Goal: Task Accomplishment & Management: Complete application form

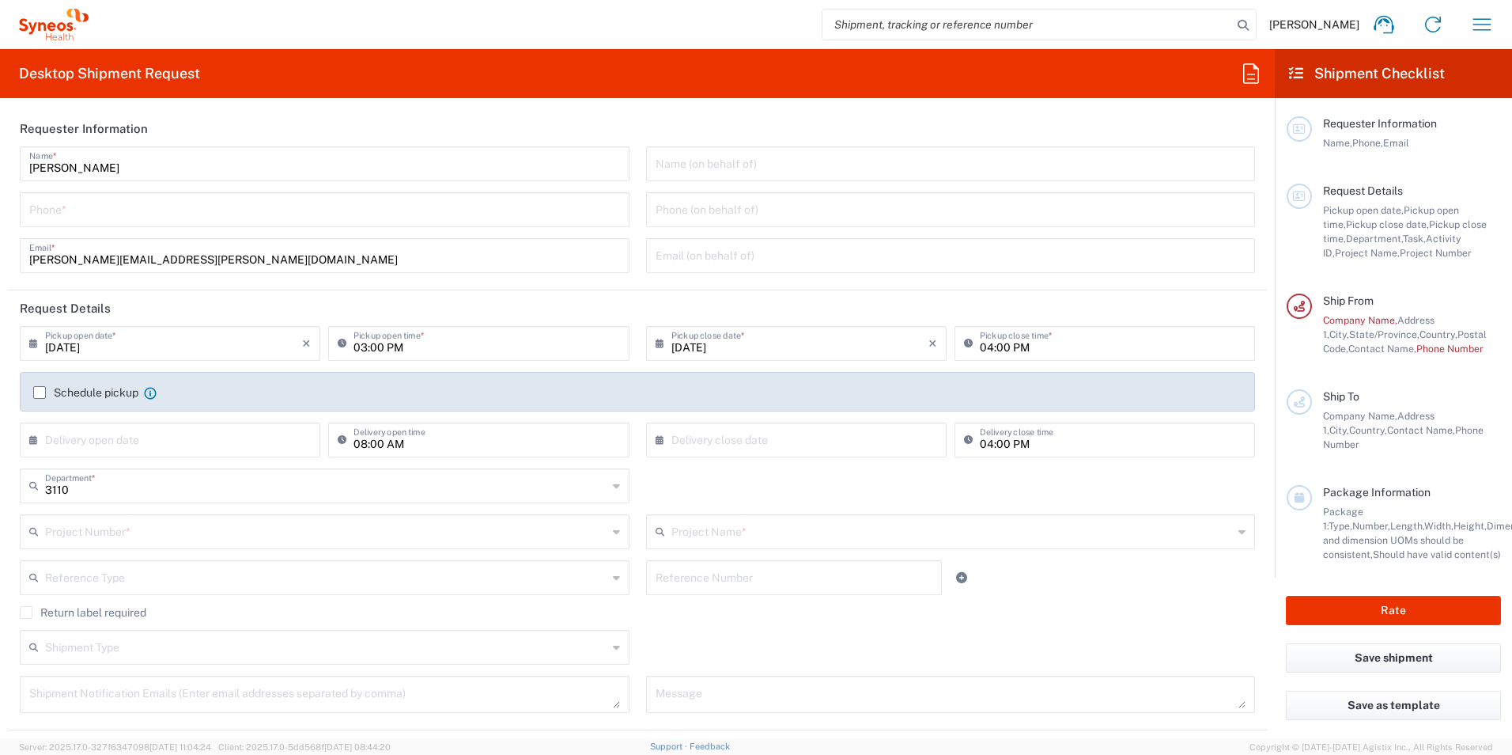
click at [186, 218] on input "tel" at bounding box center [324, 209] width 591 height 28
type input "55812998"
type input "Luis Ibarra"
type input "luis.ibarra@syneoshealth.com"
type input "08/20/2025"
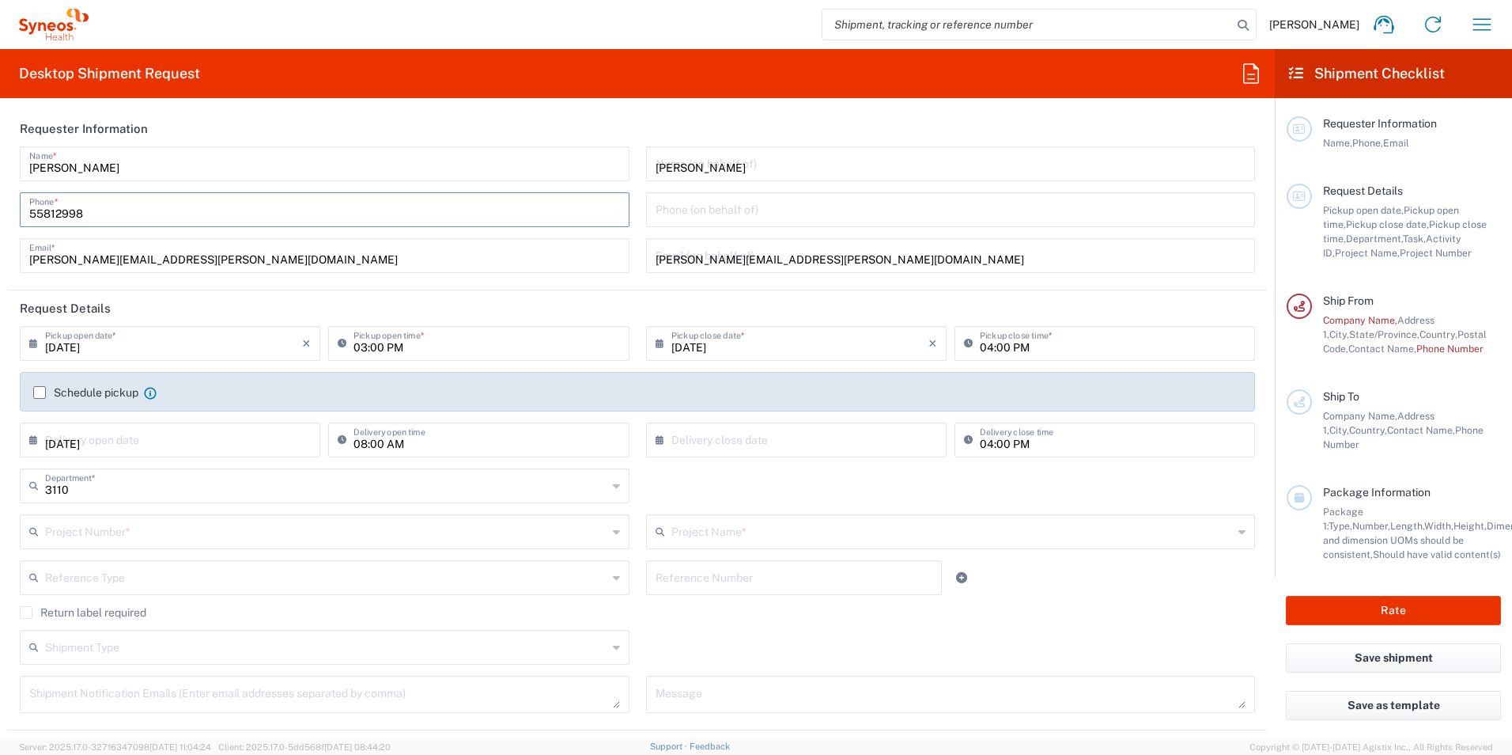
type input "3110 DEPARTMENTAL EXPENSE"
type input "INC Research Clin Svcs Mexico"
type input "5545010234"
type input "NA"
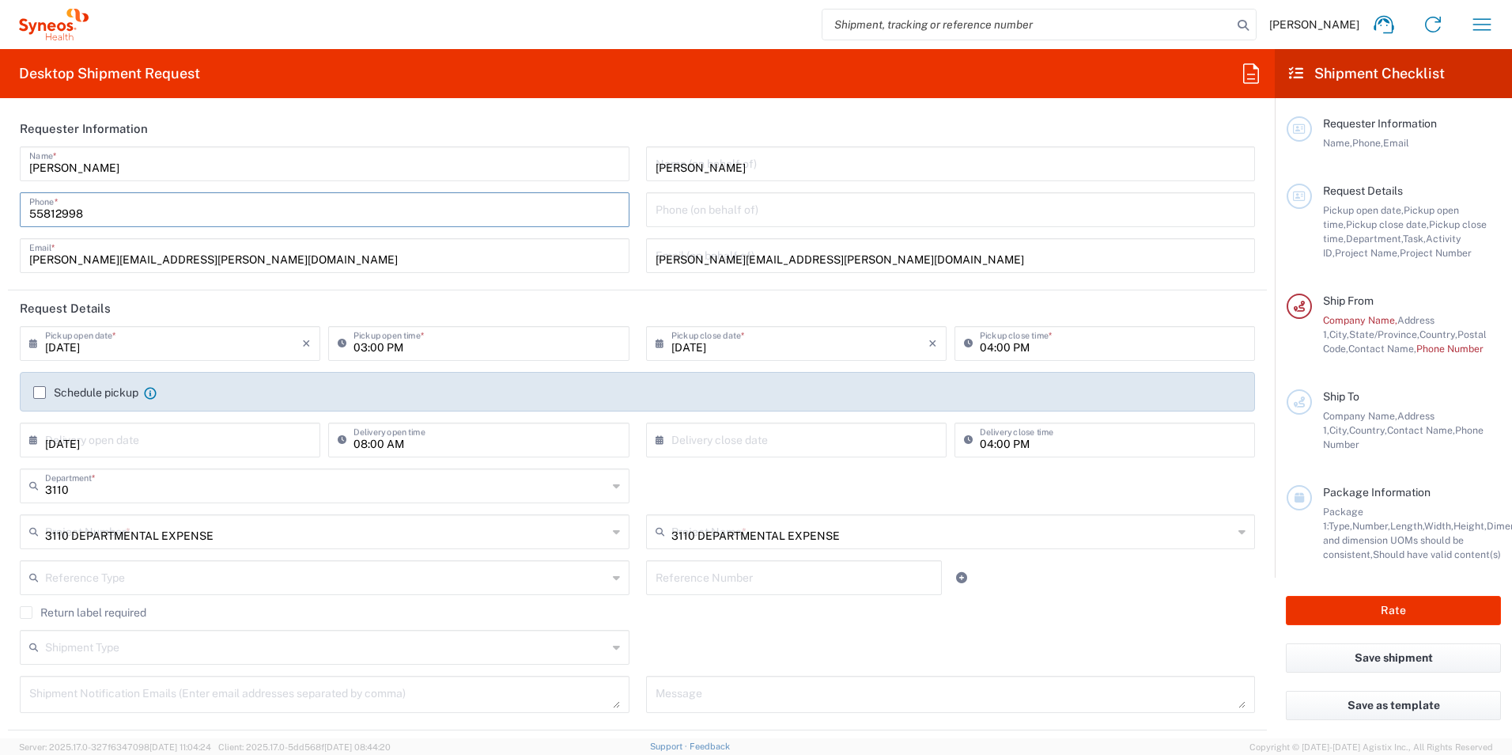
type input "Guadalupe Victoria # 536. Colonia Miguel Hidalgo segunda sección. Tlalpan CDMX,…"
type input "Mexico"
type input "14250"
type input "Luis Ibarra"
type input "5578216859"
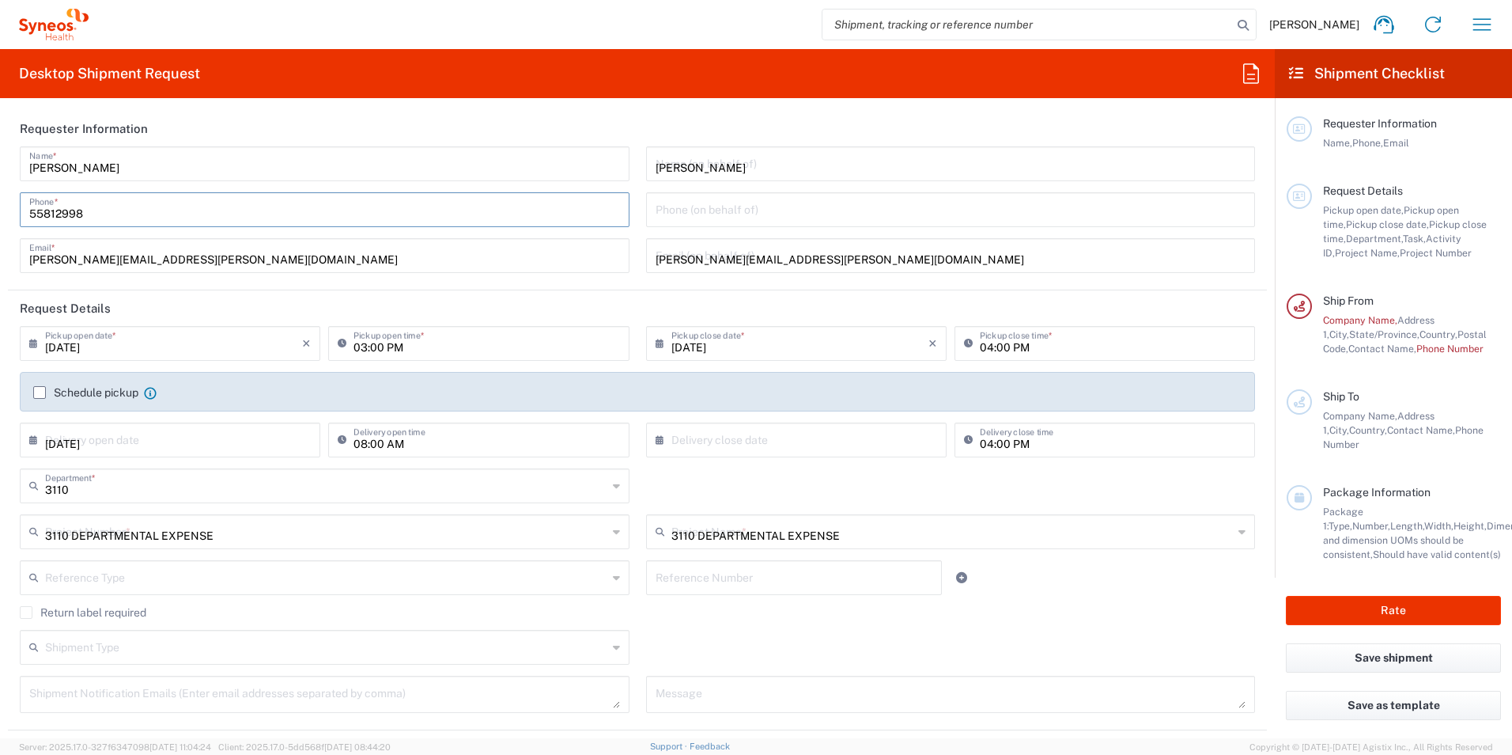
type input "luis.ibarra@syneoshealth.com"
type input "Medium Box"
type input "13"
type input "11.5"
type input "2.5"
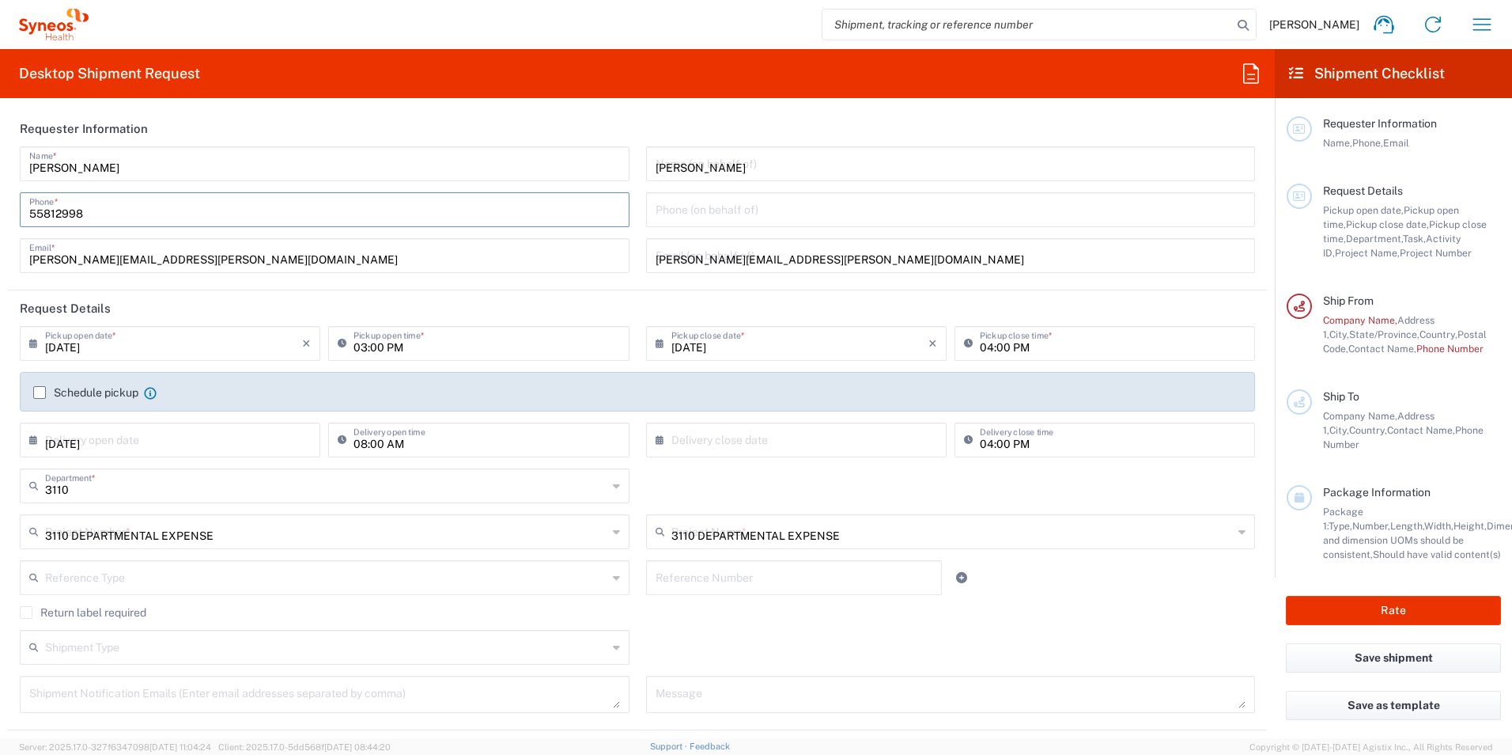
type input "in"
type input "Jose Ibarra Aviña"
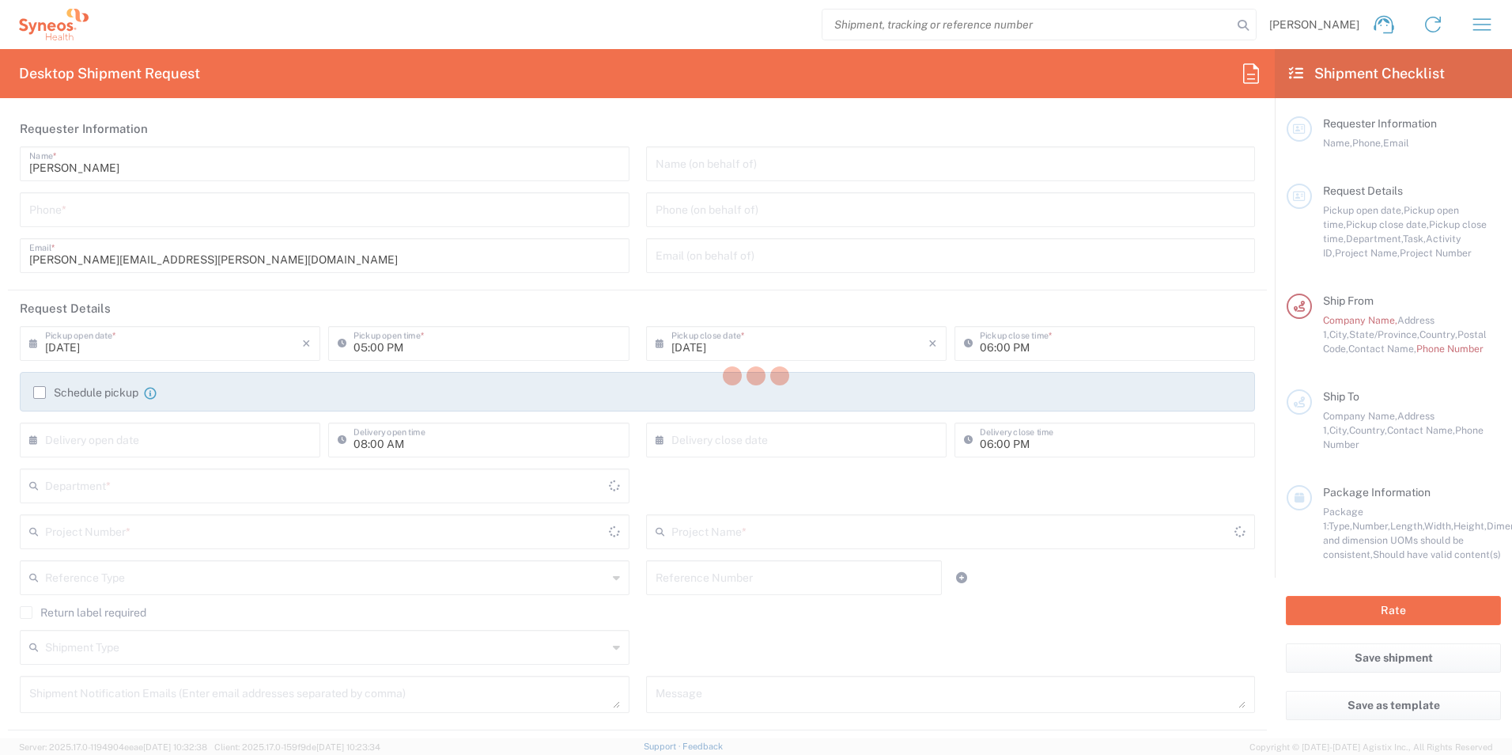
type input "[GEOGRAPHIC_DATA]"
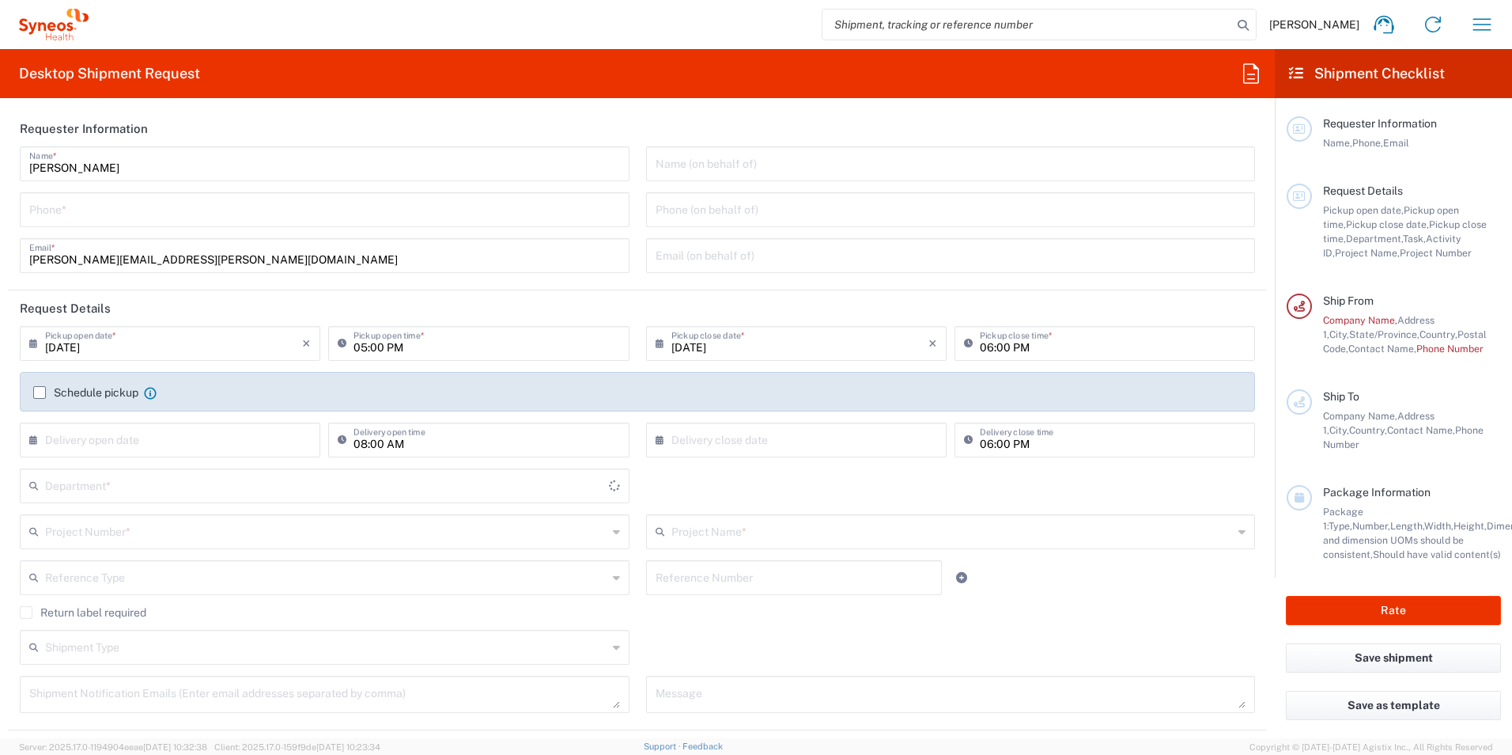
type input "3110"
click at [194, 206] on input "tel" at bounding box center [324, 209] width 591 height 28
type input "IVH Mexico SA de CV"
type input "55812998"
type input "Luis Ibarra"
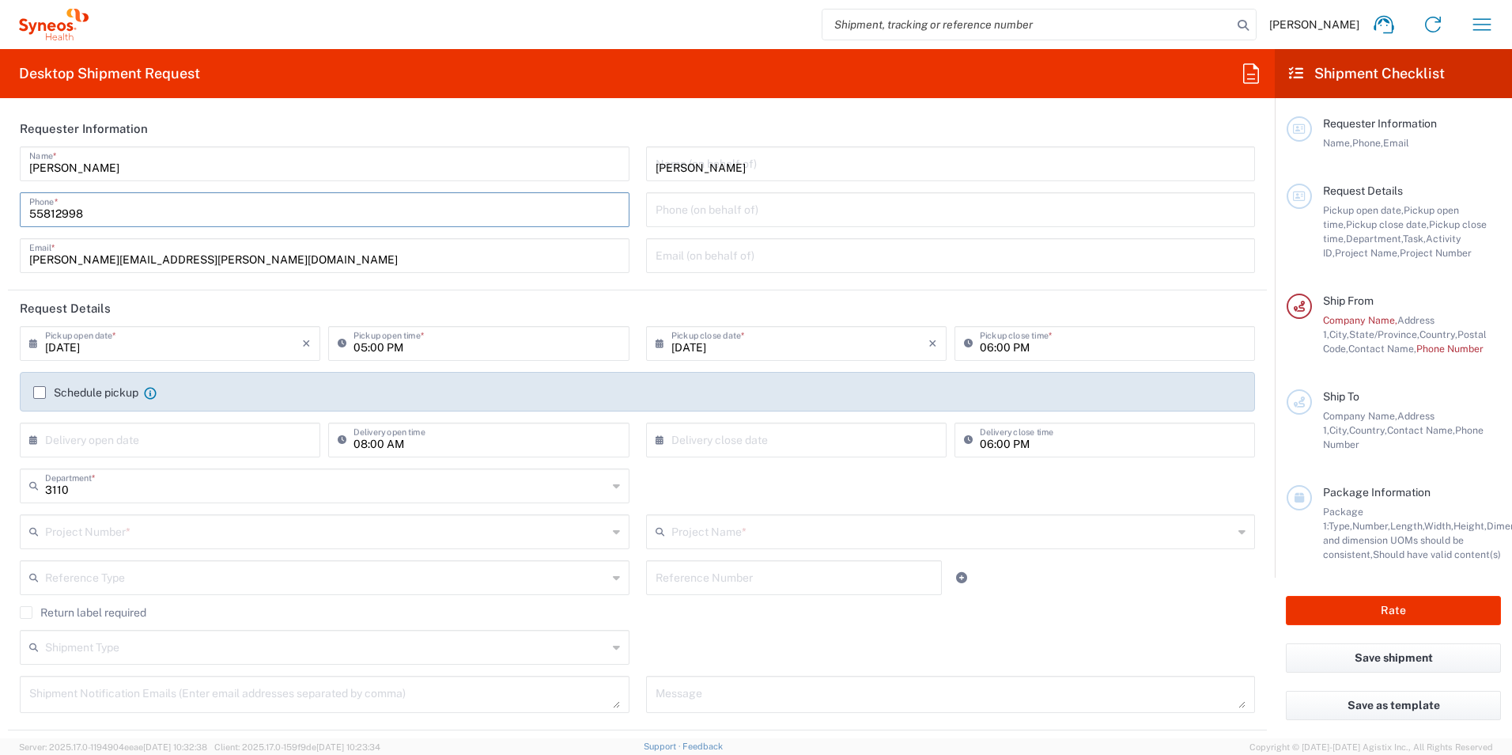
type input "luis.ibarra@syneoshealth.com"
type input "08/20/2025"
type input "3110 DEPARTMENTAL EXPENSE"
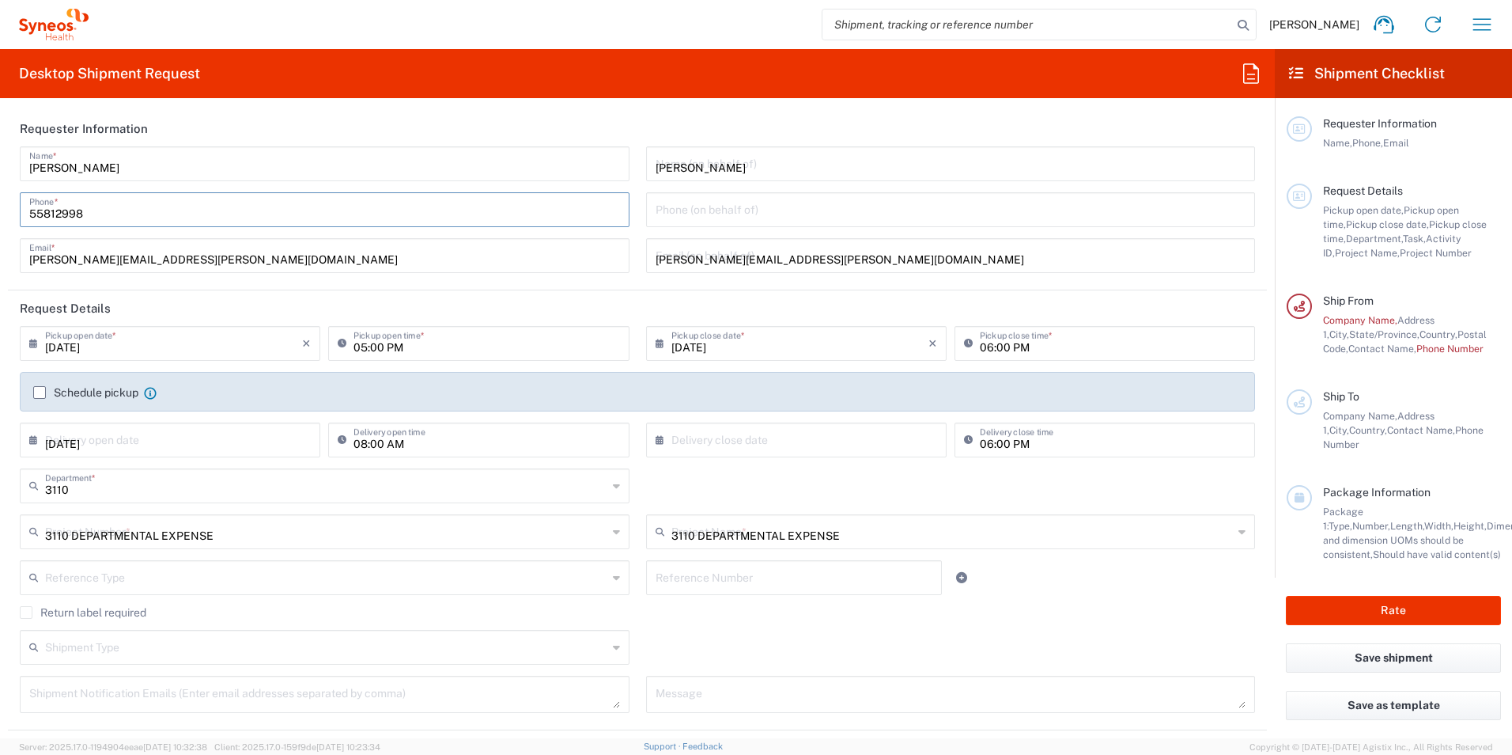
type input "INC Research Clin Svcs Mexico"
type input "5545010234"
type input "NA"
type input "Guadalupe Victoria # 536. Colonia Miguel Hidalgo segunda sección. Tlalpan CDMX,…"
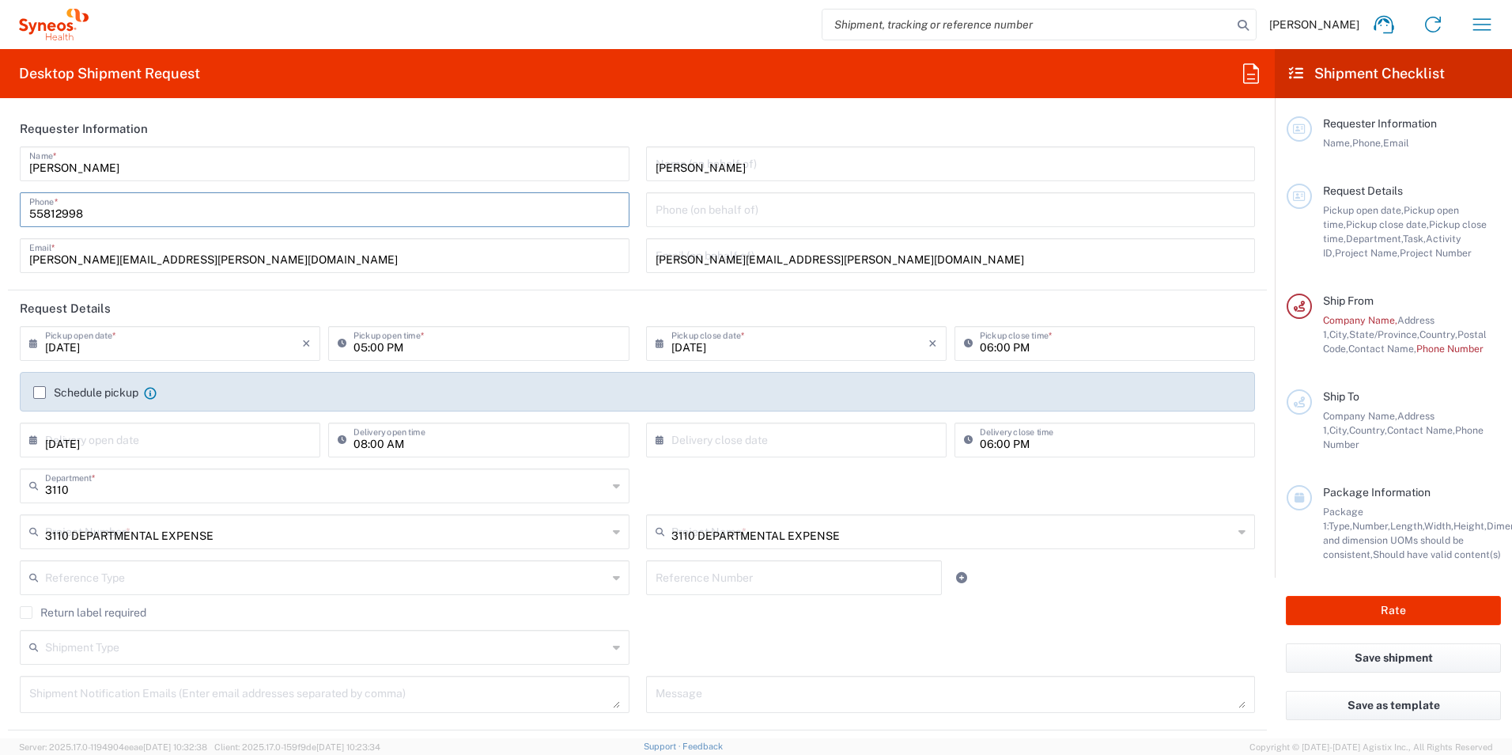
type input "Mexico"
type input "14250"
type input "Luis Ibarra"
type input "5578216859"
type input "luis.ibarra@syneoshealth.com"
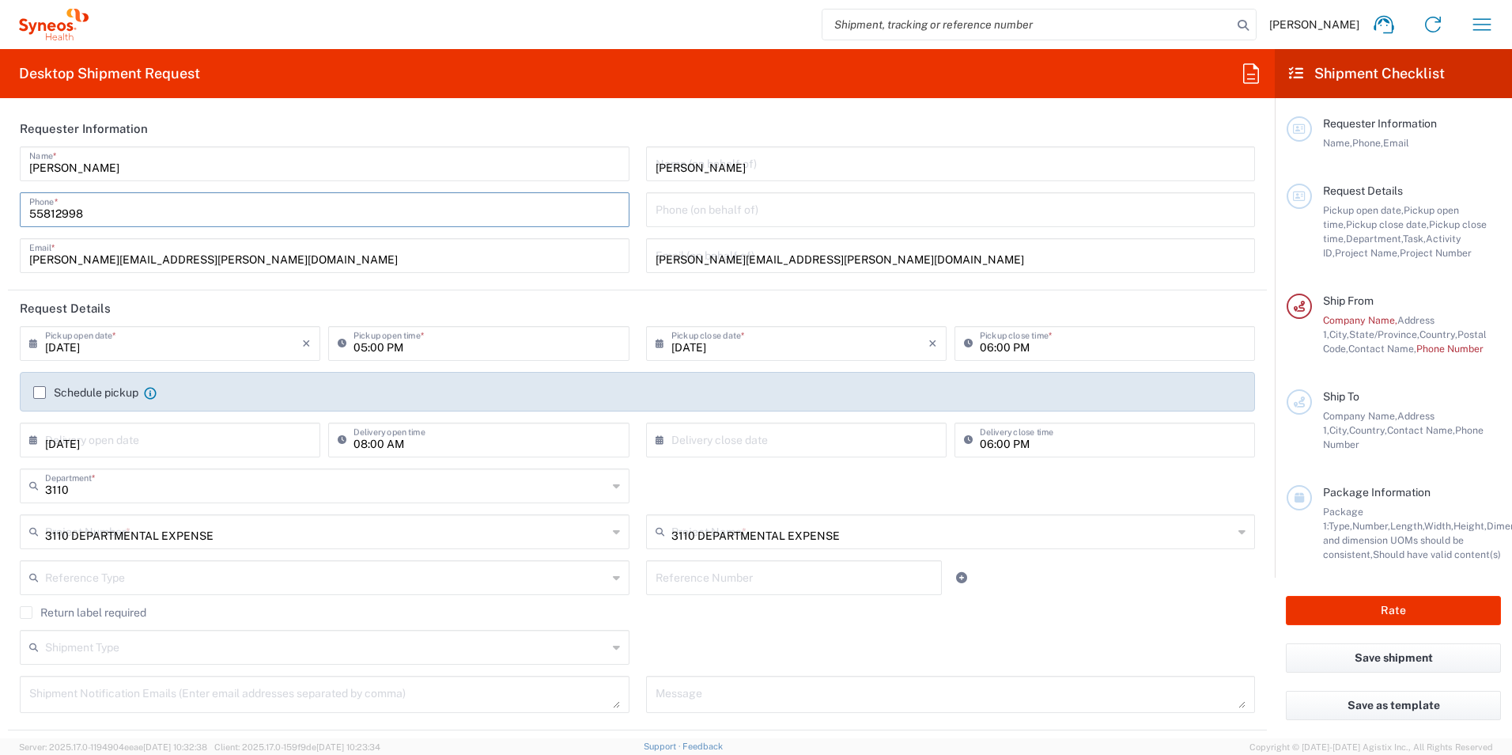
type input "Medium Box"
type input "13"
type input "11.5"
type input "2.5"
type input "in"
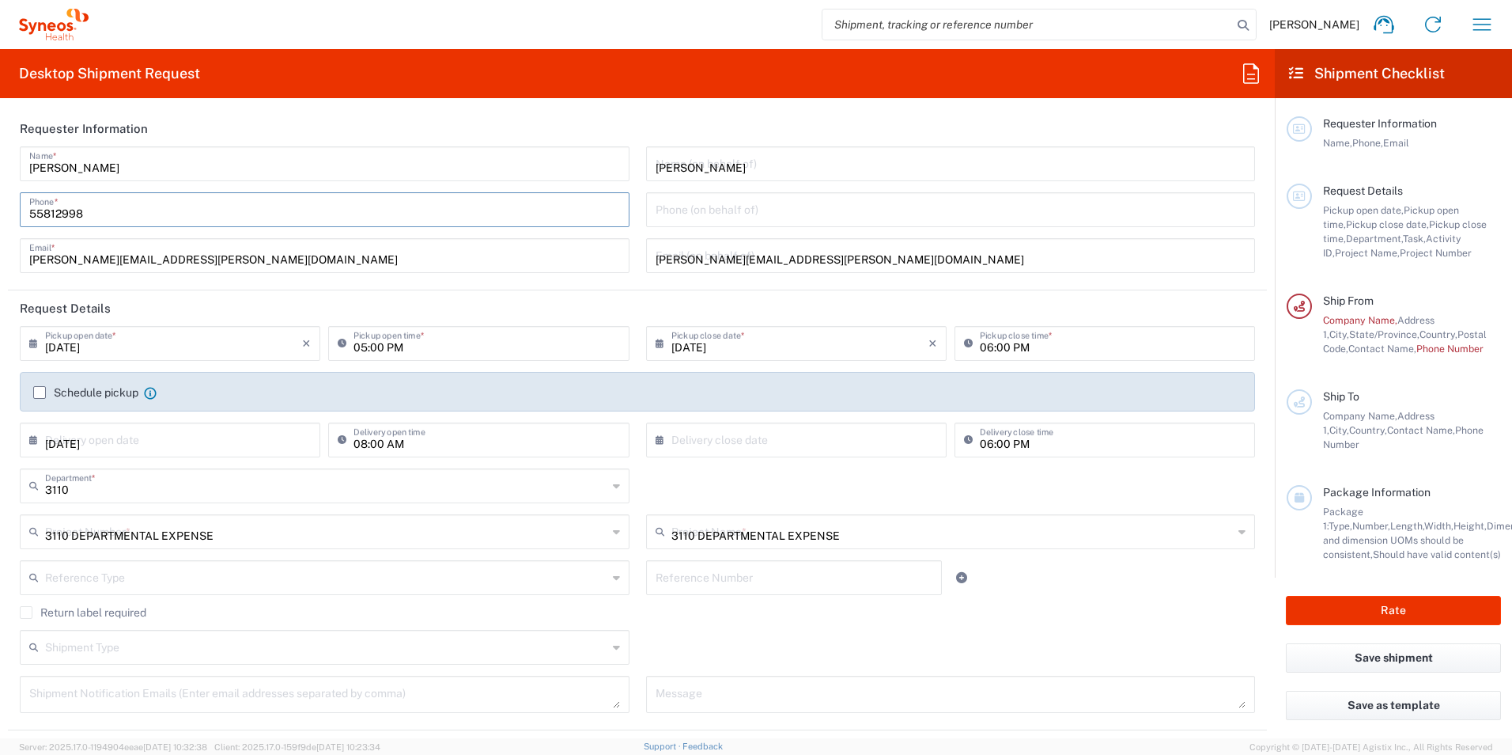
type input "Jose Ibarra Aviña"
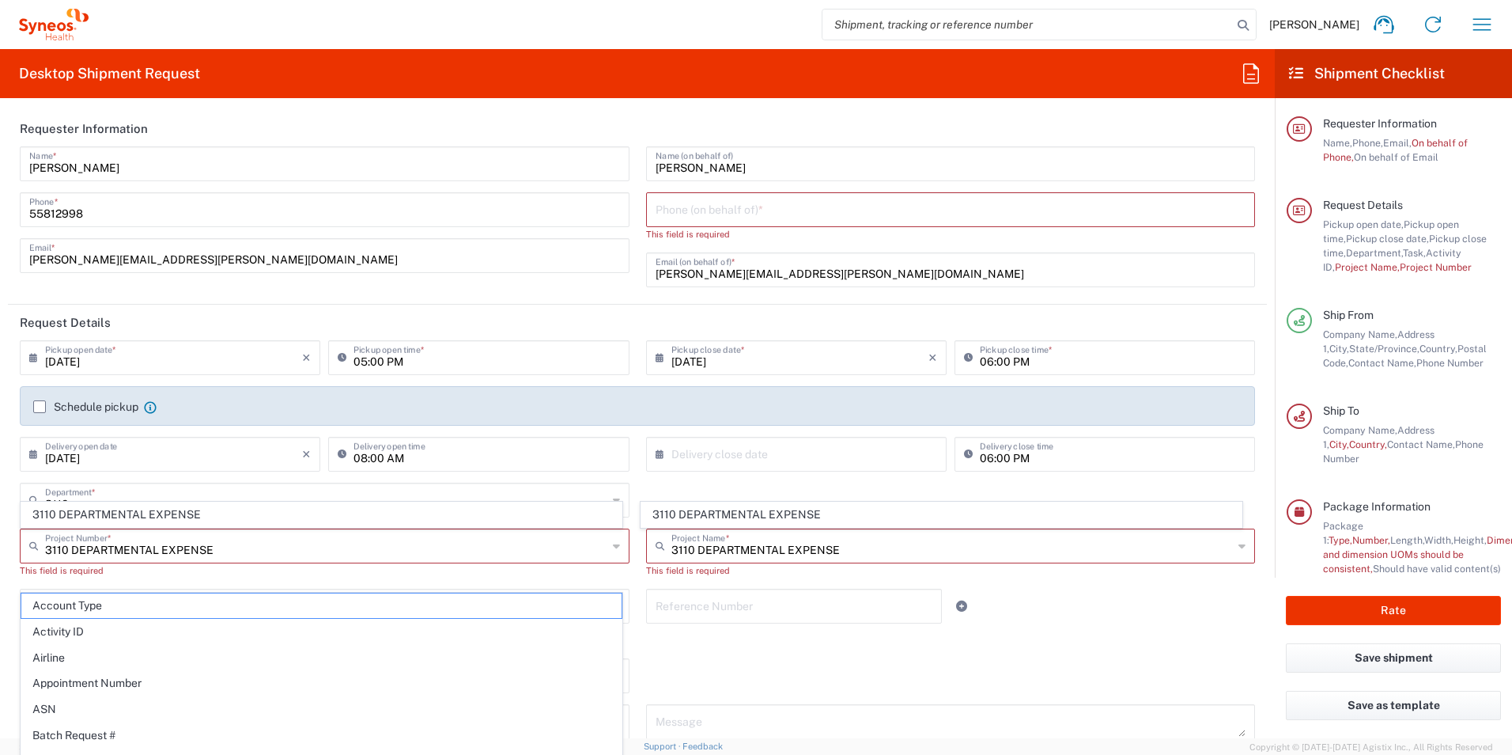
click at [32, 357] on icon at bounding box center [37, 357] width 16 height 25
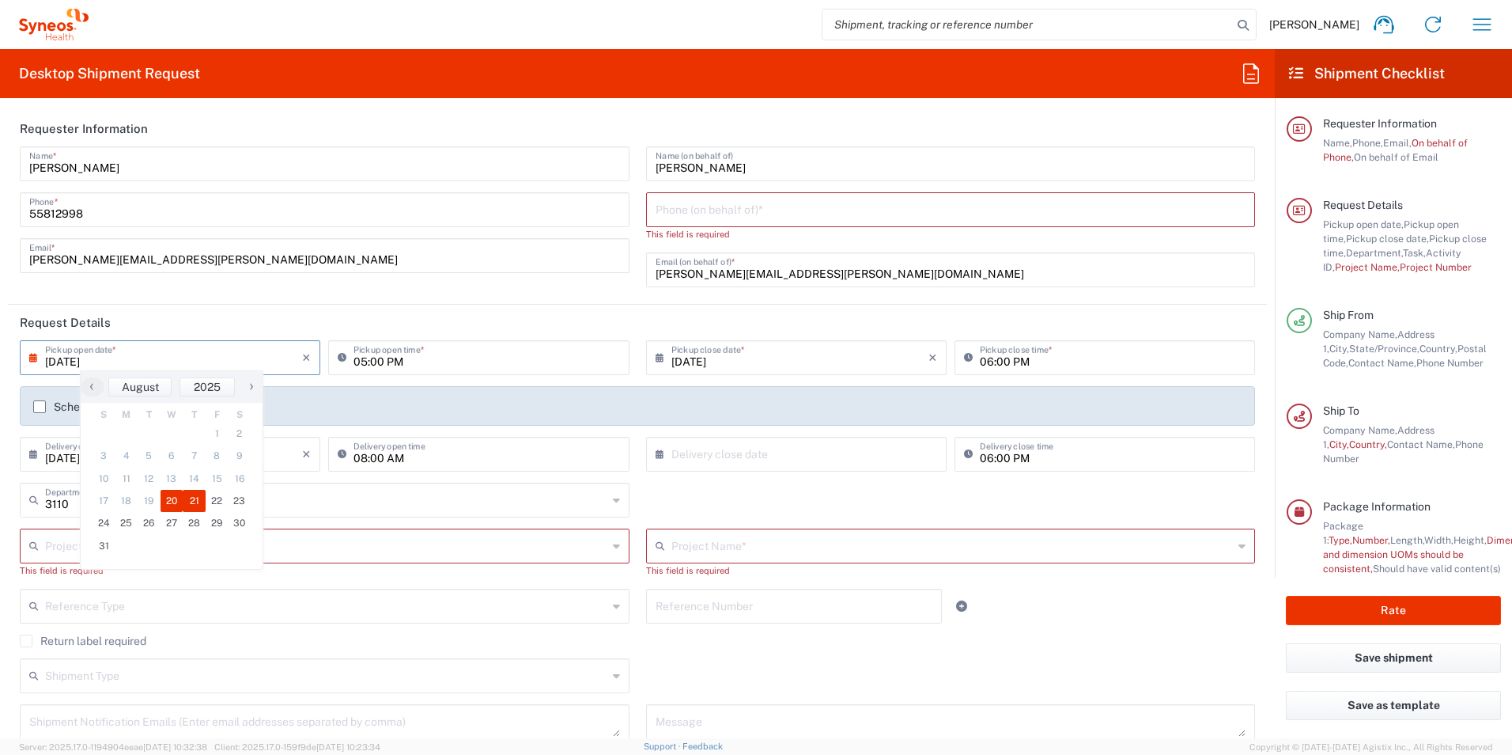
click at [198, 500] on span "21" at bounding box center [194, 501] width 23 height 22
type input "08/21/2025"
click at [396, 363] on input "05:00 PM" at bounding box center [487, 357] width 266 height 28
click at [392, 358] on input "08:00 PM" at bounding box center [487, 357] width 266 height 28
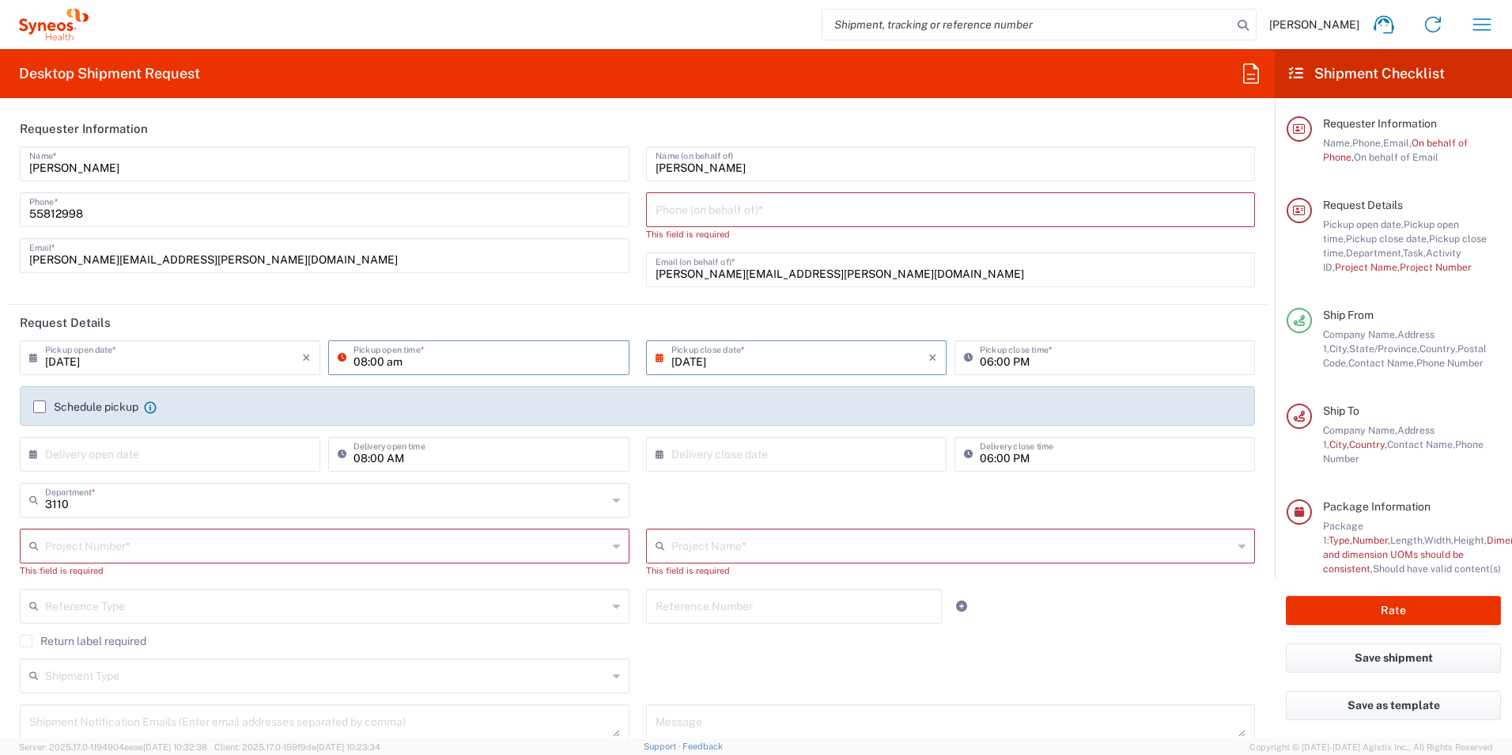
type input "08:00 AM"
click at [982, 359] on input "06:00 PM" at bounding box center [1113, 357] width 266 height 28
type input "12:00 PM"
click at [384, 458] on input "08:00 AM" at bounding box center [487, 453] width 266 height 28
click at [393, 460] on input "12:00 AM" at bounding box center [487, 453] width 266 height 28
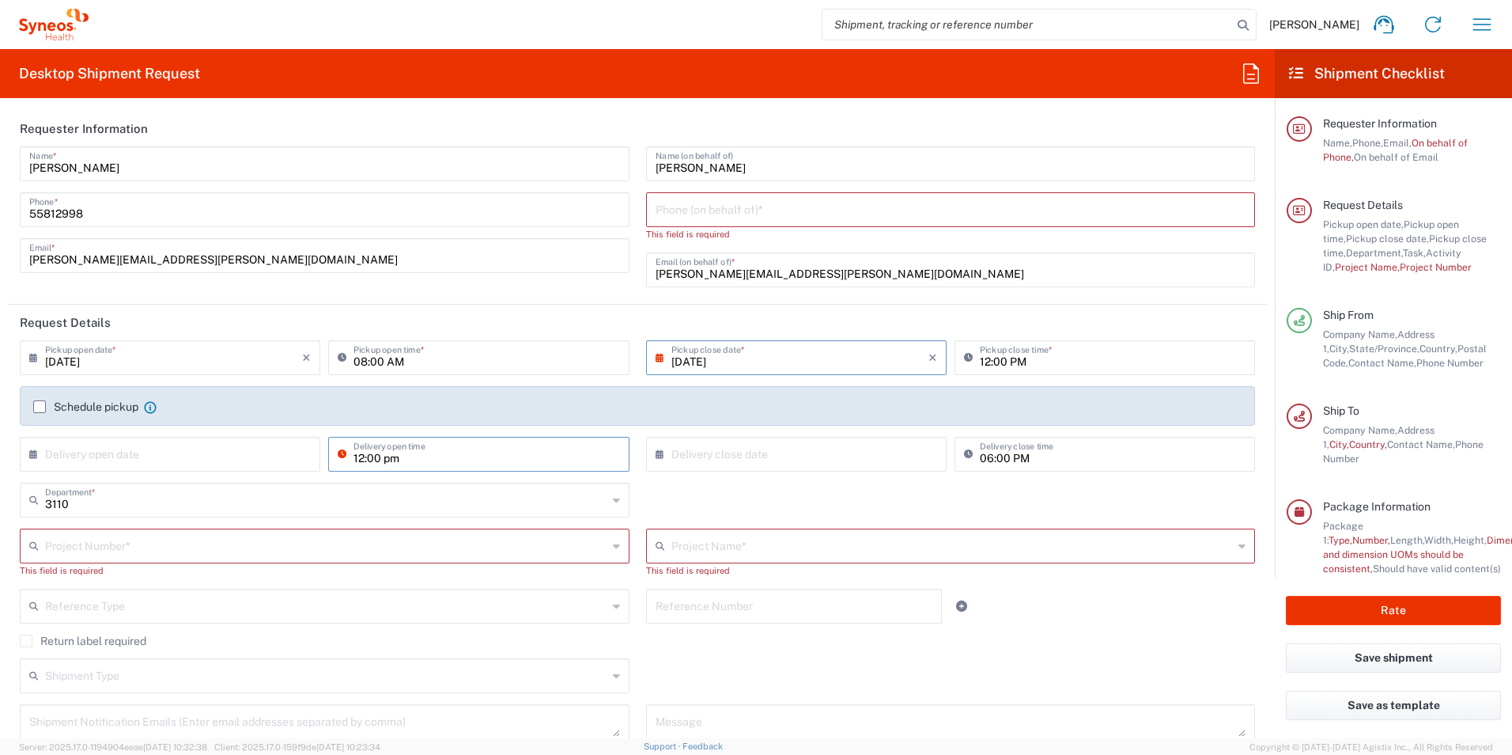
type input "12:00 PM"
click at [993, 462] on input "06:00 PM" at bounding box center [1113, 453] width 266 height 28
type input "05:00 PM"
click at [983, 491] on div "3110 Department * 3110 3000 3100 3109 3111 3112 3125 3130 3135 3136 3150 3155 3…" at bounding box center [638, 506] width 1252 height 46
click at [300, 542] on input "text" at bounding box center [326, 545] width 562 height 28
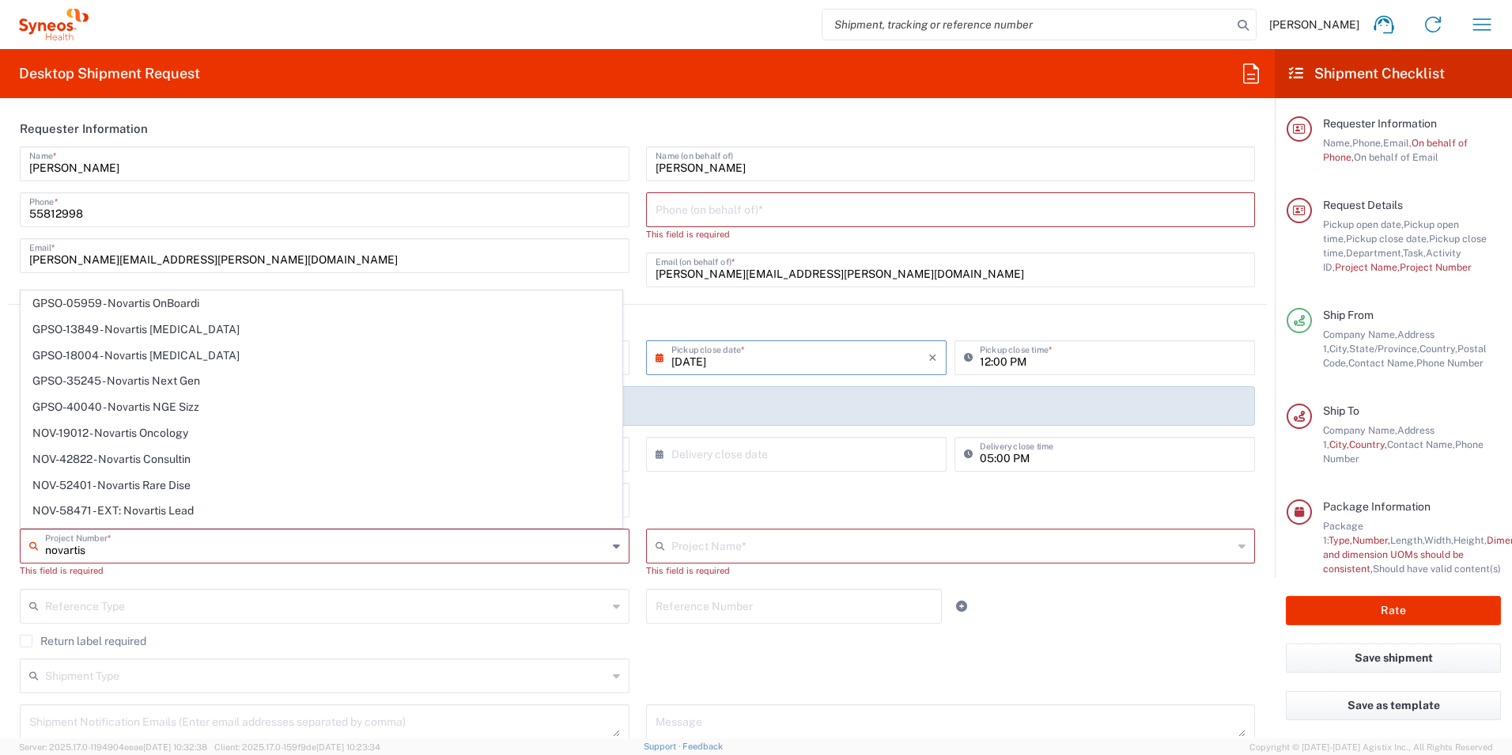
scroll to position [48, 0]
drag, startPoint x: 126, startPoint y: 547, endPoint x: 20, endPoint y: 547, distance: 106.0
click at [20, 547] on div "novartis Project Number *" at bounding box center [325, 545] width 610 height 35
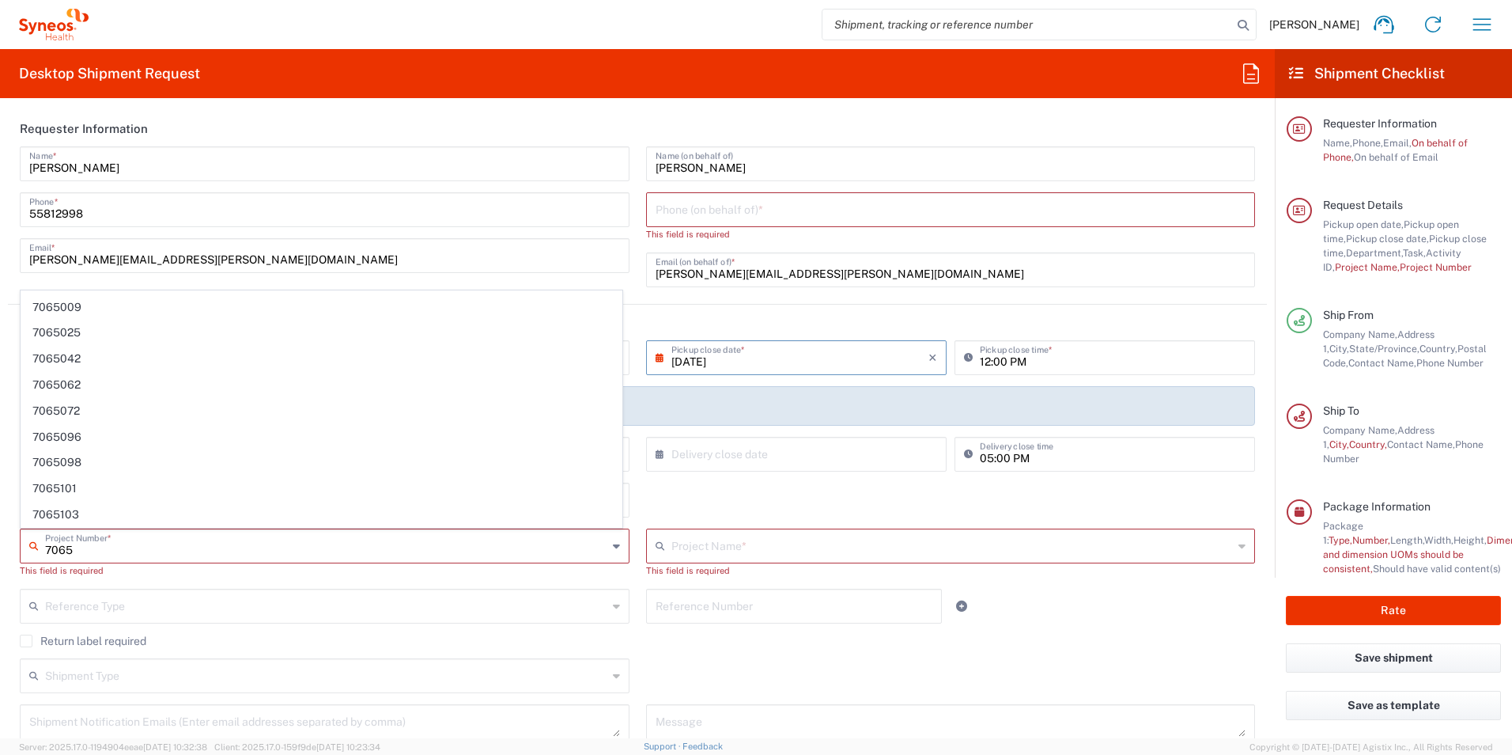
click at [93, 548] on input "7065" at bounding box center [326, 545] width 562 height 28
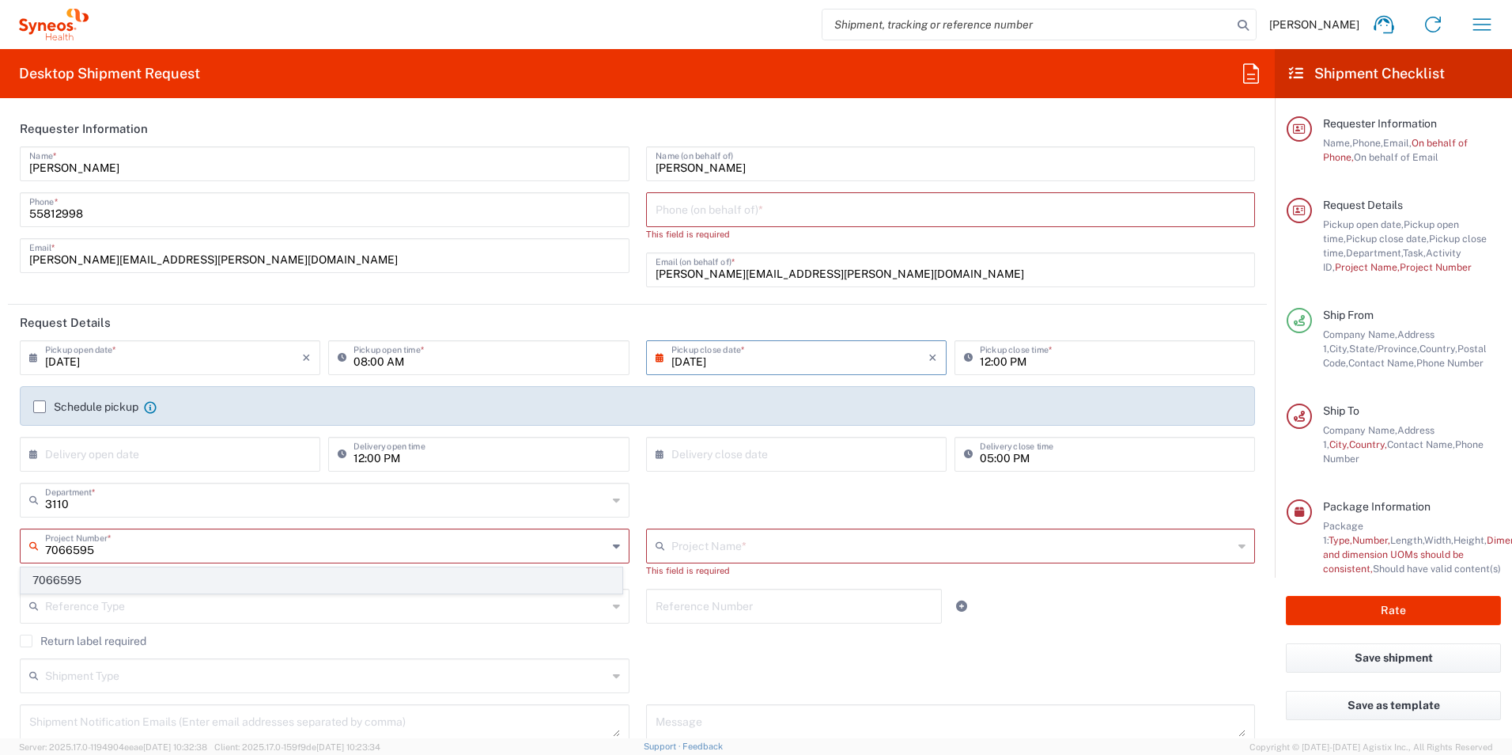
type input "7066595"
click at [89, 581] on span "7066595" at bounding box center [321, 580] width 600 height 25
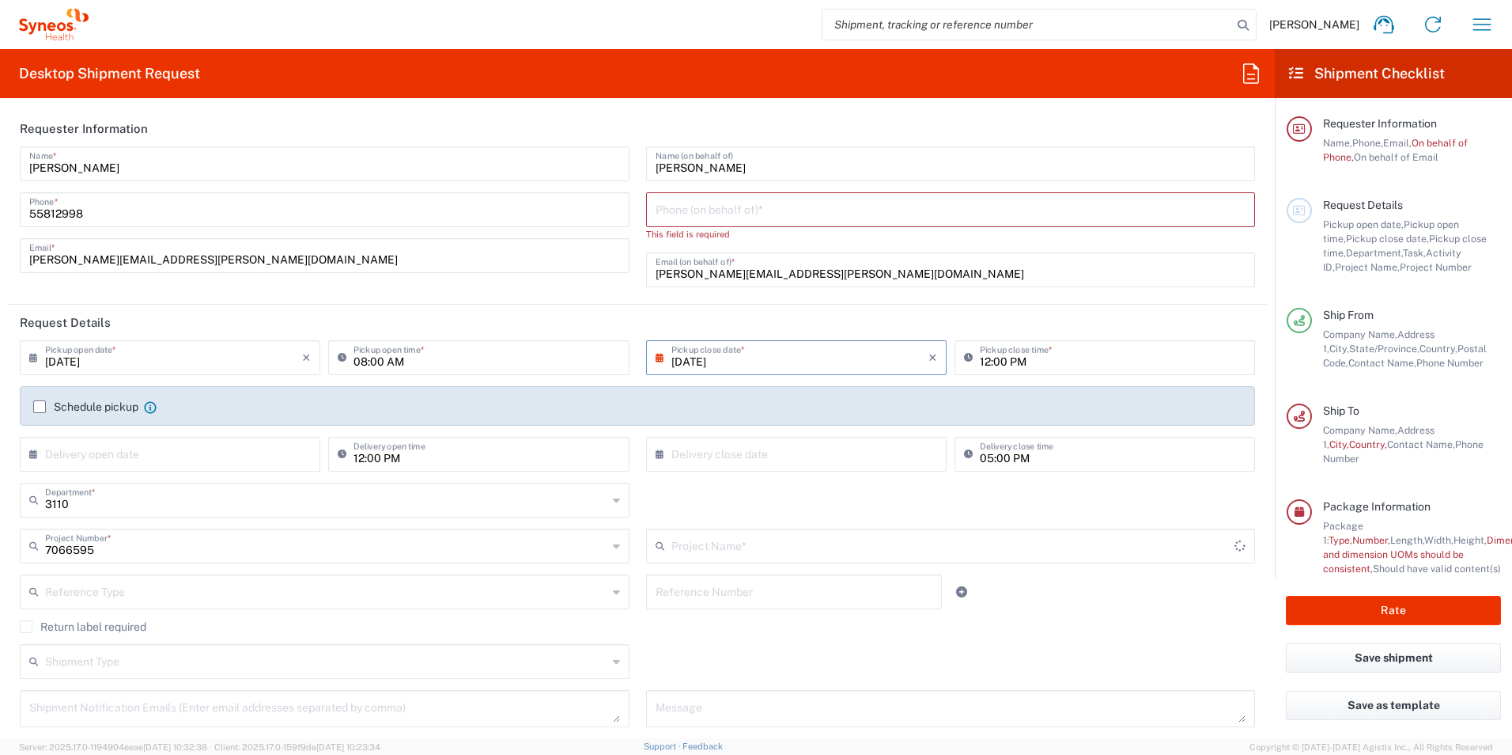
type input "Novartis 7066595"
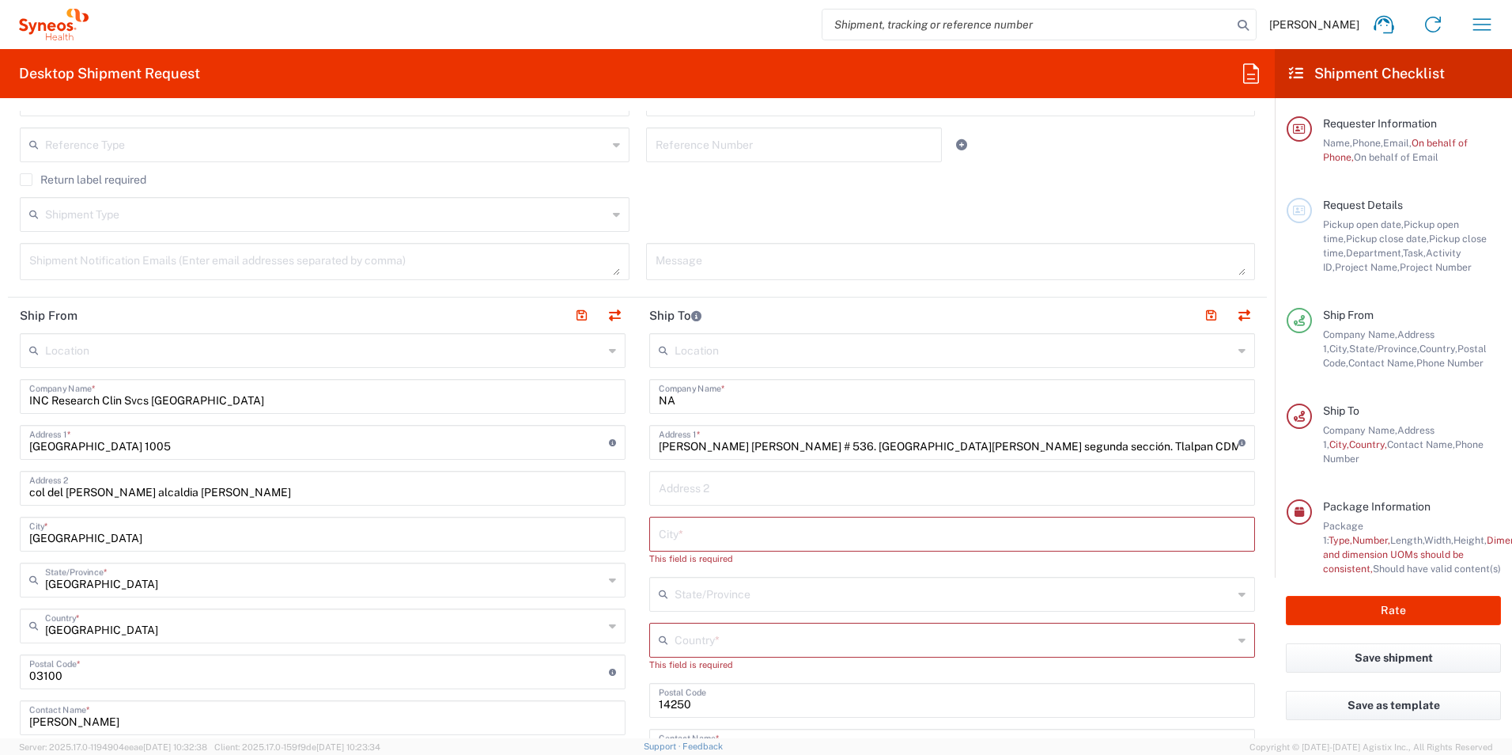
scroll to position [475, 0]
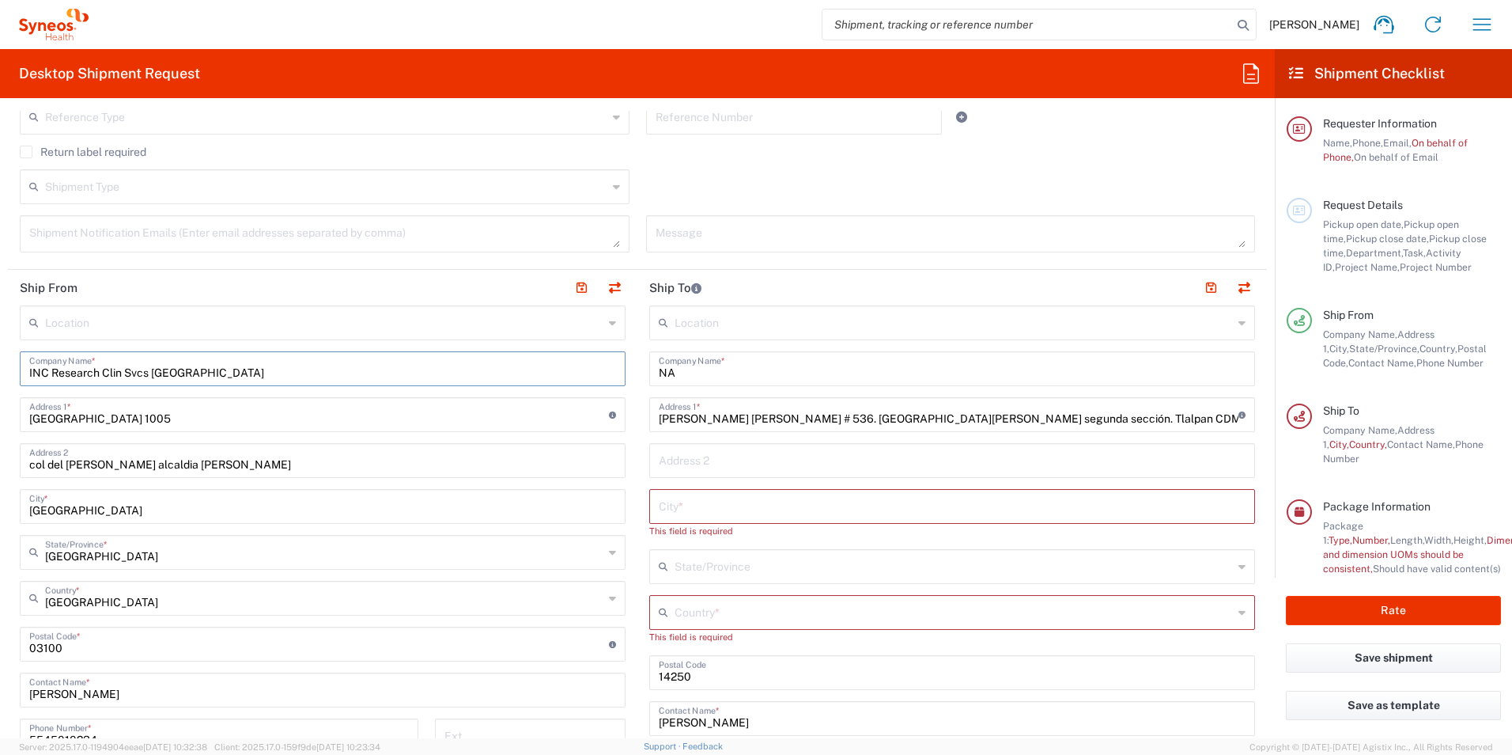
click at [296, 370] on input "INC Research Clin Svcs Mexico" at bounding box center [322, 368] width 587 height 28
drag, startPoint x: 314, startPoint y: 368, endPoint x: 13, endPoint y: 396, distance: 301.9
click at [21, 394] on div "Location INC Research Clin Svcs Mexico INC Research Clin Svcs Mexico Company Na…" at bounding box center [323, 660] width 606 height 710
type input "NA"
click at [62, 420] on input "San Francisco 1005" at bounding box center [319, 413] width 580 height 28
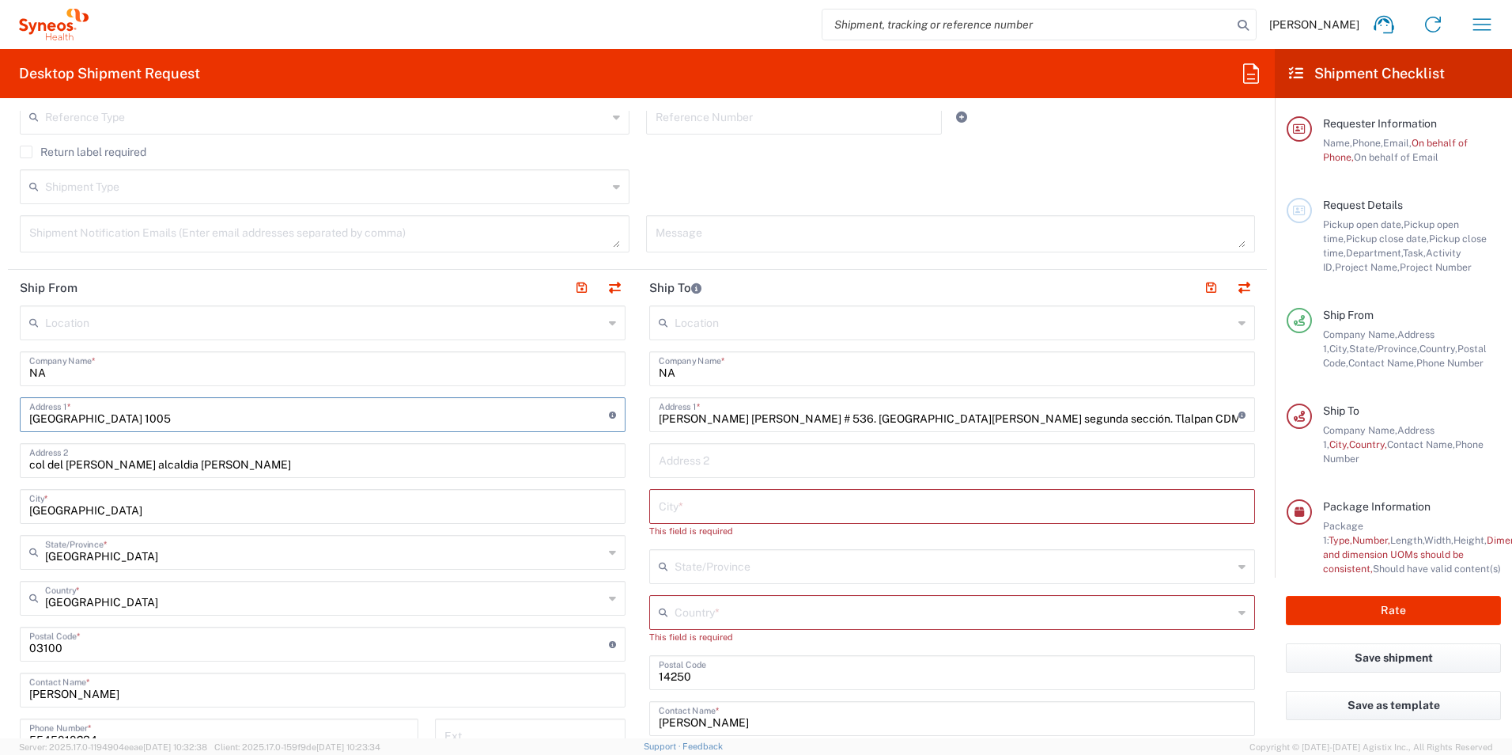
drag, startPoint x: 168, startPoint y: 417, endPoint x: 2, endPoint y: 425, distance: 167.1
click at [2, 425] on form "Requester Information Maricruz Hernandez Name * 55812998 Phone * maricruz.herna…" at bounding box center [637, 424] width 1275 height 627
click at [120, 415] on input "AMORES" at bounding box center [319, 413] width 580 height 28
click at [214, 471] on input "col del valle alcaldia benito juarez" at bounding box center [322, 459] width 587 height 28
drag, startPoint x: 126, startPoint y: 419, endPoint x: -6, endPoint y: 416, distance: 131.3
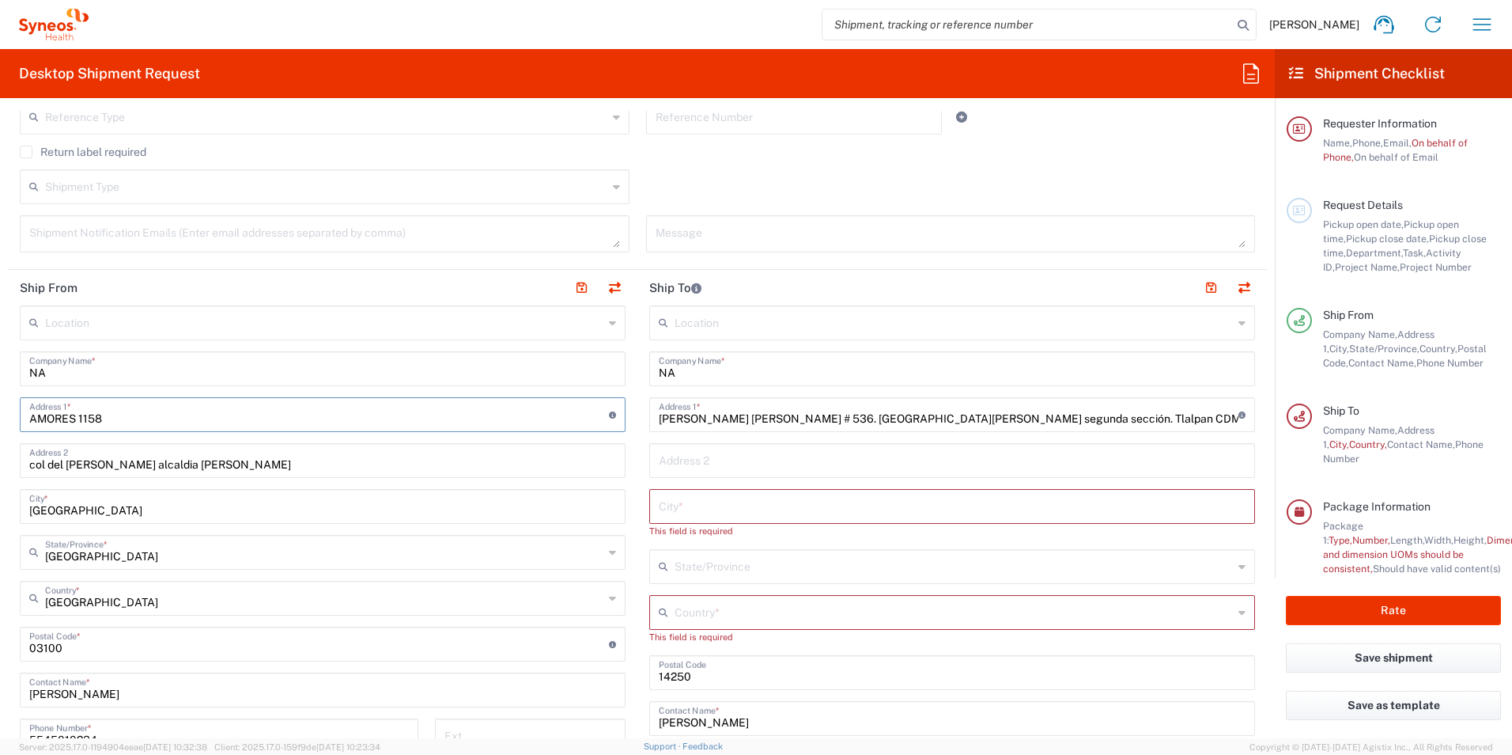
click at [0, 416] on html "Maricruz Hernandez Home Shipment estimator Shipment tracking Desktop shipment r…" at bounding box center [756, 377] width 1512 height 755
paste input "mores 1158, Interior 304."
type input "Amores 1158, Interior 304."
click at [219, 464] on input "col del valle alcaldia benito juarez" at bounding box center [322, 459] width 587 height 28
drag, startPoint x: 219, startPoint y: 464, endPoint x: 24, endPoint y: 466, distance: 195.4
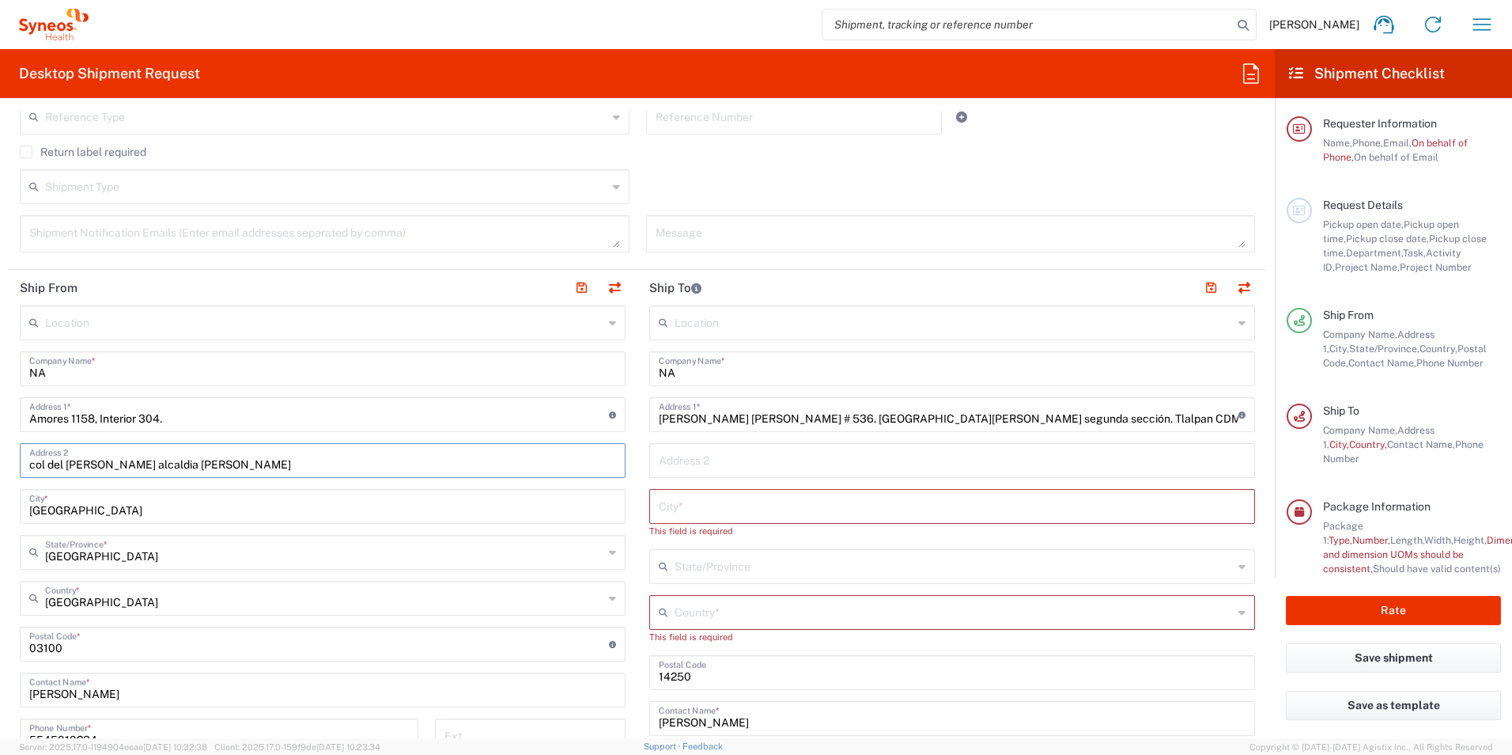
click at [24, 466] on div "col del valle alcaldia benito juarez Address 2" at bounding box center [323, 460] width 606 height 35
paste input "Del Valle Centro"
type input "Del Valle Centro"
click at [143, 642] on input "undefined" at bounding box center [319, 643] width 580 height 28
type input "Tarjeta de crédito"
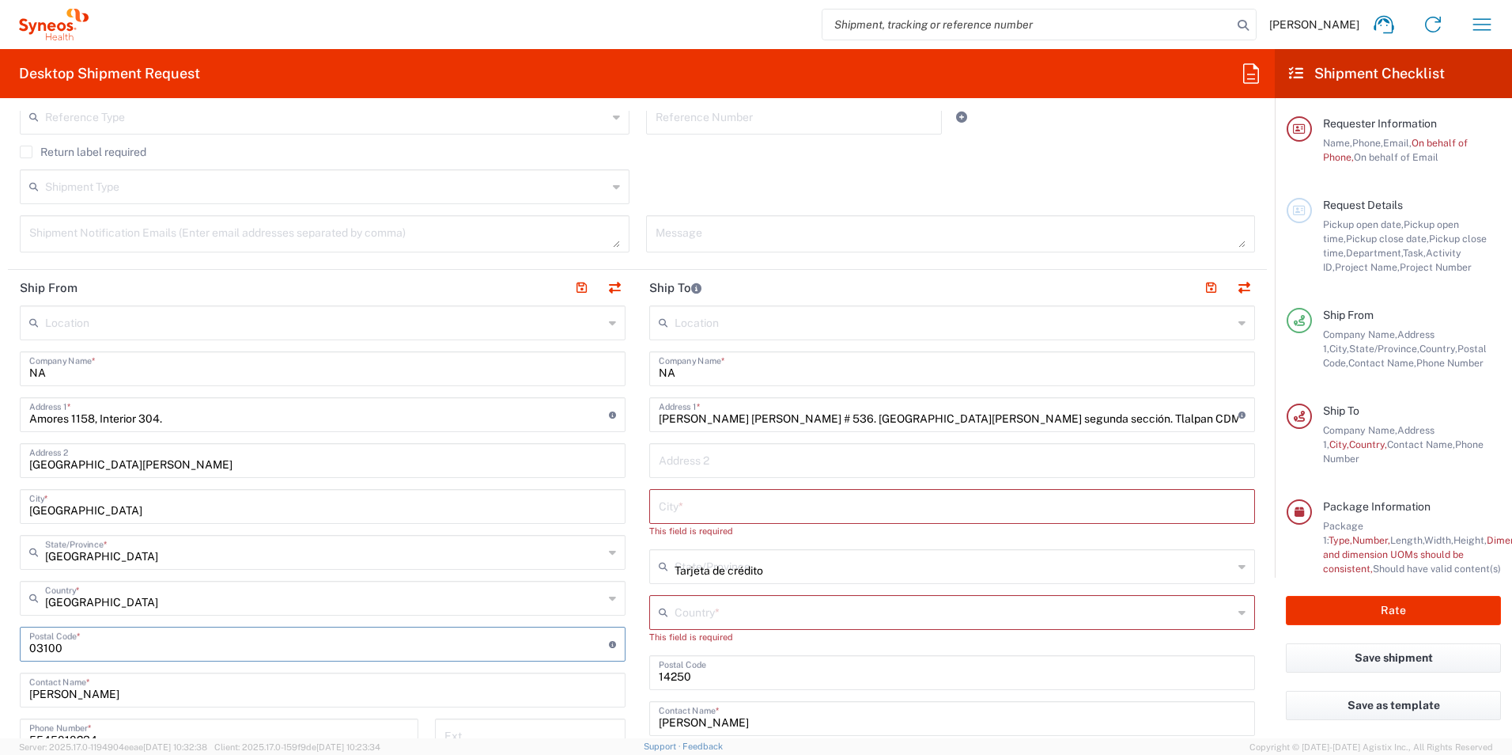
type input "Mexico"
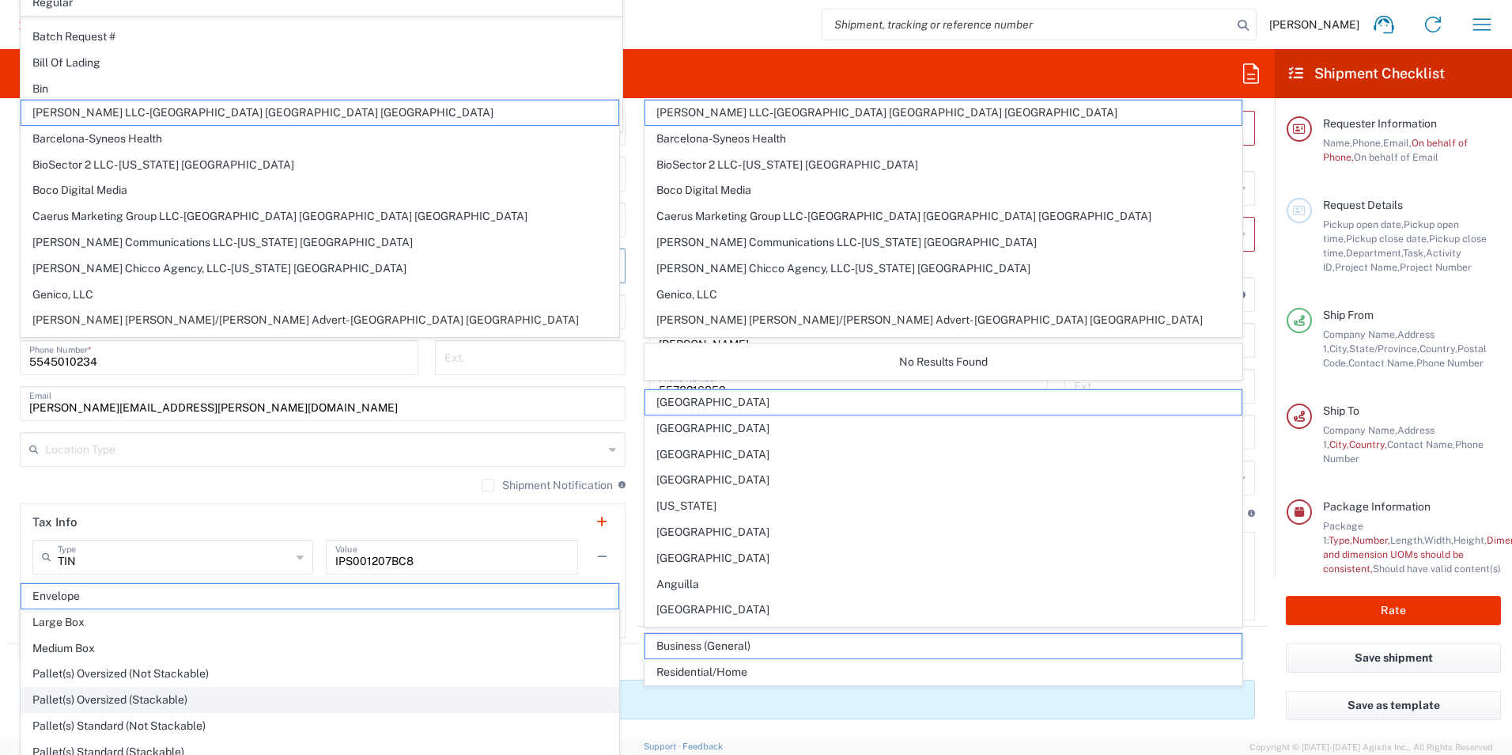
scroll to position [870, 0]
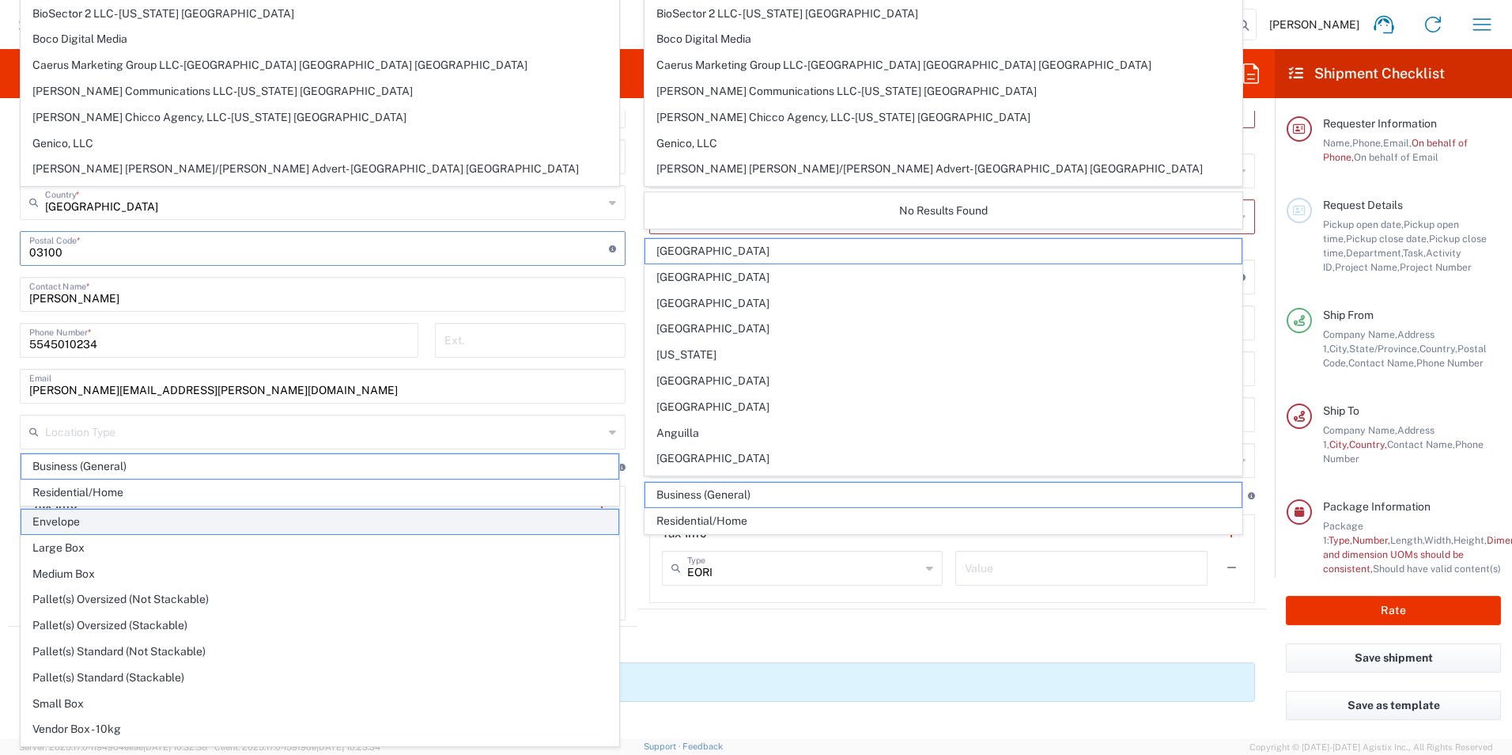
click at [111, 513] on span "Envelope" at bounding box center [319, 521] width 597 height 25
type input "Envelope"
type input "1"
type input "9.5"
type input "12.5"
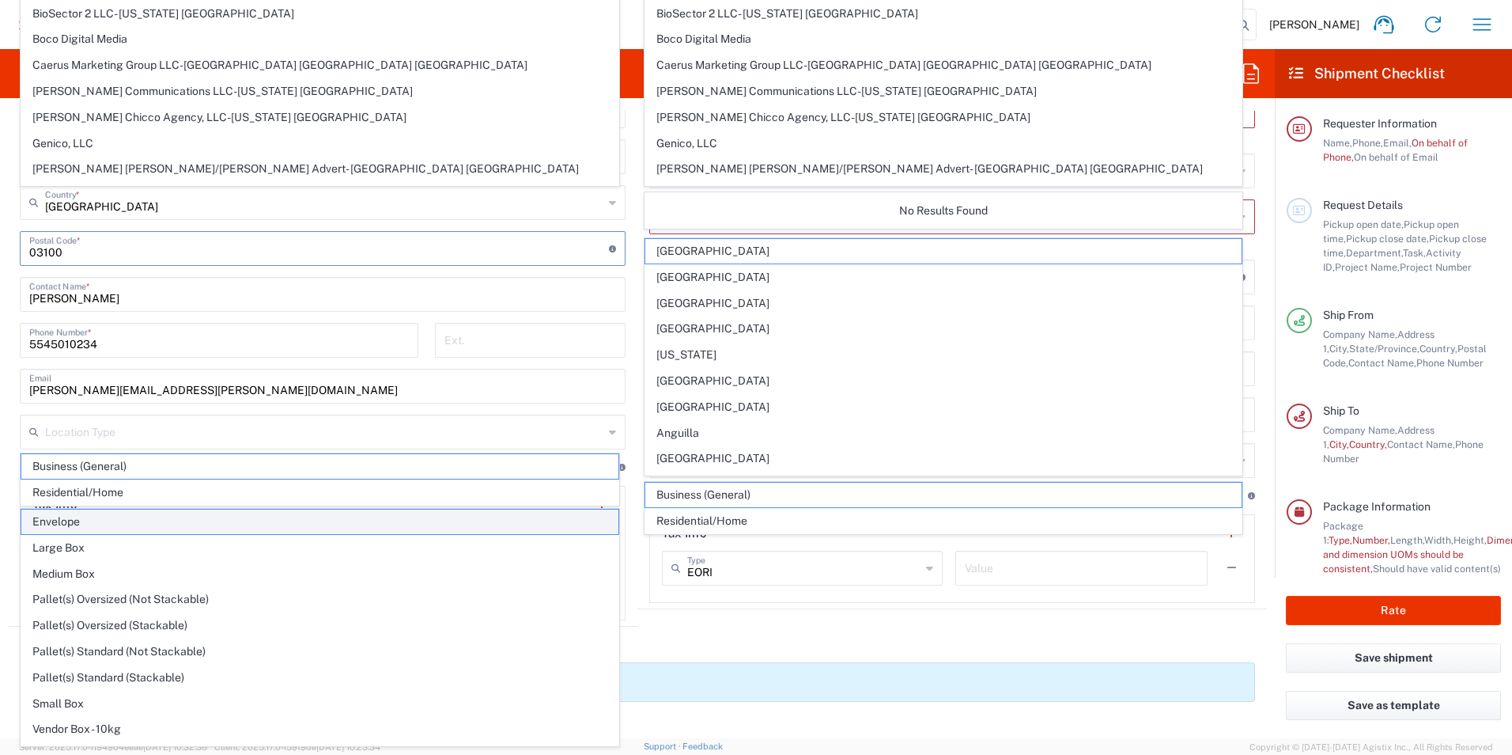
type input "0.25"
type input "in"
type input "0.45"
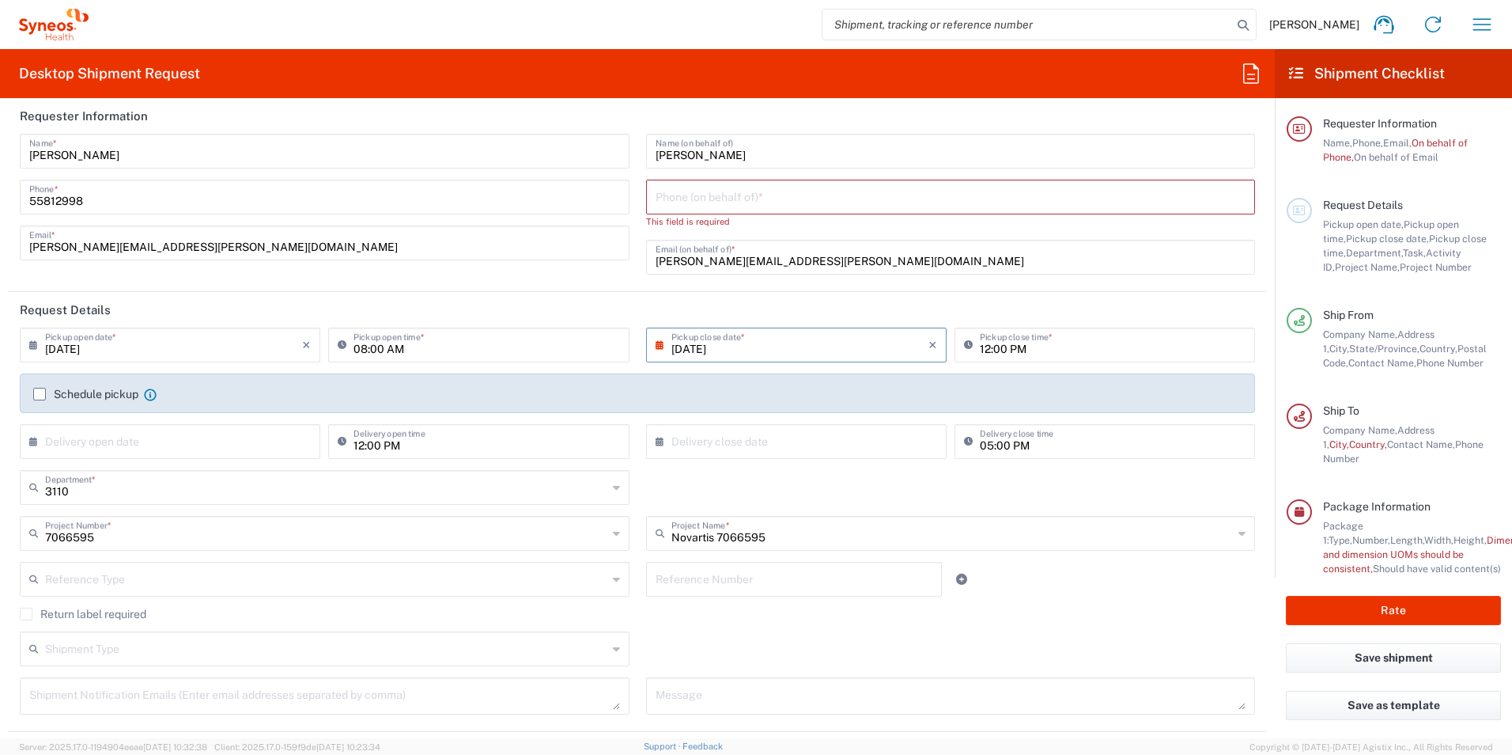
scroll to position [0, 0]
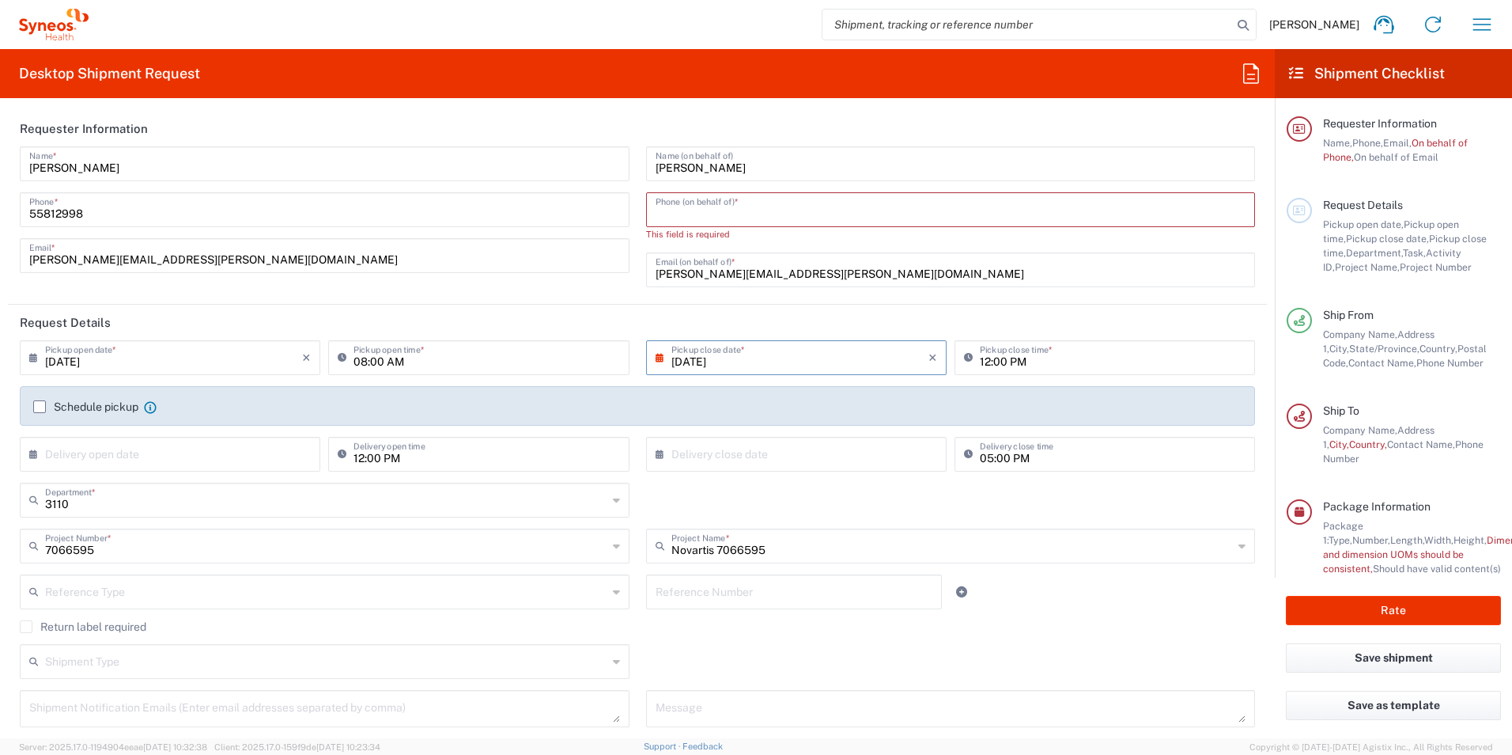
click at [911, 217] on input "tel" at bounding box center [951, 209] width 591 height 28
type input "5578216859"
type input "Mexico"
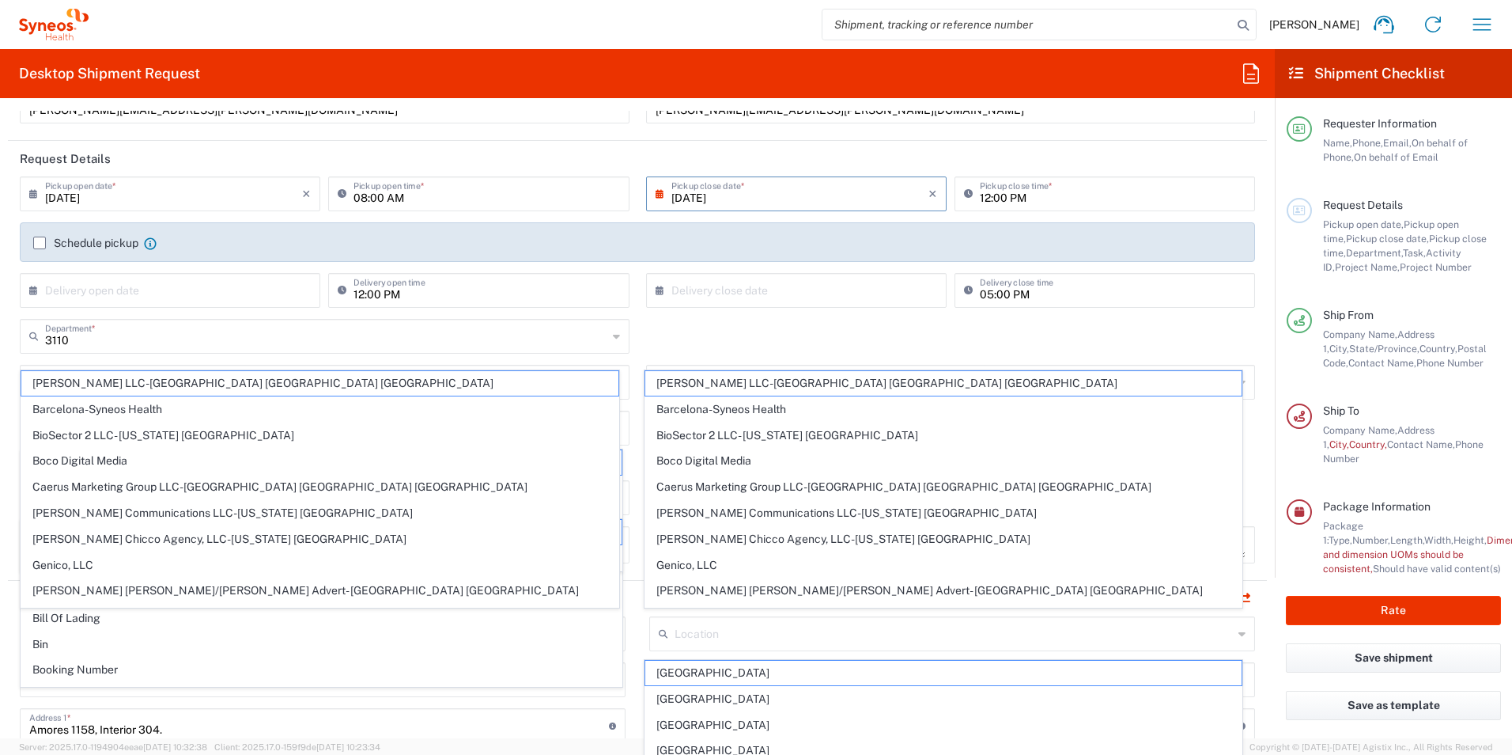
scroll to position [158, 0]
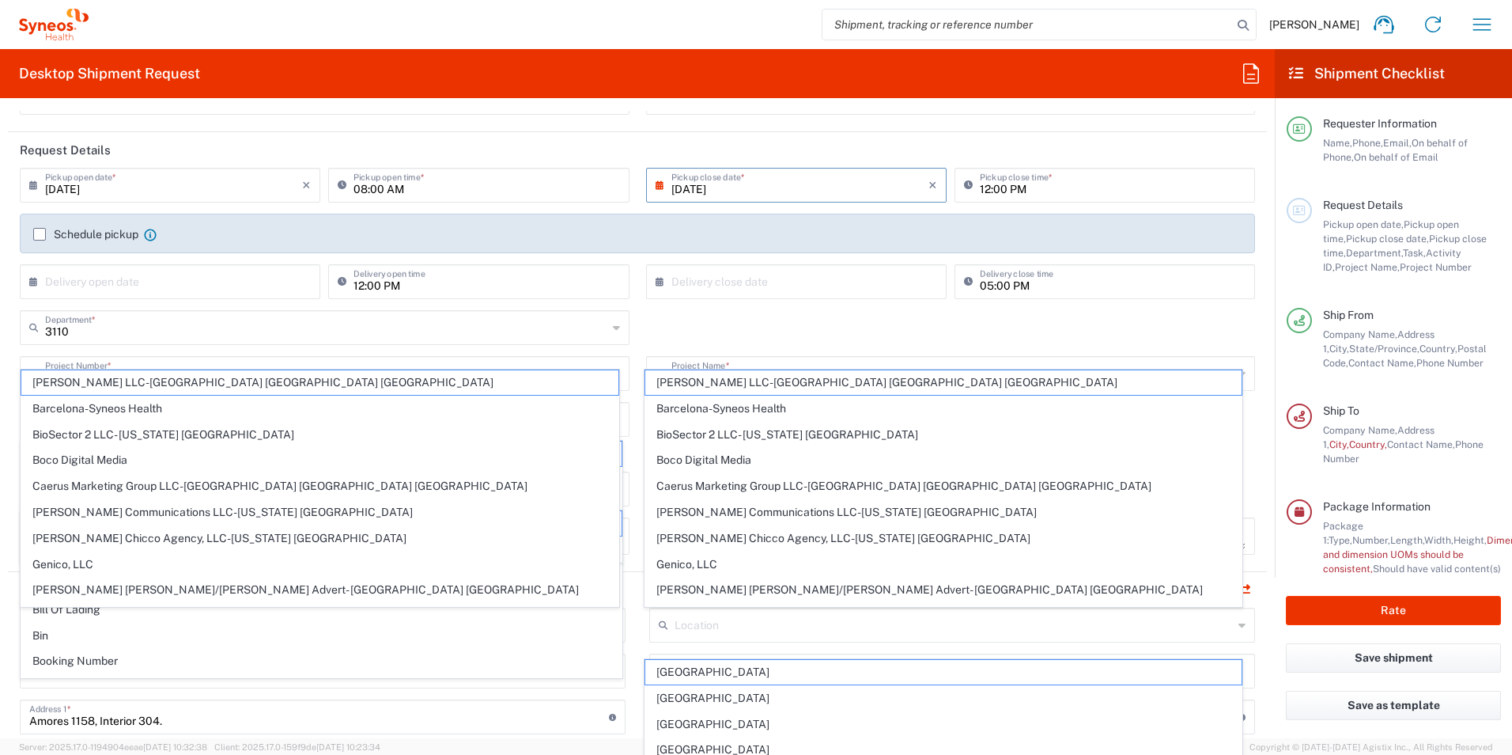
click at [701, 325] on div "3110 Department * 3110 3000 3100 3109 3111 3112 3125 3130 3135 3136 3150 3155 3…" at bounding box center [638, 333] width 1252 height 46
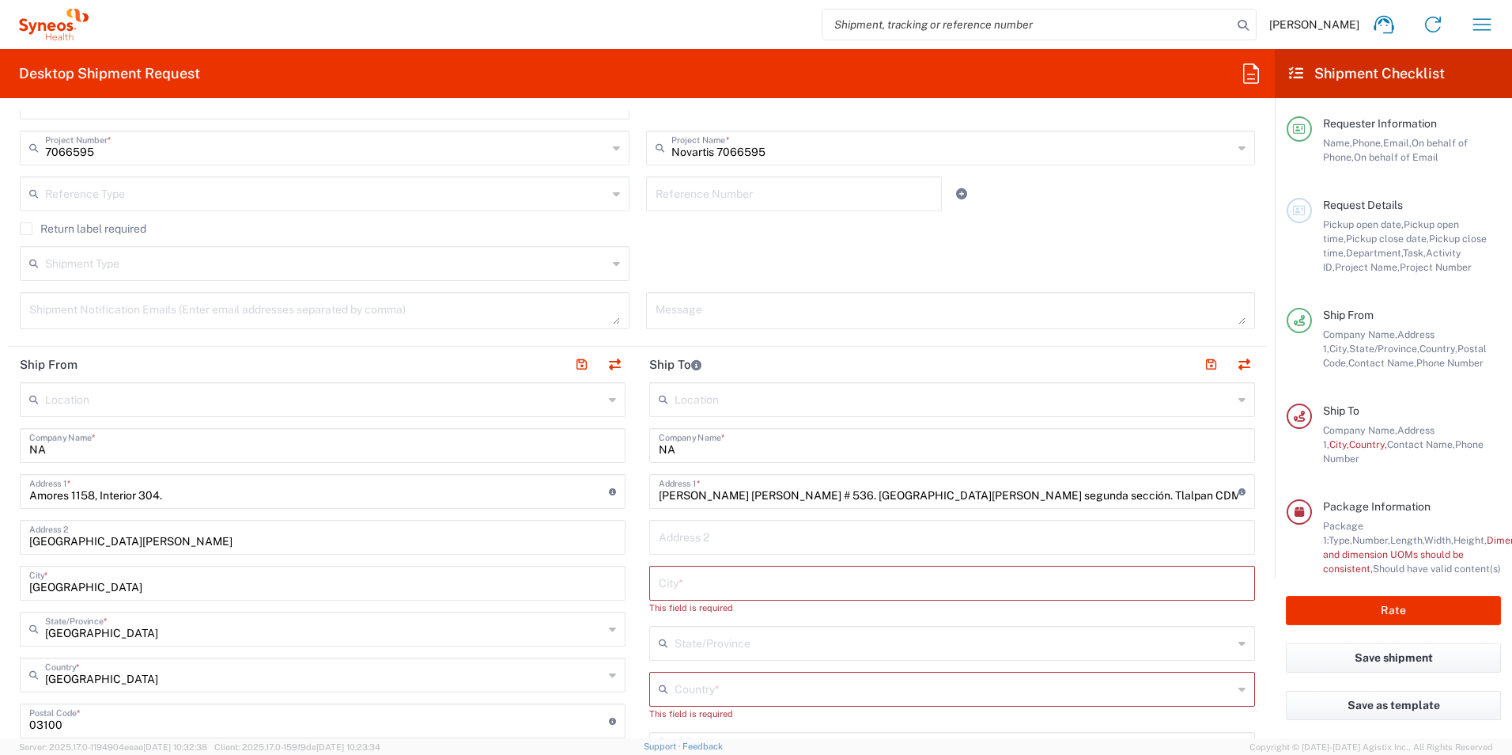
scroll to position [475, 0]
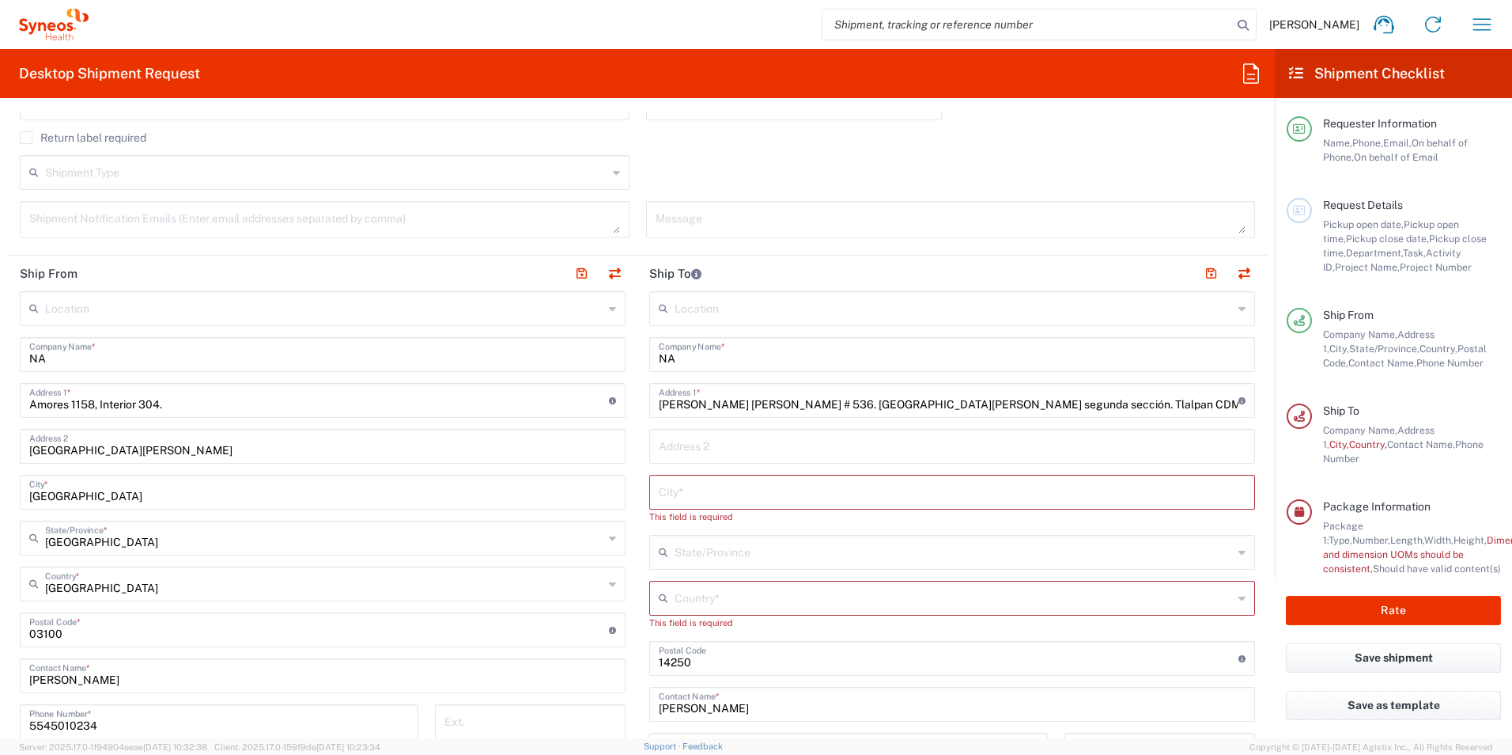
click at [758, 490] on input "text" at bounding box center [952, 491] width 587 height 28
type input "MEXICO"
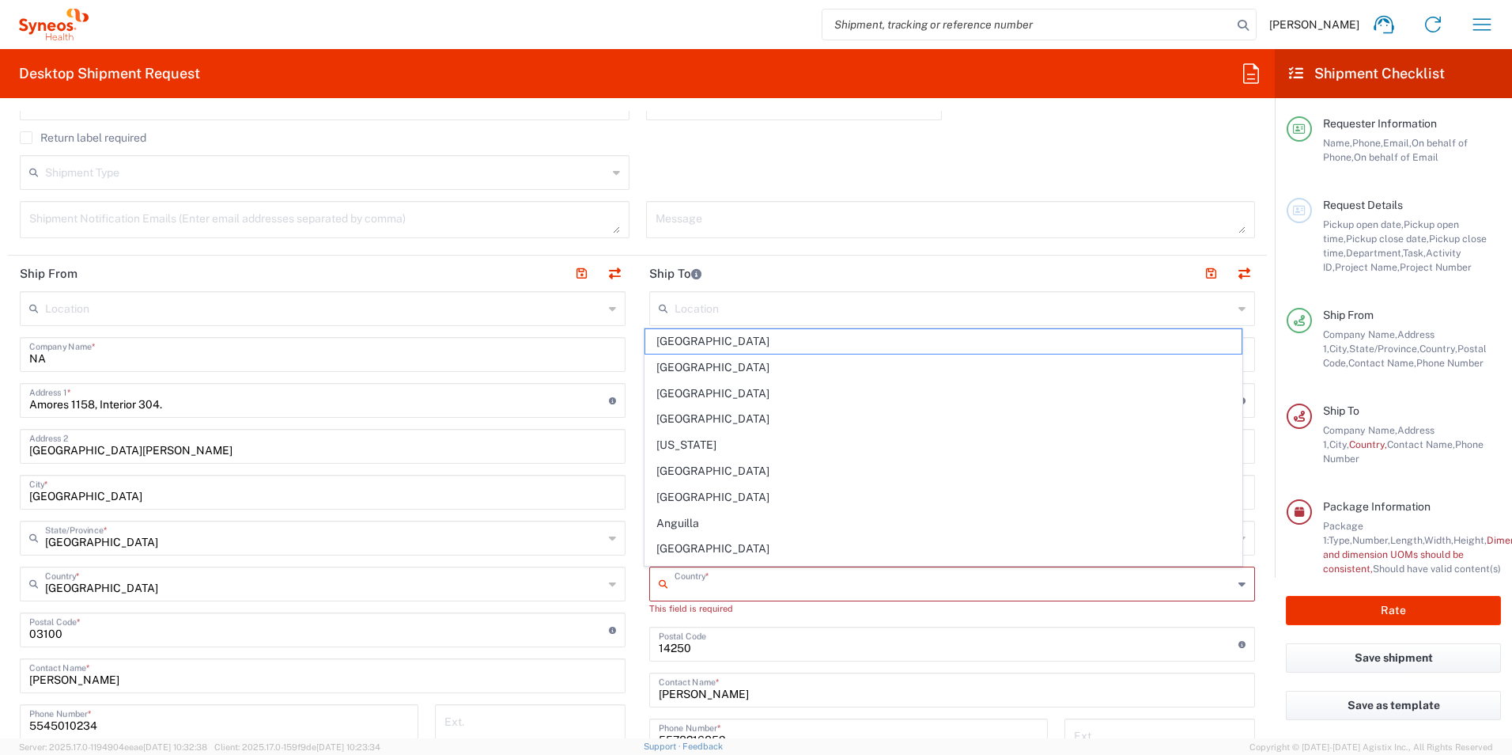
click at [701, 579] on input "text" at bounding box center [954, 583] width 558 height 28
type input "Mexico"
type input "08/20/2025"
type input "INC Research Clin Svcs Mexico"
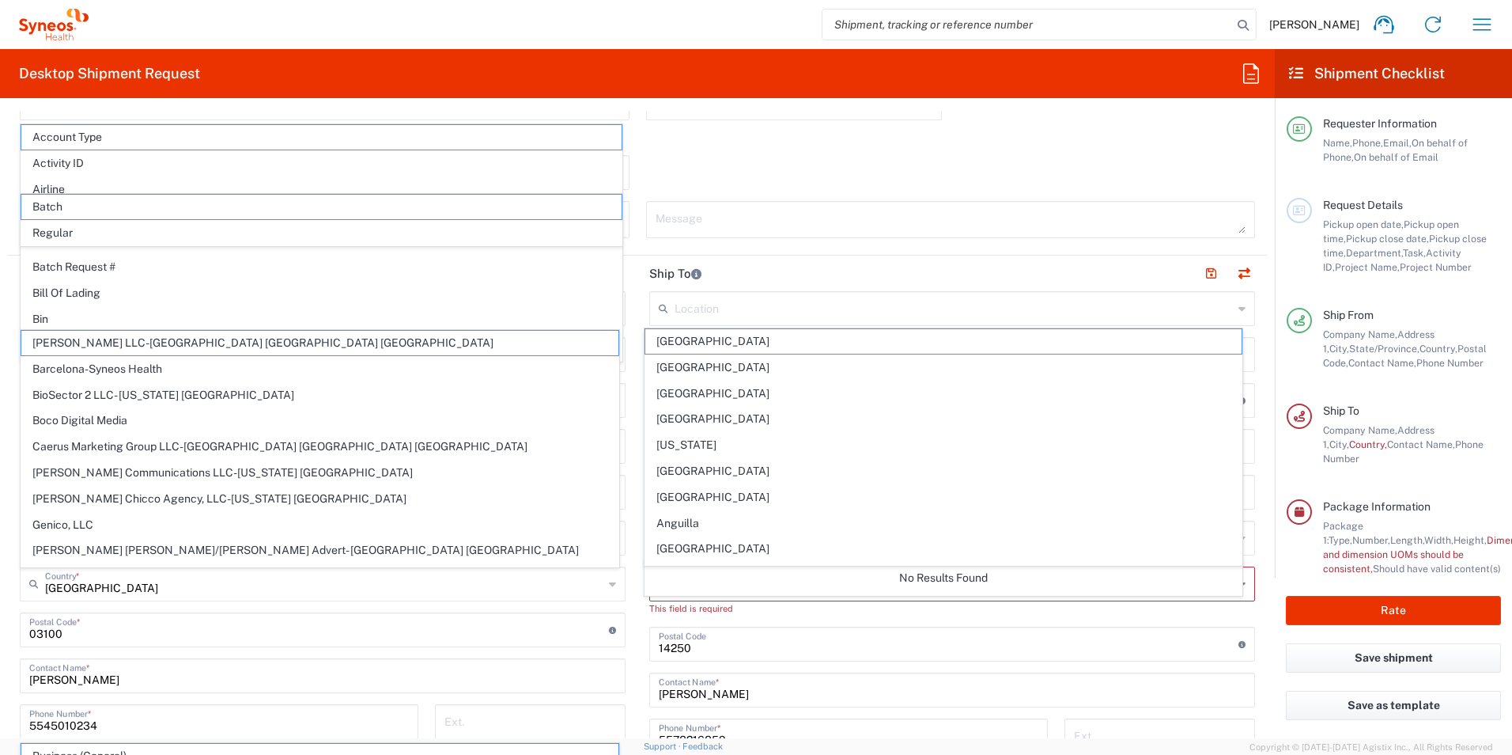
click at [699, 317] on input "text" at bounding box center [954, 307] width 558 height 28
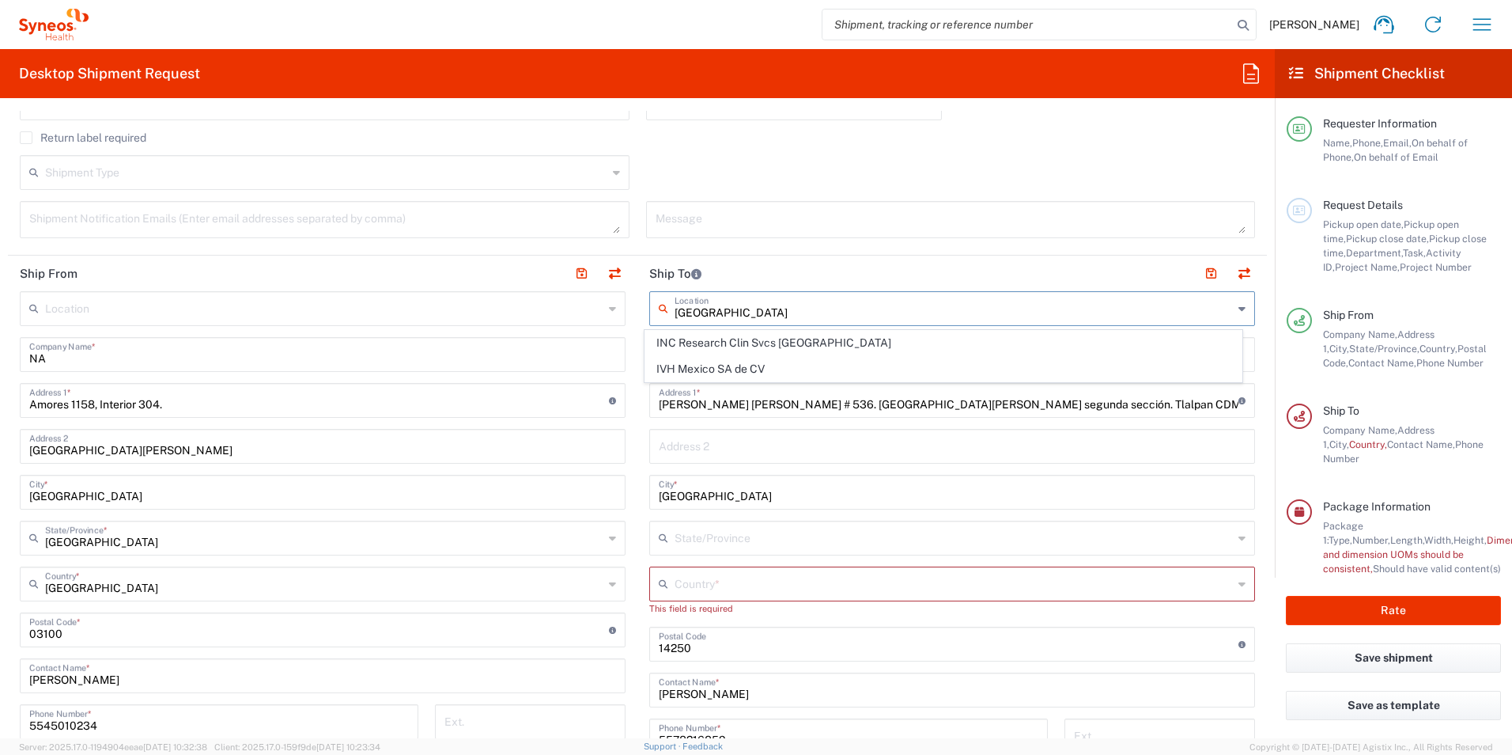
type input "MEXICO"
click at [739, 552] on div "State/Province" at bounding box center [952, 538] width 606 height 35
click at [729, 530] on input "text" at bounding box center [954, 537] width 558 height 28
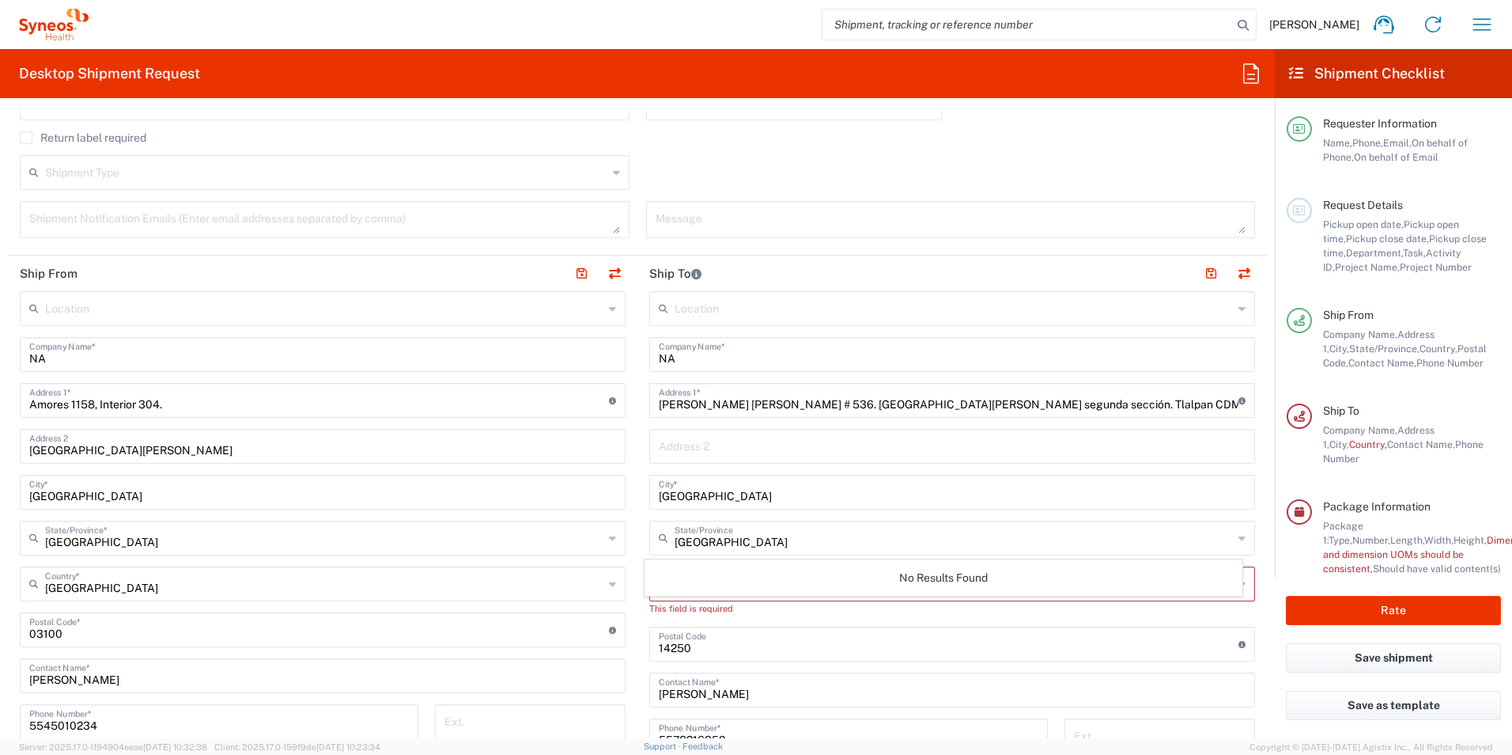
click at [692, 569] on div "No Results Found" at bounding box center [944, 577] width 599 height 36
click at [711, 547] on input "MEXICO" at bounding box center [954, 537] width 558 height 28
type input "Mexico"
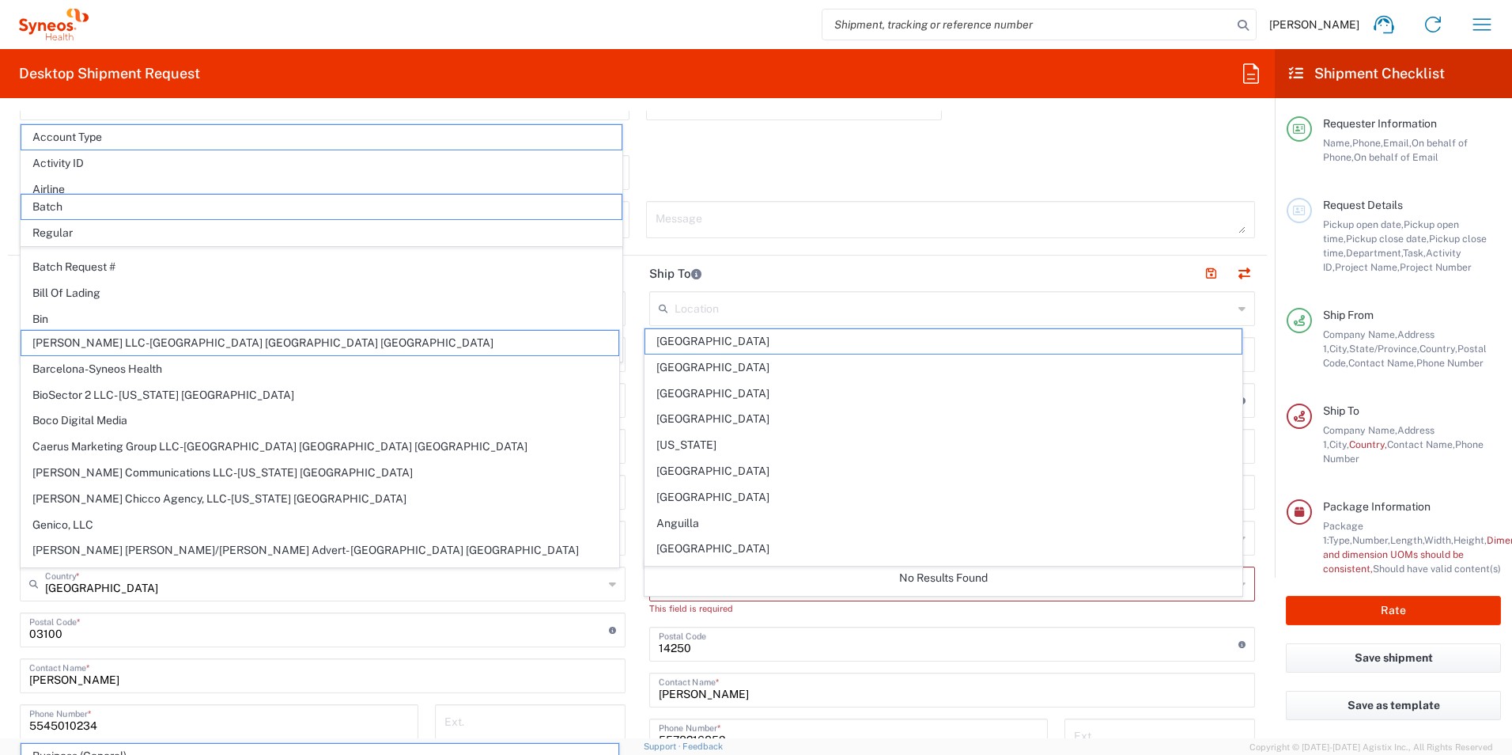
click at [764, 599] on div "Mexico Country *" at bounding box center [952, 583] width 606 height 35
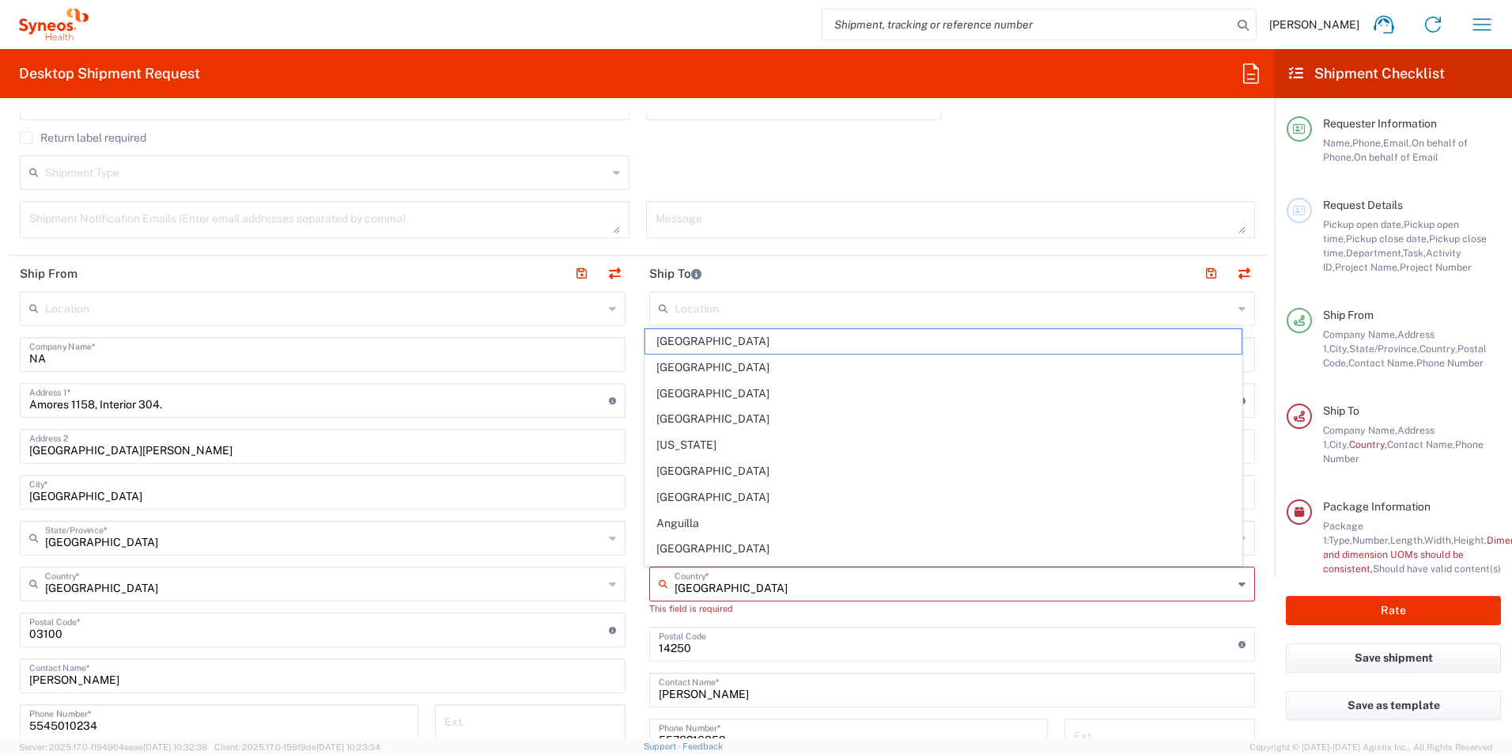
click at [752, 626] on div "Postal Code Enter Postal Code here" at bounding box center [952, 643] width 606 height 35
click at [729, 585] on input "text" at bounding box center [954, 583] width 558 height 28
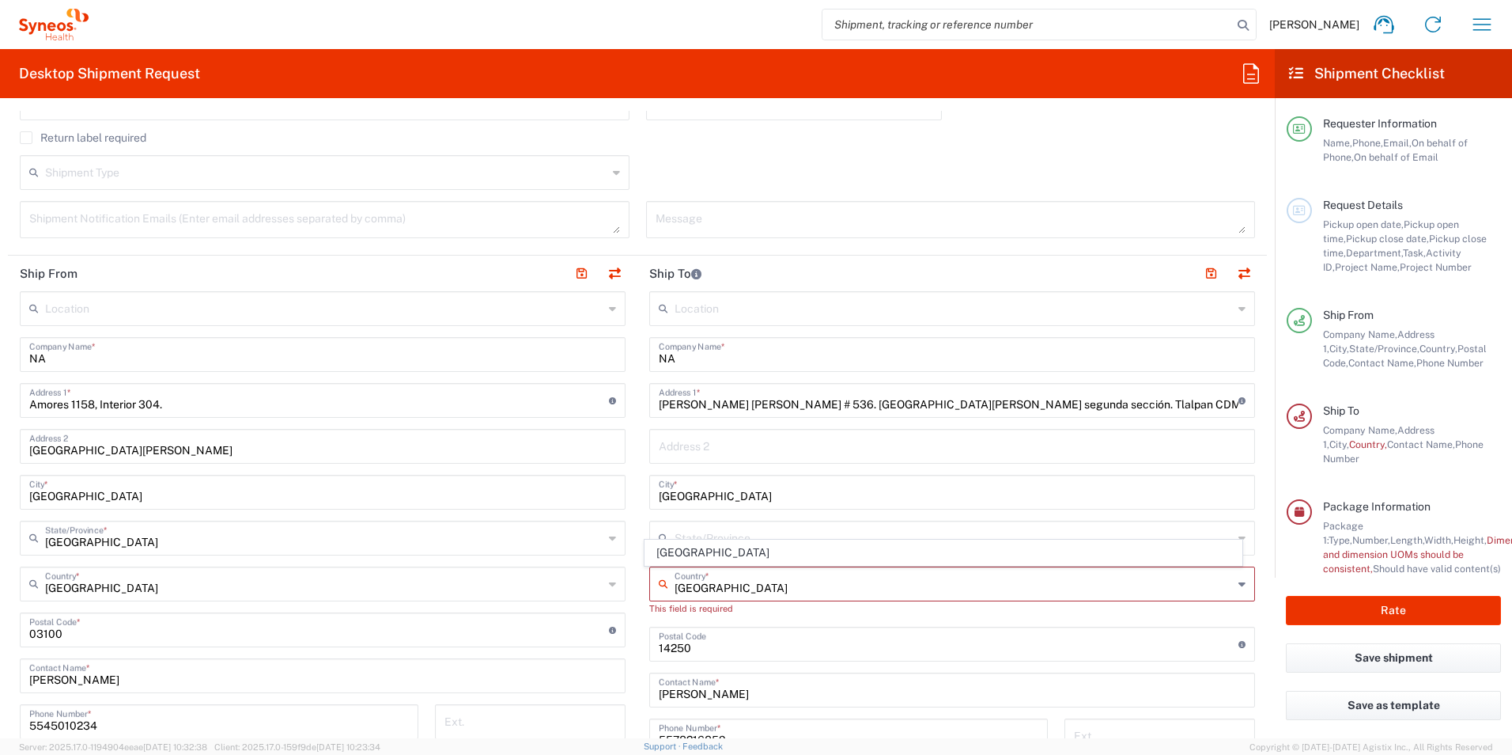
click at [736, 581] on input "Mexico" at bounding box center [954, 583] width 558 height 28
type input "Mexico"
click at [728, 608] on div "This field is required" at bounding box center [952, 608] width 606 height 14
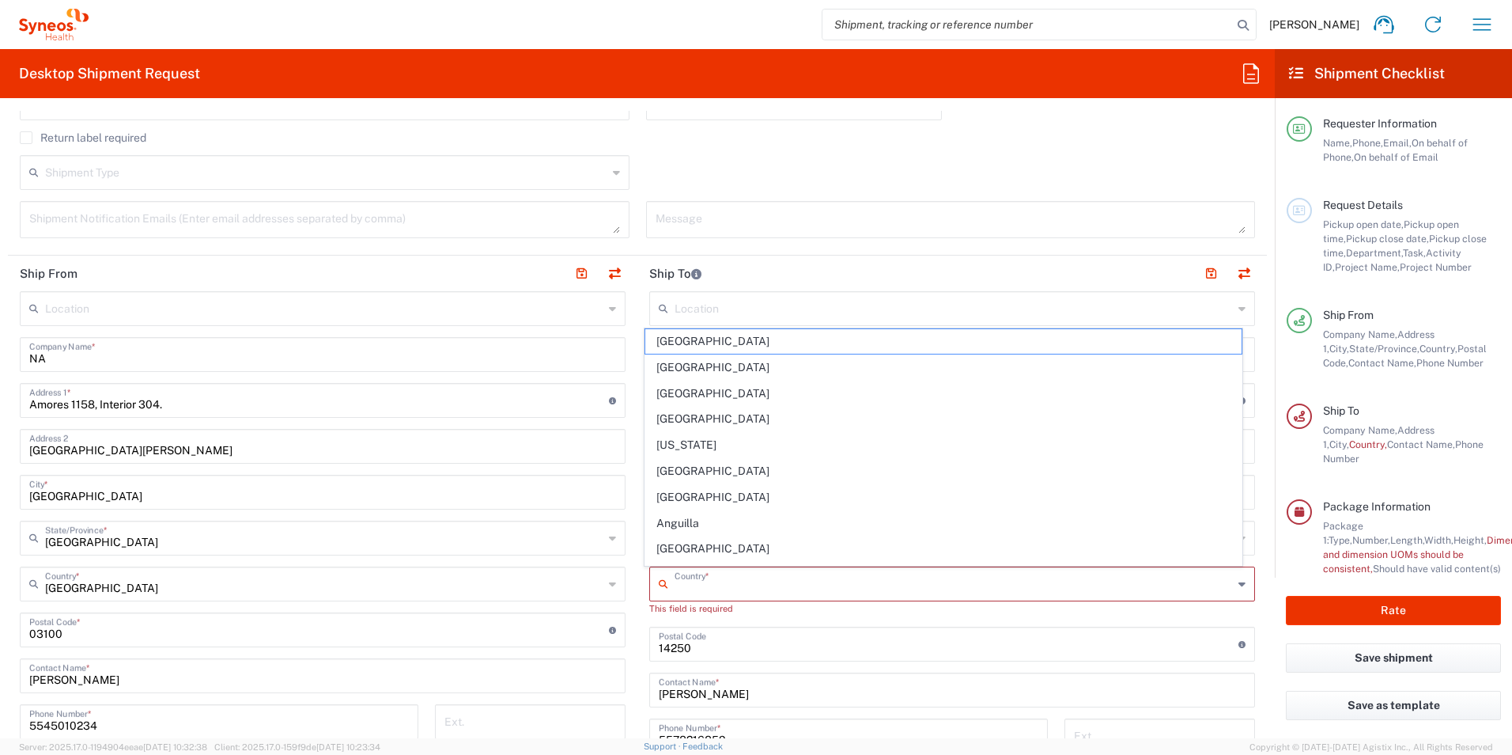
click at [728, 589] on input "text" at bounding box center [954, 583] width 558 height 28
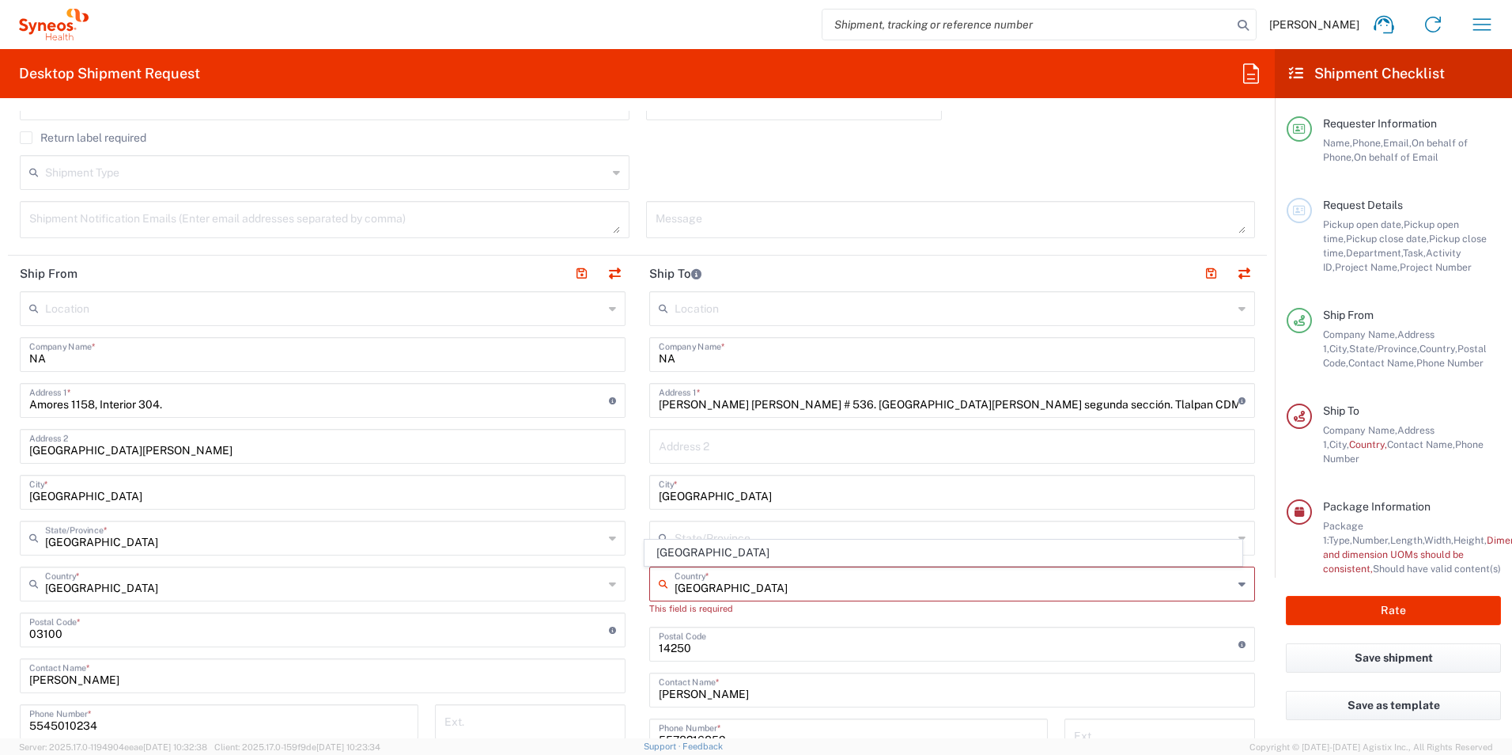
type input "Mexico"
type input "08/20/2025"
type input "INC Research Clin Svcs Mexico"
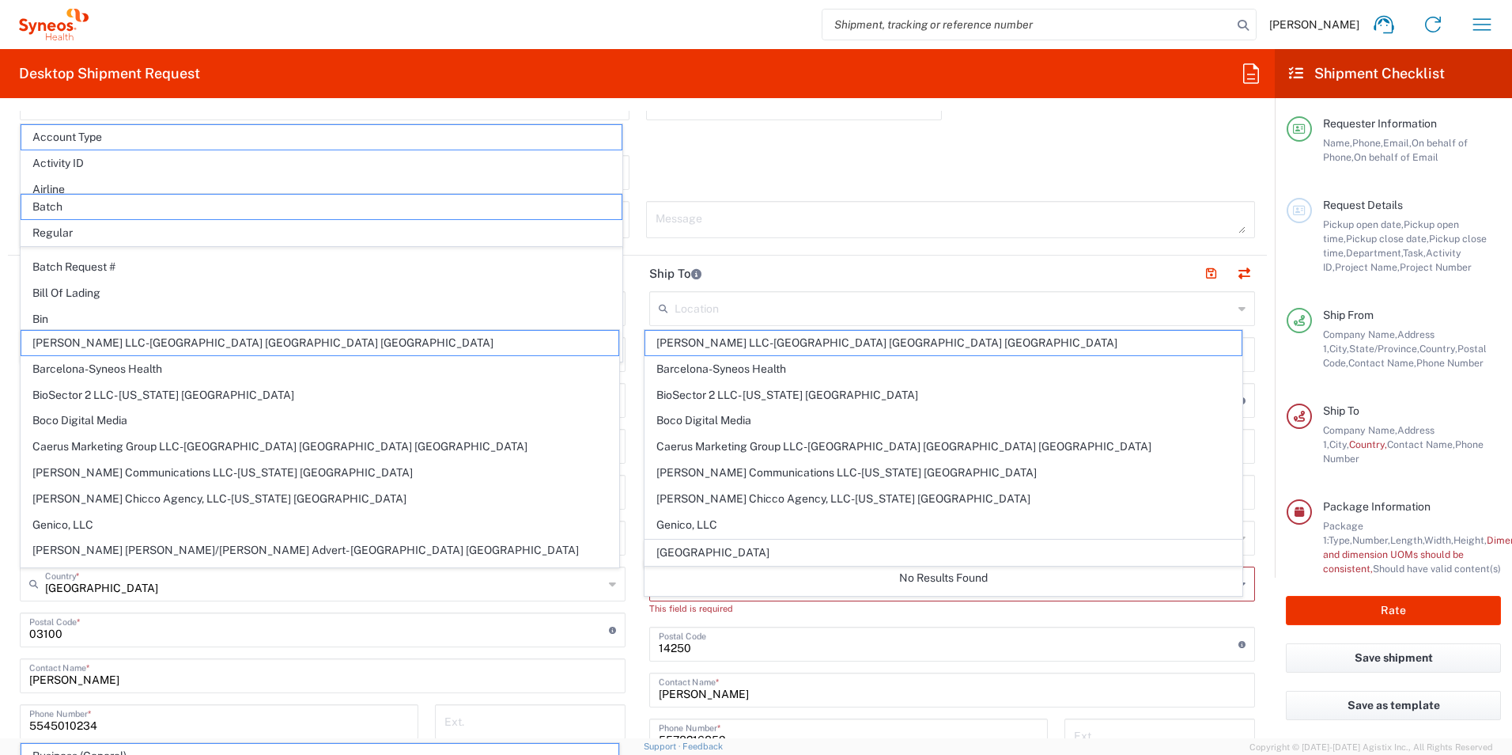
click at [790, 613] on div "This field is required" at bounding box center [952, 608] width 606 height 14
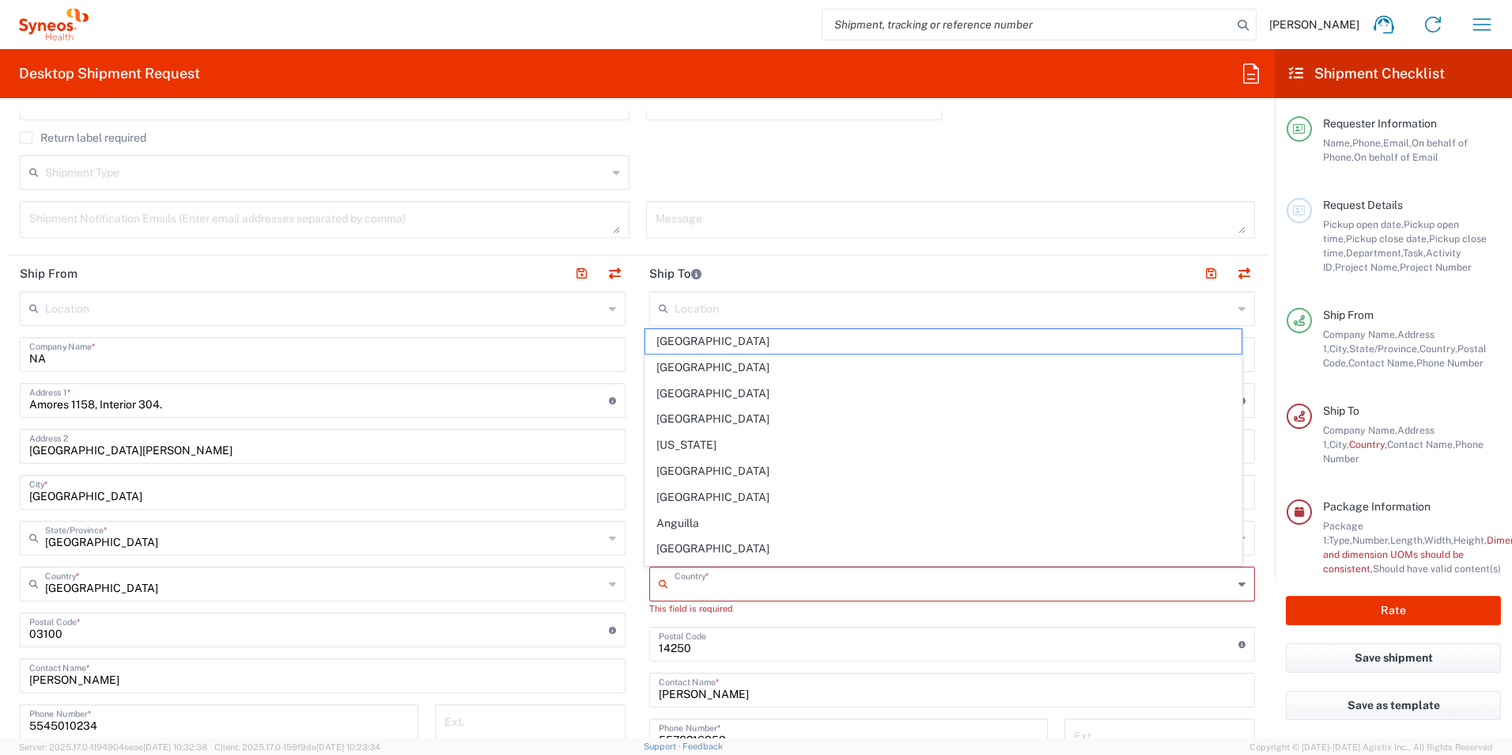
click at [737, 585] on input "text" at bounding box center [954, 583] width 558 height 28
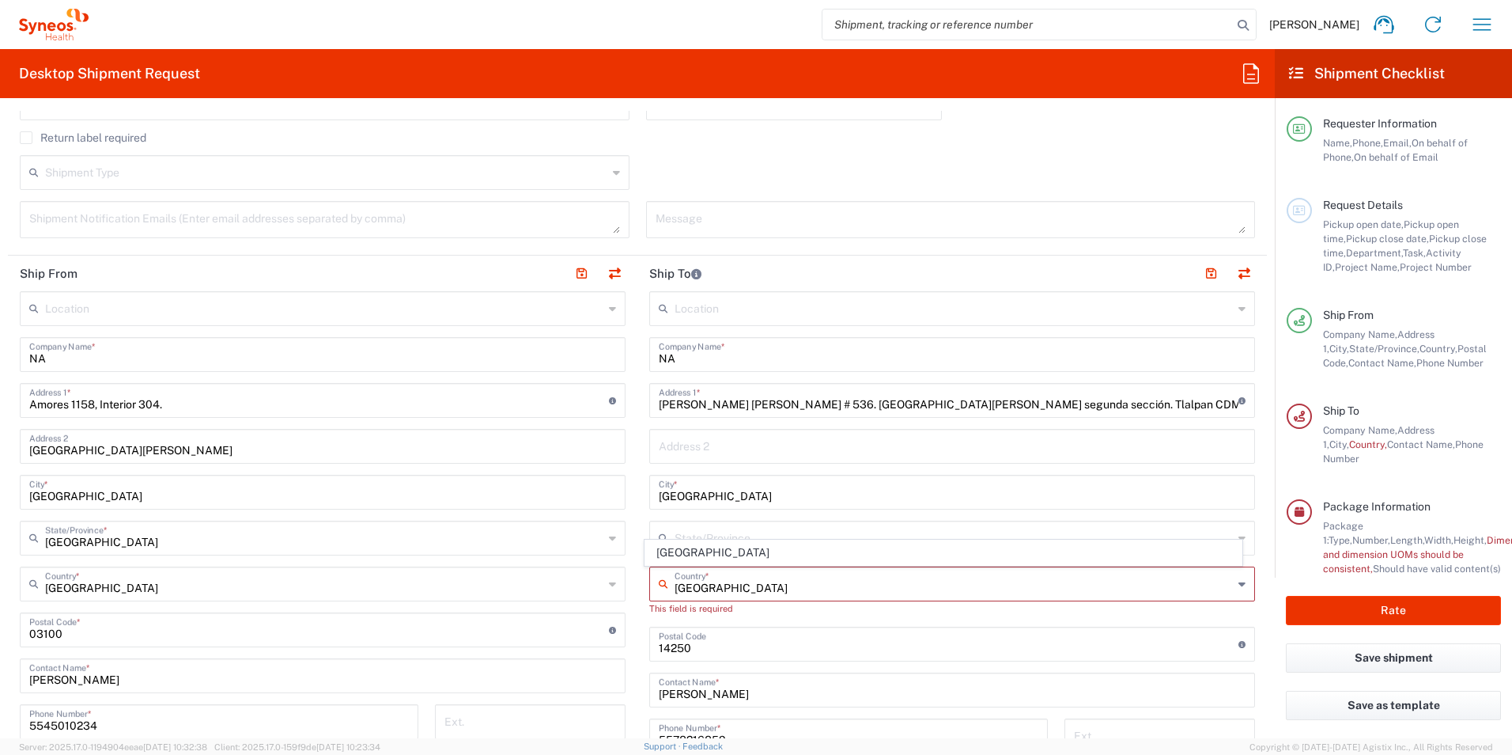
click at [732, 593] on input "Mexico" at bounding box center [954, 583] width 558 height 28
type input "Mexico"
click at [669, 610] on div "This field is required" at bounding box center [952, 608] width 606 height 14
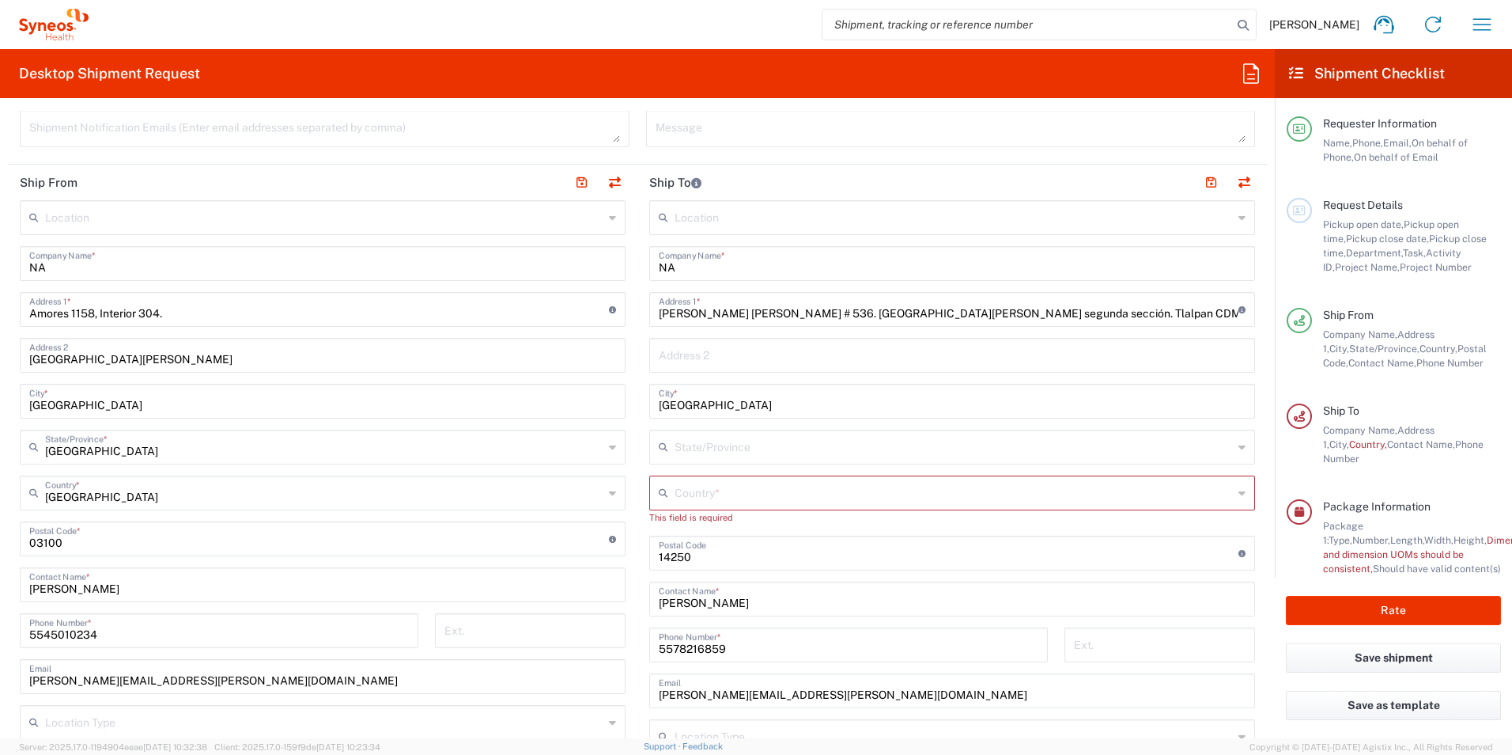
scroll to position [633, 0]
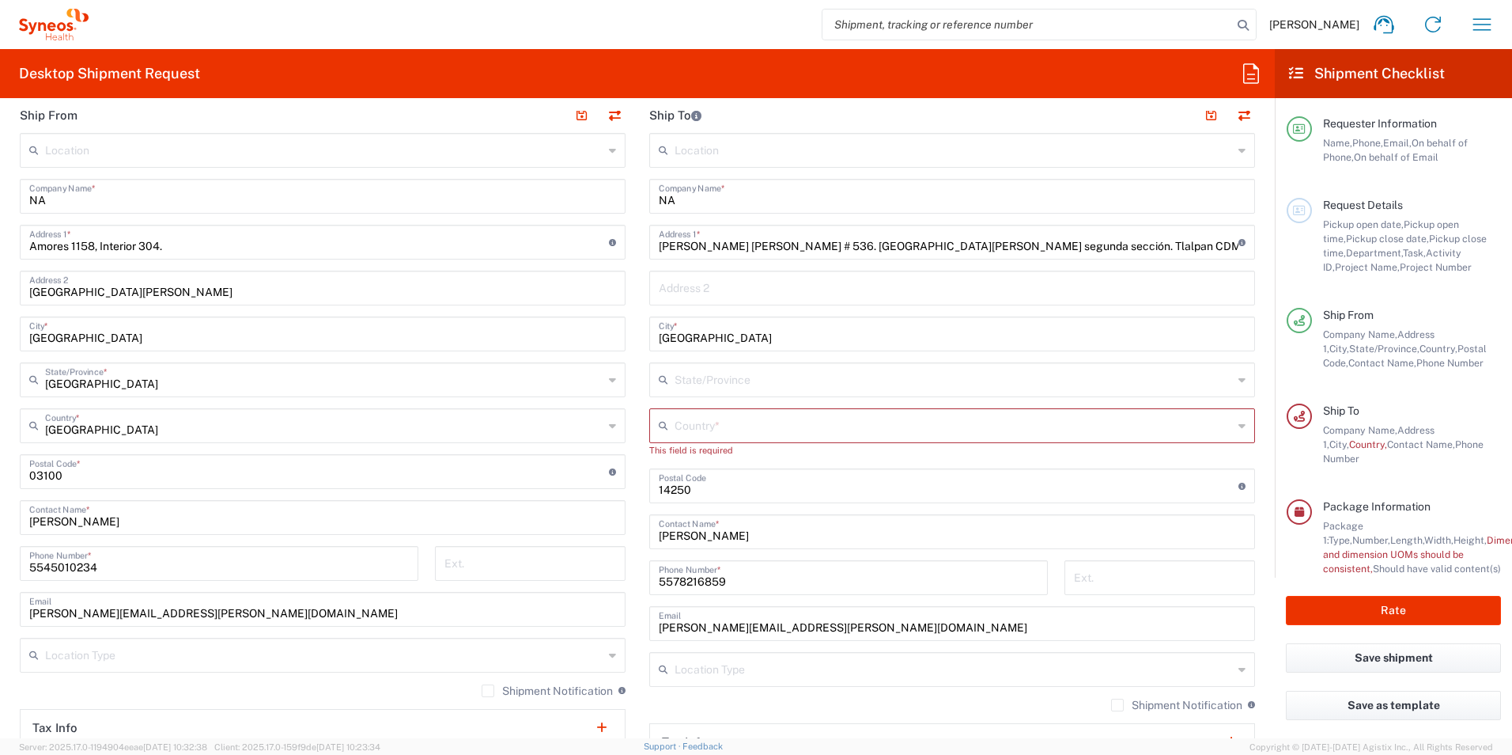
click at [1239, 429] on icon at bounding box center [1242, 425] width 7 height 25
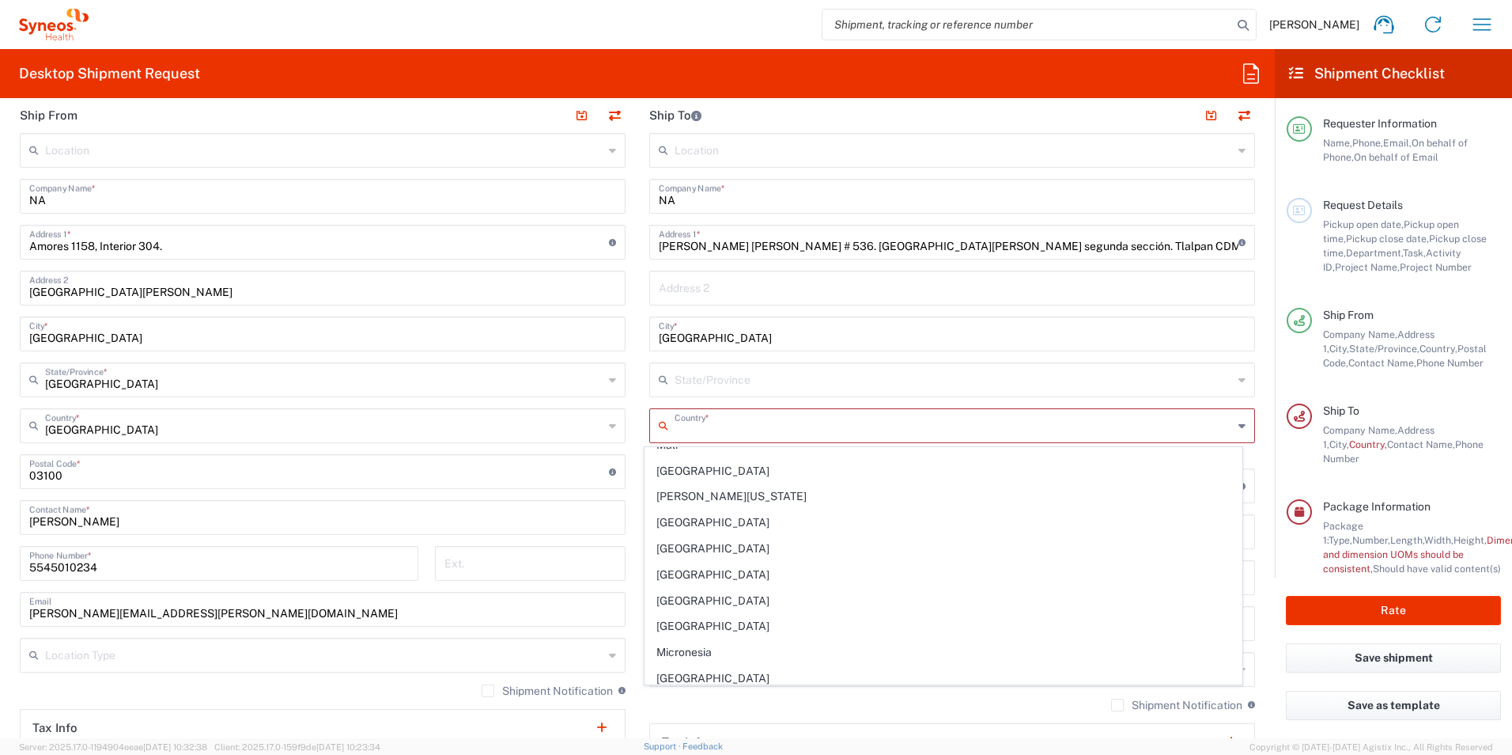
scroll to position [3571, 0]
click at [891, 543] on span "Mexico" at bounding box center [943, 547] width 597 height 25
type input "Mexico"
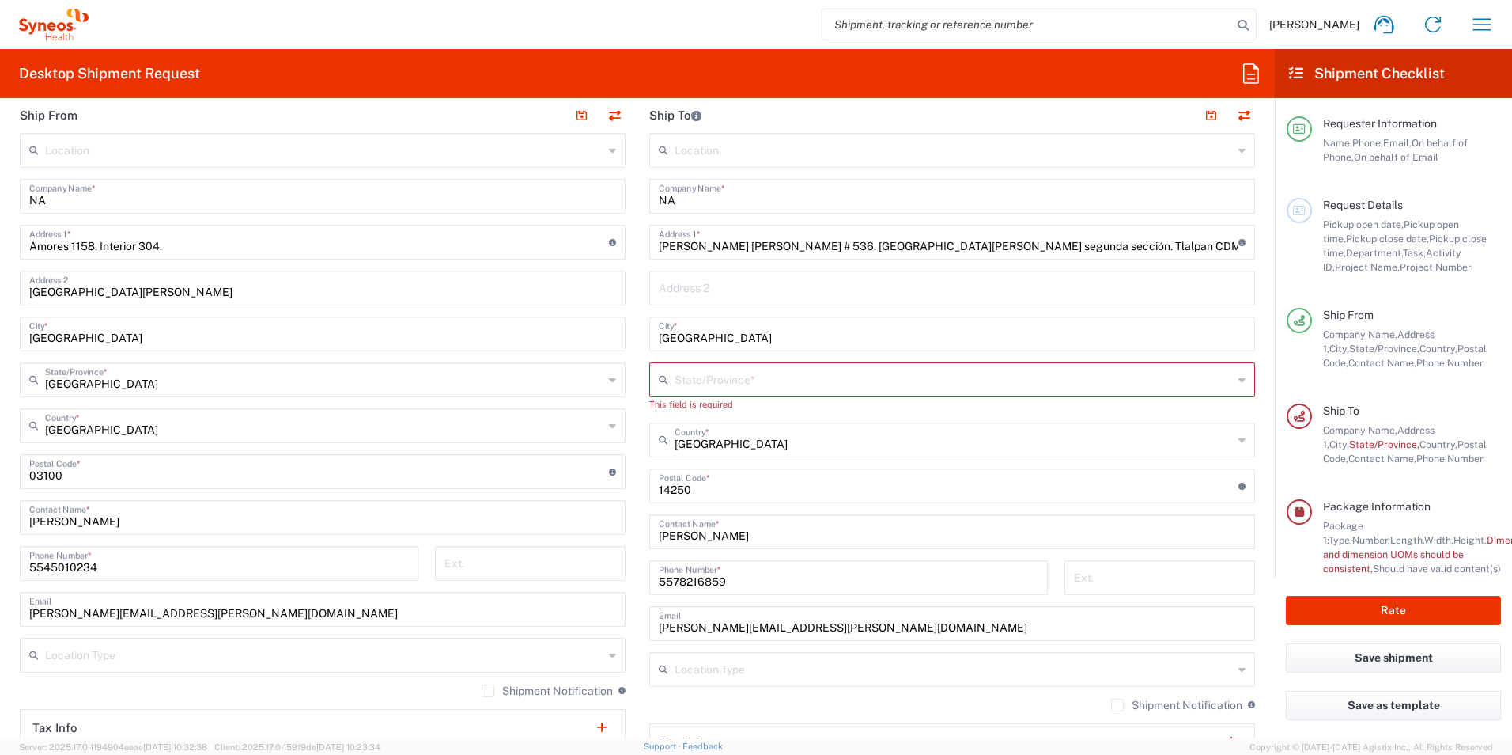
click at [1239, 379] on icon at bounding box center [1242, 379] width 7 height 25
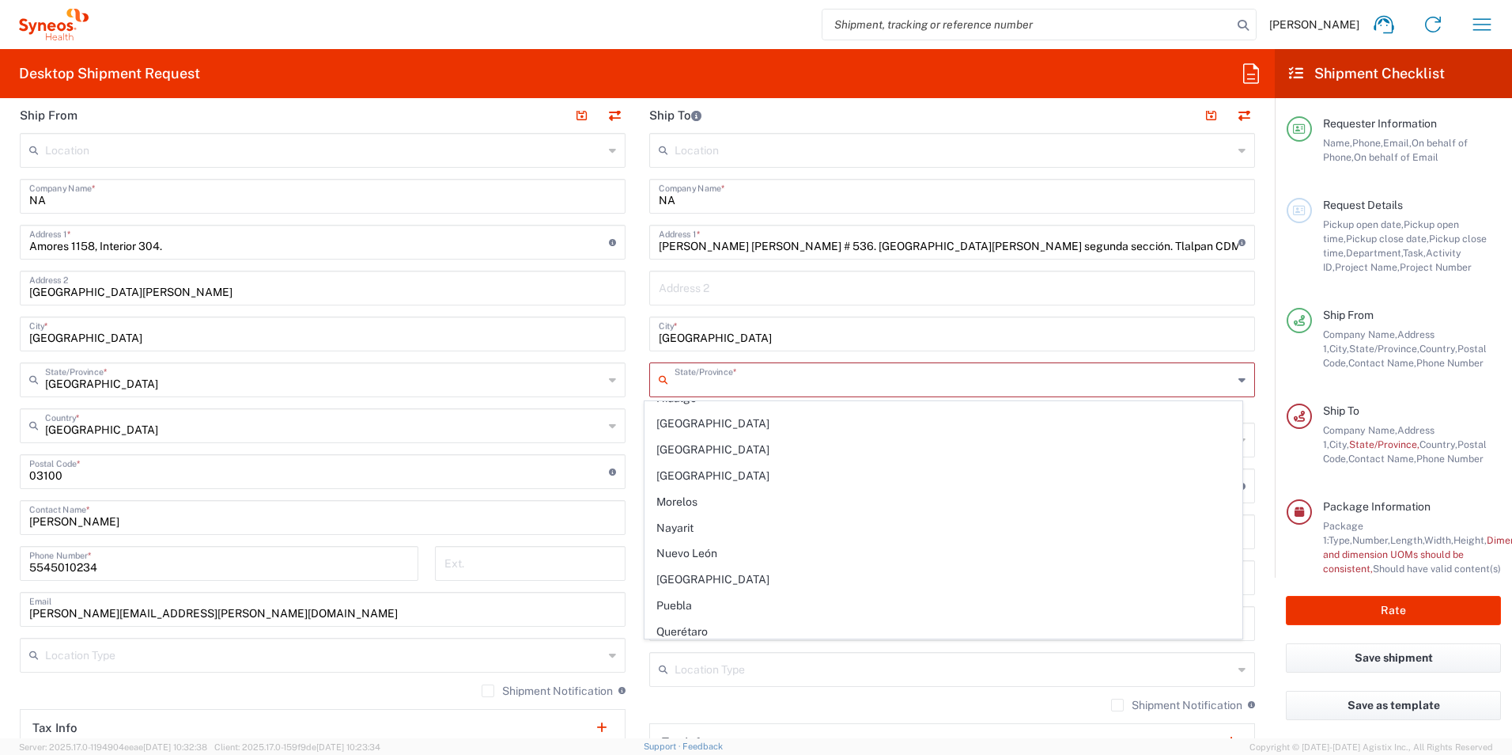
scroll to position [324, 0]
click at [831, 451] on span "Mexico State" at bounding box center [943, 453] width 597 height 25
type input "Mexico State"
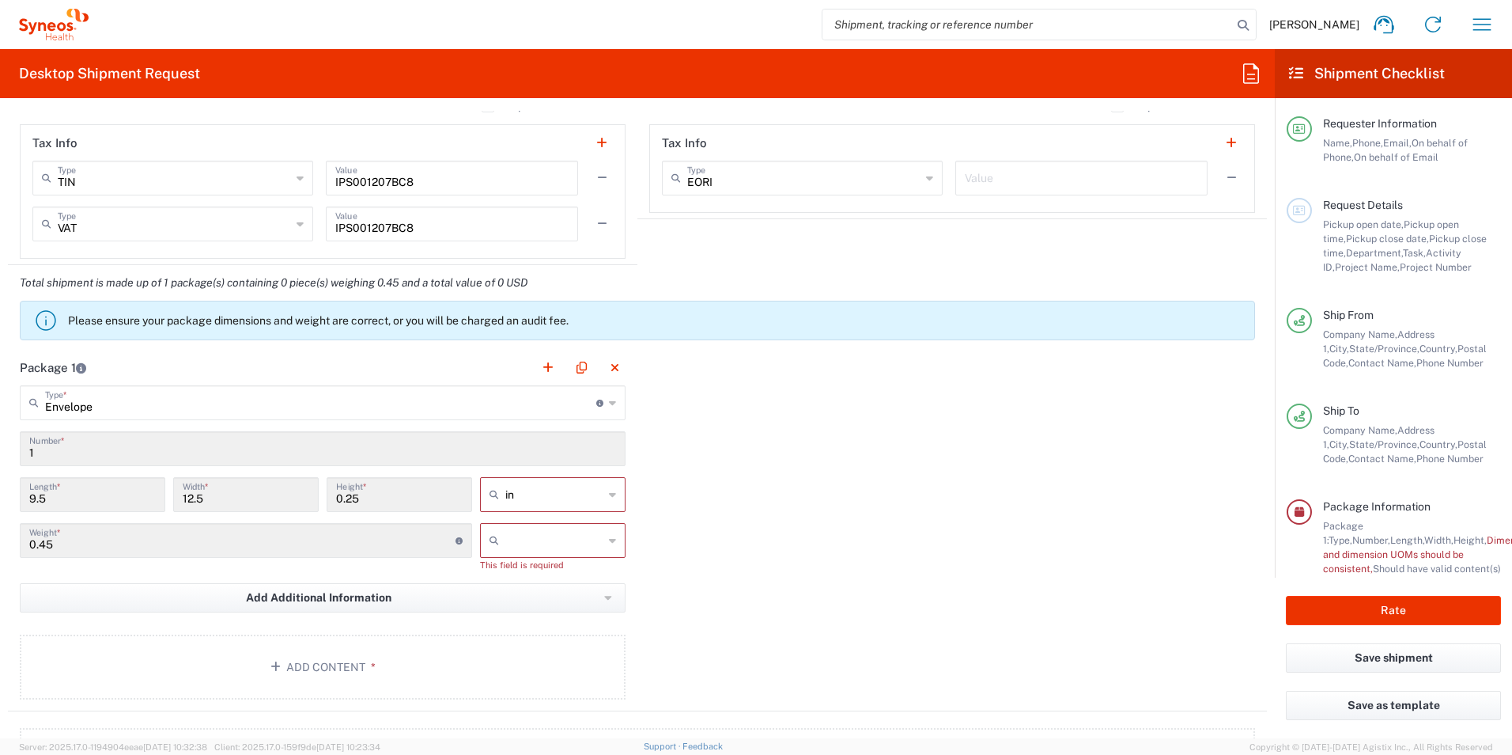
scroll to position [1211, 0]
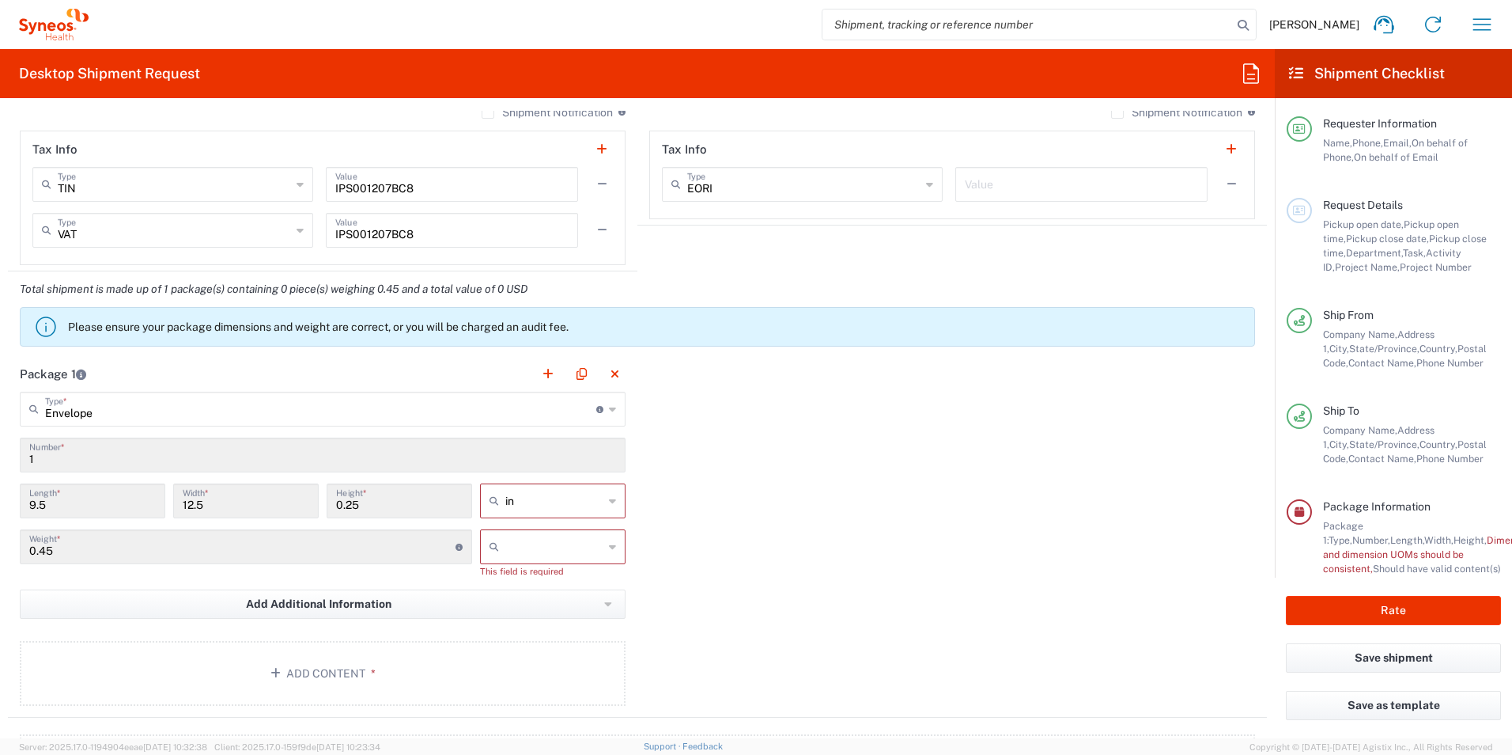
click at [611, 497] on div "in" at bounding box center [553, 500] width 146 height 35
click at [562, 567] on span "cm" at bounding box center [547, 561] width 141 height 25
type input "24.13"
type input "31.75"
type input "0.64"
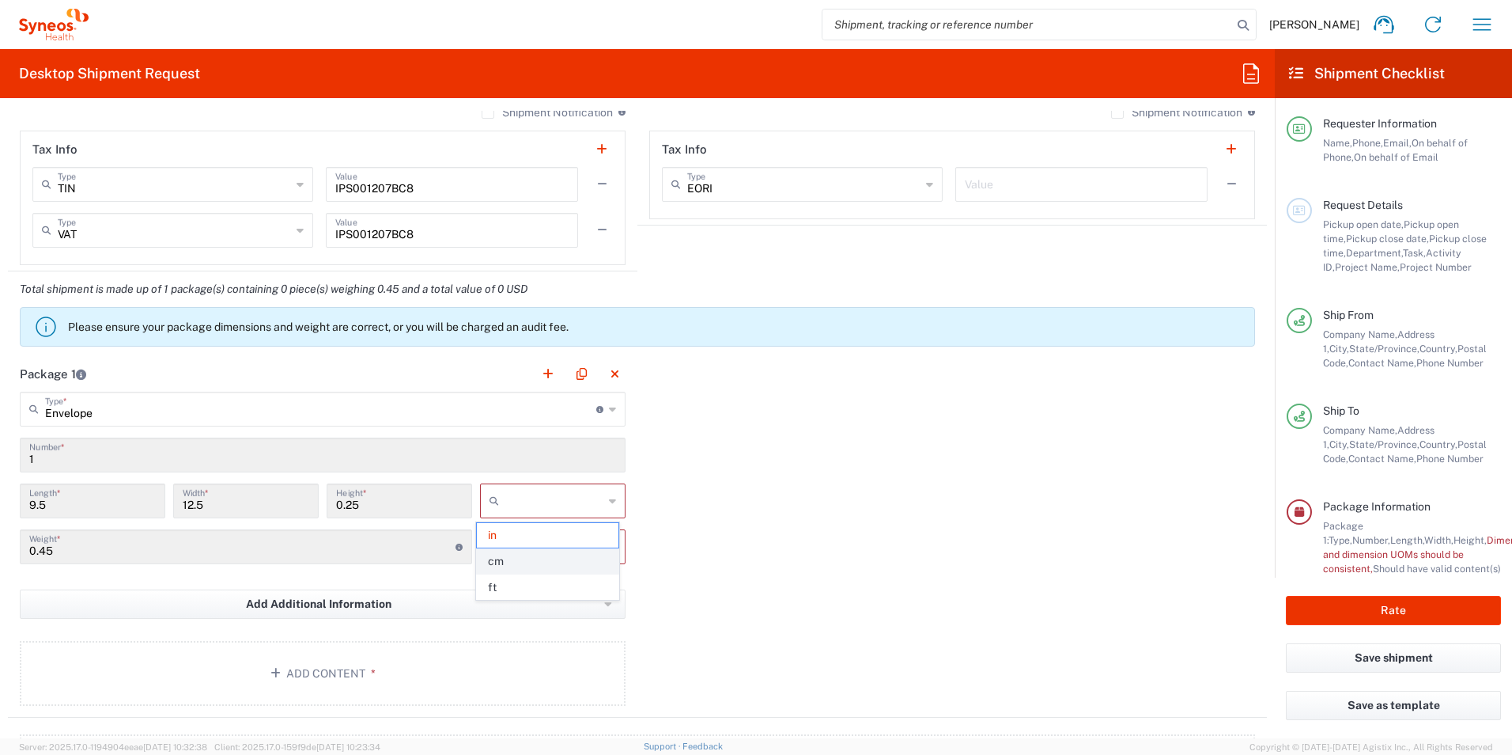
type input "cm"
click at [609, 543] on icon at bounding box center [612, 546] width 7 height 25
click at [559, 582] on span "kgs" at bounding box center [547, 581] width 141 height 25
type input "kgs"
click at [861, 554] on div "Package 1 Envelope Type * Material used to package goods Envelope Large Box Med…" at bounding box center [637, 529] width 1259 height 347
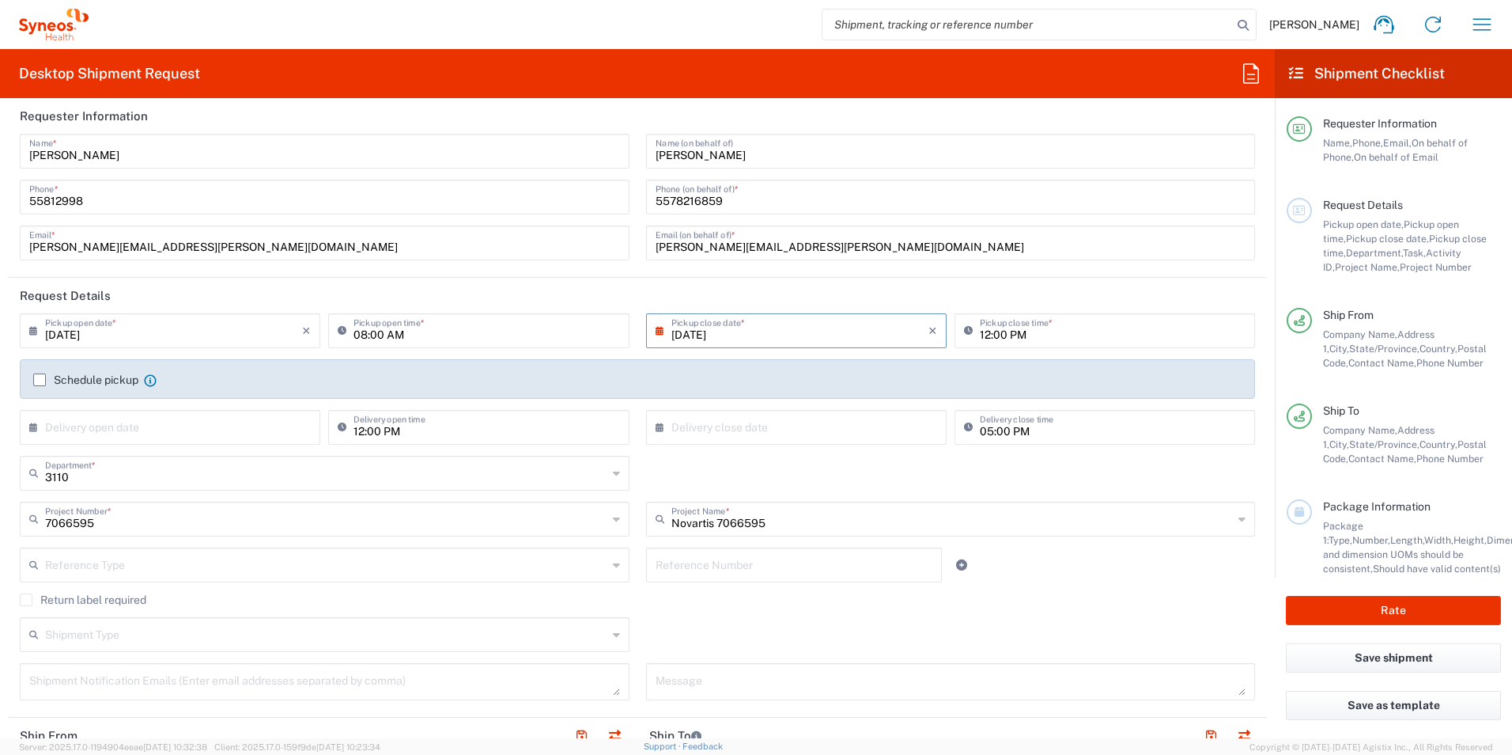
scroll to position [6, 0]
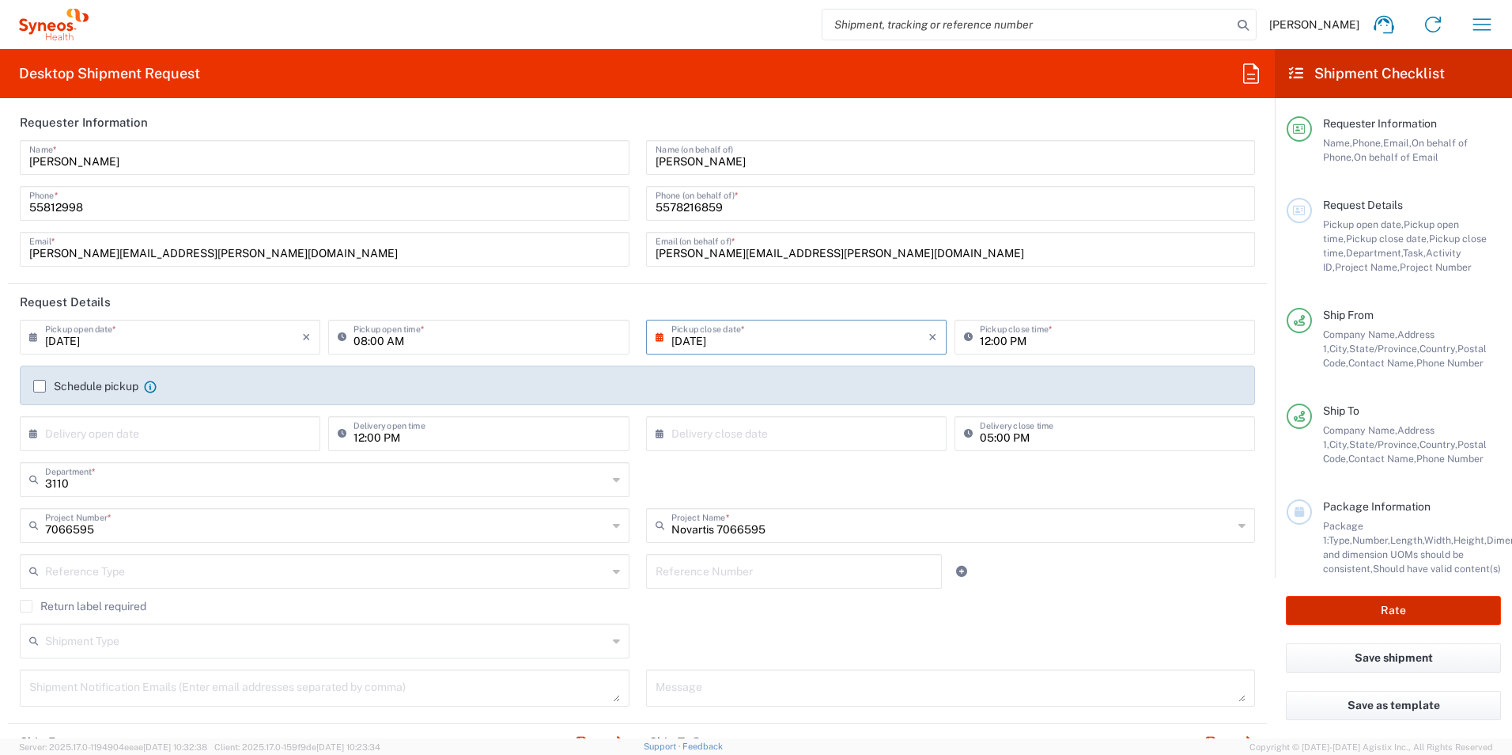
click at [1395, 612] on button "Rate" at bounding box center [1393, 610] width 215 height 29
type input "7066595"
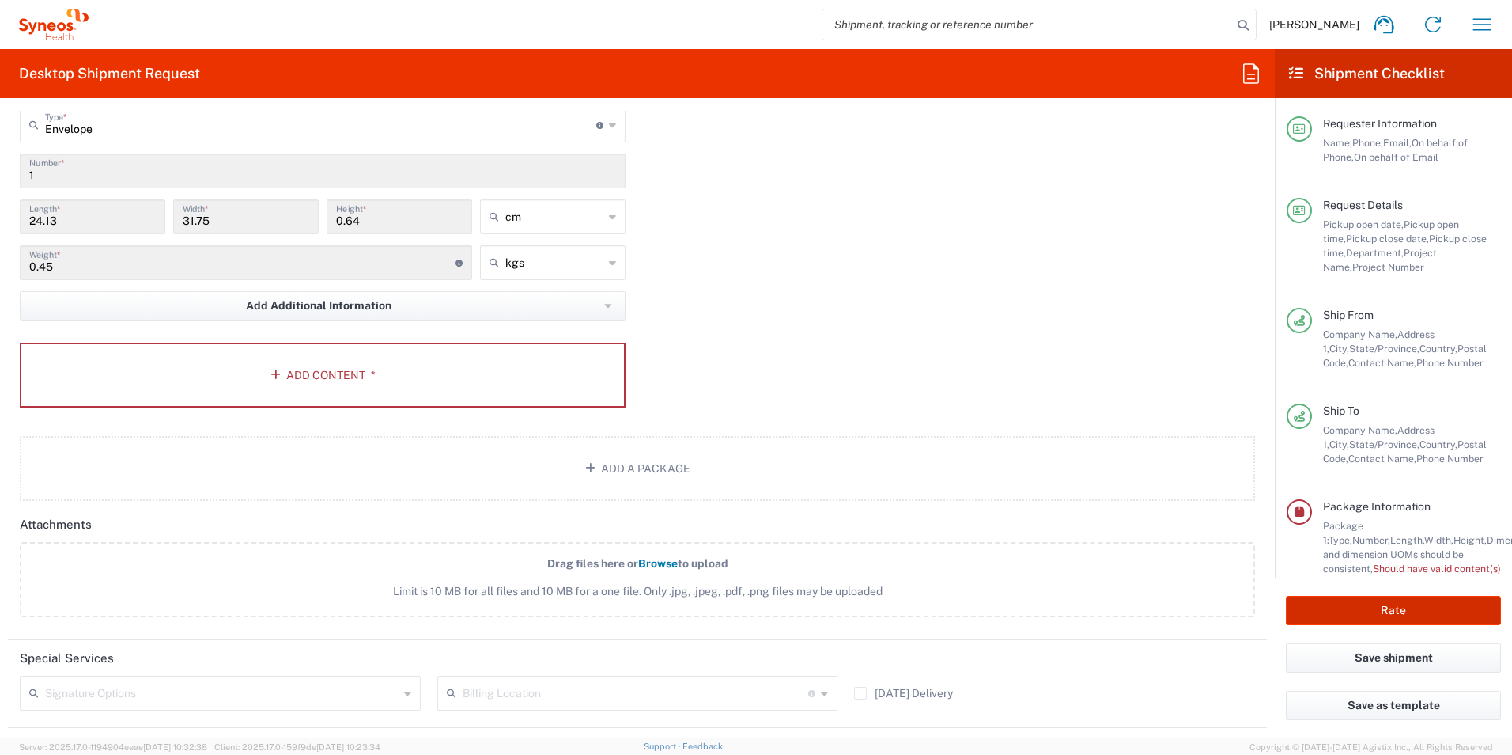
scroll to position [1509, 0]
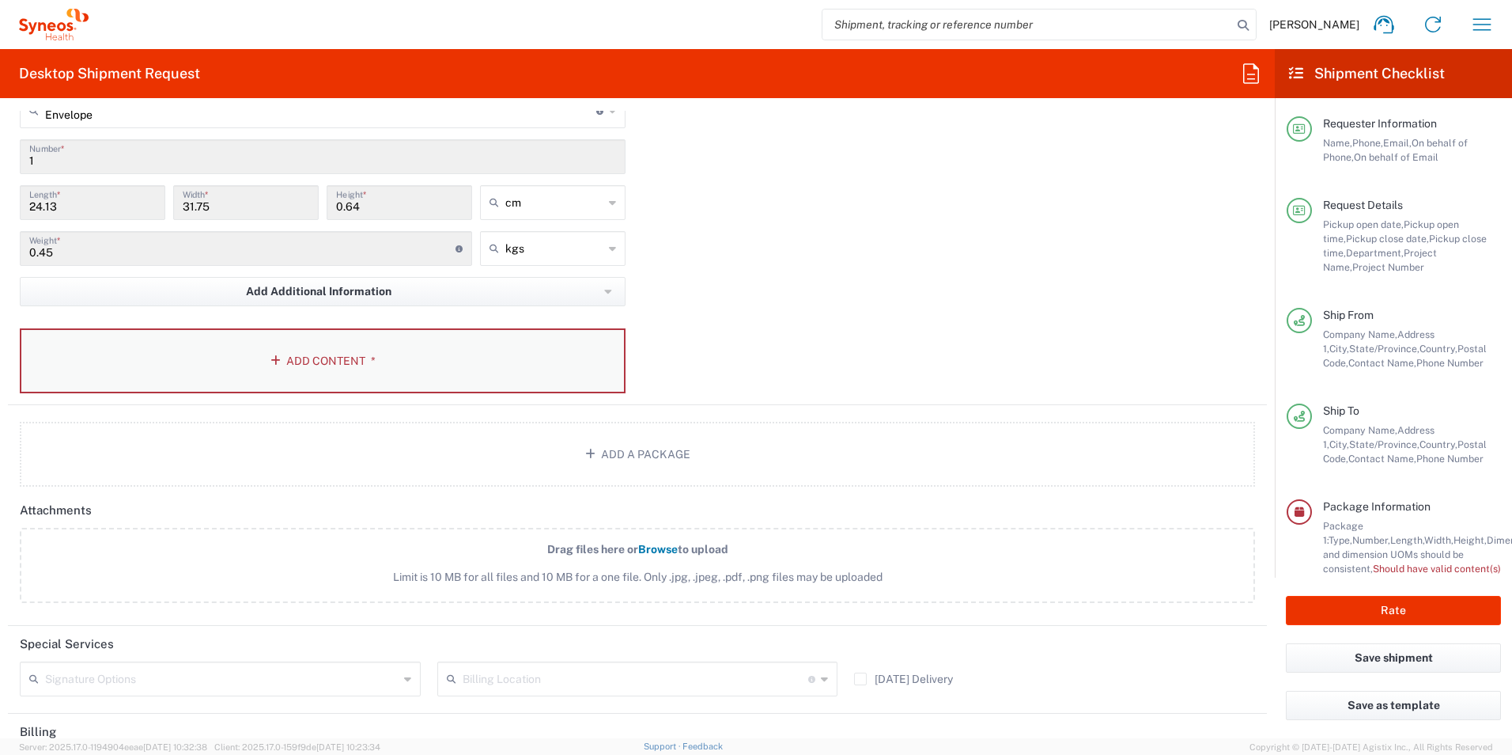
click at [271, 357] on icon "button" at bounding box center [279, 360] width 16 height 11
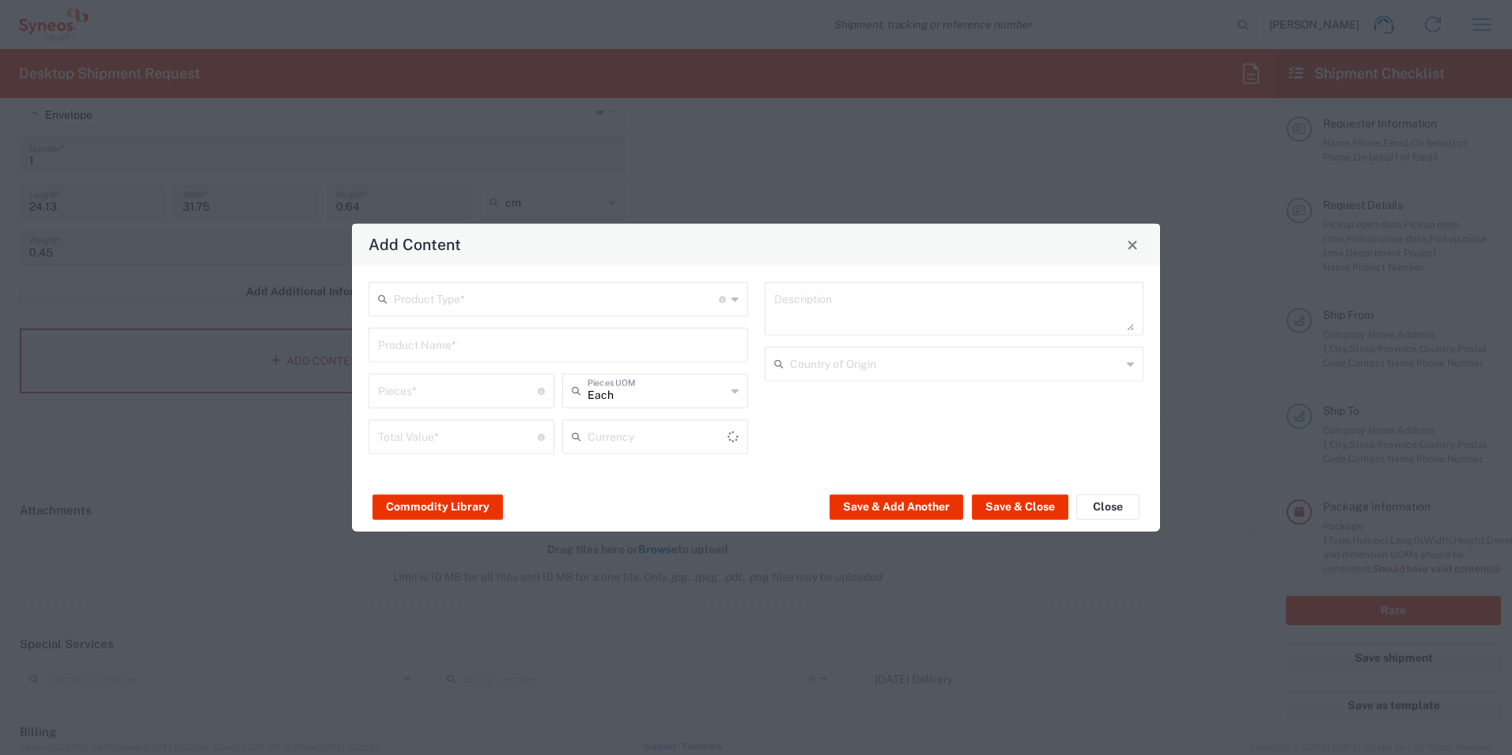
type input "US Dollar"
click at [740, 301] on div "Product Type * Document: Paper document generated internally by Syneos, a clien…" at bounding box center [559, 299] width 380 height 35
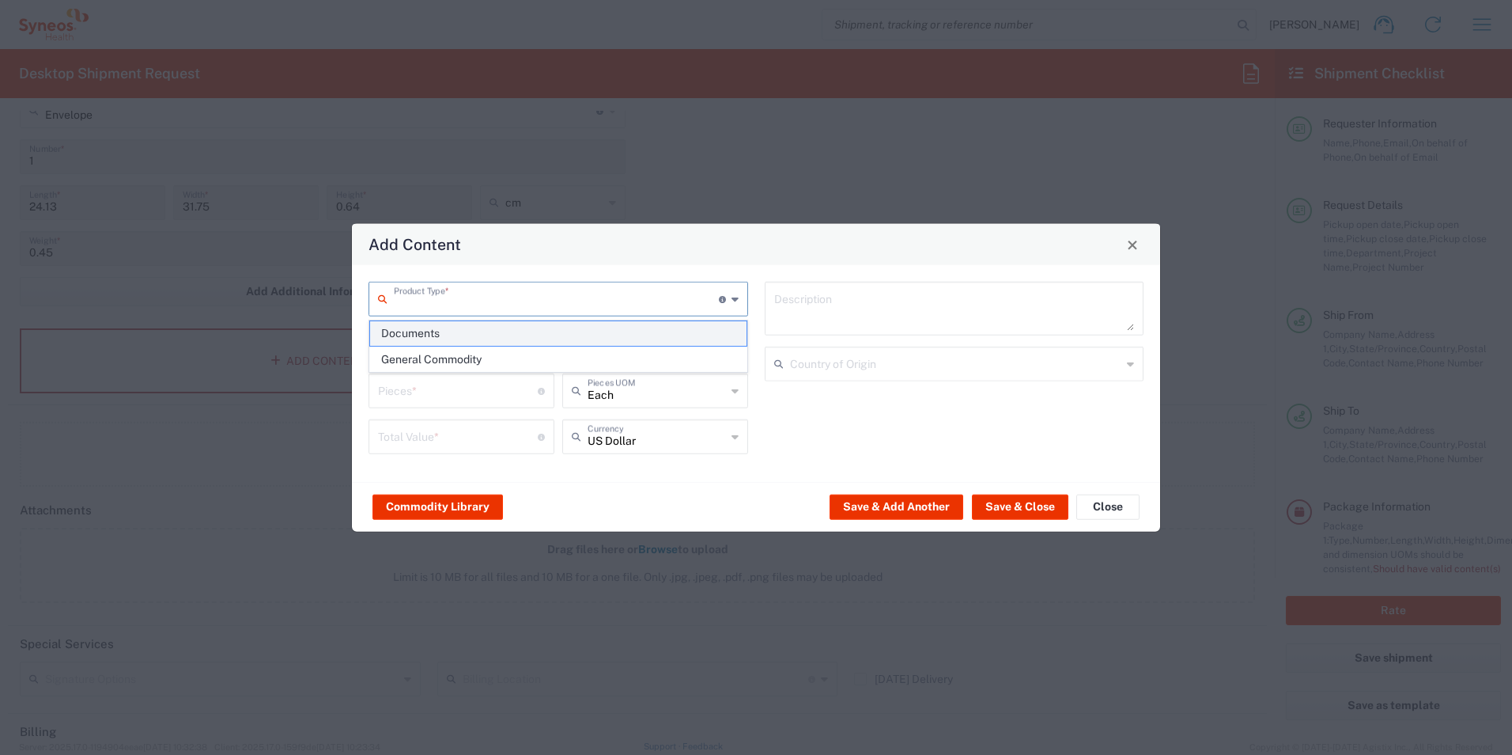
click at [562, 335] on span "Documents" at bounding box center [558, 333] width 377 height 25
type input "Documents"
type input "1"
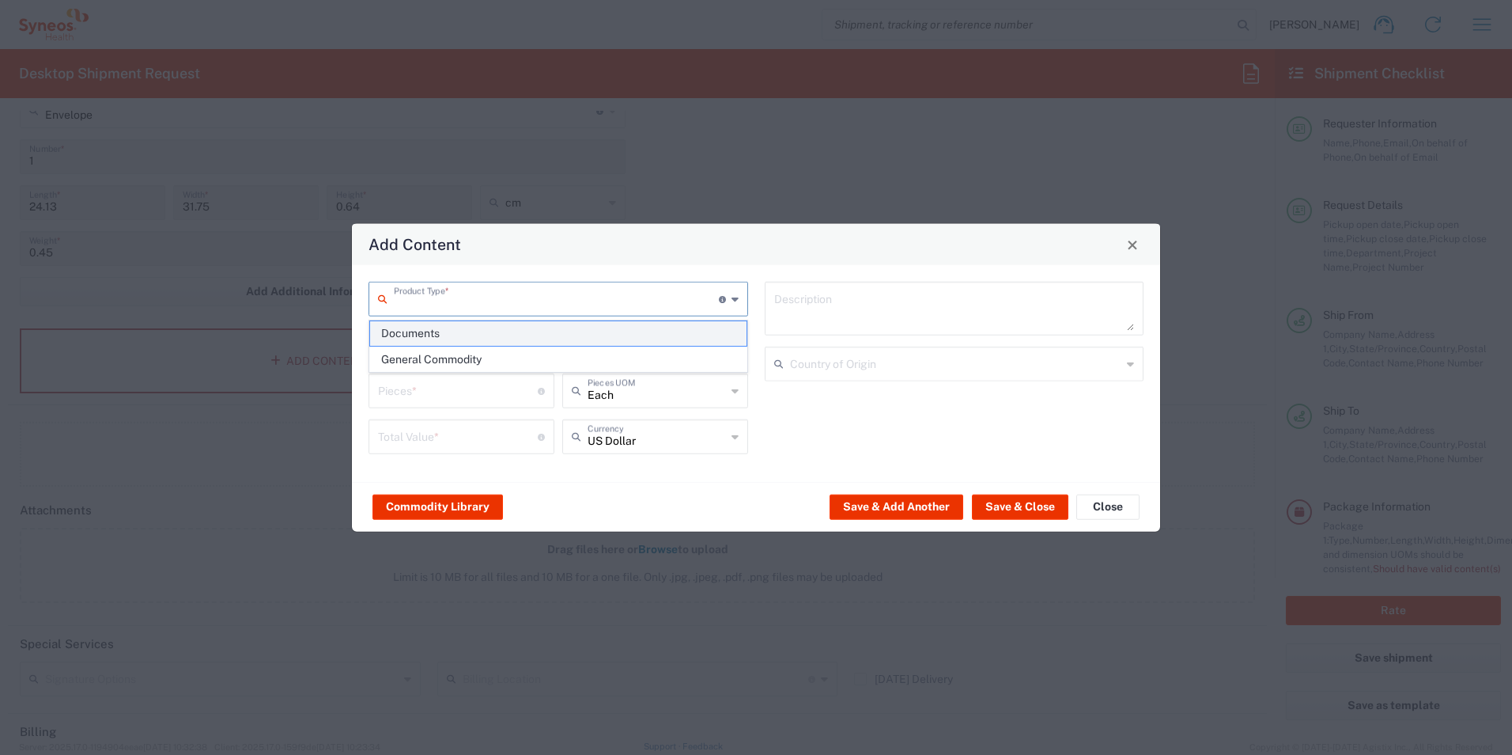
type textarea "Documents"
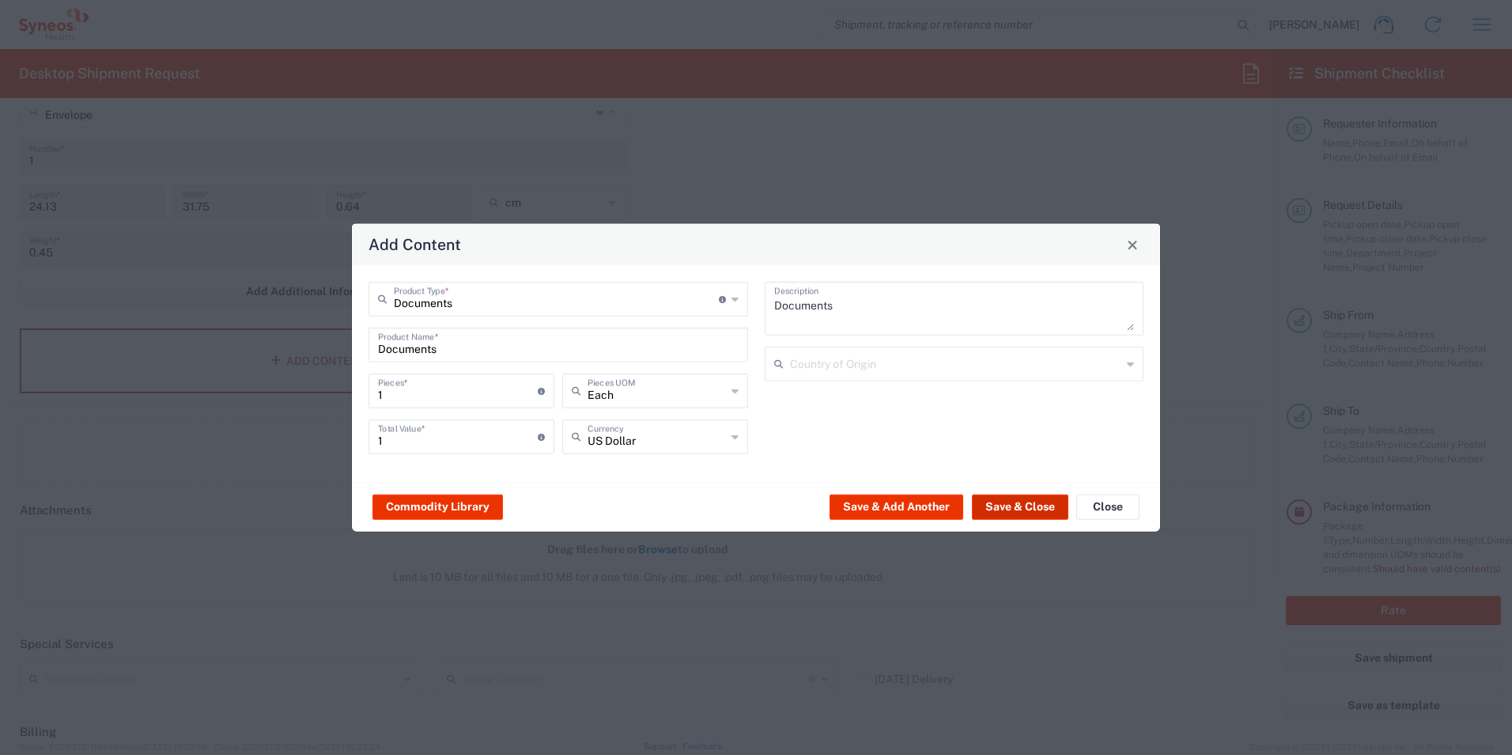
click at [1011, 506] on button "Save & Close" at bounding box center [1020, 506] width 97 height 25
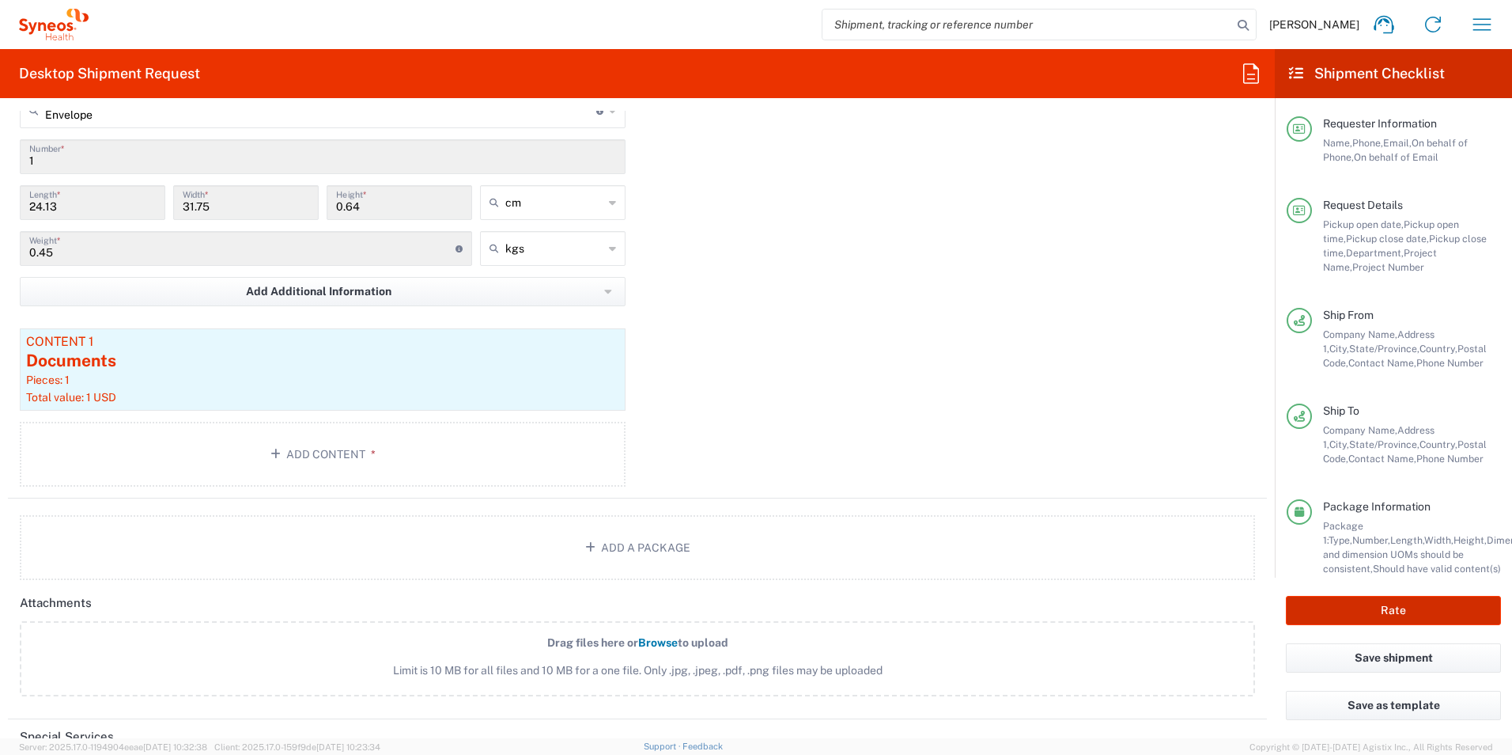
click at [1380, 604] on button "Rate" at bounding box center [1393, 610] width 215 height 29
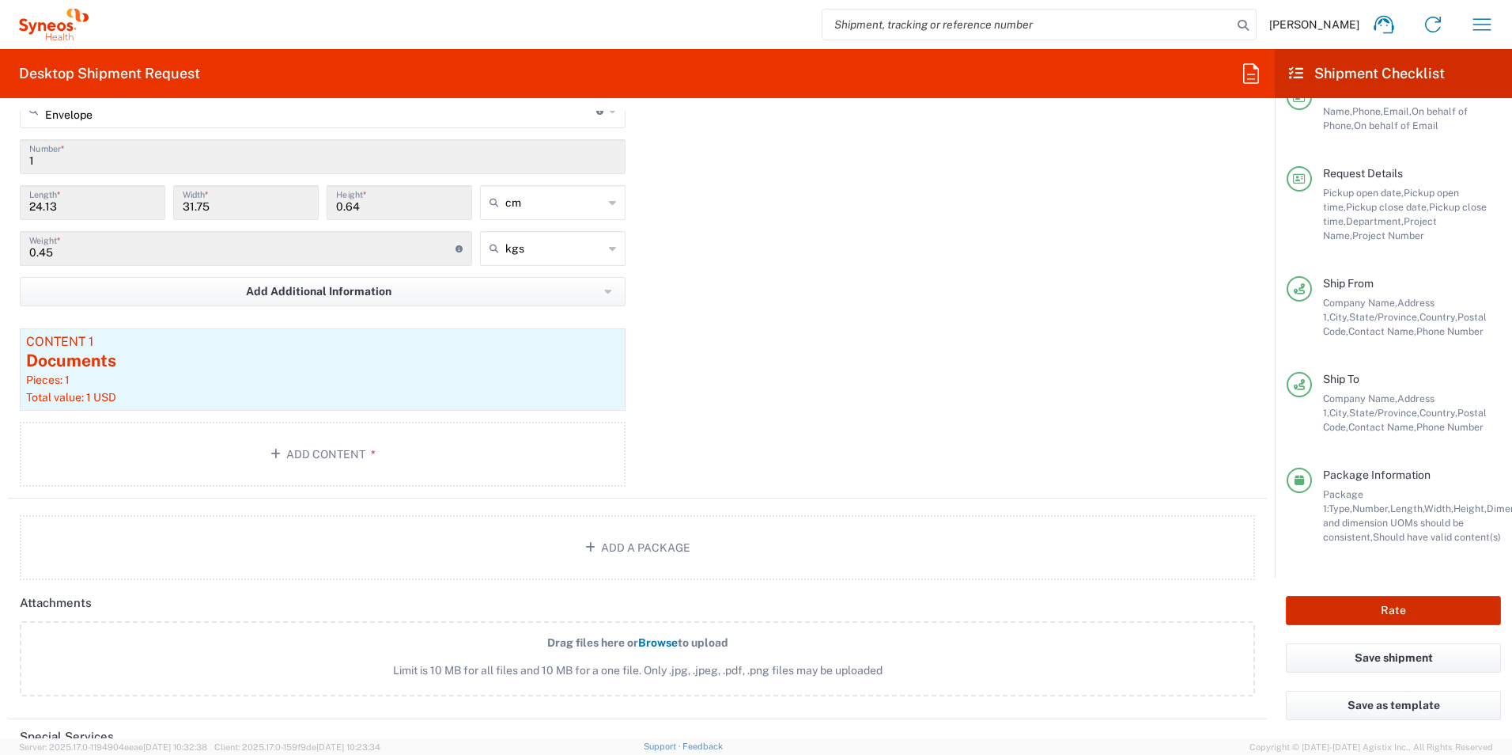
scroll to position [46, 0]
click at [1424, 598] on button "Rate" at bounding box center [1393, 610] width 215 height 29
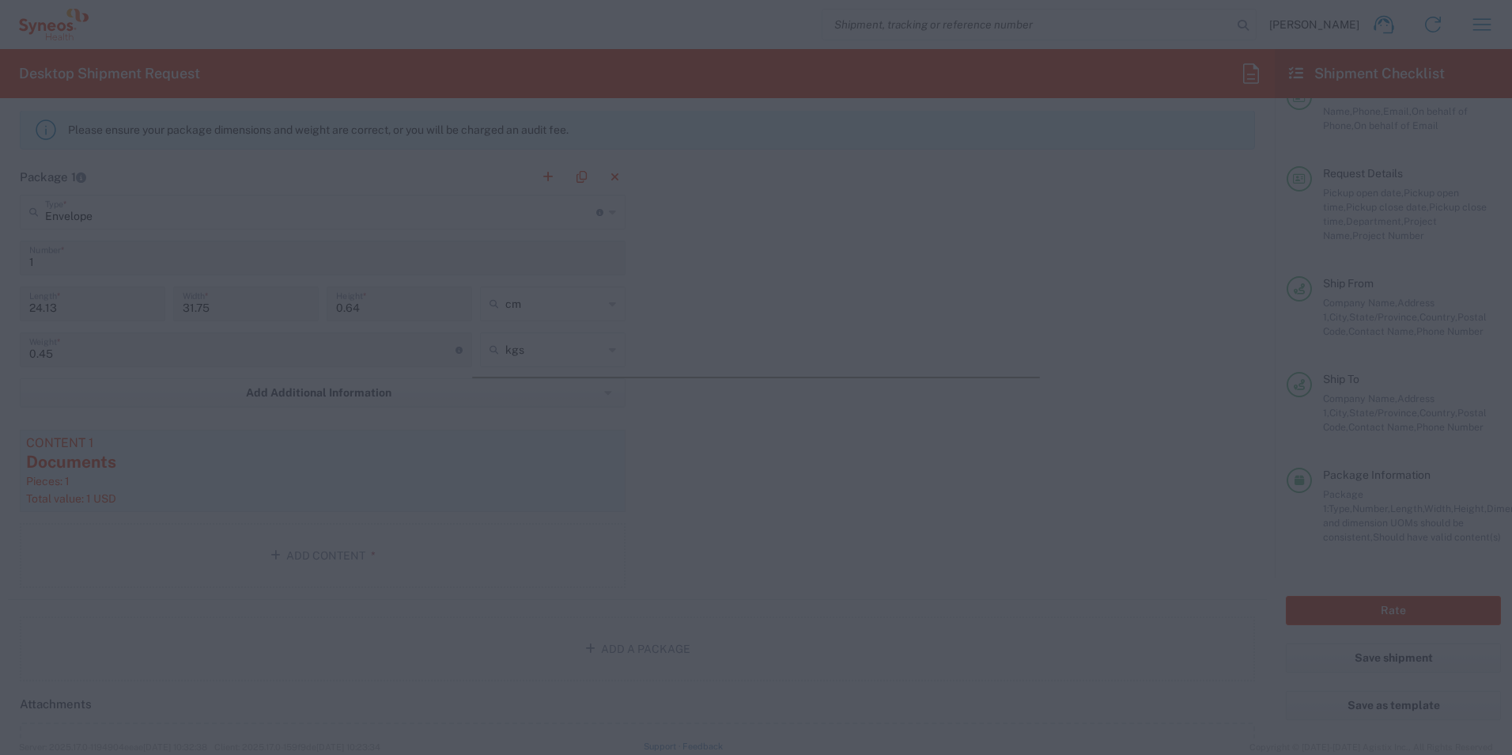
scroll to position [1272, 0]
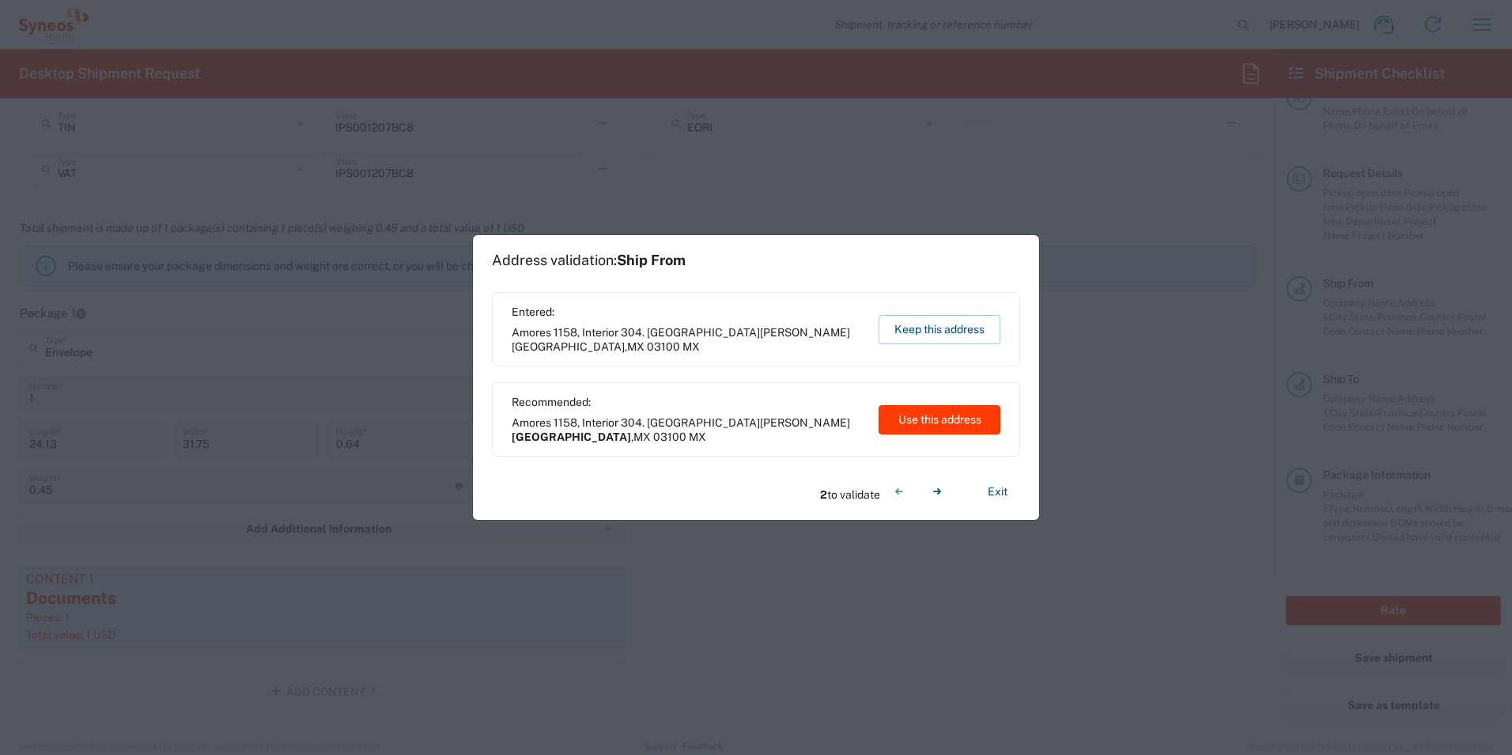
click at [956, 421] on button "Use this address" at bounding box center [940, 419] width 122 height 29
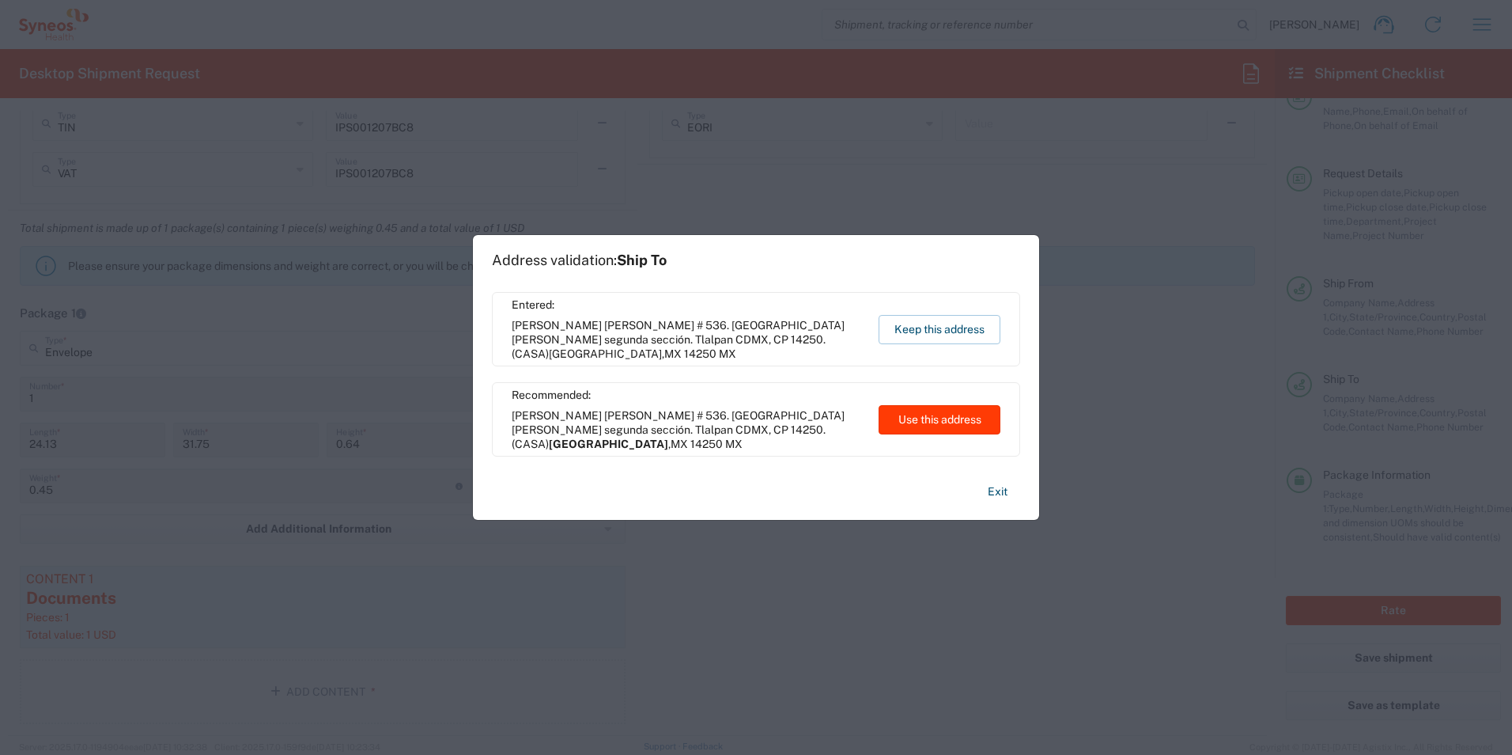
click at [956, 421] on button "Use this address" at bounding box center [940, 419] width 122 height 29
type input "Ciudad de México"
type input "Mexico State"
type input "Mexico"
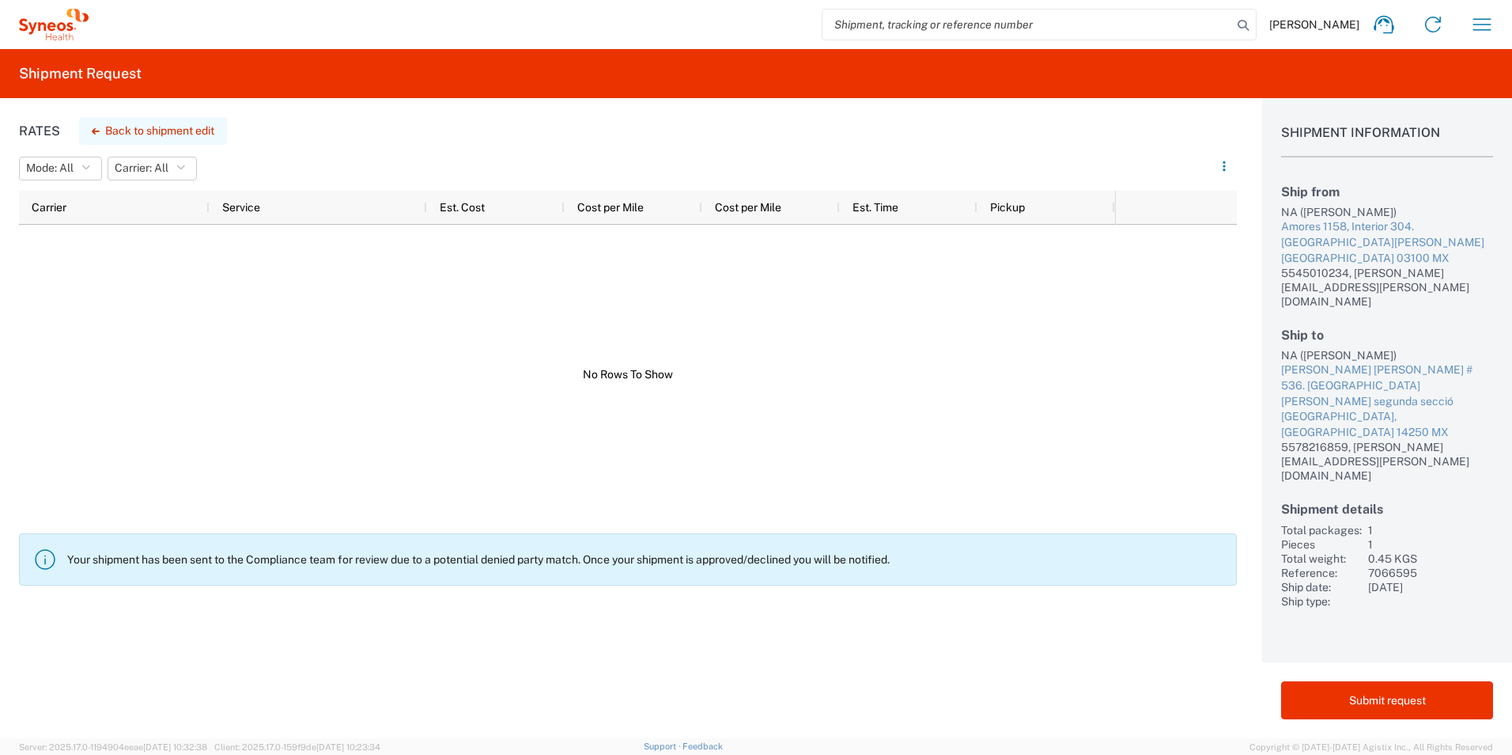
click at [200, 133] on button "Back to shipment edit" at bounding box center [153, 131] width 148 height 28
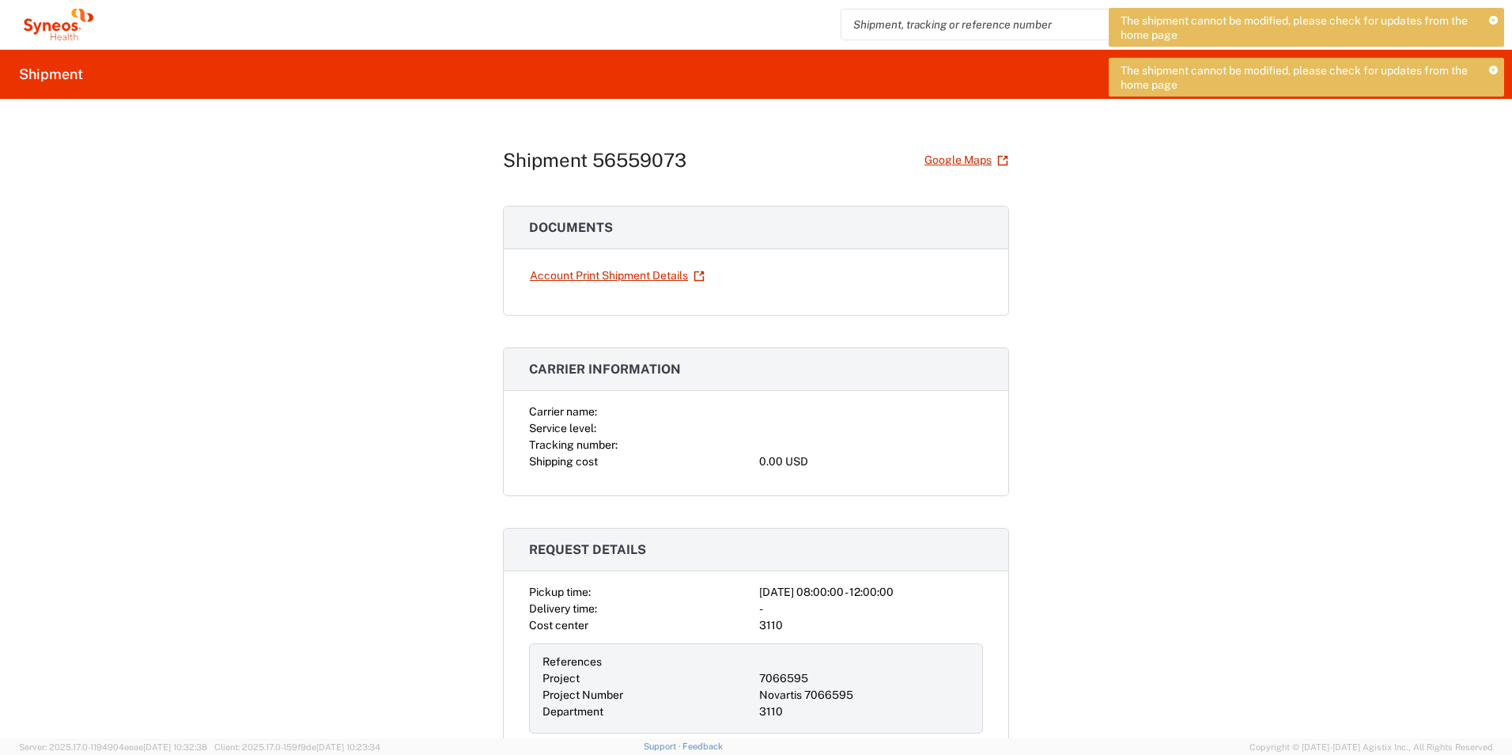
click at [1171, 271] on div "Shipment 56559073 Google Maps Documents Account Print Shipment Details Carrier …" at bounding box center [756, 418] width 1512 height 639
click at [1493, 69] on icon at bounding box center [1494, 70] width 9 height 9
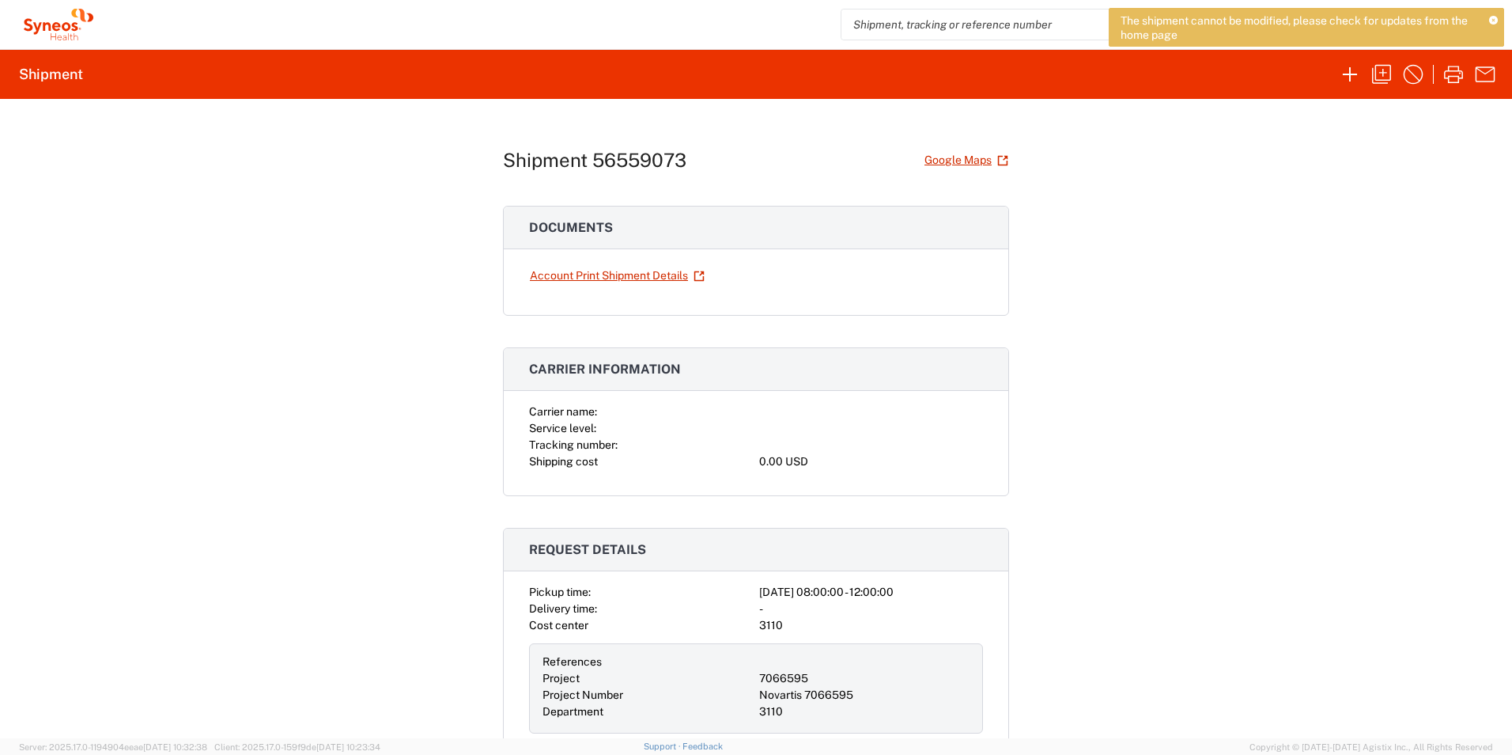
click at [1496, 19] on icon at bounding box center [1494, 21] width 9 height 9
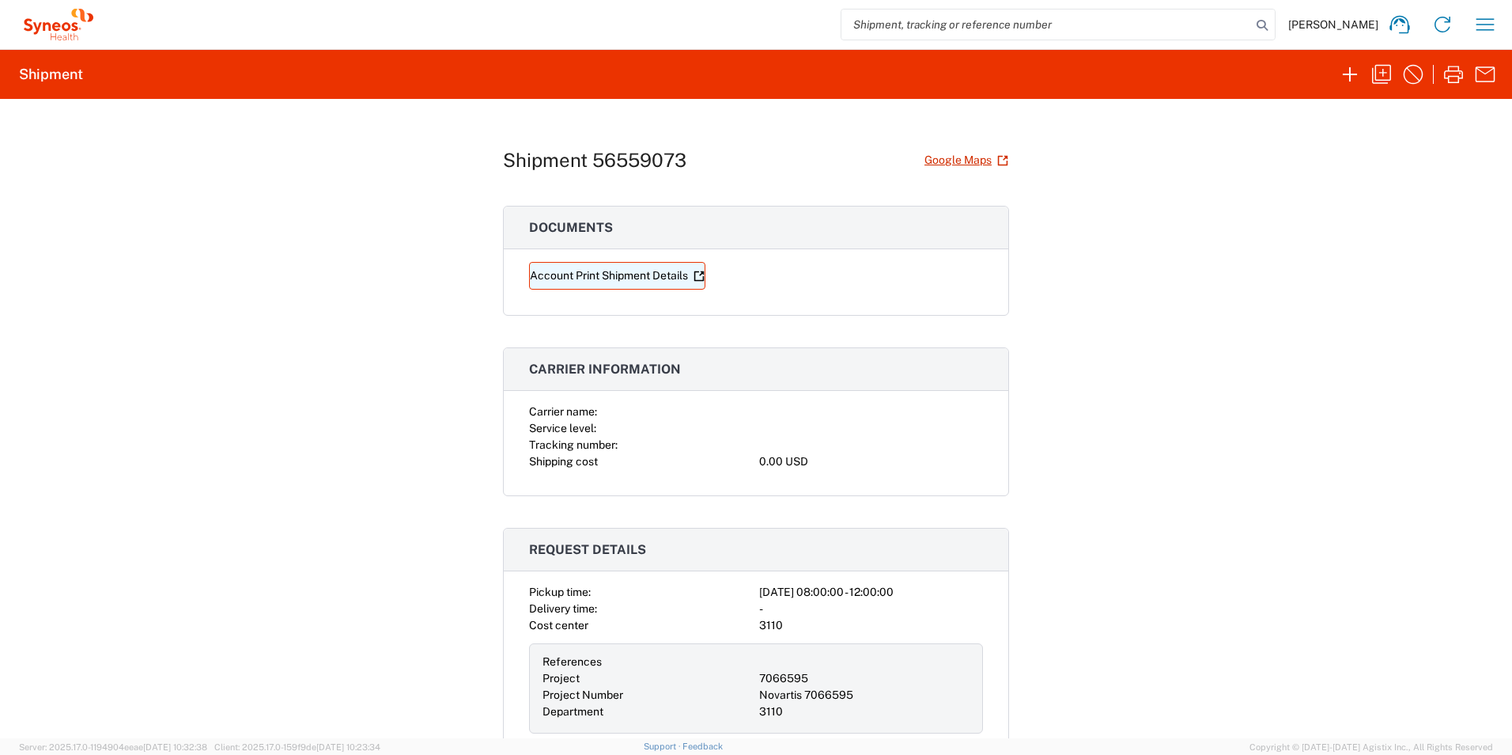
click at [645, 276] on link "Account Print Shipment Details" at bounding box center [617, 276] width 176 height 28
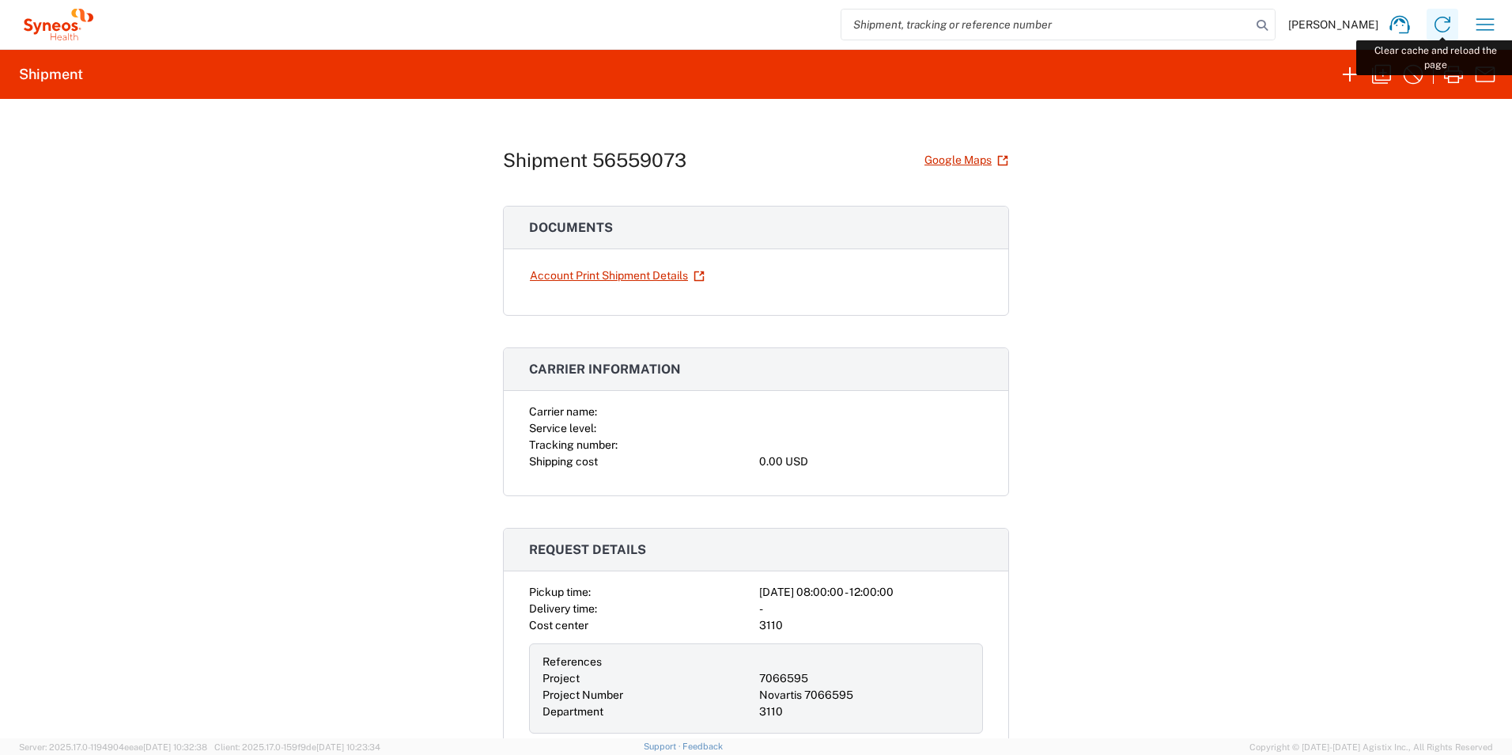
click at [1445, 21] on icon at bounding box center [1442, 24] width 25 height 25
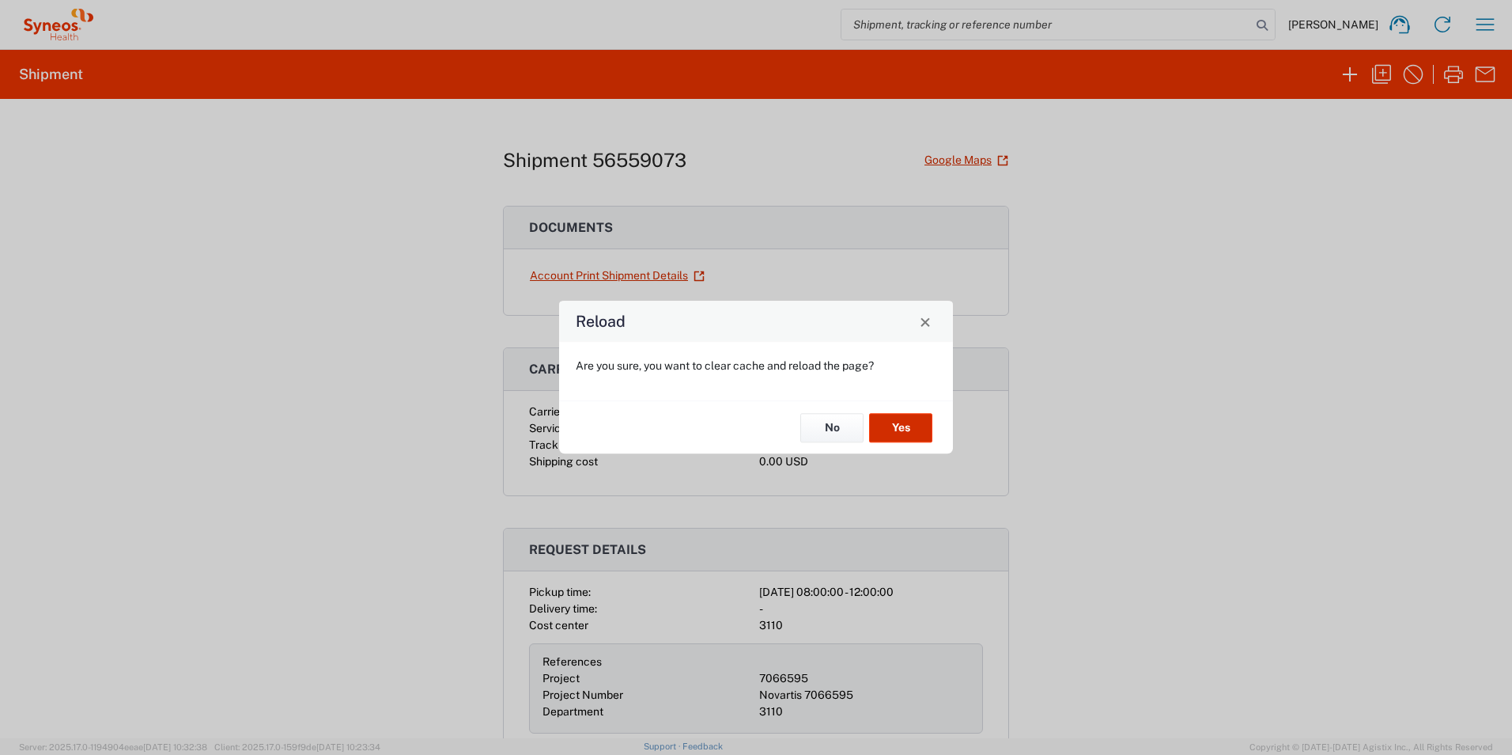
click at [894, 433] on button "Yes" at bounding box center [900, 427] width 63 height 29
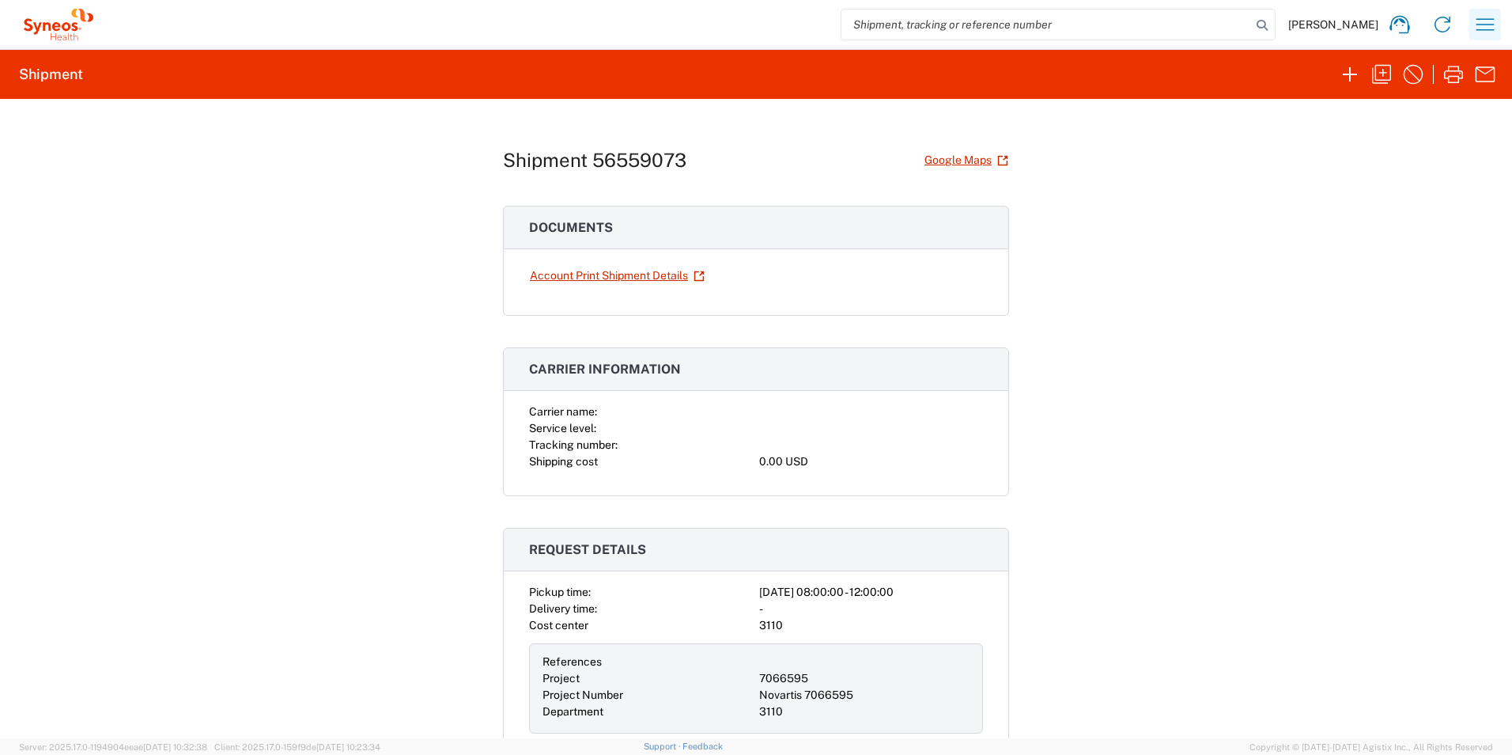
click at [1478, 18] on icon "button" at bounding box center [1485, 24] width 25 height 25
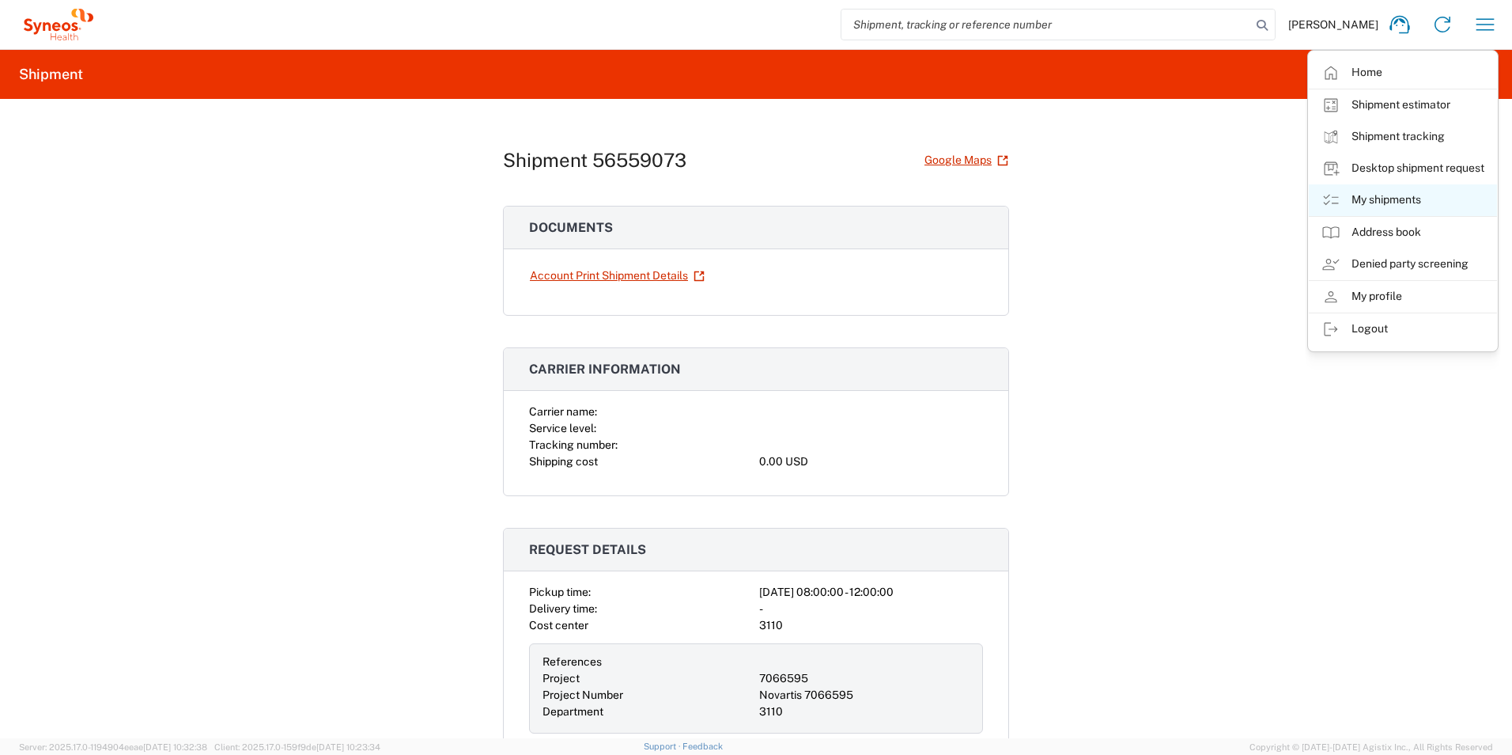
click at [1390, 194] on link "My shipments" at bounding box center [1403, 200] width 188 height 32
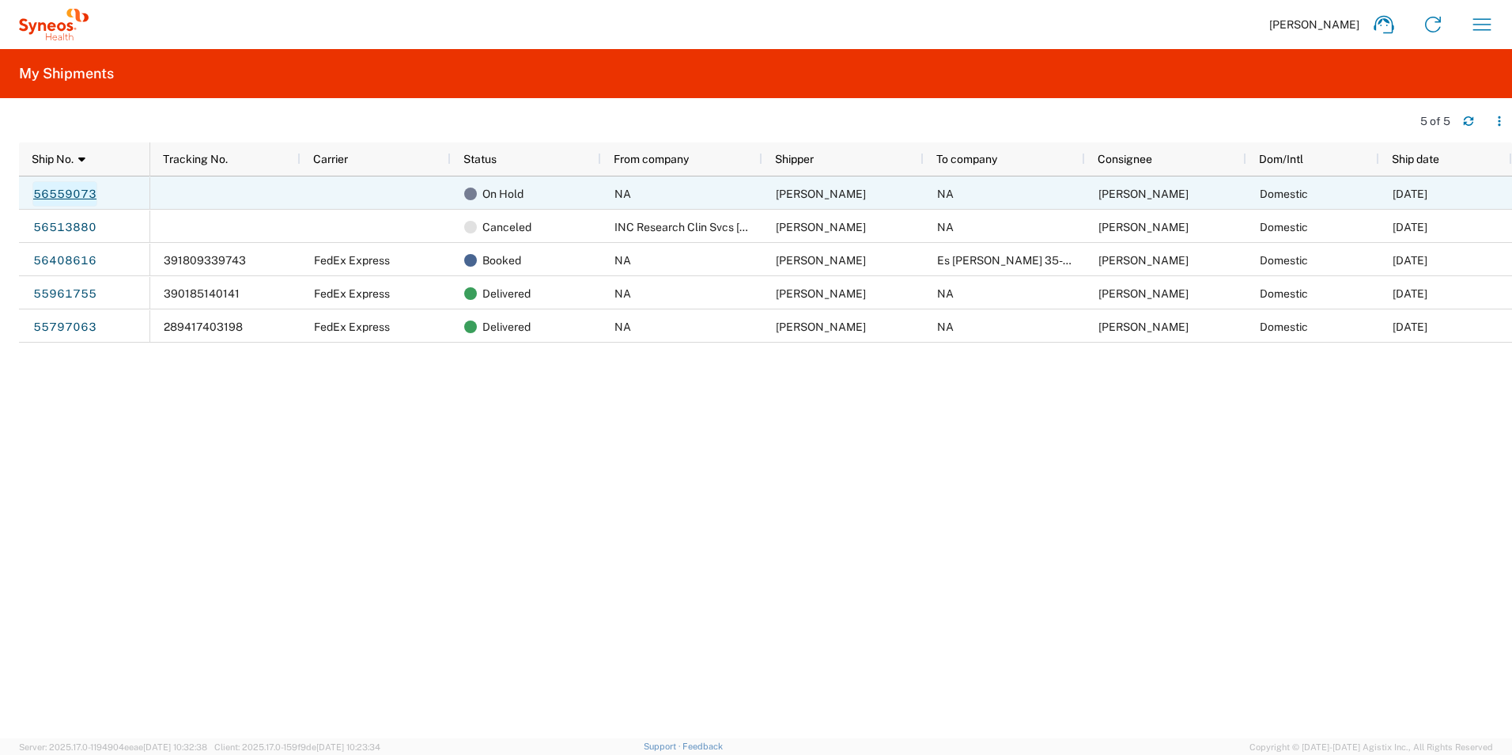
click at [80, 188] on link "56559073" at bounding box center [64, 193] width 65 height 25
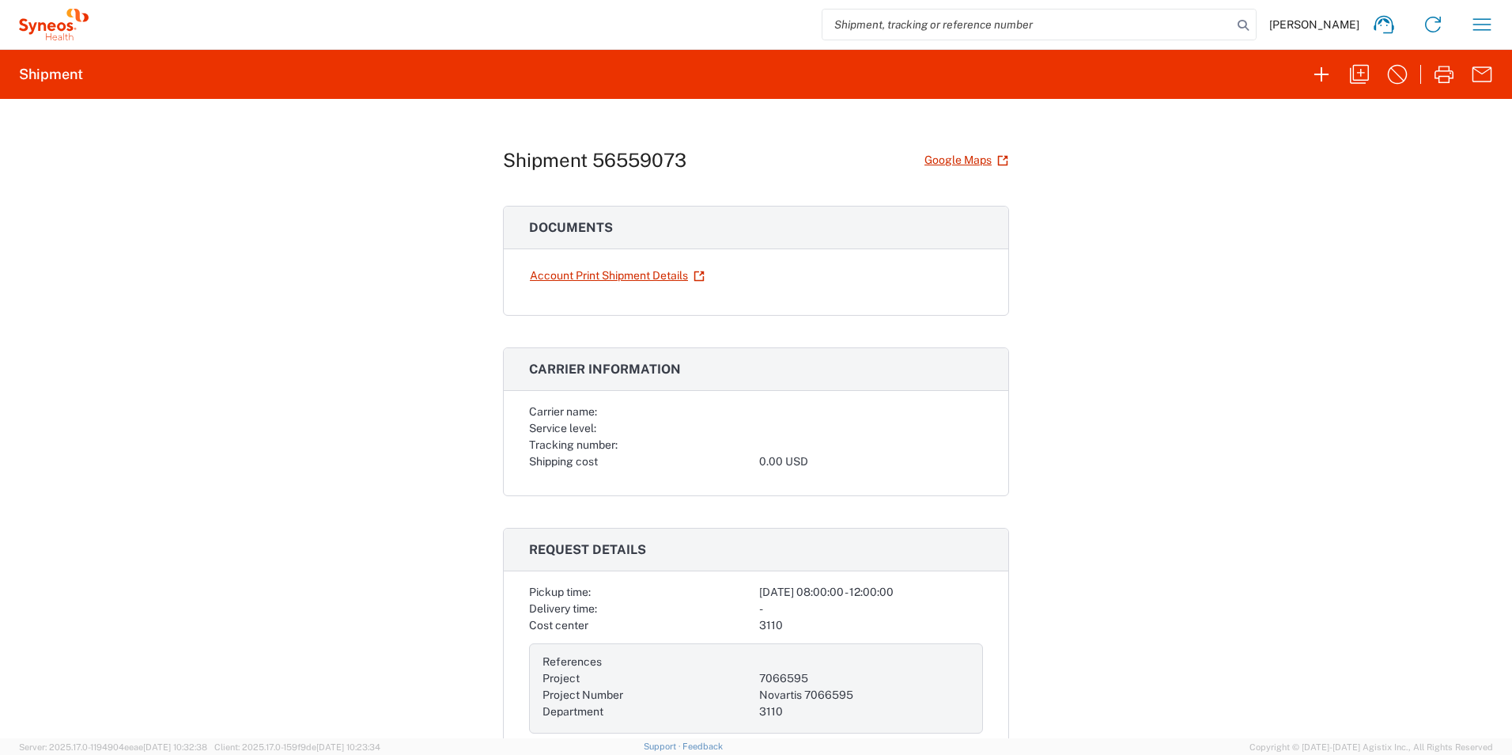
click at [592, 165] on h1 "Shipment 56559073" at bounding box center [595, 160] width 184 height 23
click at [1478, 28] on icon "button" at bounding box center [1482, 24] width 25 height 25
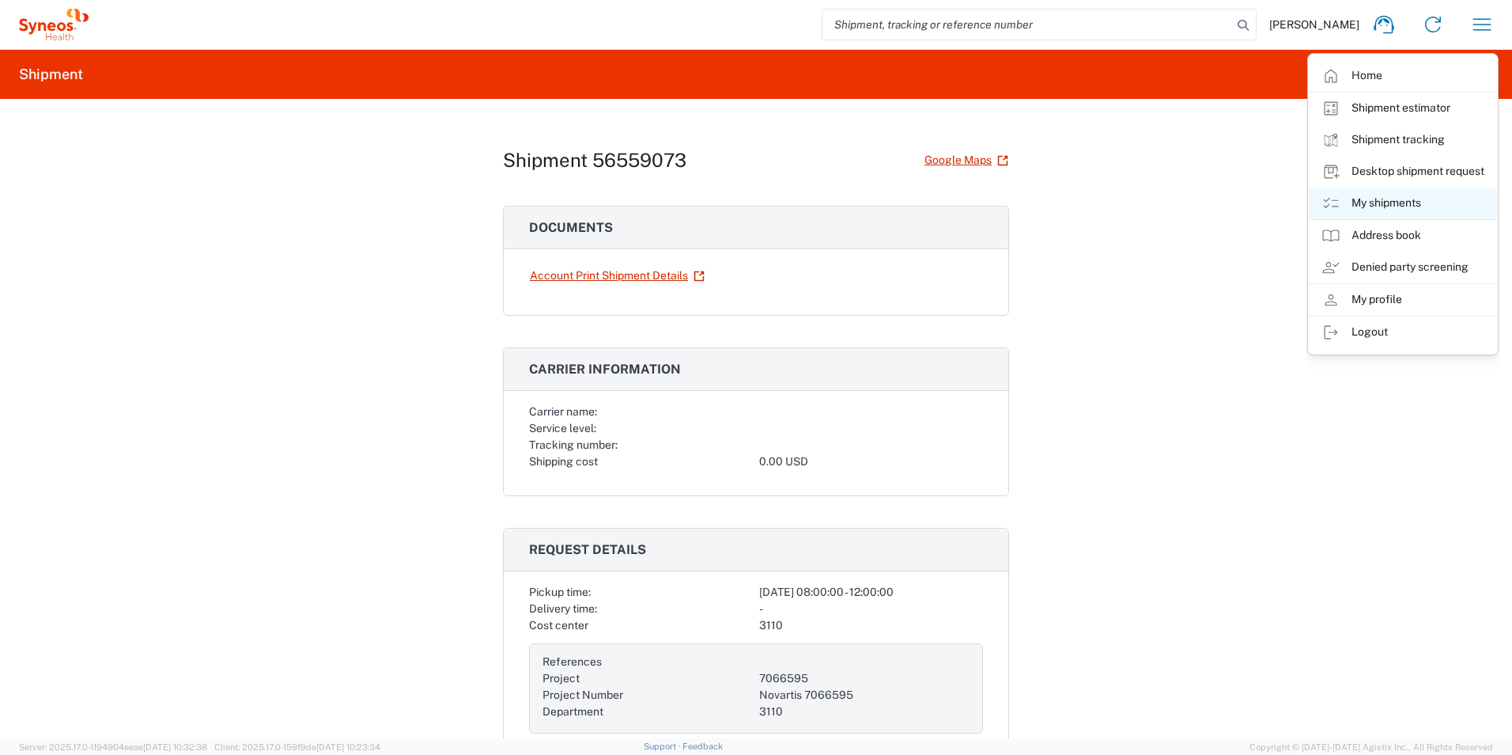
click at [1386, 201] on link "My shipments" at bounding box center [1403, 203] width 188 height 32
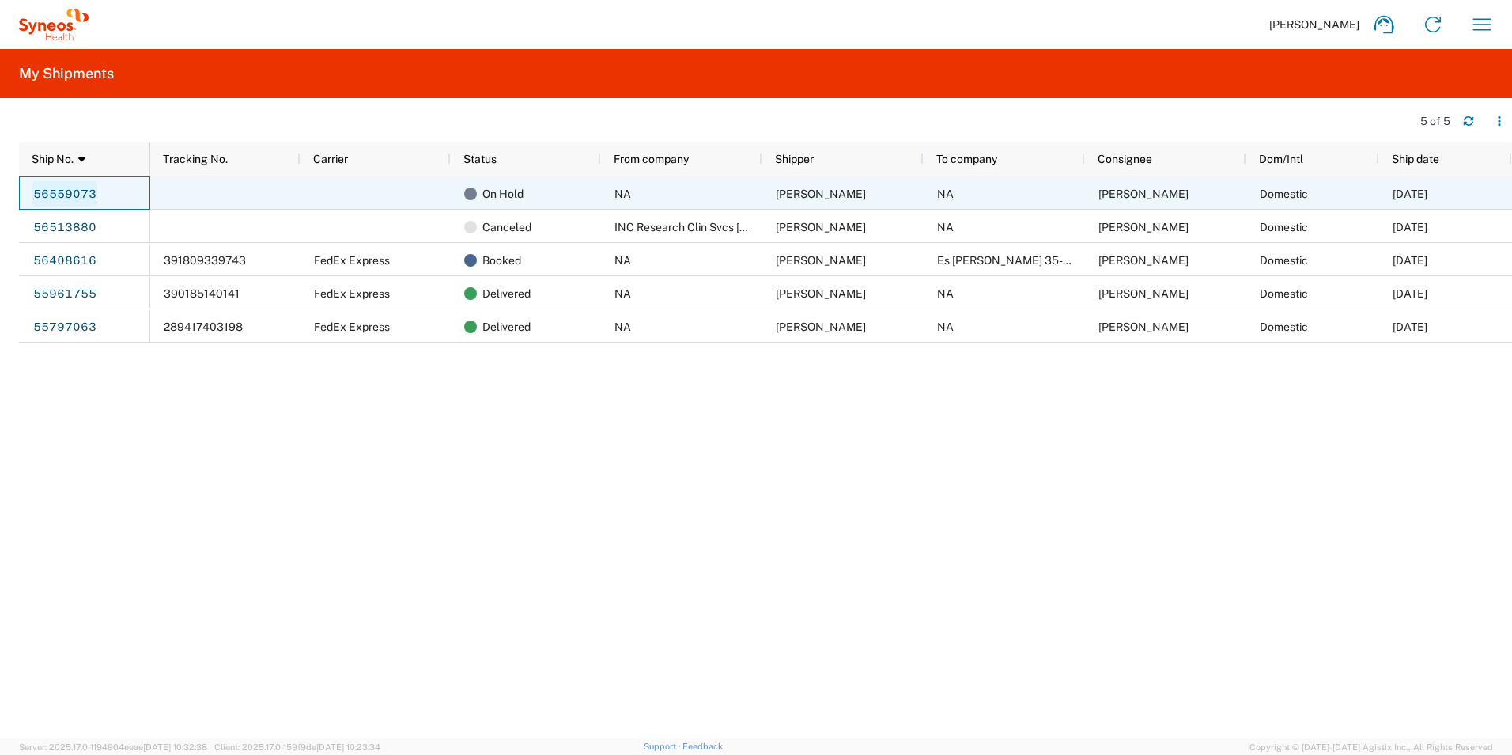
click at [74, 192] on link "56559073" at bounding box center [64, 193] width 65 height 25
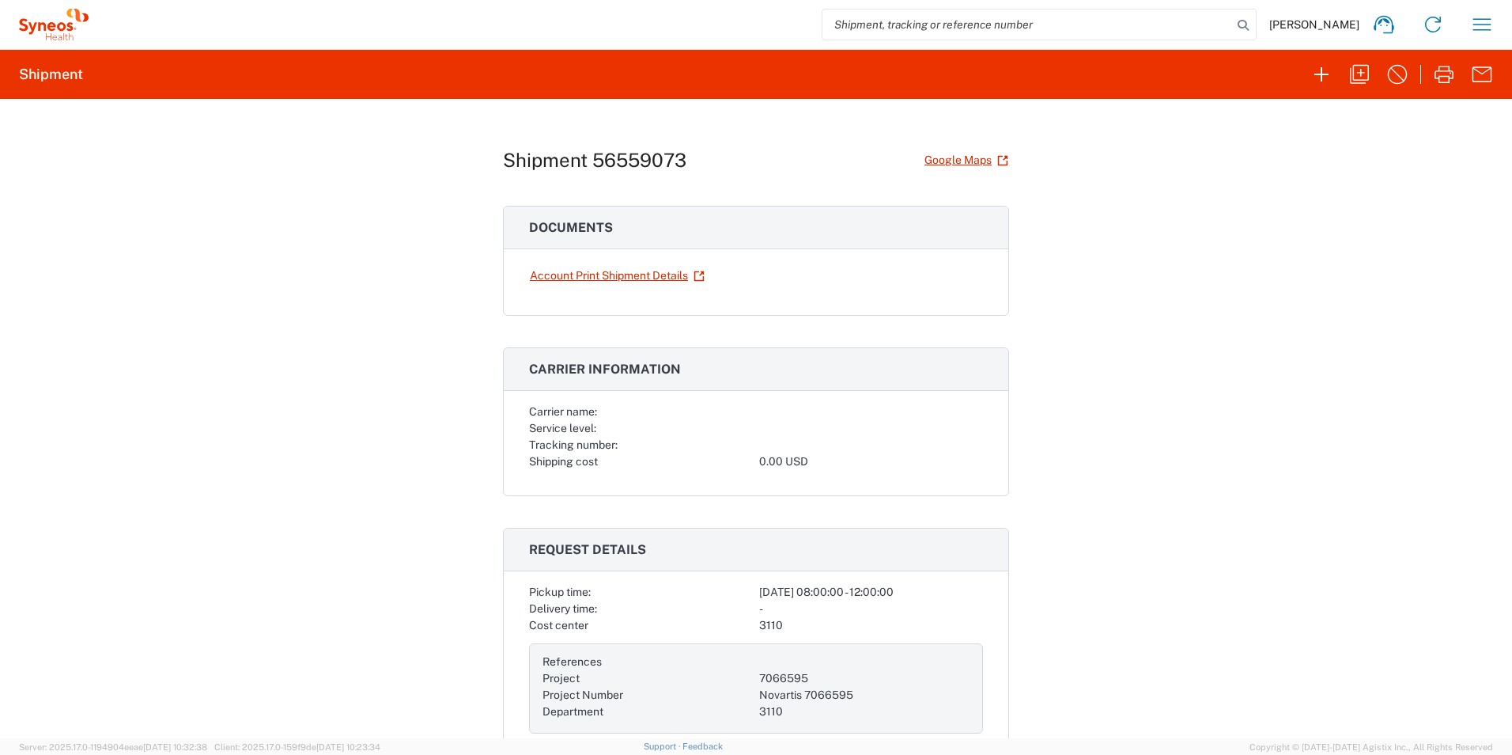
click at [52, 75] on h2 "Shipment" at bounding box center [51, 74] width 64 height 19
drag, startPoint x: 692, startPoint y: 153, endPoint x: 588, endPoint y: 155, distance: 104.4
click at [588, 155] on div "Shipment 56559073 Google Maps" at bounding box center [756, 160] width 506 height 28
copy h1 "56559073"
click at [864, 25] on input "search" at bounding box center [1028, 24] width 410 height 30
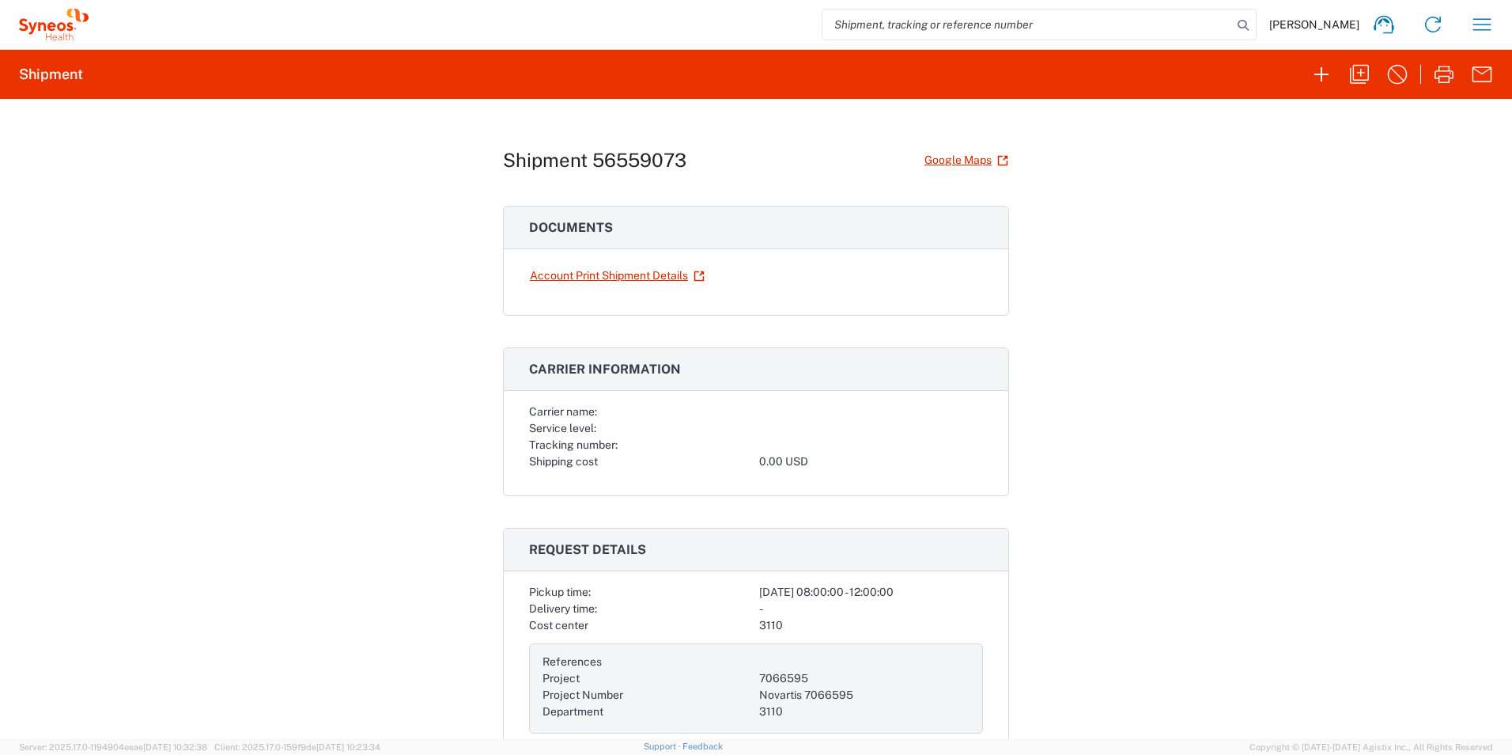
paste input "56559073"
type input "56559073"
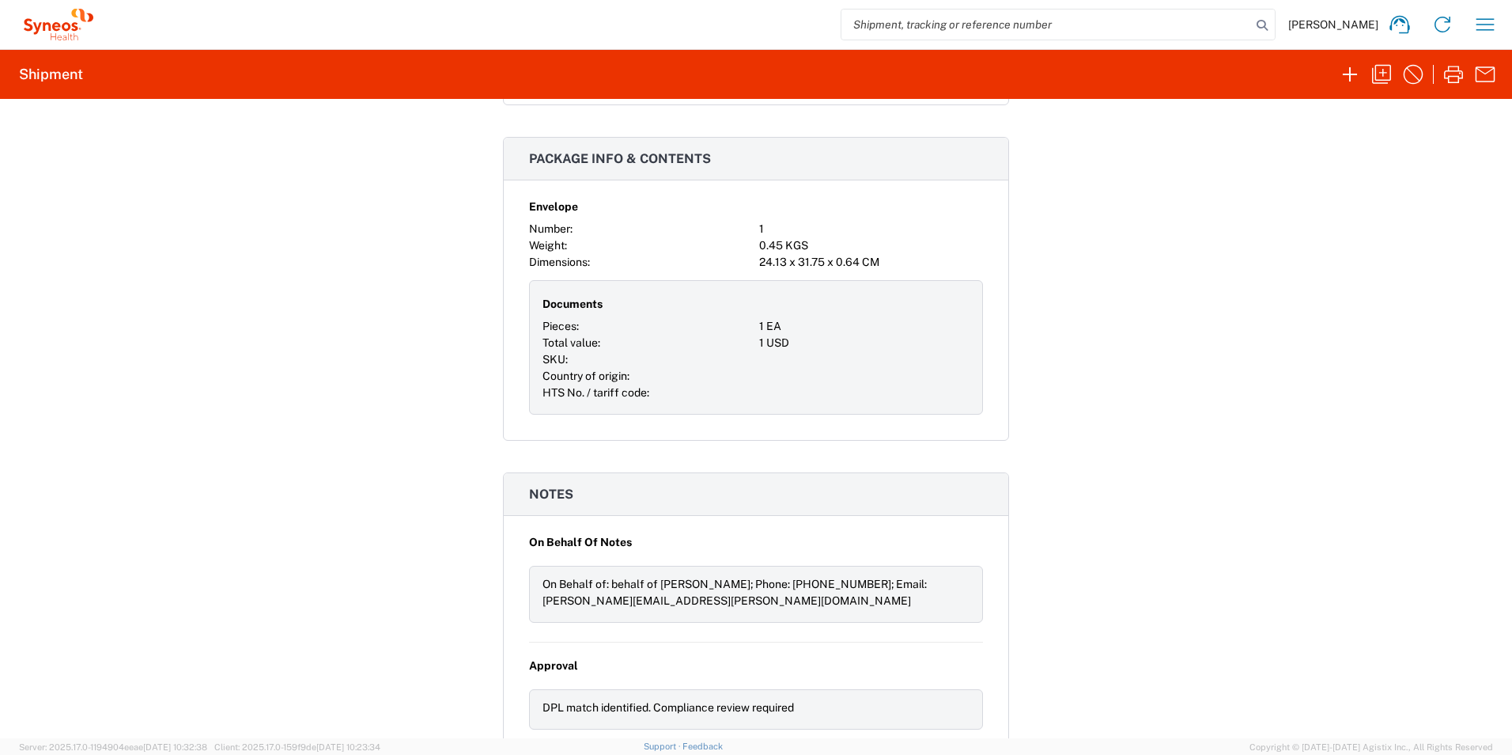
scroll to position [1154, 0]
click at [1484, 20] on icon "button" at bounding box center [1485, 24] width 25 height 25
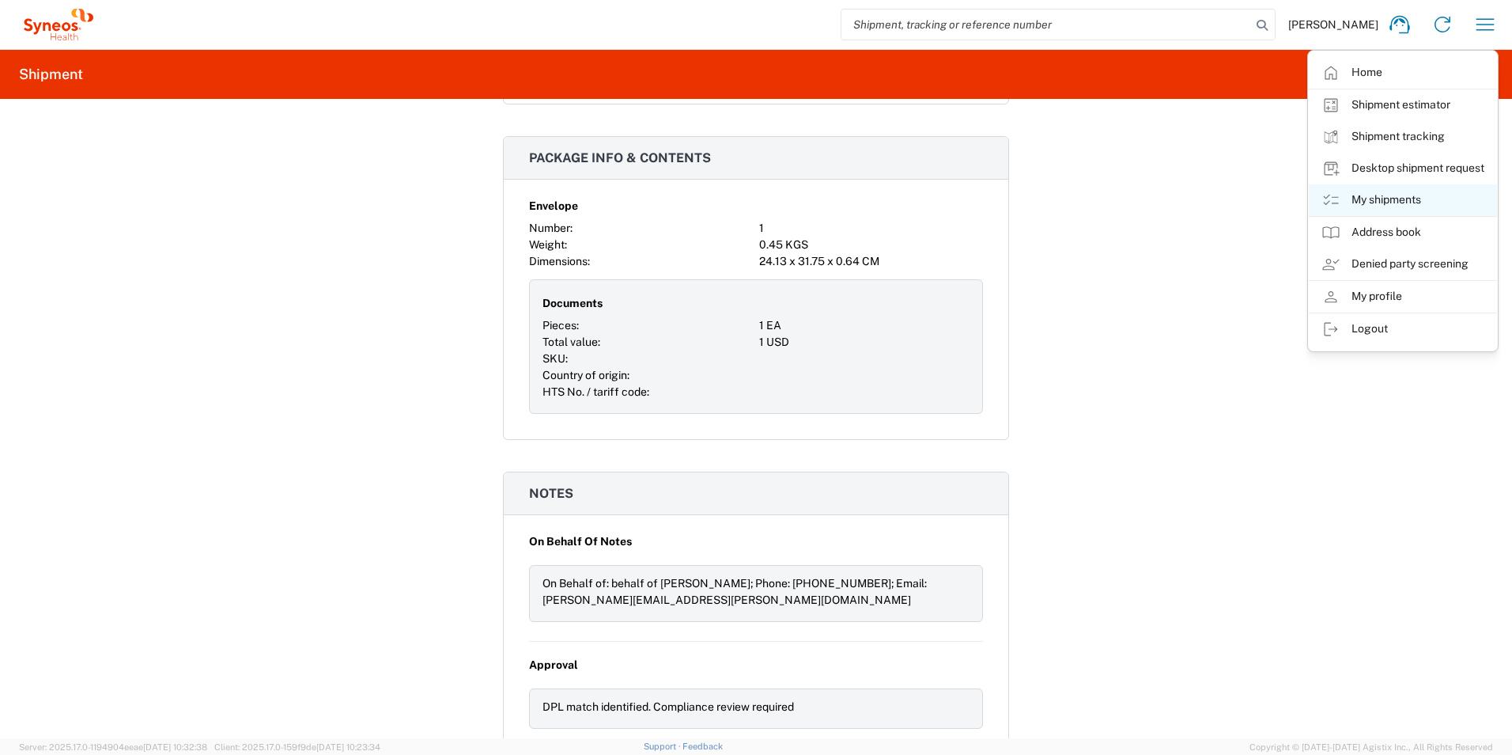
click at [1384, 197] on link "My shipments" at bounding box center [1403, 200] width 188 height 32
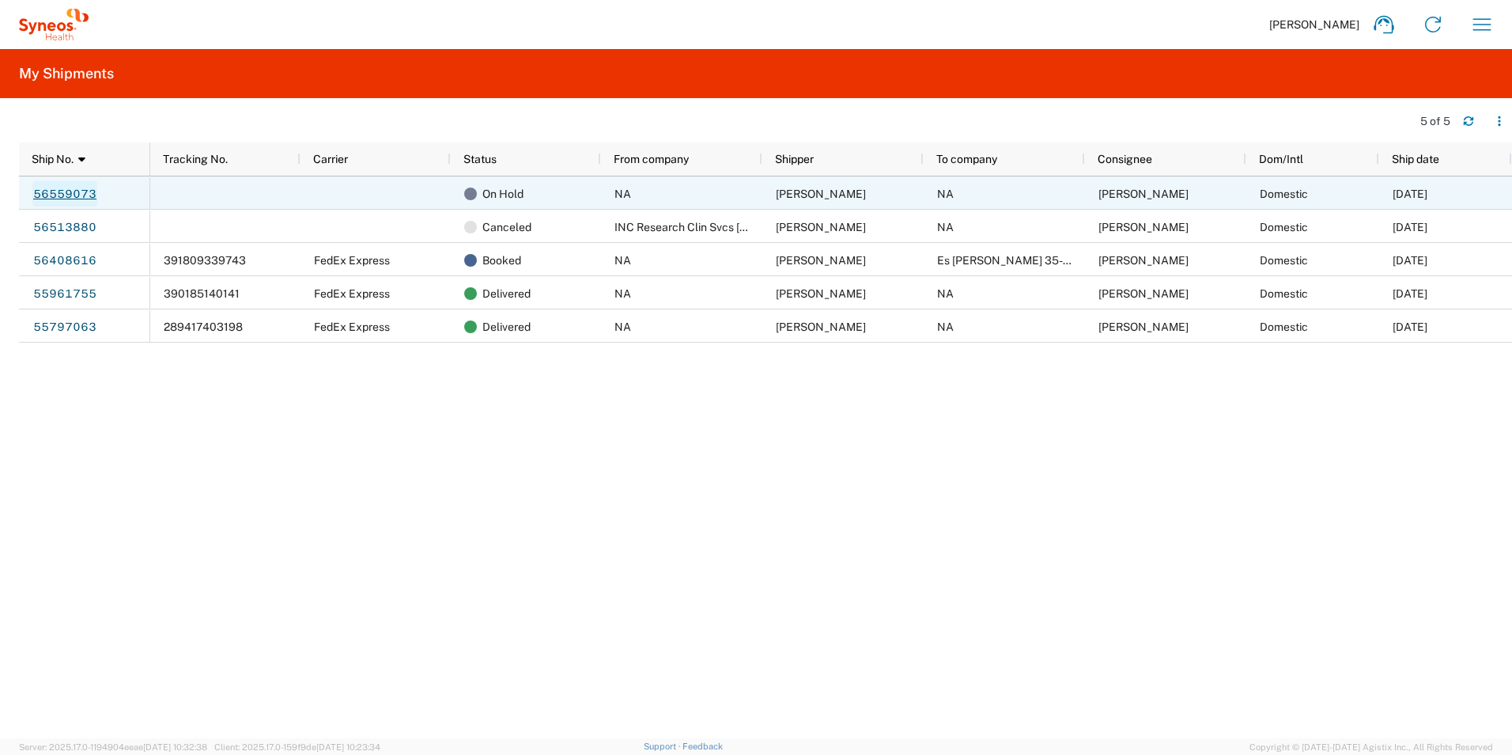
click at [86, 195] on link "56559073" at bounding box center [64, 193] width 65 height 25
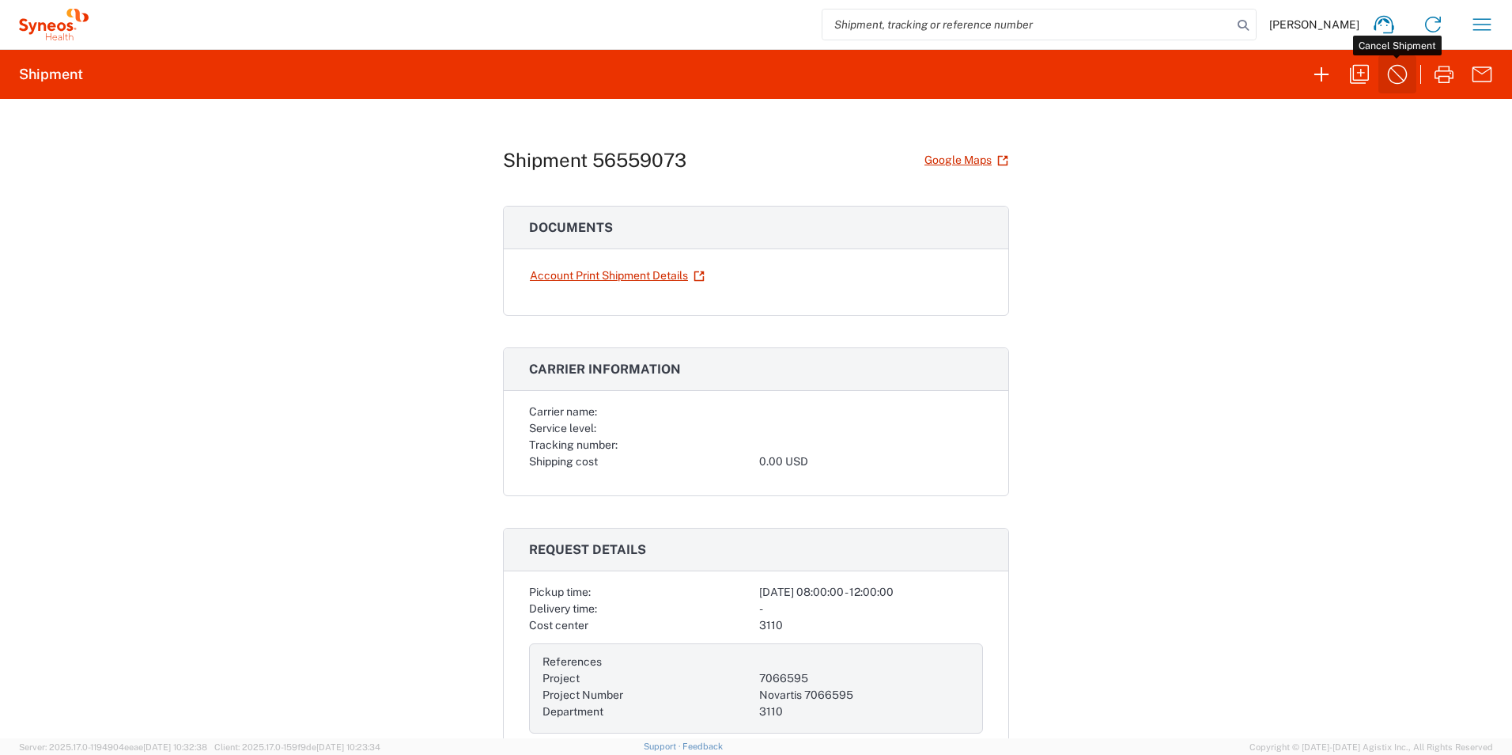
click at [1399, 78] on icon "button" at bounding box center [1397, 74] width 25 height 25
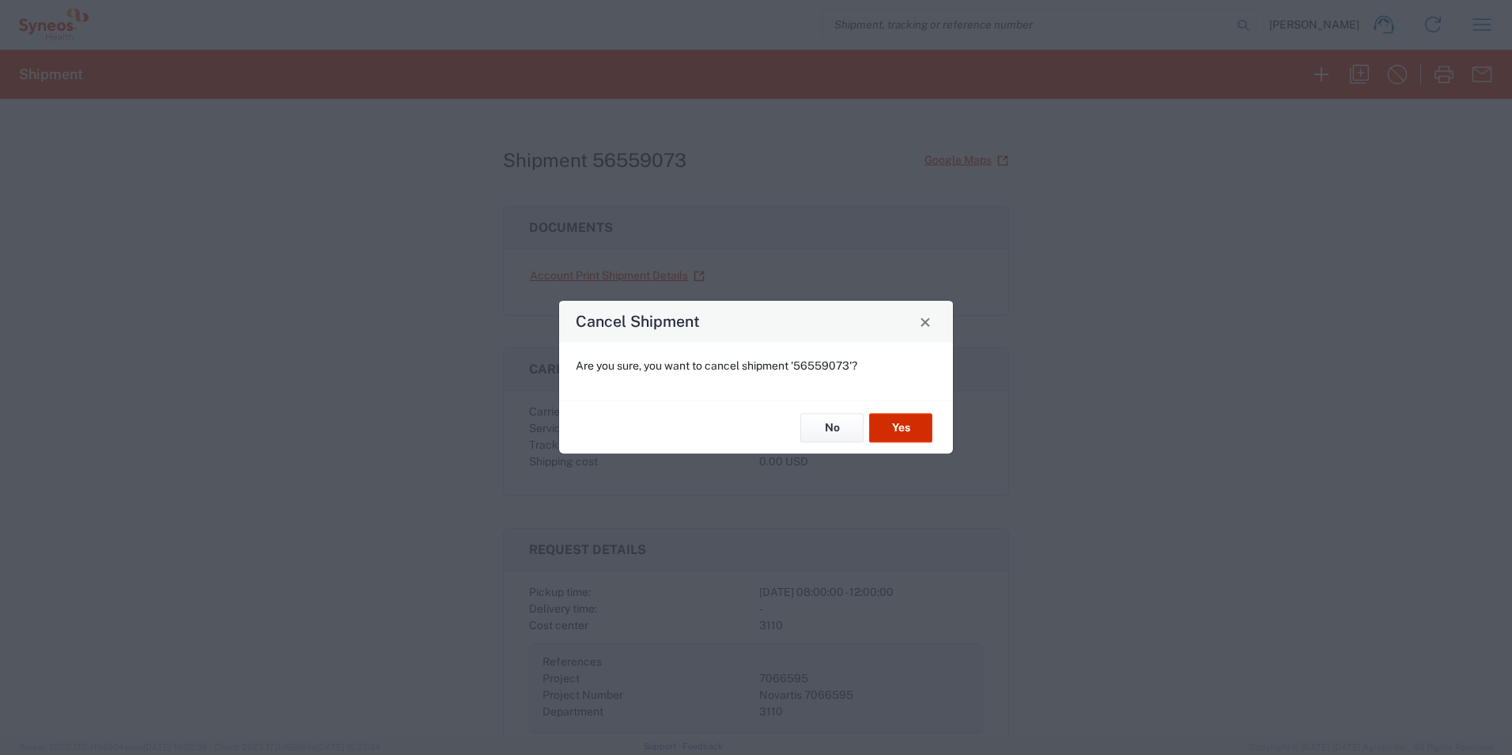
click at [895, 422] on button "Yes" at bounding box center [900, 427] width 63 height 29
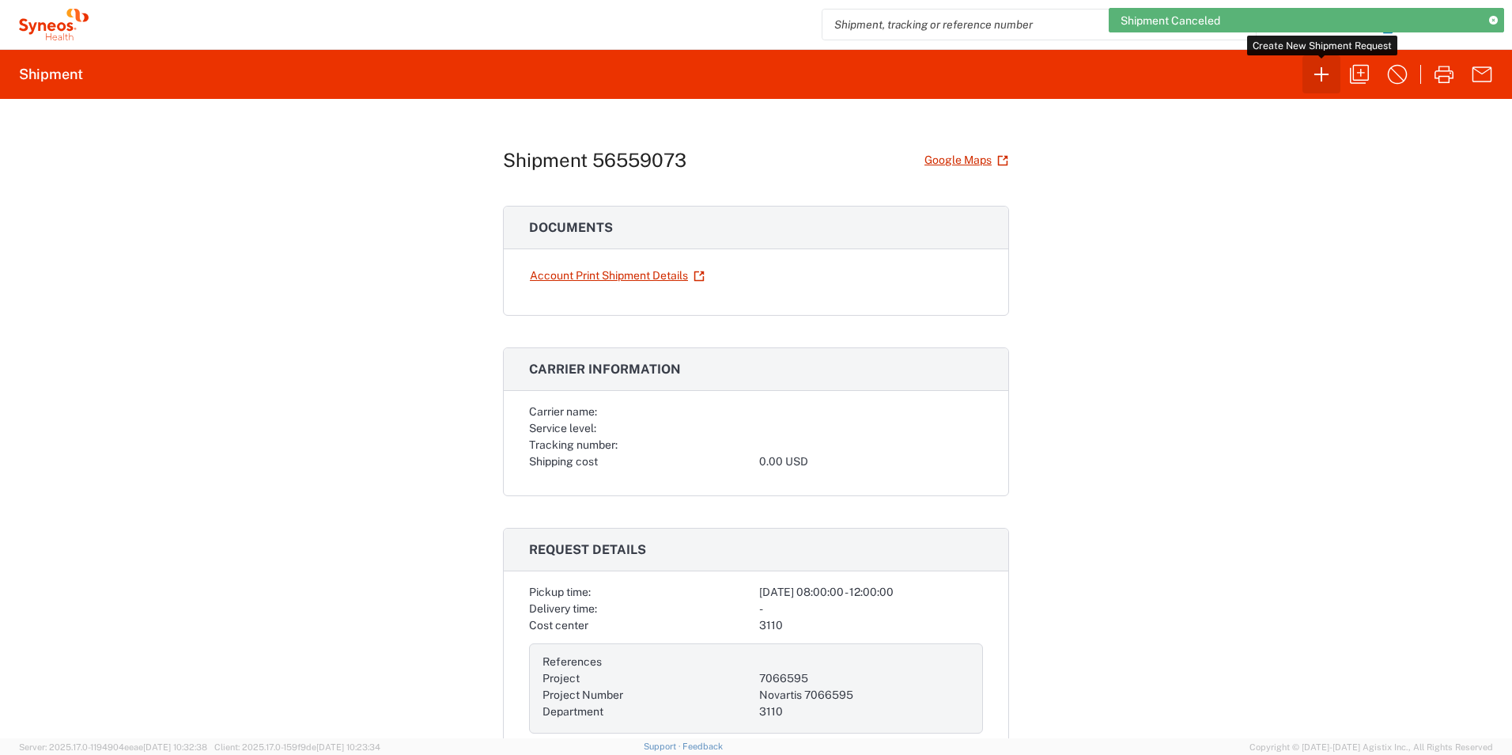
click at [1325, 74] on icon "button" at bounding box center [1321, 74] width 25 height 25
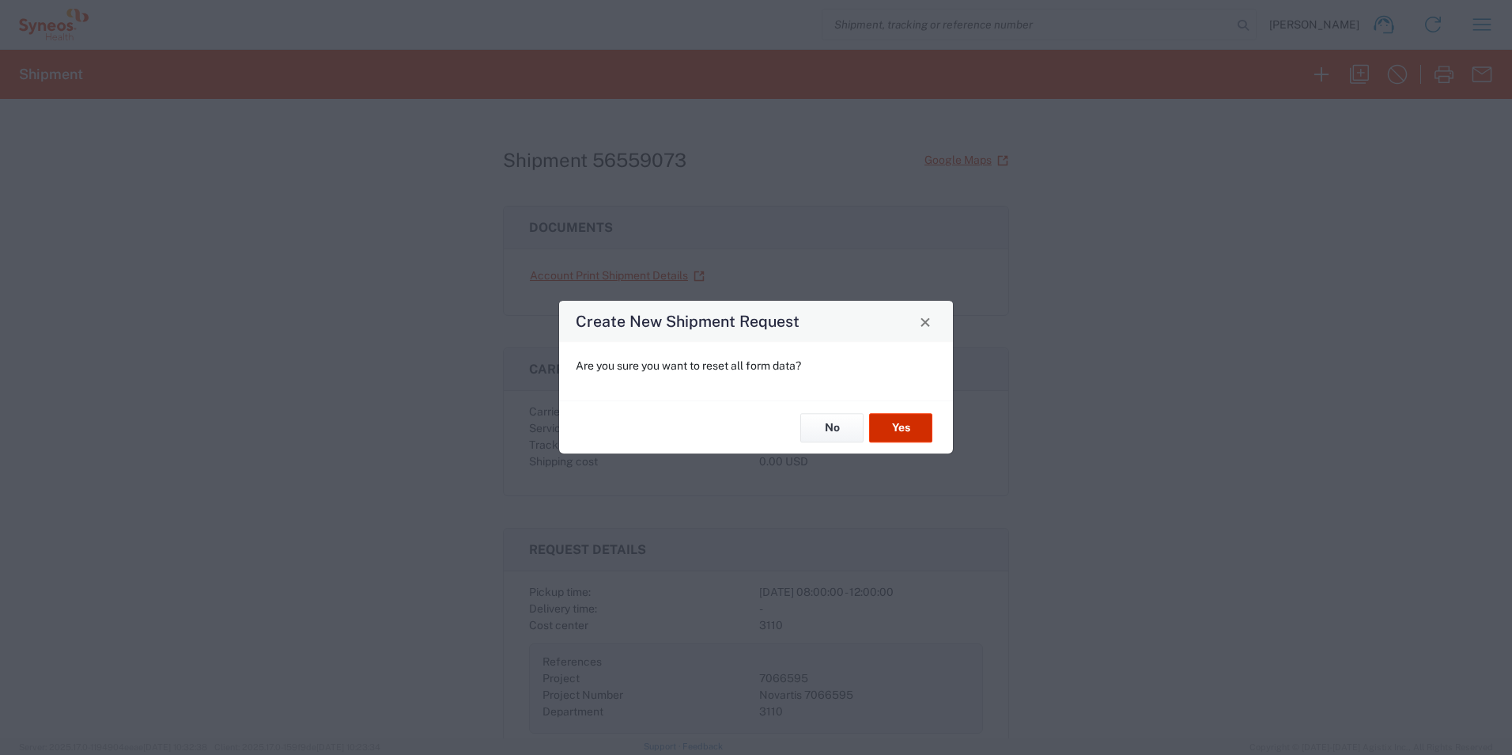
click at [910, 424] on button "Yes" at bounding box center [900, 427] width 63 height 29
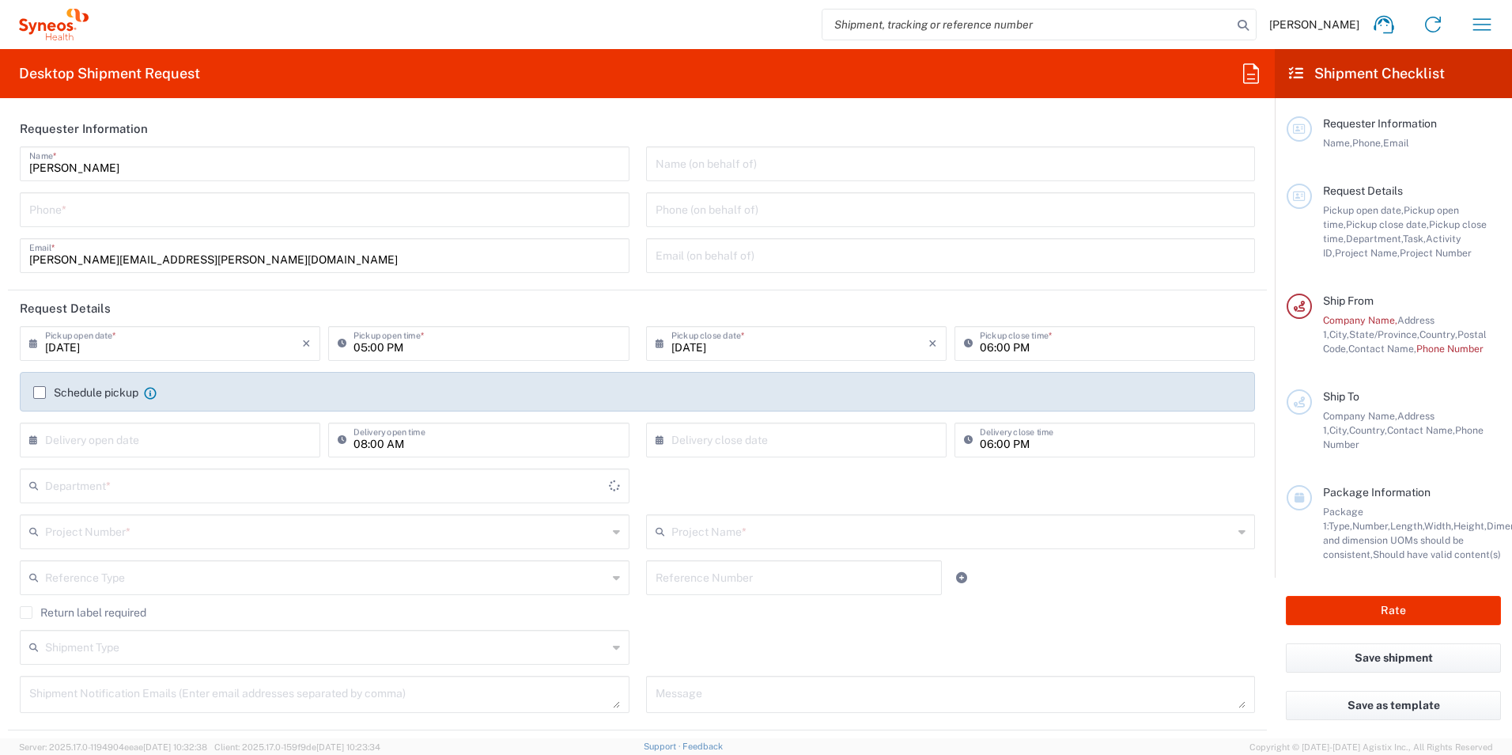
type input "Mexico State"
type input "Mexico"
type input "3110"
click at [189, 210] on input "tel" at bounding box center [324, 209] width 591 height 28
type input "IVH Mexico SA de CV"
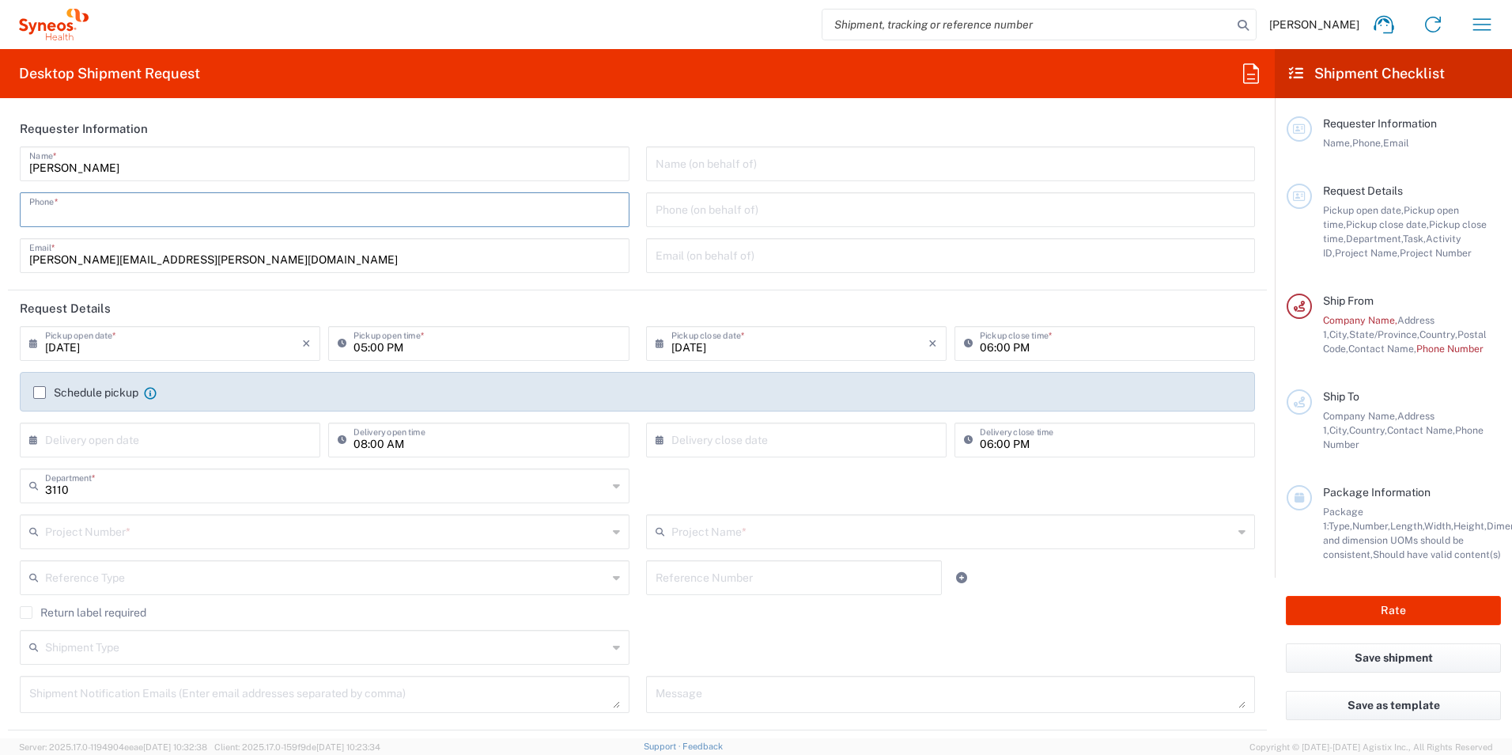
type input "55812998"
type input "Luis Ibarra"
type input "luis.ibarra@syneoshealth.com"
type input "7066595"
type input "Novartis 7066595"
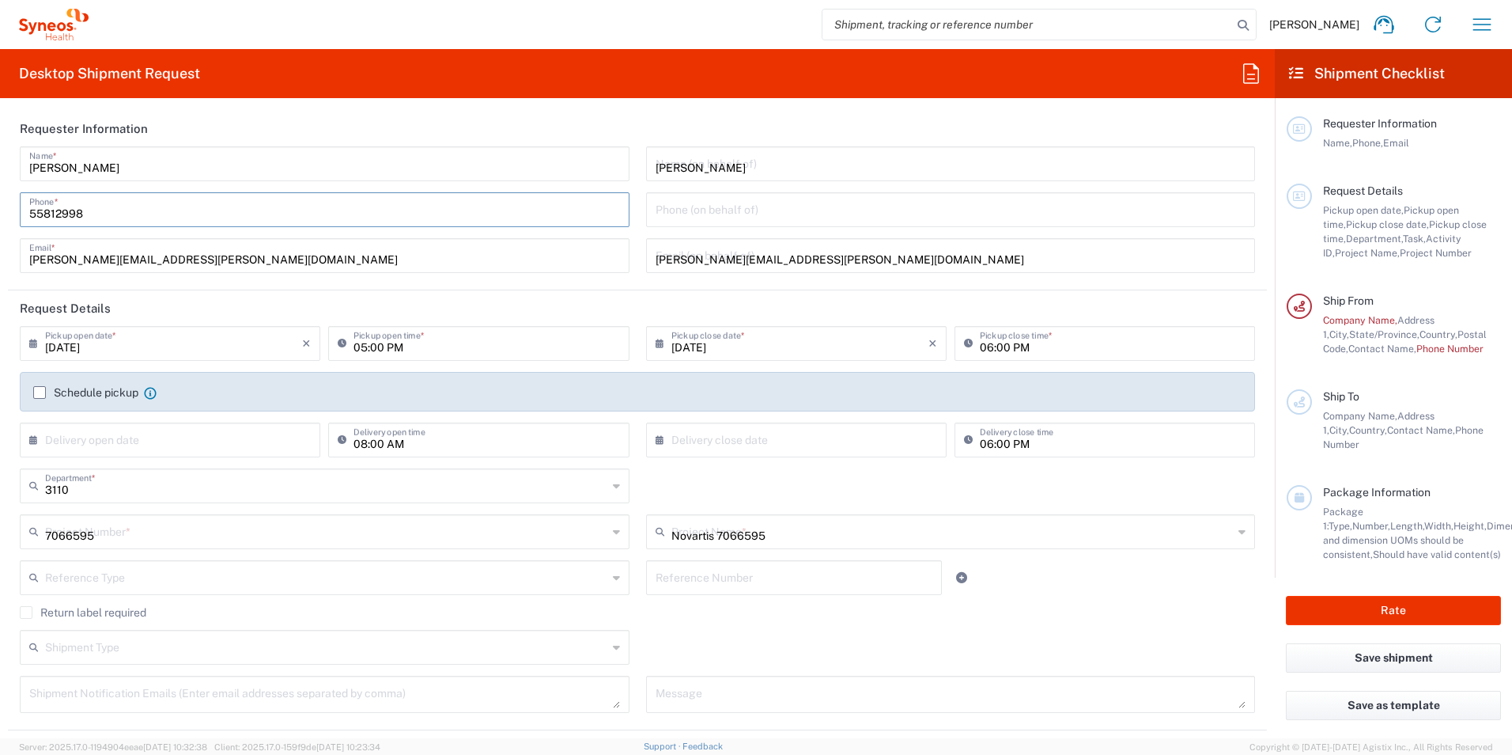
type input "NA"
type input "5545010234"
type input "NA"
type input "Guadalupe Victoria # 536. Colonia Miguel Hidalgo segunda sección. Tlalpan CDMX,…"
type input "MEXICO"
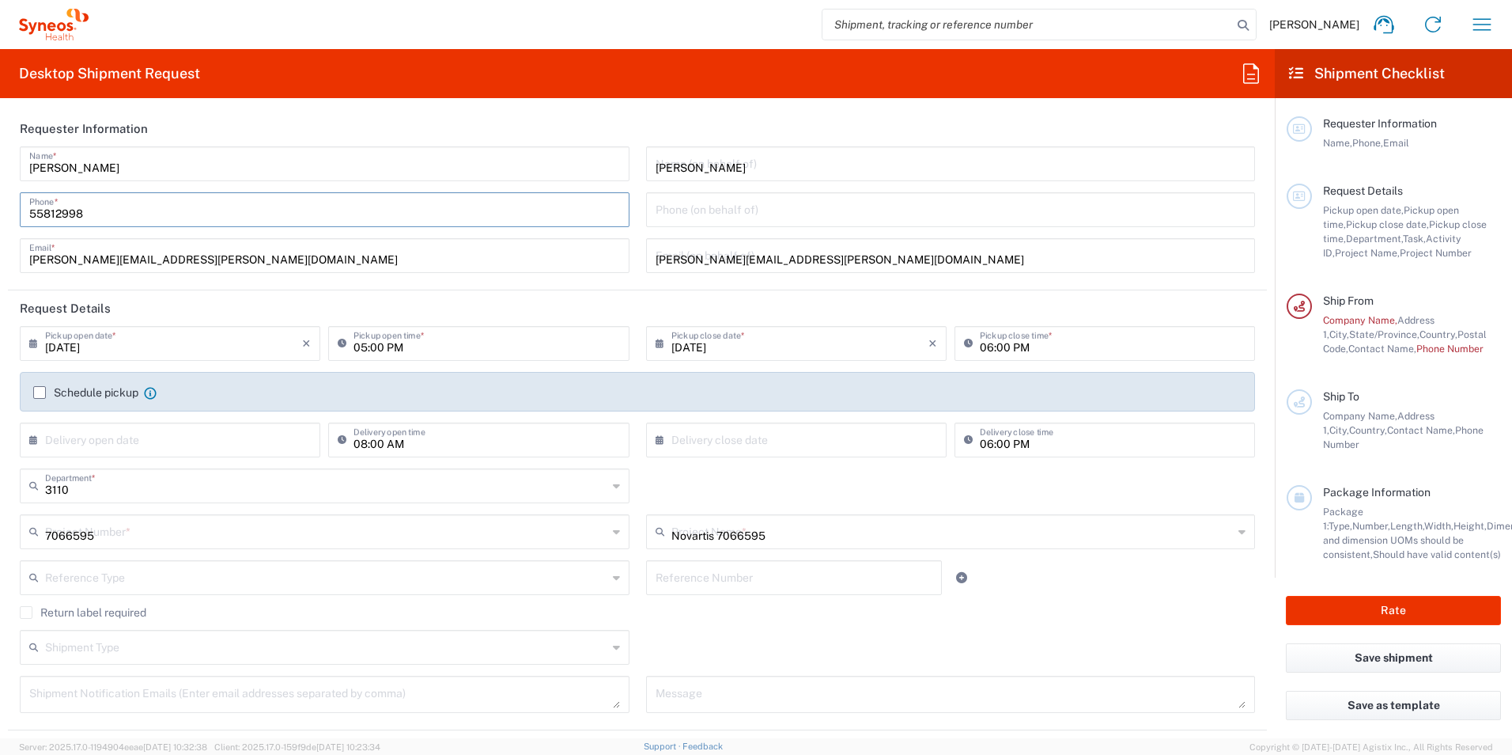
type input "mexico"
type input "14250"
type input "Luis Ibarra"
type input "5578216859"
type input "luis.ibarra@syneoshealth.com"
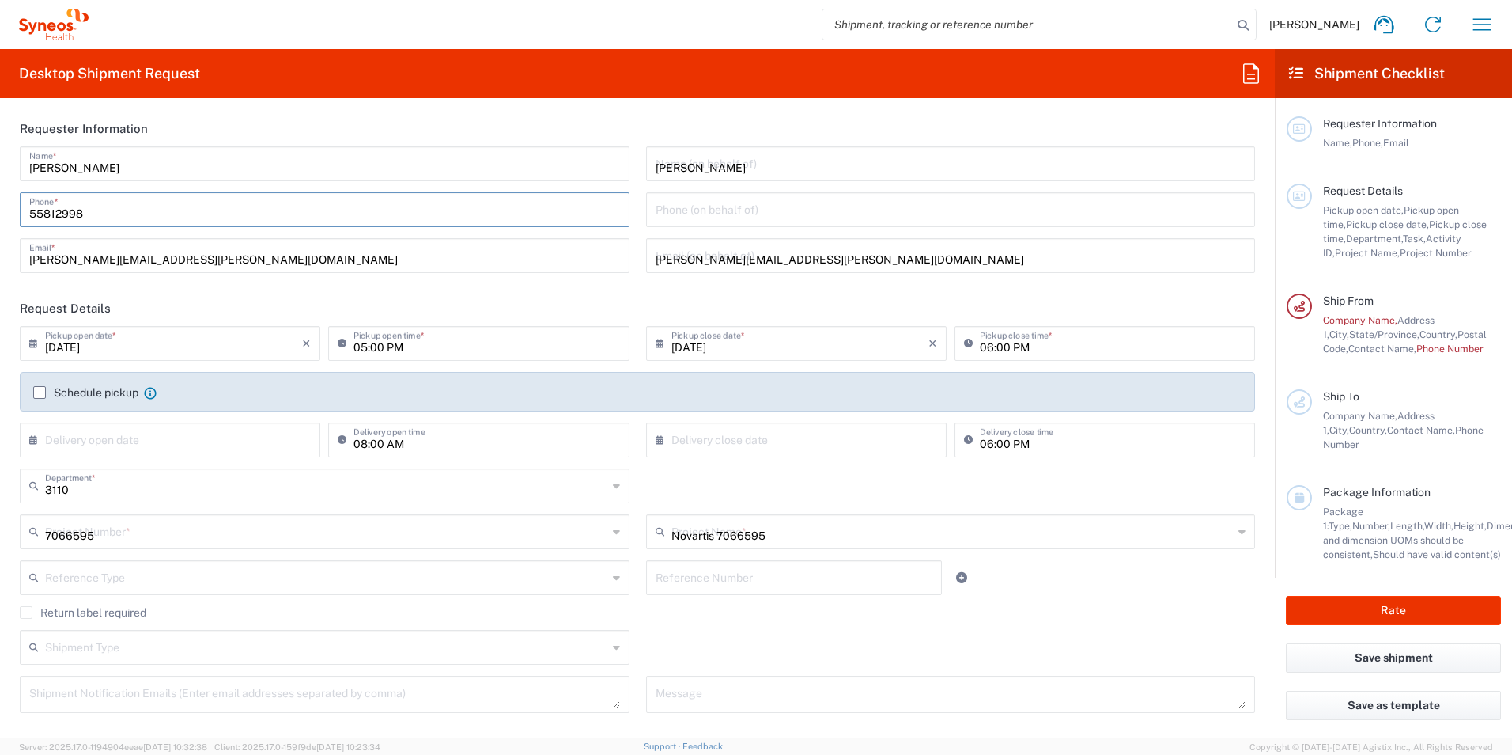
type input "Envelope"
type input "1"
type input "9.5"
type input "12.5"
type input "0.25"
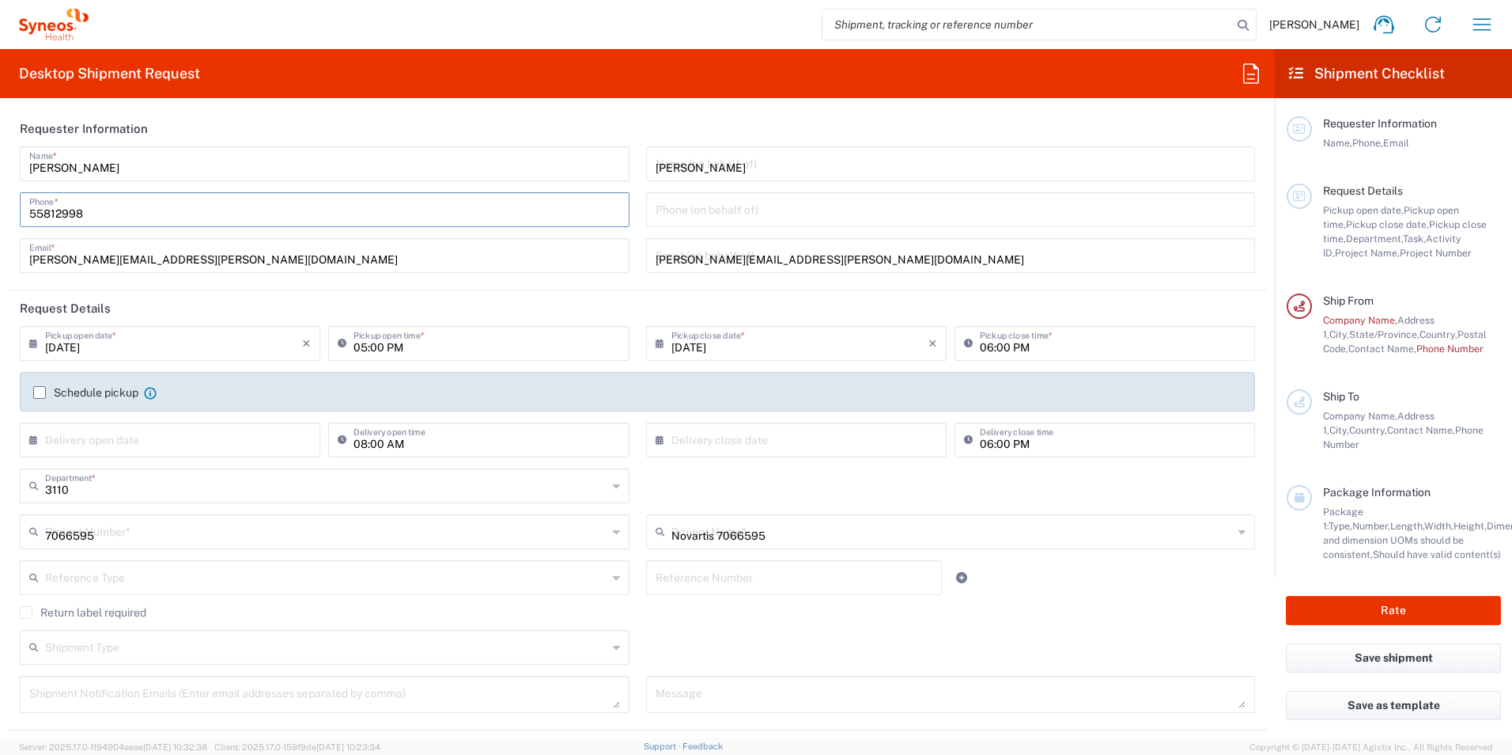
type input "in"
type input "0.45"
type input "Jose Ibarra Aviña"
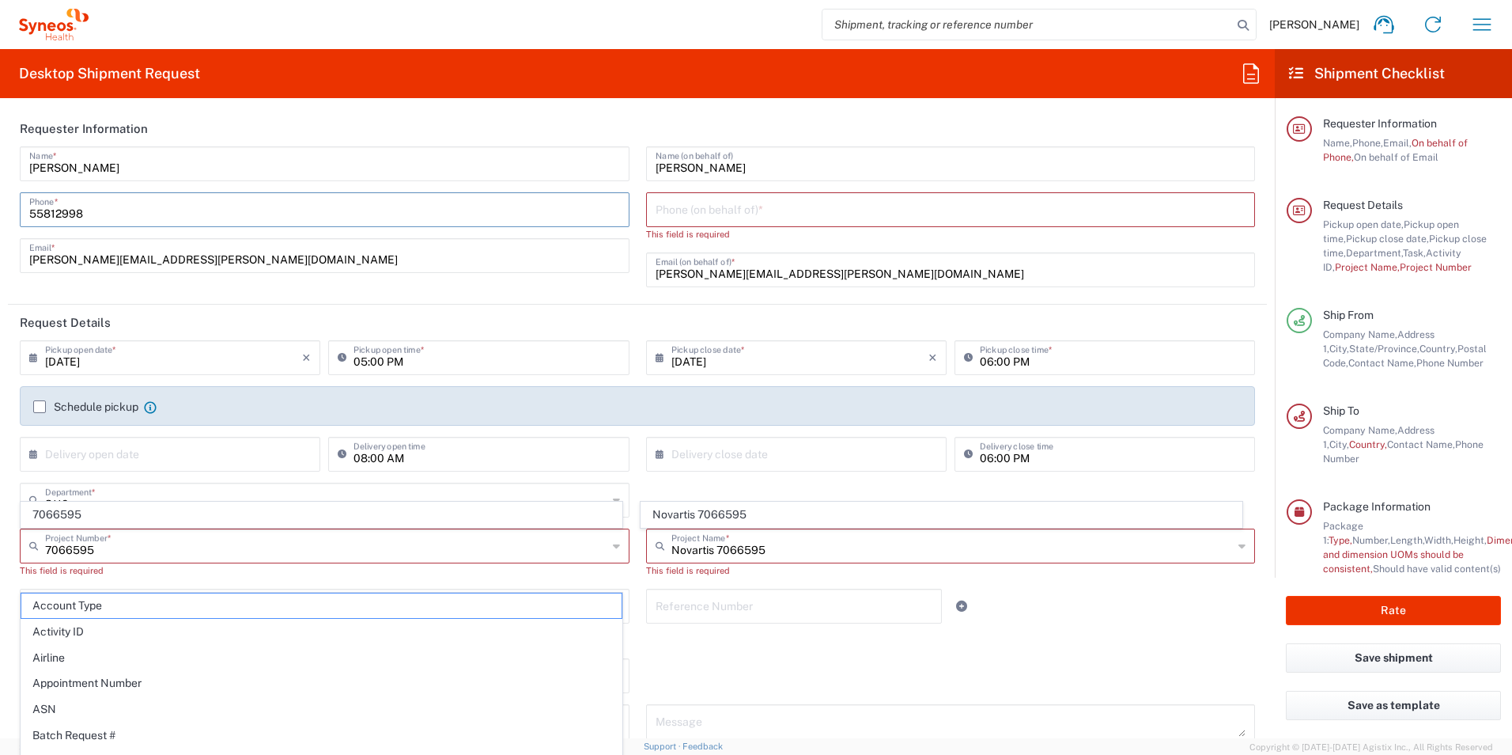
click at [32, 358] on icon at bounding box center [37, 357] width 16 height 25
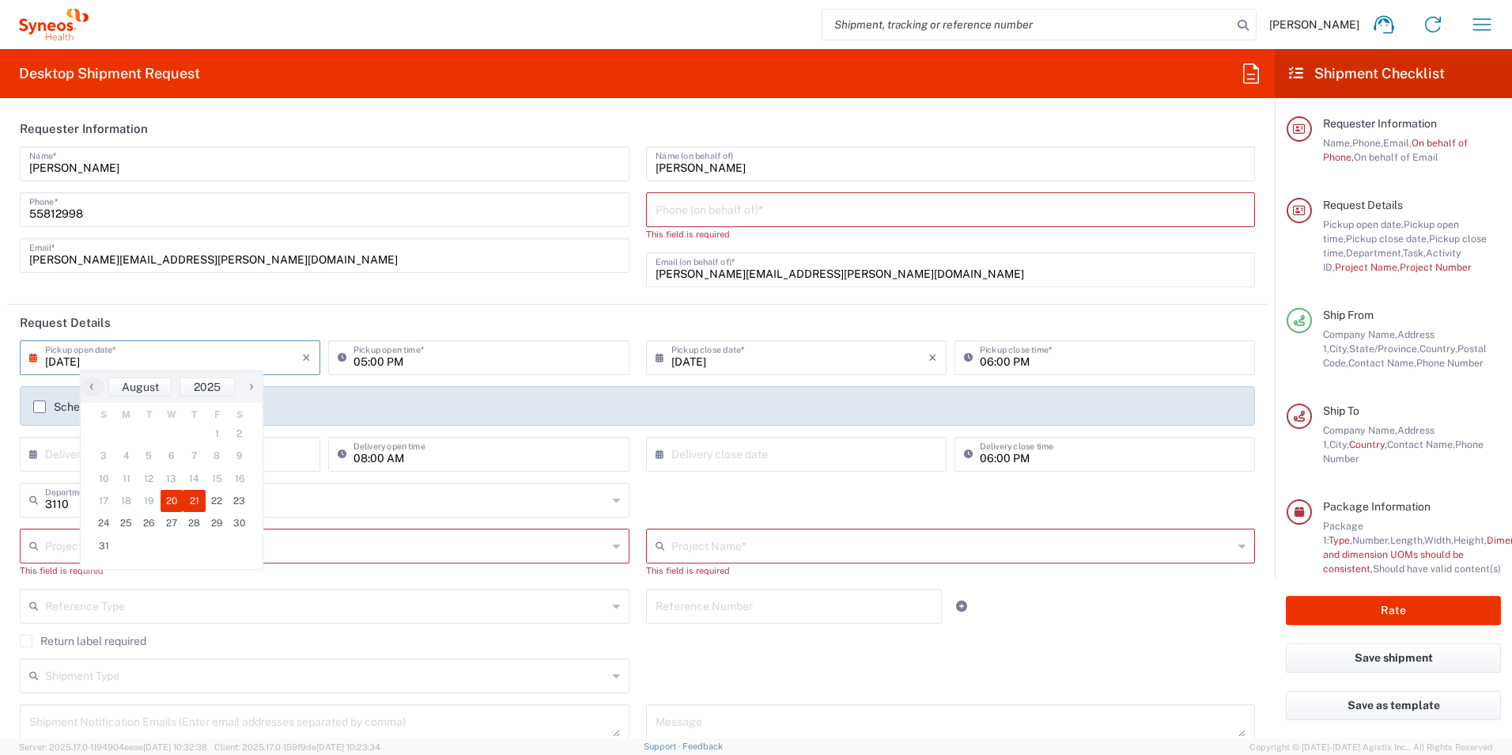
click at [198, 498] on span "21" at bounding box center [194, 501] width 23 height 22
type input "08/21/2025"
click at [366, 363] on input "05:00 PM" at bounding box center [487, 357] width 266 height 28
click at [397, 362] on input "08:00 PM" at bounding box center [487, 357] width 266 height 28
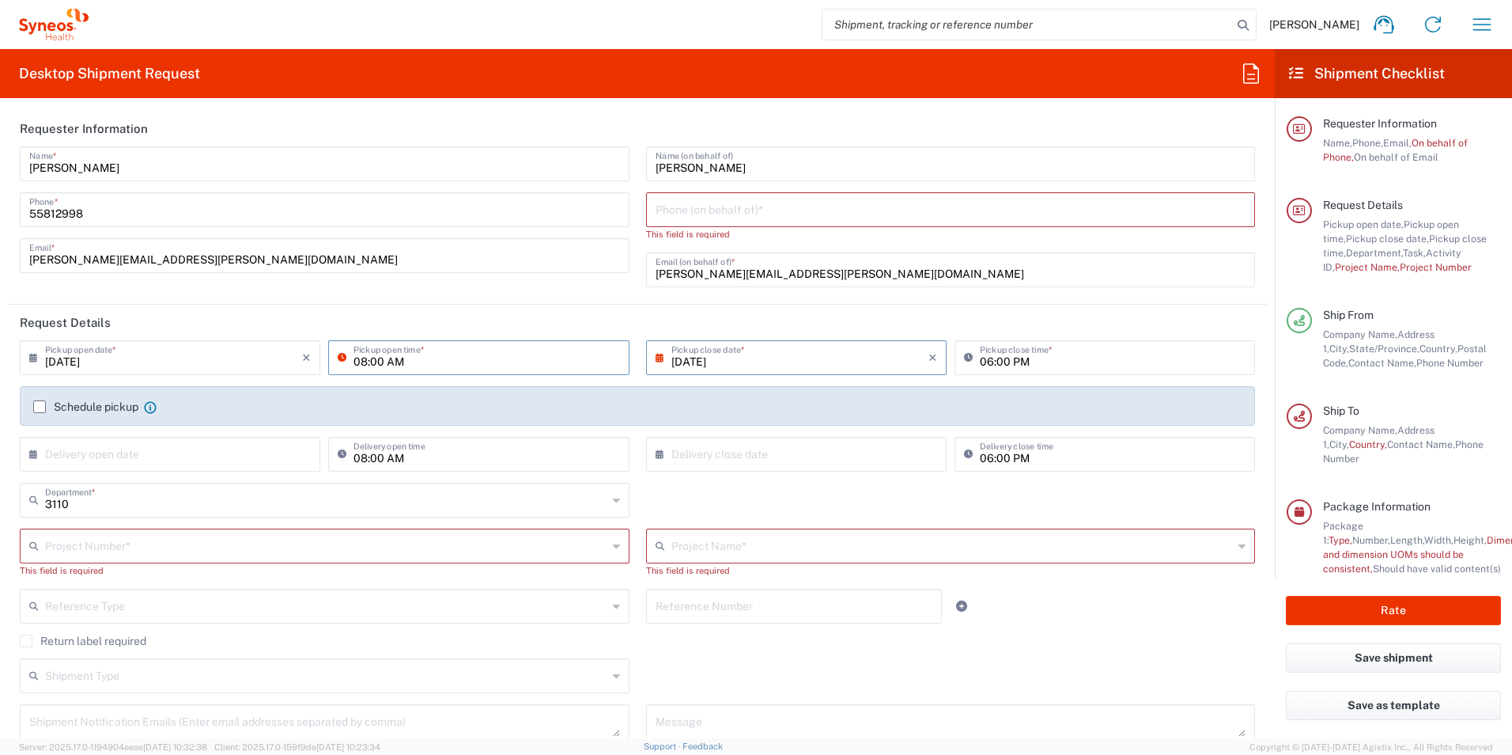
type input "08:00 AM"
click at [997, 365] on input "06:00 PM" at bounding box center [1113, 357] width 266 height 28
click at [1016, 364] on input "12:00 PM" at bounding box center [1113, 357] width 266 height 28
type input "12:00 PM"
click at [32, 455] on icon at bounding box center [37, 453] width 16 height 25
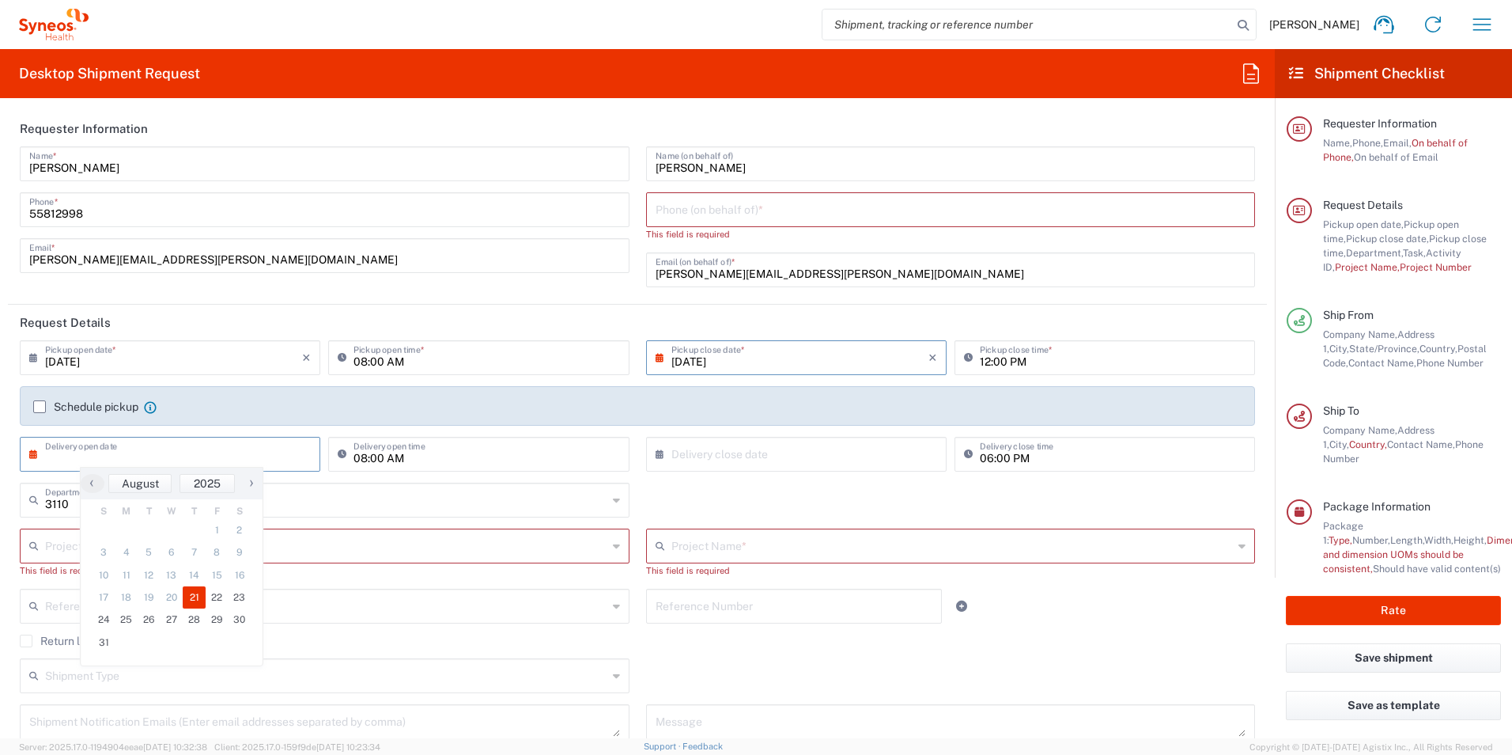
click at [195, 596] on span "21" at bounding box center [194, 597] width 23 height 22
type input "08/21/2025"
click at [380, 461] on input "08:00 AM" at bounding box center [487, 453] width 266 height 28
click at [401, 456] on input "12:00 AM" at bounding box center [487, 453] width 266 height 28
type input "12:00 PM"
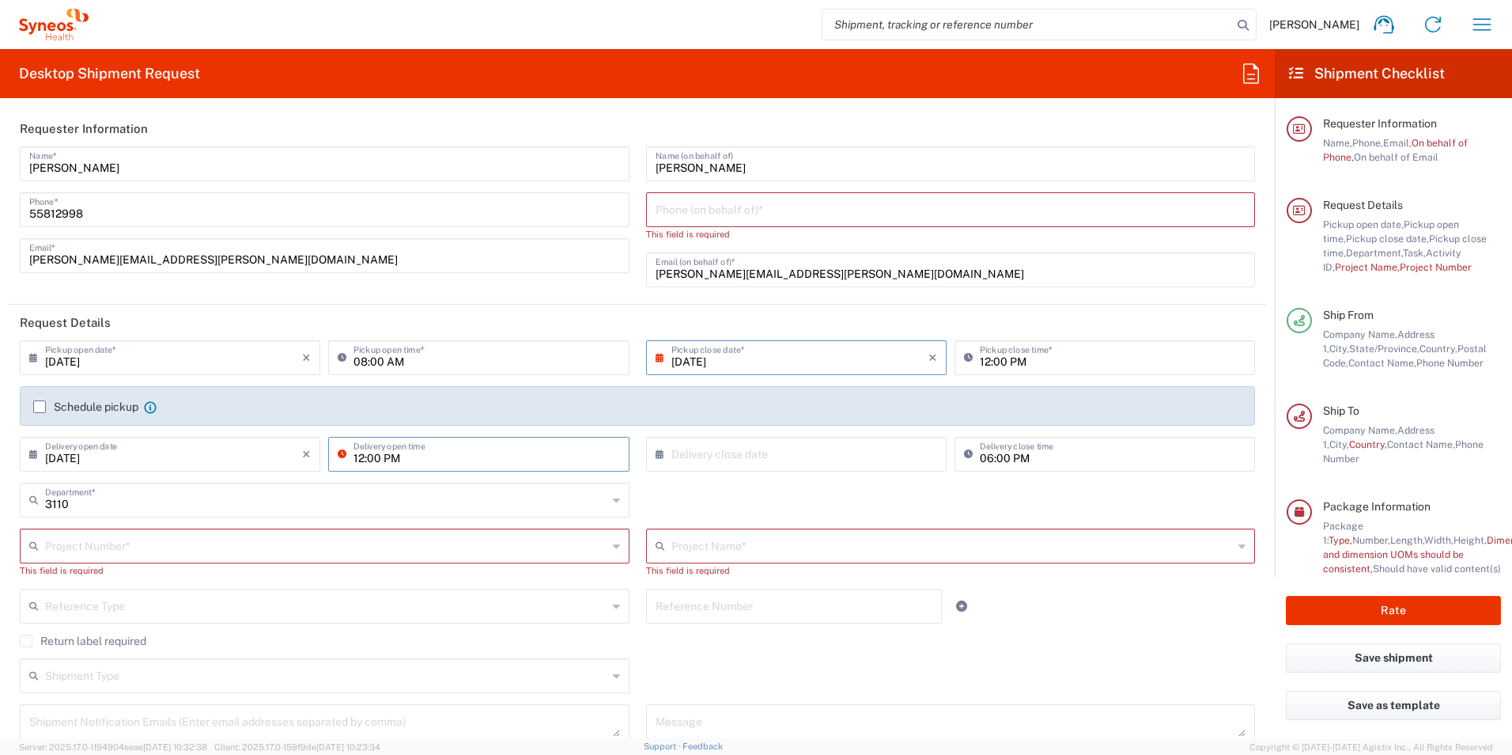
click at [656, 456] on icon at bounding box center [664, 453] width 16 height 25
click at [816, 595] on span "21" at bounding box center [814, 597] width 23 height 22
type input "08/21/2025"
click at [838, 517] on div "3110 Department * 3110 3000 3100 3109 3111 3112 3125 3130 3135 3136 3150 3155 3…" at bounding box center [638, 506] width 1252 height 46
click at [623, 547] on div "Project Number *" at bounding box center [325, 545] width 610 height 35
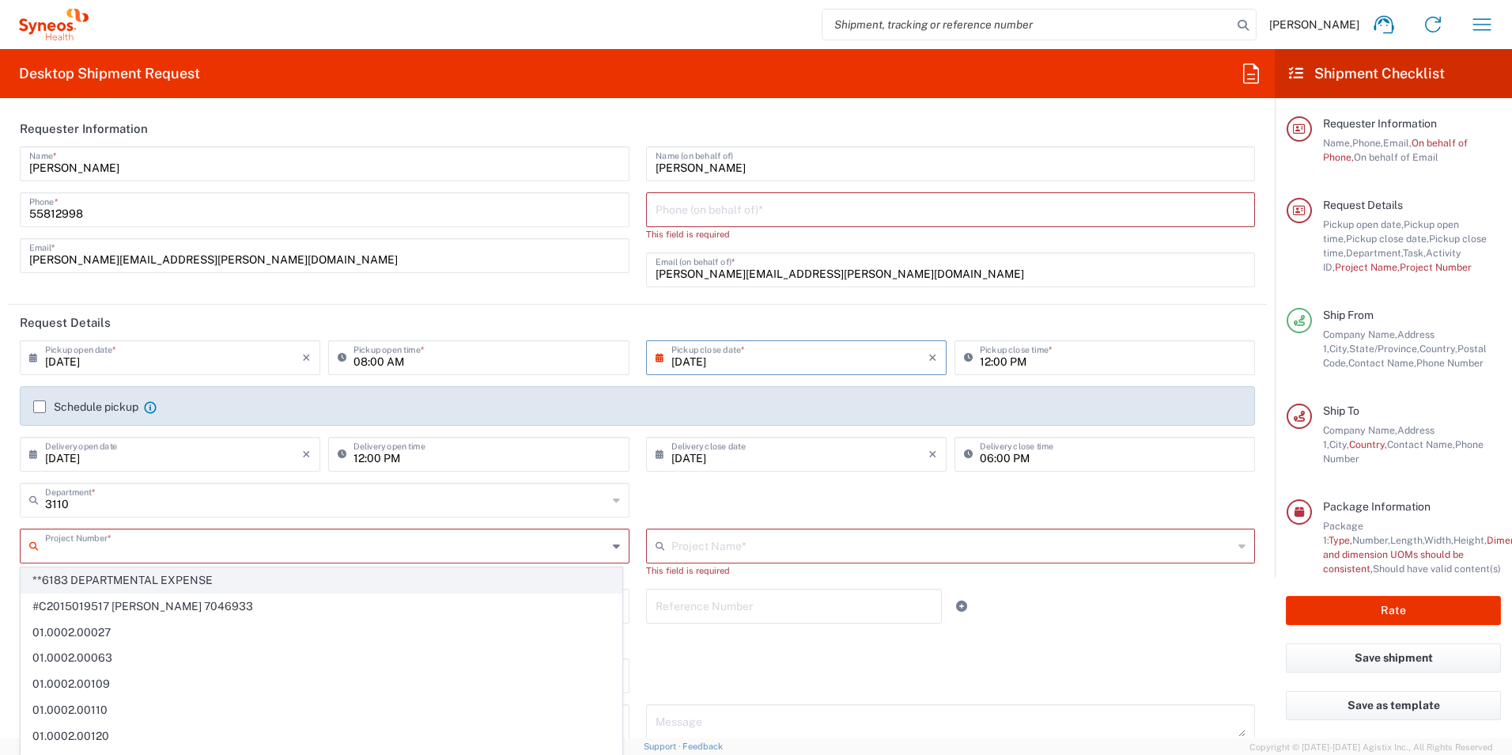
click at [487, 579] on span "**6183 DEPARTMENTAL EXPENSE" at bounding box center [321, 580] width 600 height 25
type input "**6183 DEPARTMENTAL EXPENSE"
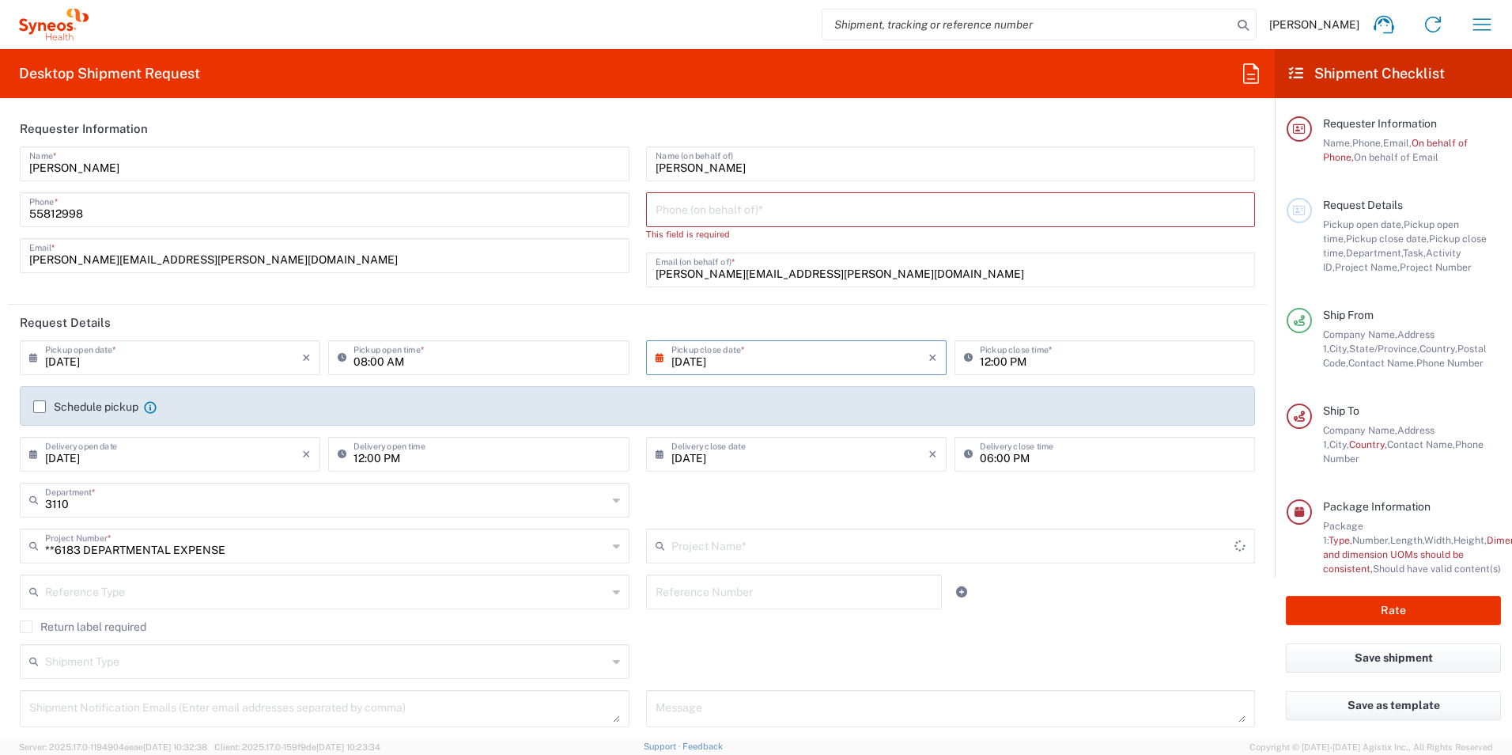
type input "6183"
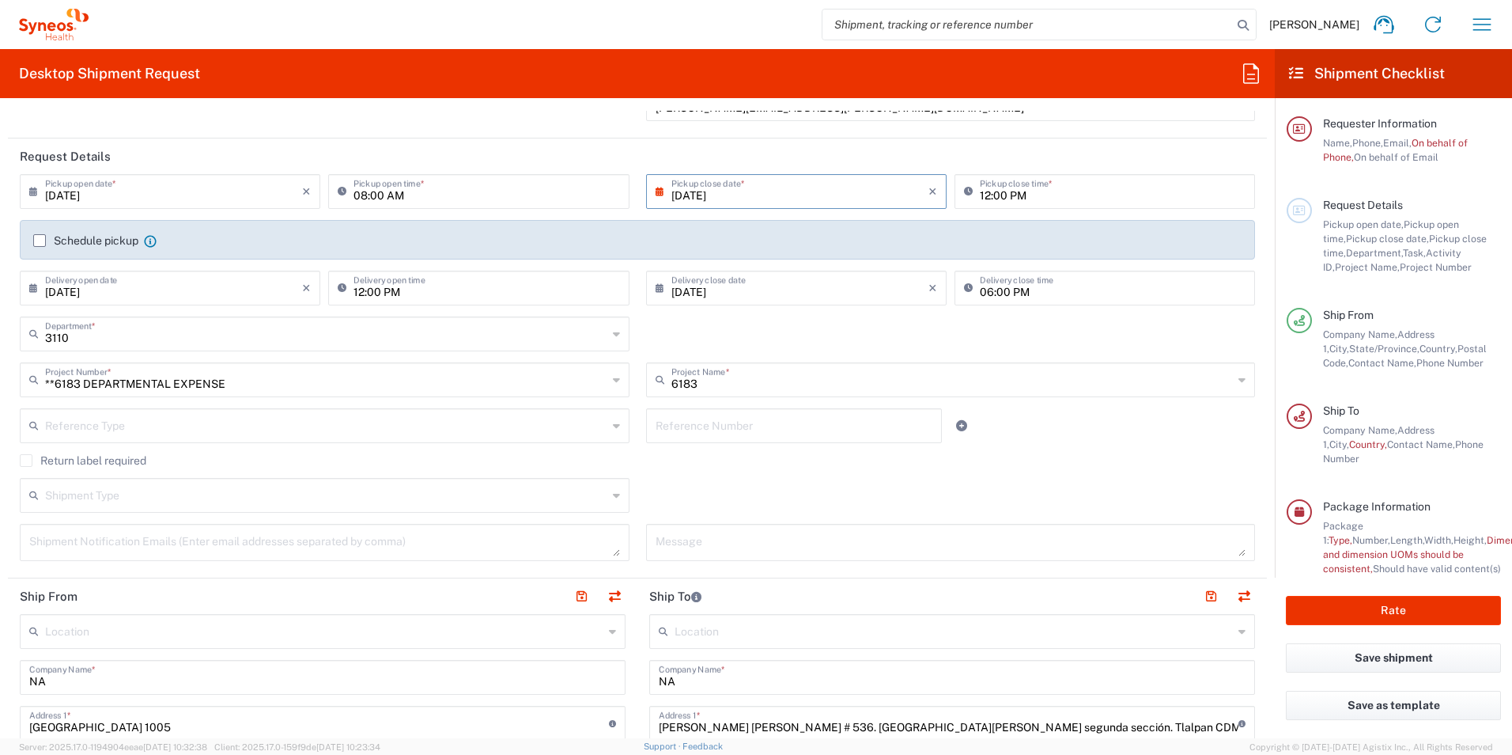
scroll to position [180, 0]
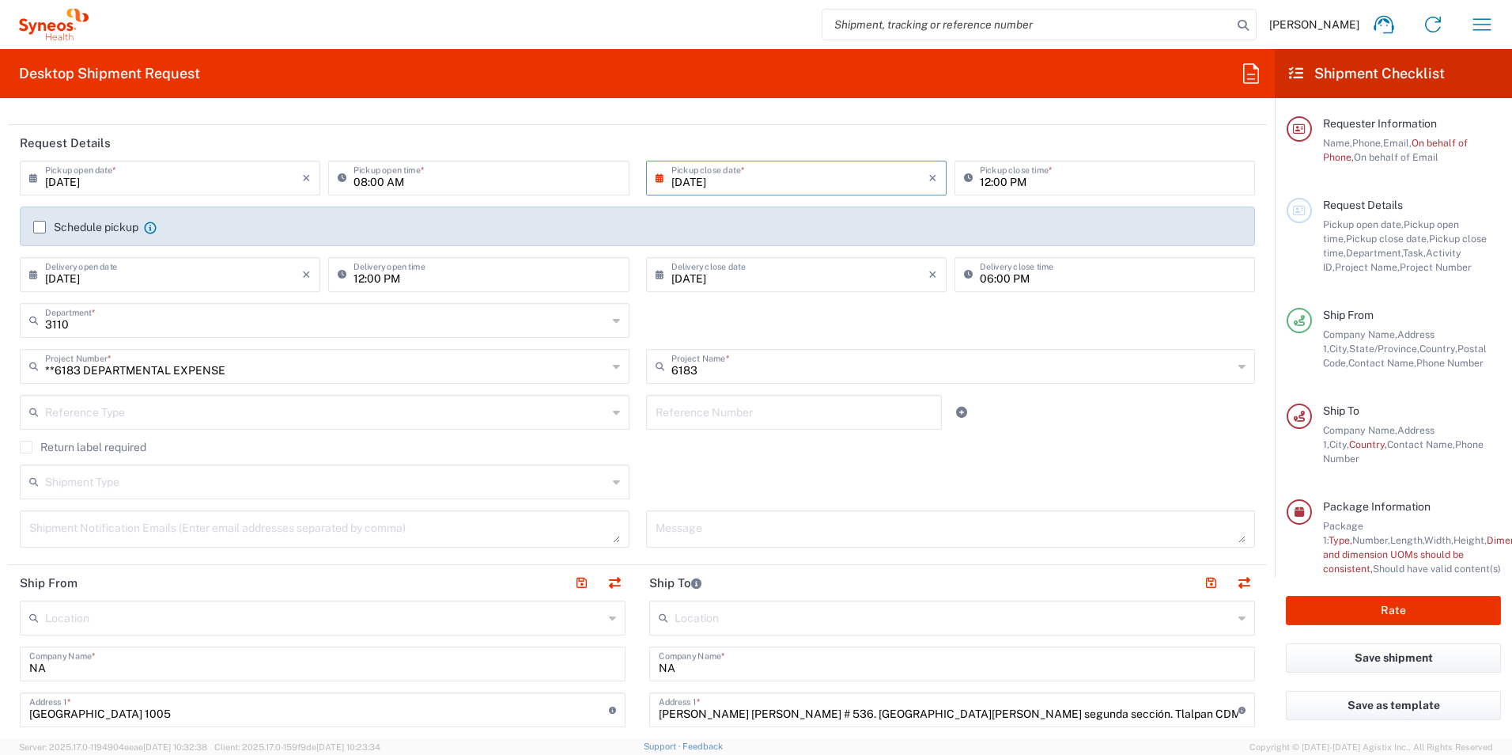
click at [1239, 366] on icon at bounding box center [1242, 366] width 7 height 25
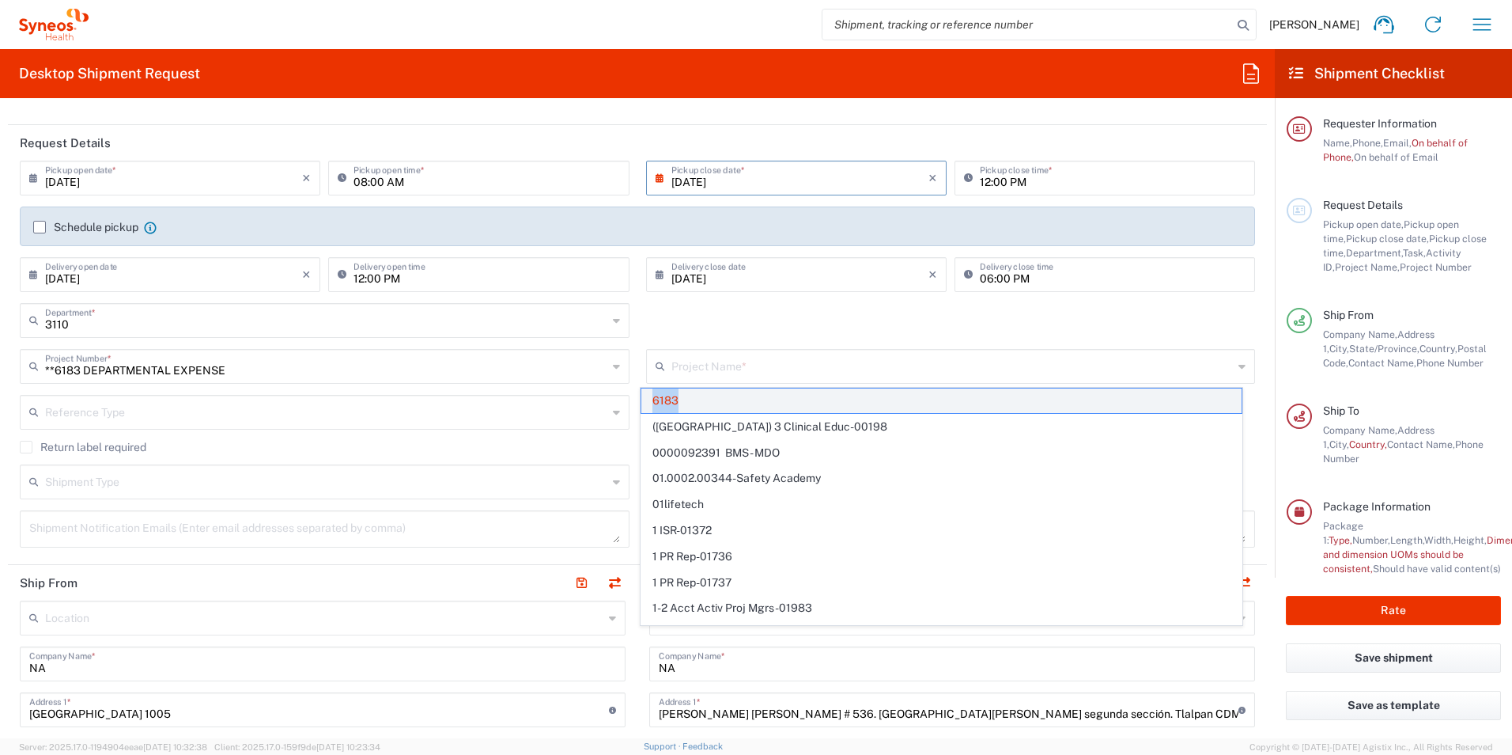
drag, startPoint x: 695, startPoint y: 400, endPoint x: 645, endPoint y: 399, distance: 49.1
click at [645, 399] on span "6183" at bounding box center [942, 400] width 600 height 25
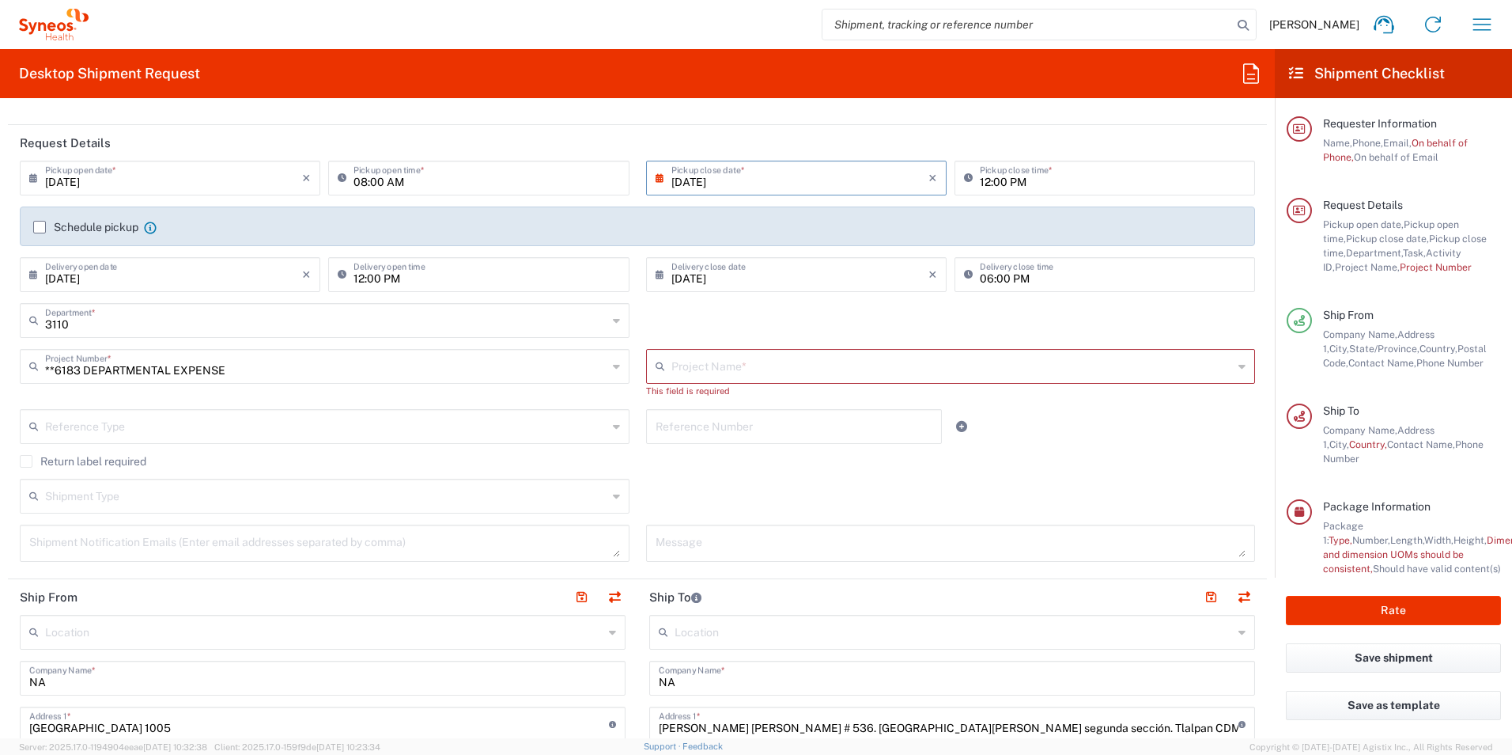
click at [615, 368] on div "**6183 DEPARTMENTAL EXPENSE Project Number *" at bounding box center [325, 366] width 610 height 35
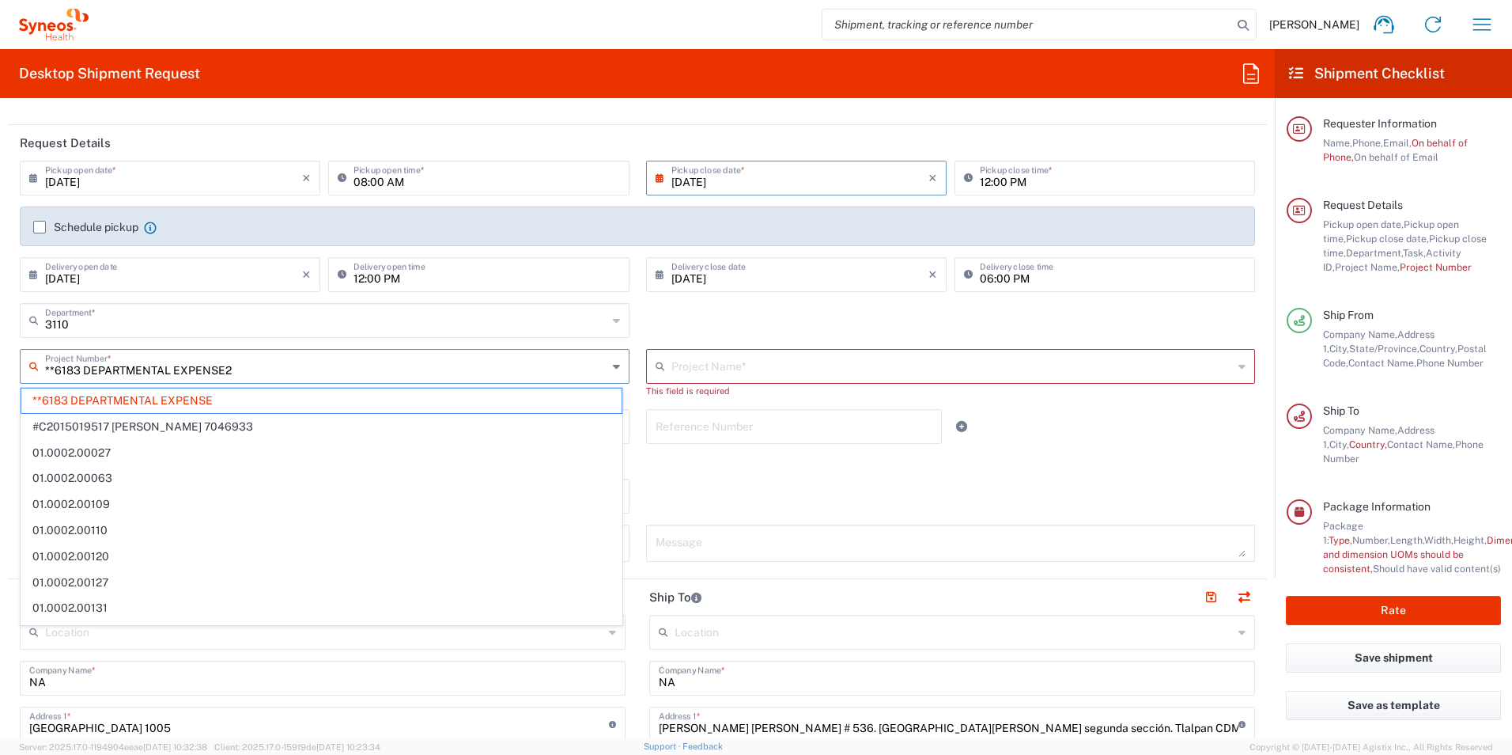
type input "**6183 DEPARTMENTAL EXPENSE25"
type input "6183"
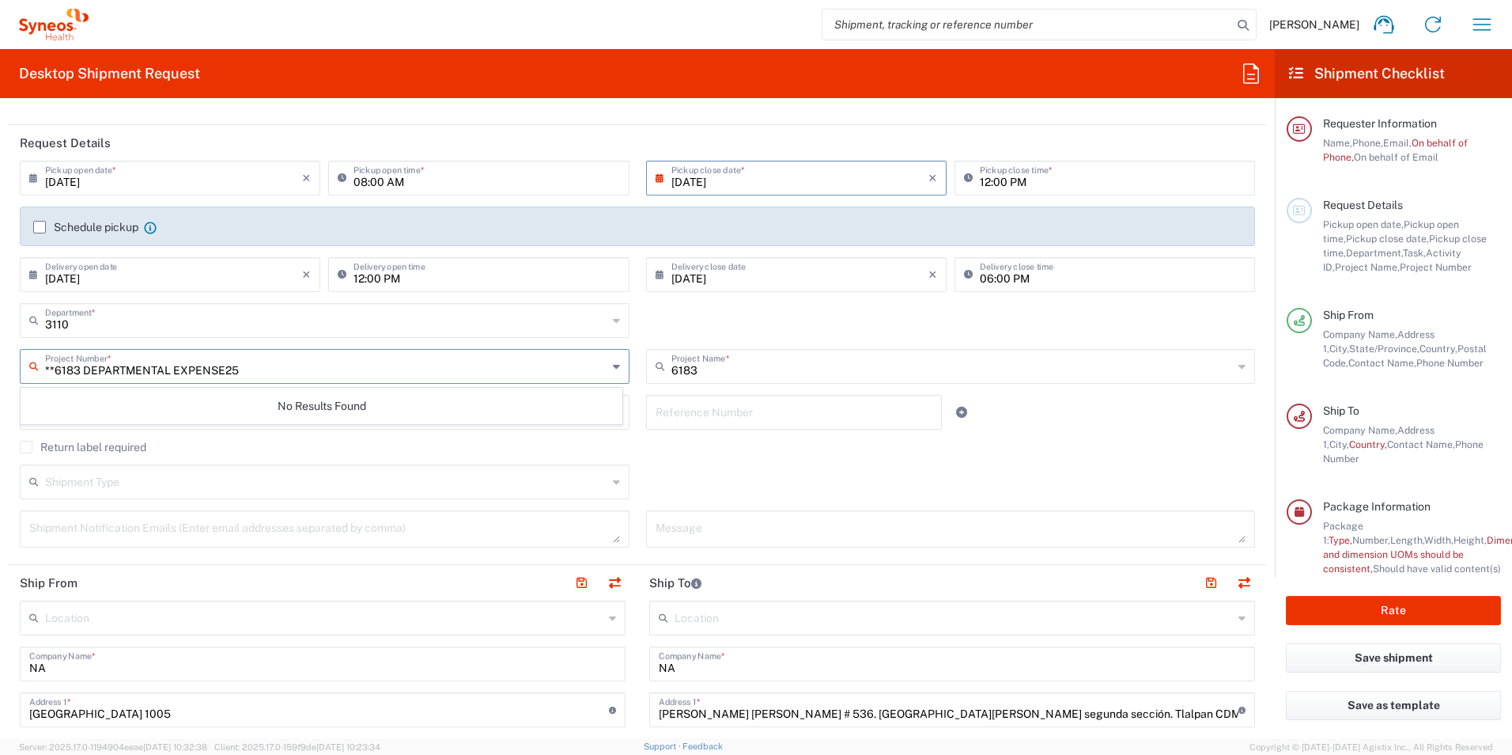
drag, startPoint x: 263, startPoint y: 370, endPoint x: 36, endPoint y: 368, distance: 227.0
click at [36, 368] on div "**6183 DEPARTMENTAL EXPENSE25 Project Number *" at bounding box center [325, 366] width 610 height 35
drag, startPoint x: 81, startPoint y: 369, endPoint x: 35, endPoint y: 369, distance: 46.7
click at [36, 369] on div "2543 Project Number *" at bounding box center [325, 366] width 610 height 35
type input "DEPAR"
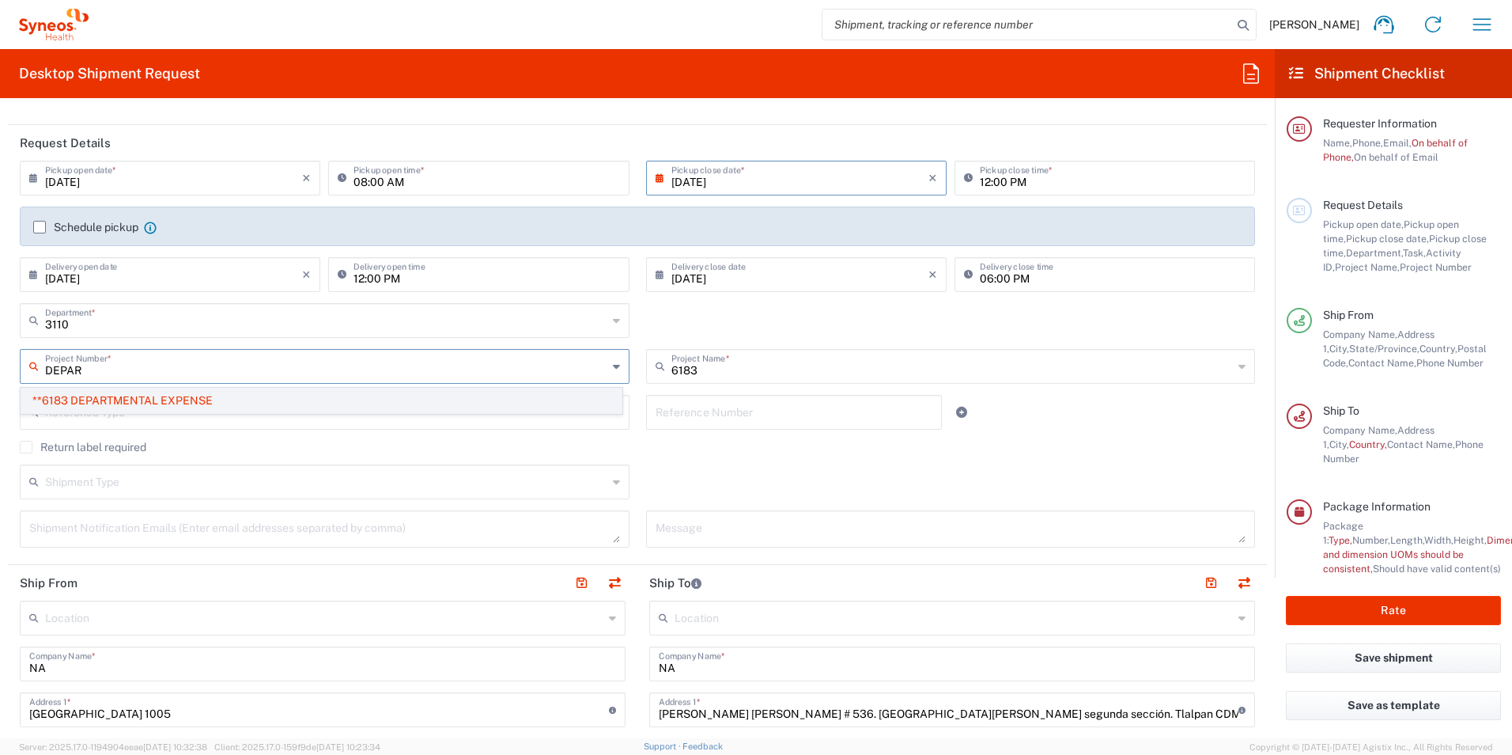
click at [63, 399] on span "**6183 DEPARTMENTAL EXPENSE" at bounding box center [321, 400] width 600 height 25
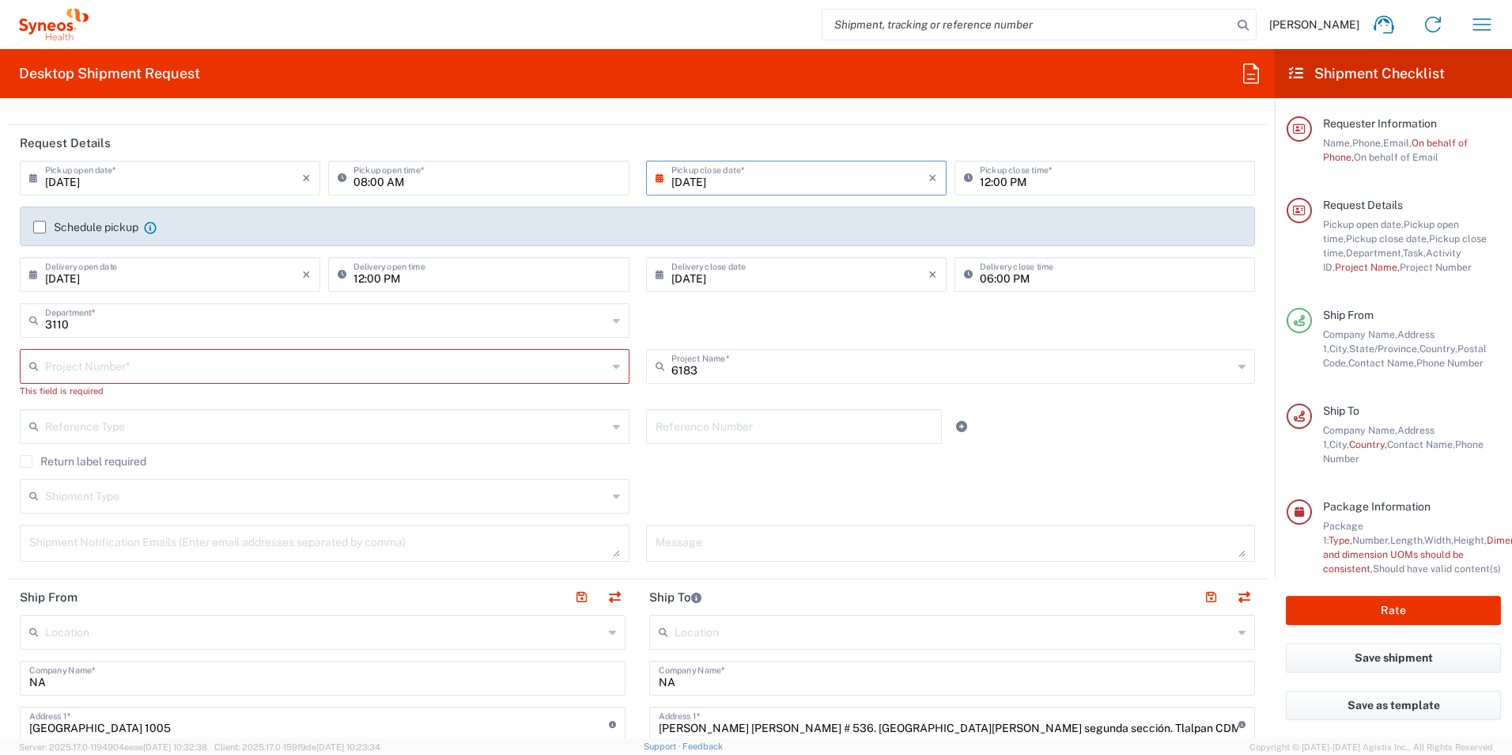
click at [159, 364] on input "text" at bounding box center [326, 365] width 562 height 28
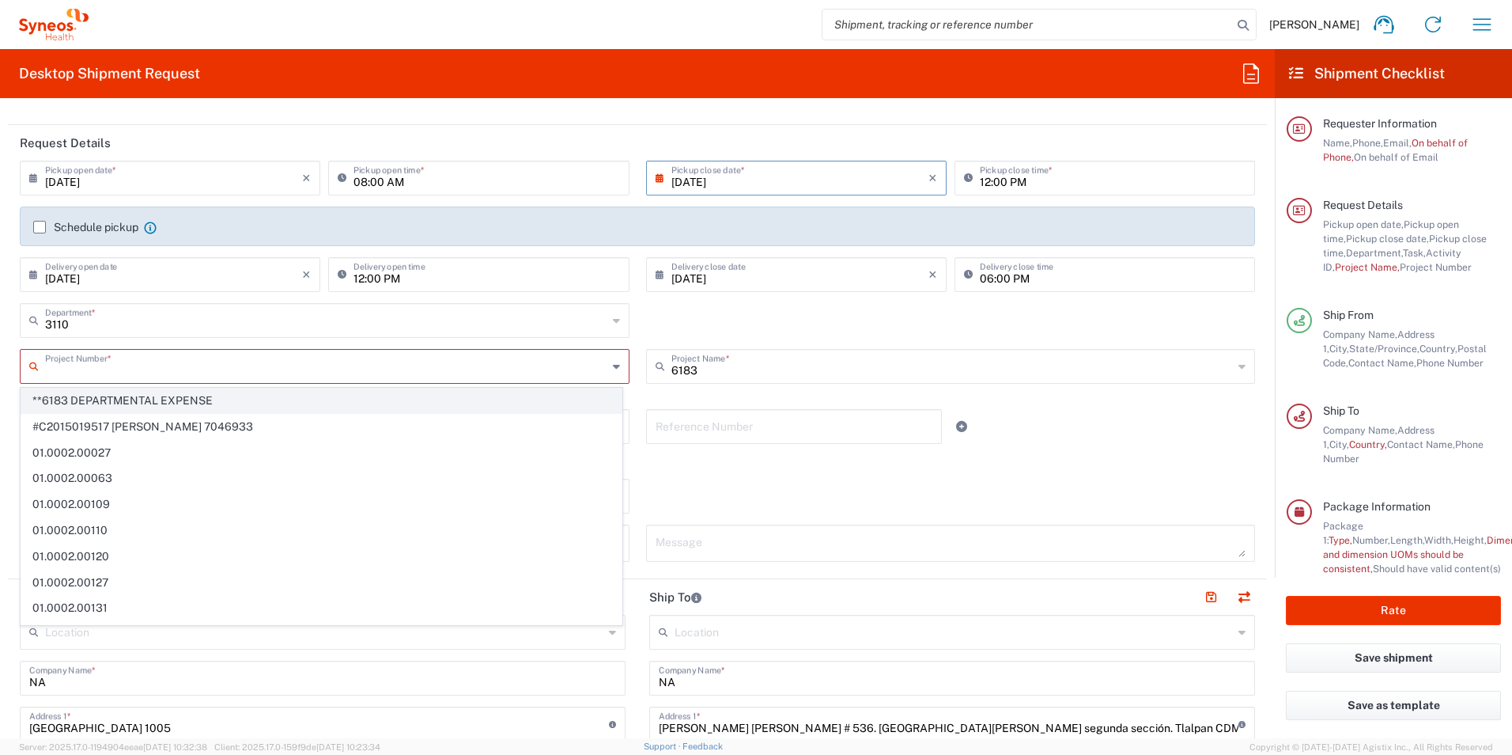
click at [153, 400] on span "**6183 DEPARTMENTAL EXPENSE" at bounding box center [321, 400] width 600 height 25
type input "**6183 DEPARTMENTAL EXPENSE"
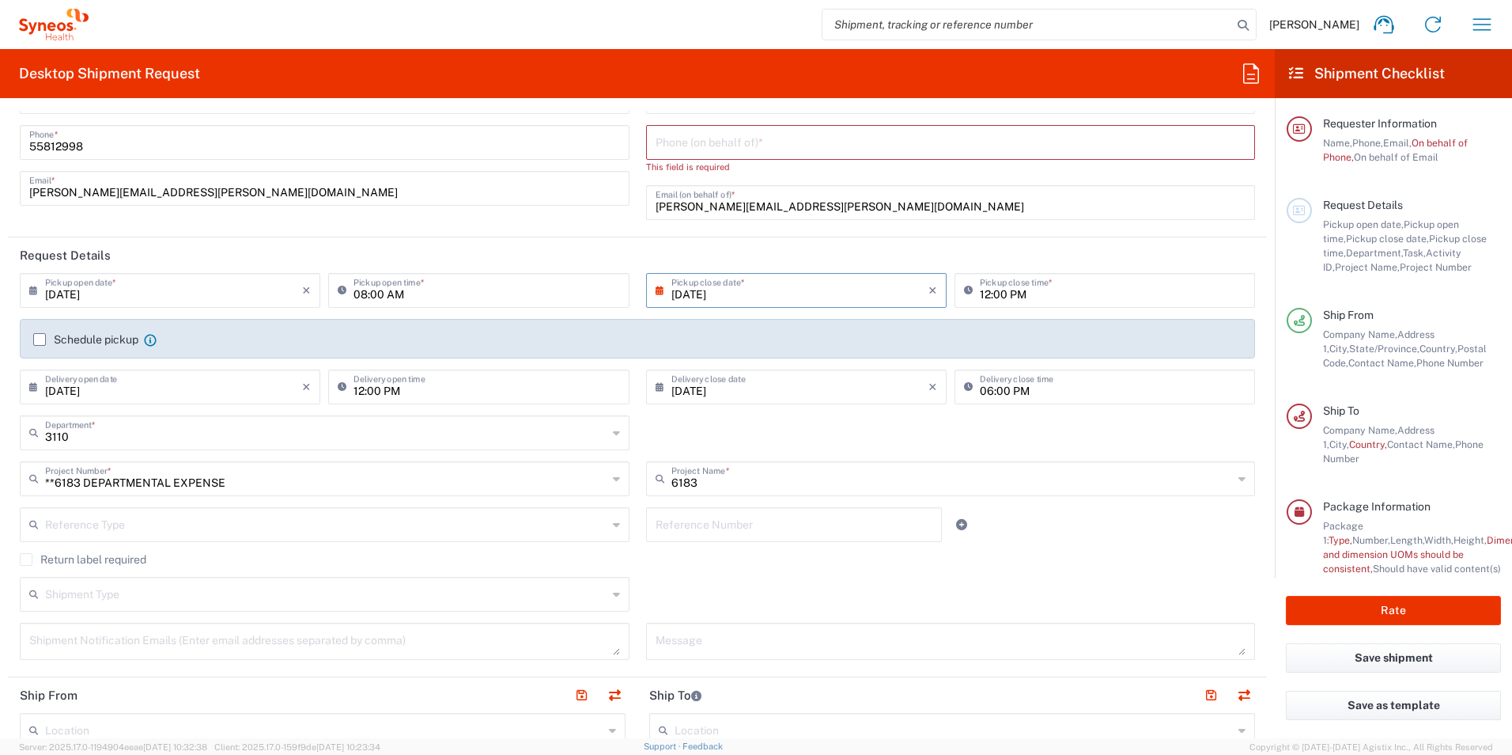
scroll to position [0, 0]
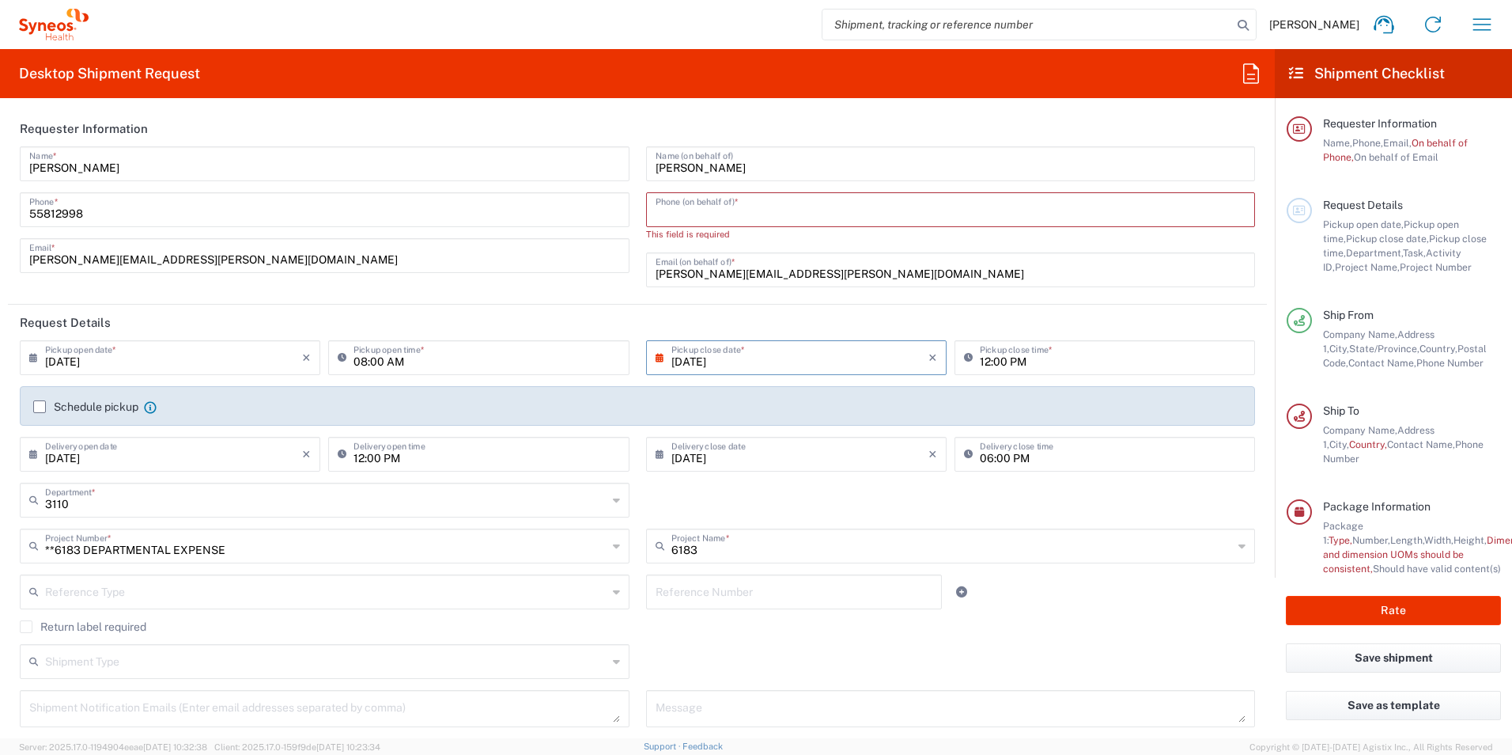
click at [989, 215] on input "tel" at bounding box center [951, 209] width 591 height 28
type input "5578216859"
type input "Mexico"
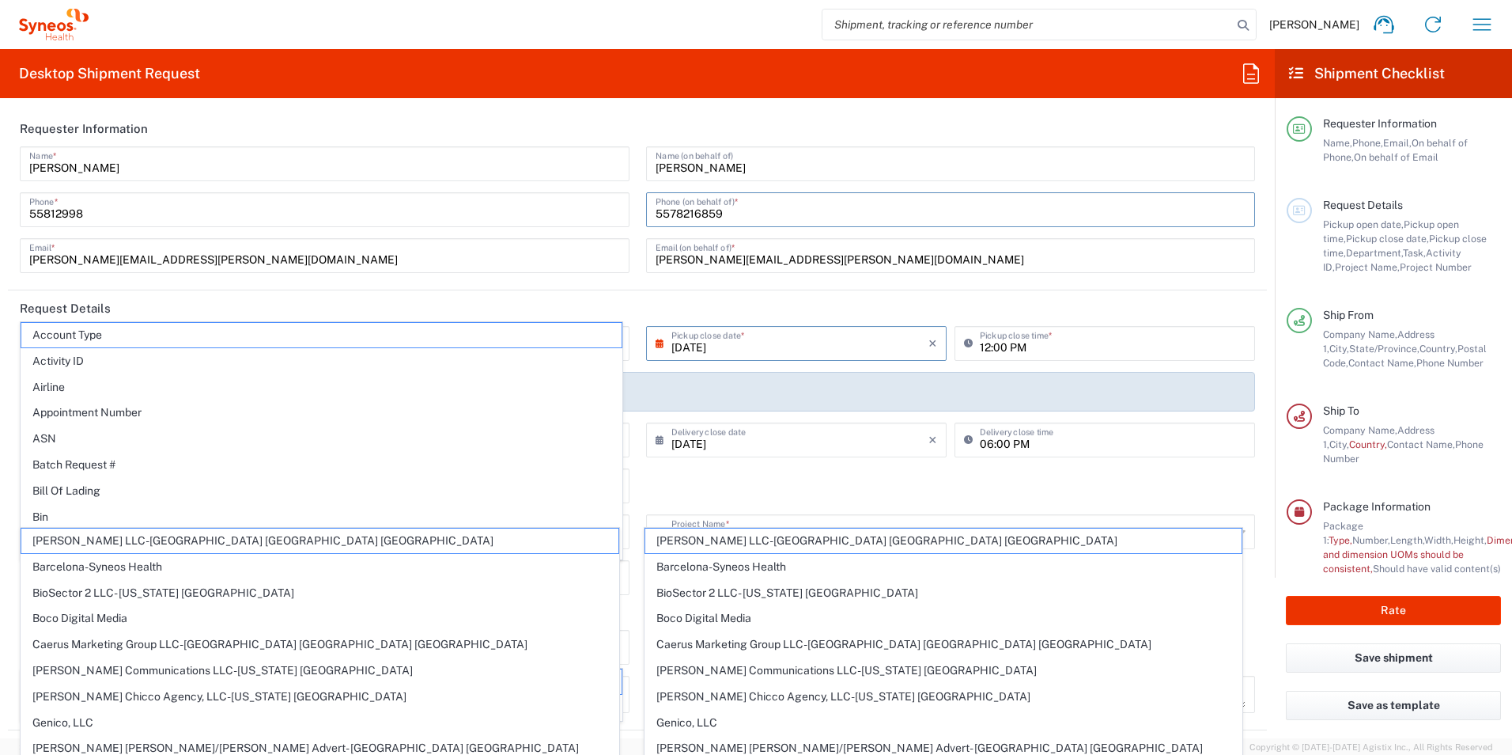
click at [885, 491] on div "3110 Department * 3110 3000 3100 3109 3111 3112 3125 3130 3135 3136 3150 3155 3…" at bounding box center [638, 491] width 1252 height 46
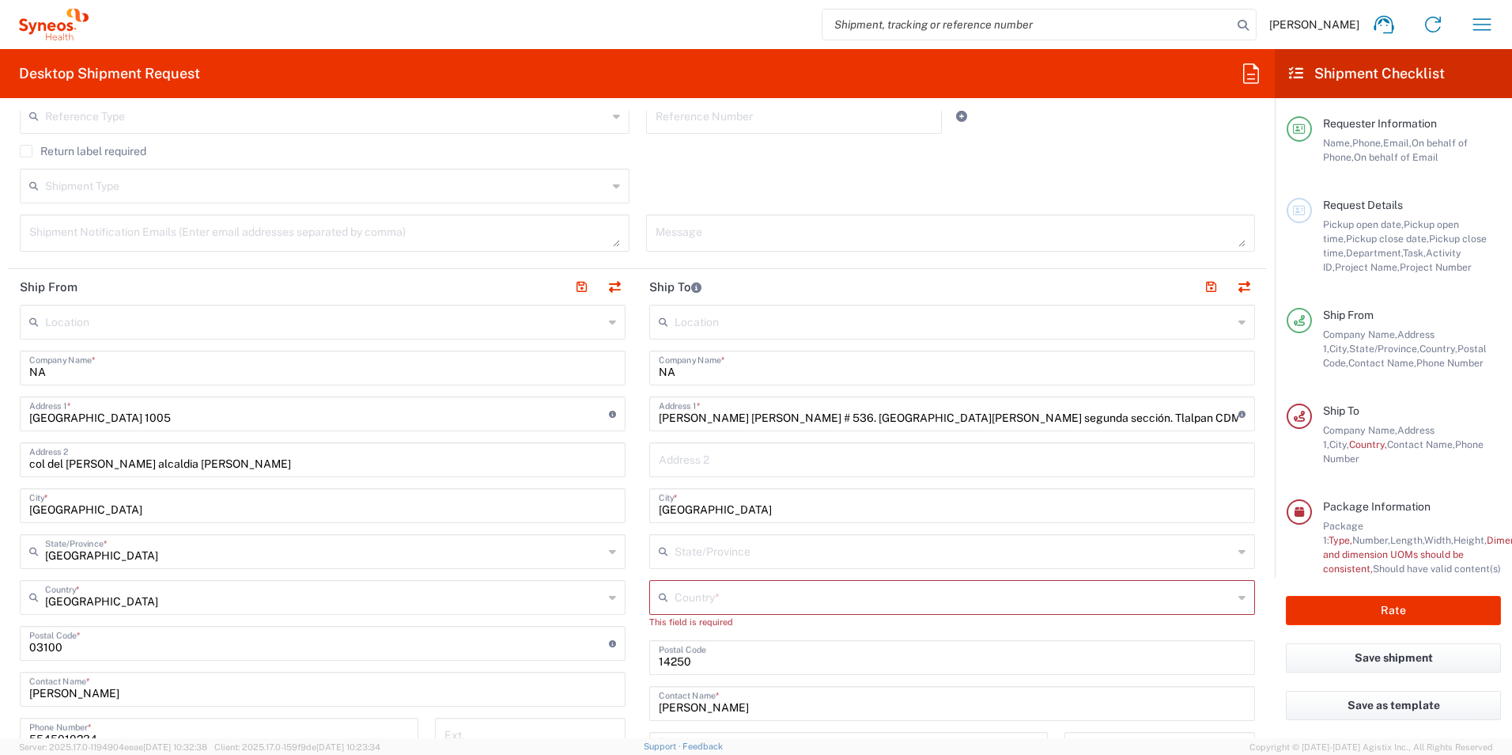
scroll to position [468, 0]
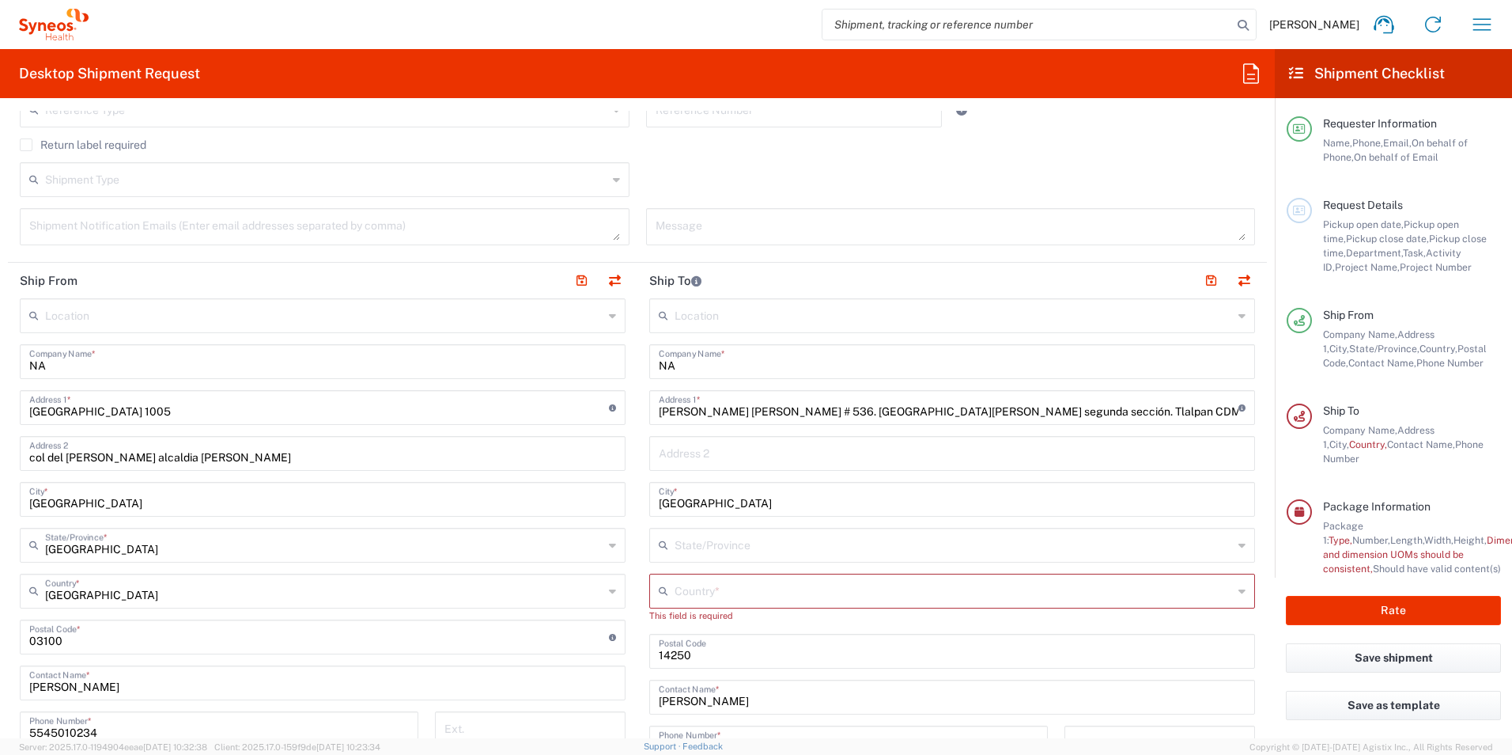
click at [256, 422] on div "San Francisco 1005 Address 1 * For cross streets use street names with '&' or '…" at bounding box center [323, 407] width 606 height 35
drag, startPoint x: 184, startPoint y: 406, endPoint x: 13, endPoint y: 414, distance: 171.0
click at [13, 414] on main "Location Addison Whitney LLC-Morrisvile NC US Barcelona-Syneos Health BioSector…" at bounding box center [323, 653] width 630 height 710
type input "AMORES 1158"
click at [228, 465] on input "col del valle alcaldia benito juarez" at bounding box center [322, 452] width 587 height 28
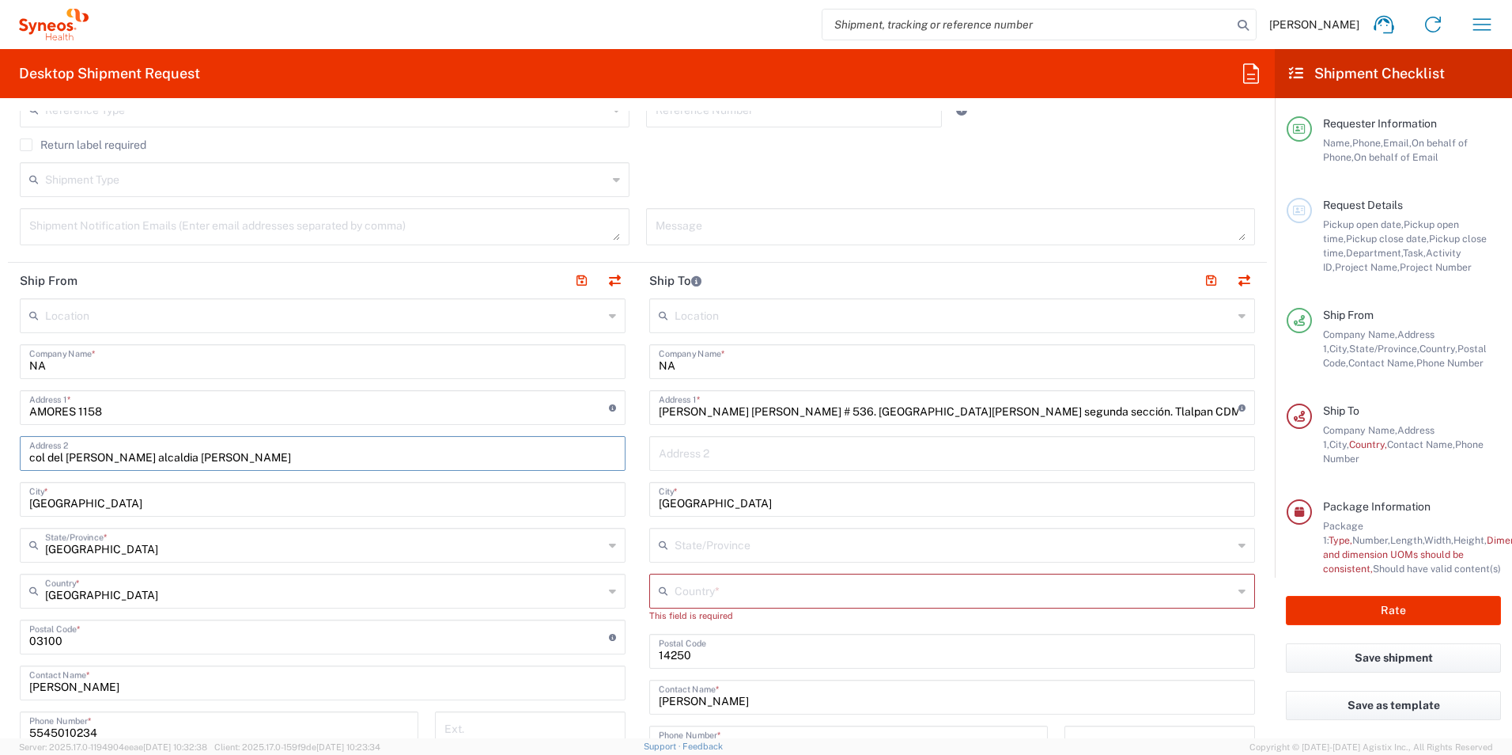
drag, startPoint x: 234, startPoint y: 456, endPoint x: 94, endPoint y: 462, distance: 140.2
click at [94, 462] on input "col del valle alcaldia benito juarez" at bounding box center [322, 452] width 587 height 28
type input "col del valle"
click at [746, 590] on input "text" at bounding box center [954, 590] width 558 height 28
type input "E"
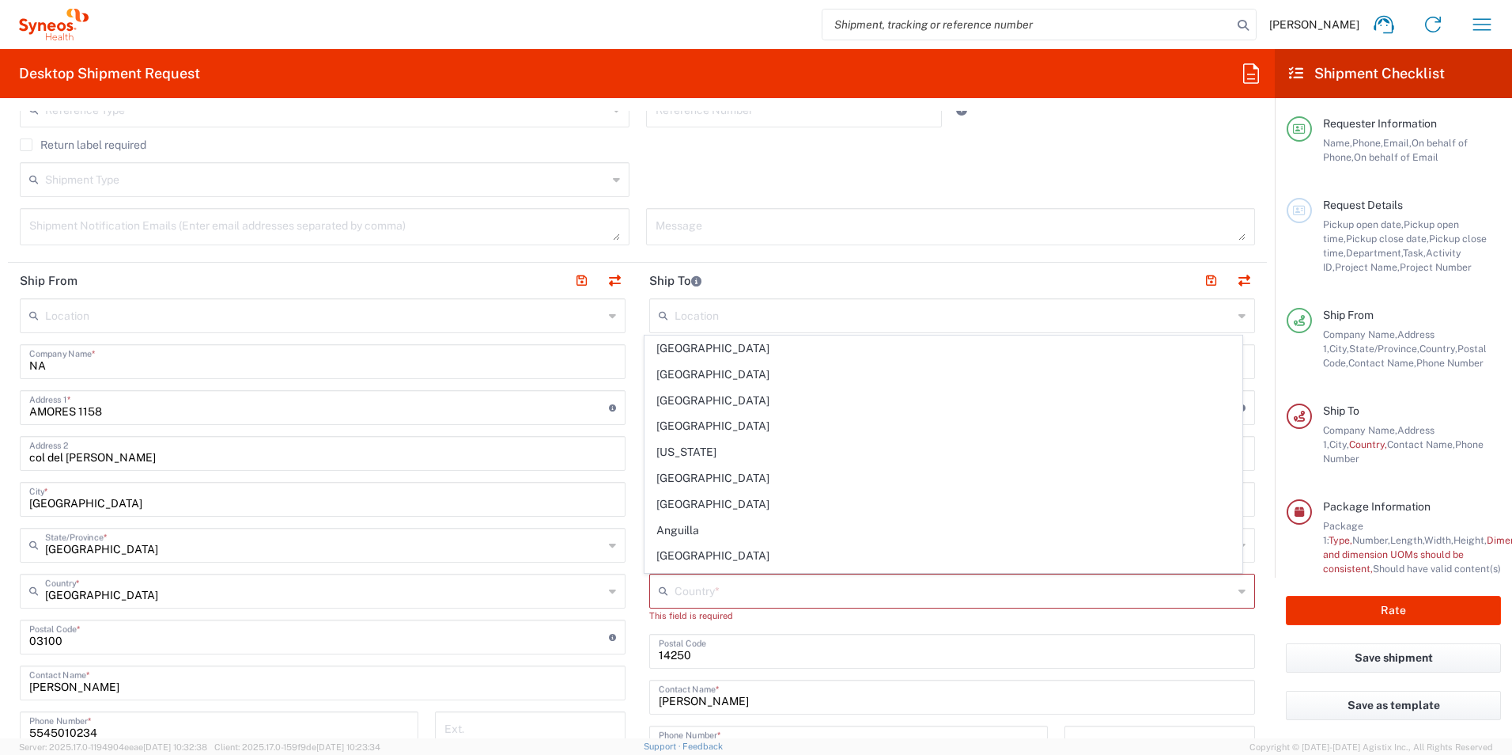
click at [1239, 597] on icon at bounding box center [1242, 590] width 7 height 25
click at [1239, 589] on icon at bounding box center [1242, 590] width 7 height 25
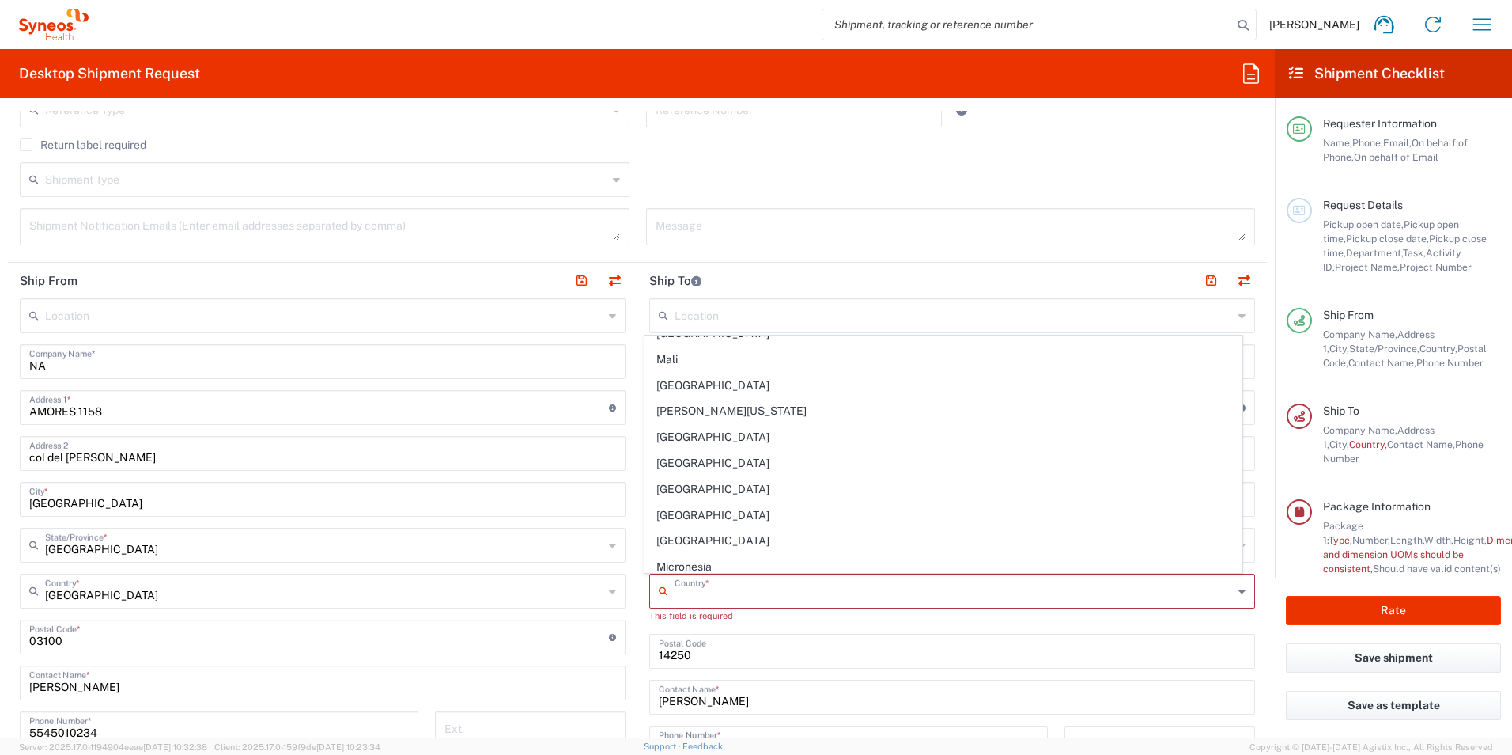
scroll to position [3518, 0]
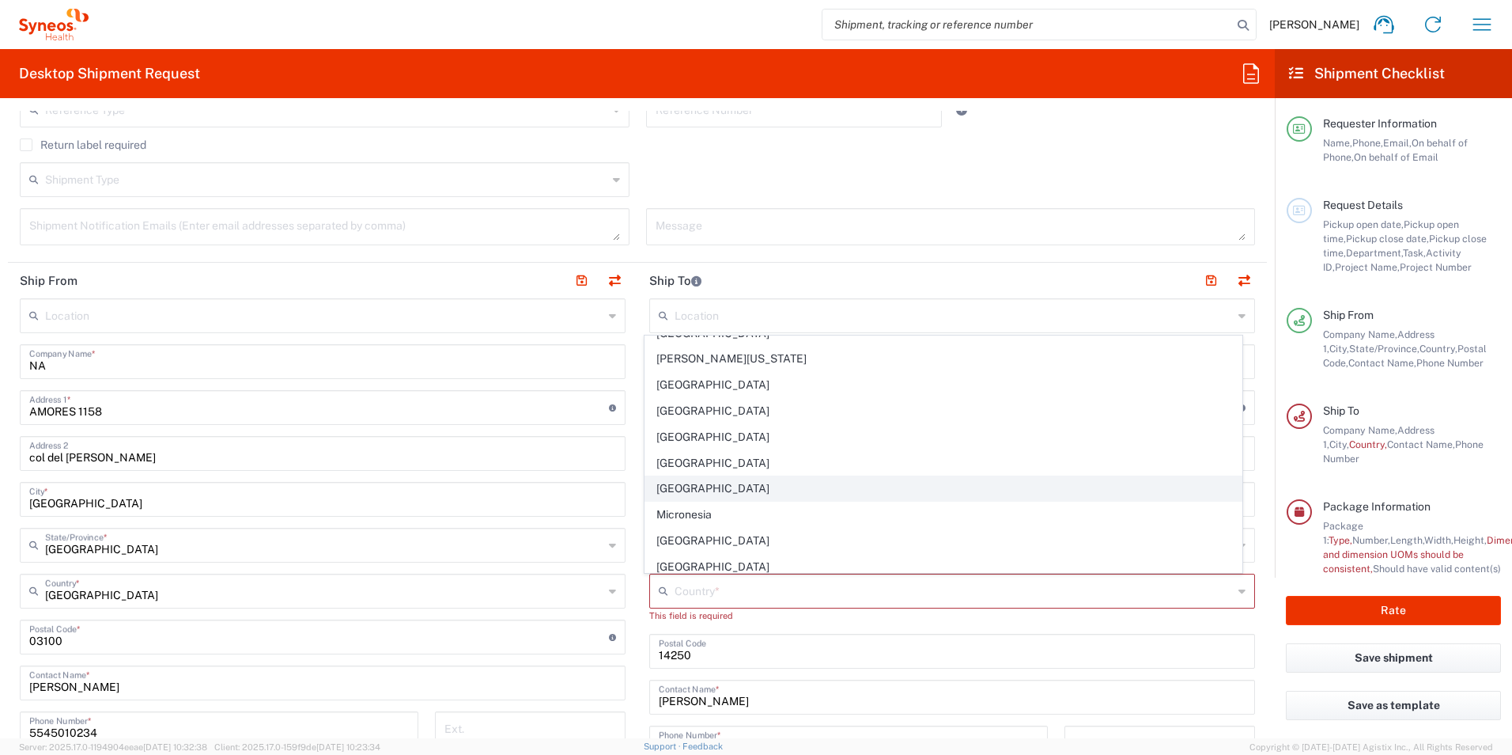
click at [796, 494] on span "Mexico" at bounding box center [943, 488] width 597 height 25
type input "Mexico"
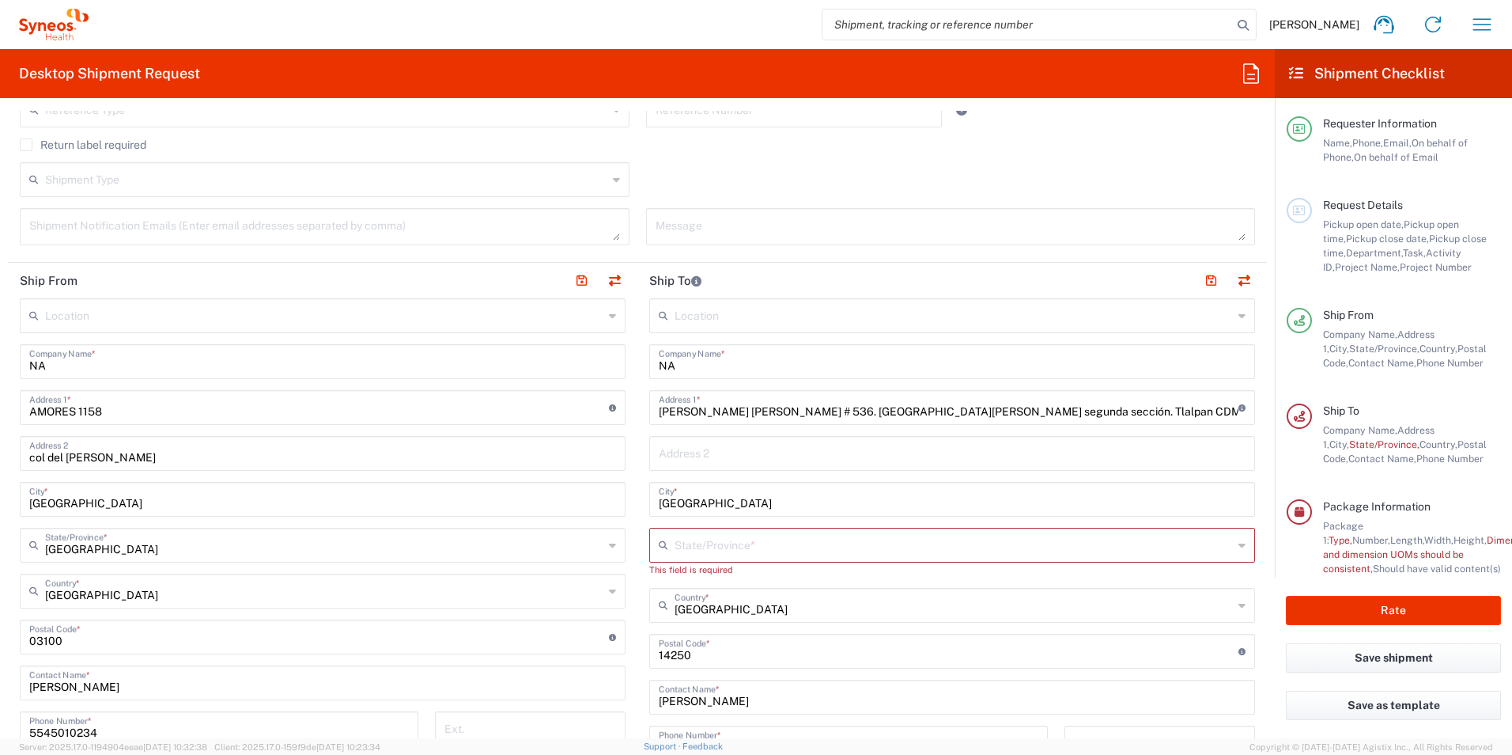
click at [823, 546] on input "text" at bounding box center [954, 544] width 558 height 28
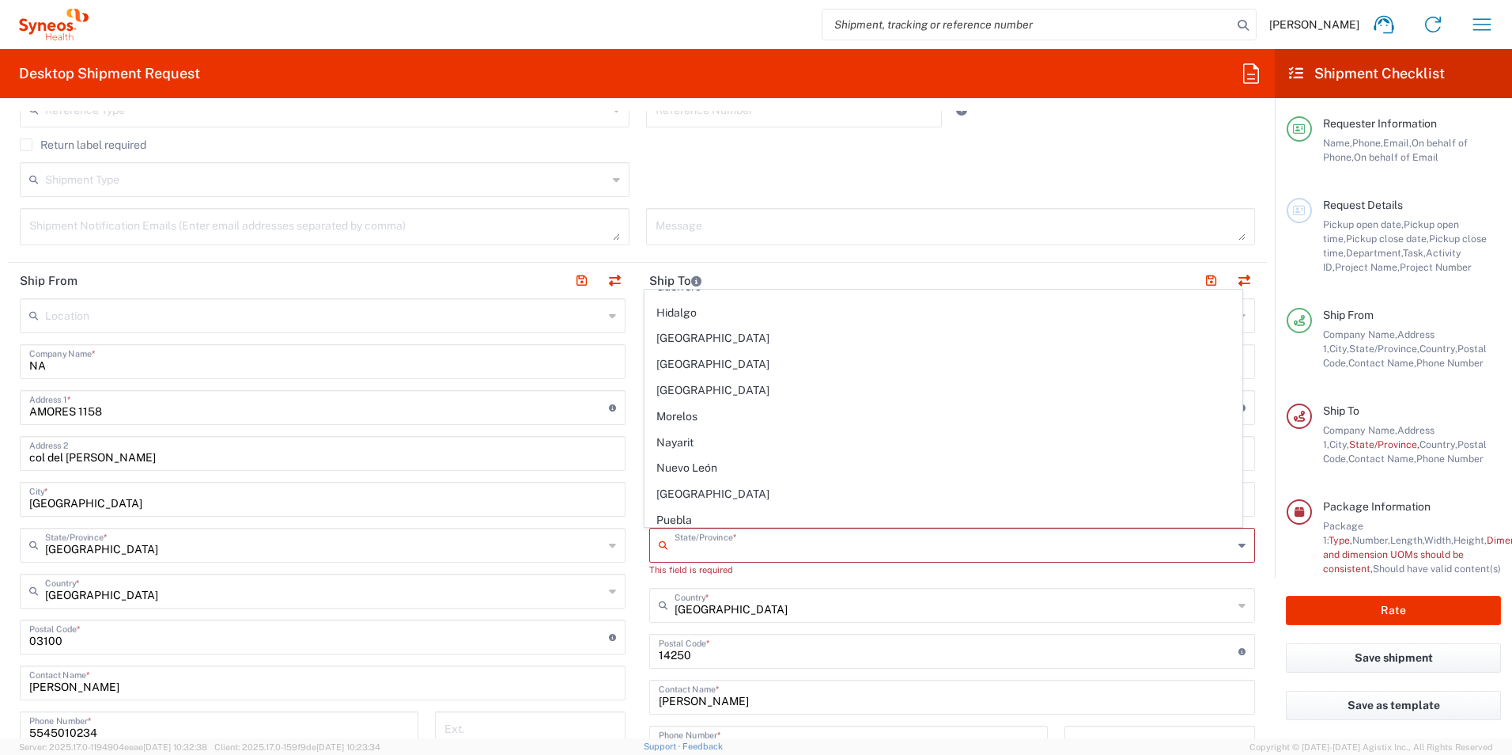
scroll to position [305, 0]
click at [686, 365] on span "Mexico State" at bounding box center [943, 361] width 597 height 25
type input "Mexico State"
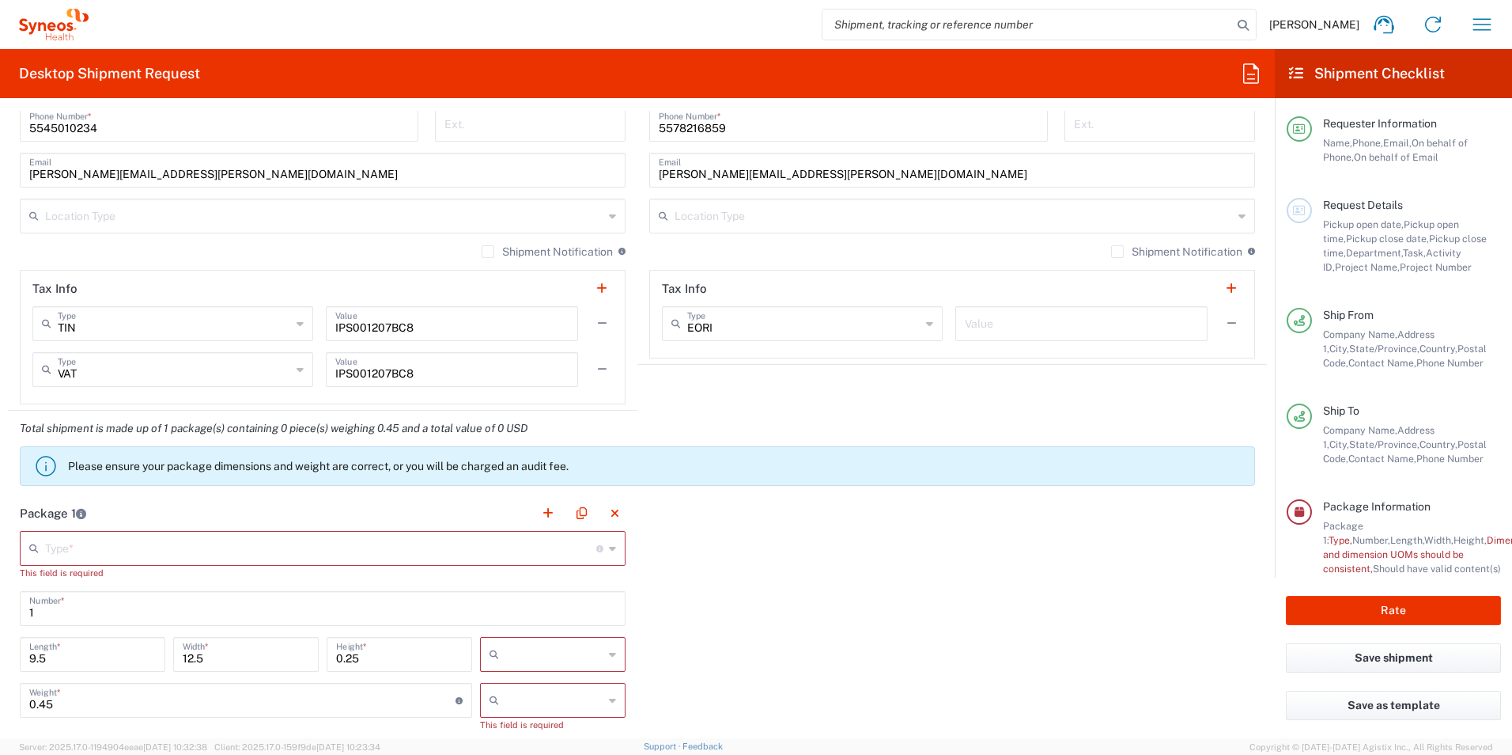
scroll to position [1085, 0]
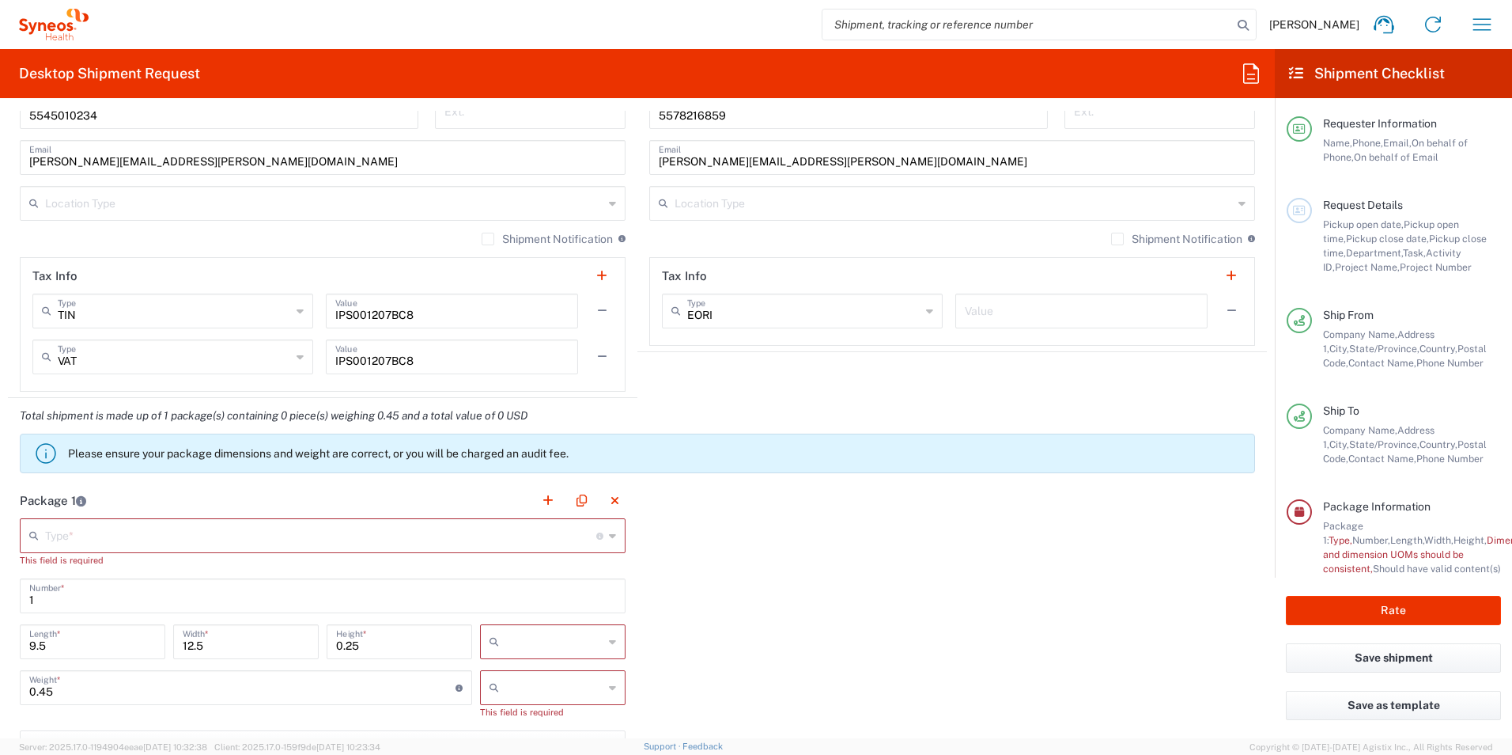
click at [495, 526] on input "text" at bounding box center [320, 535] width 551 height 28
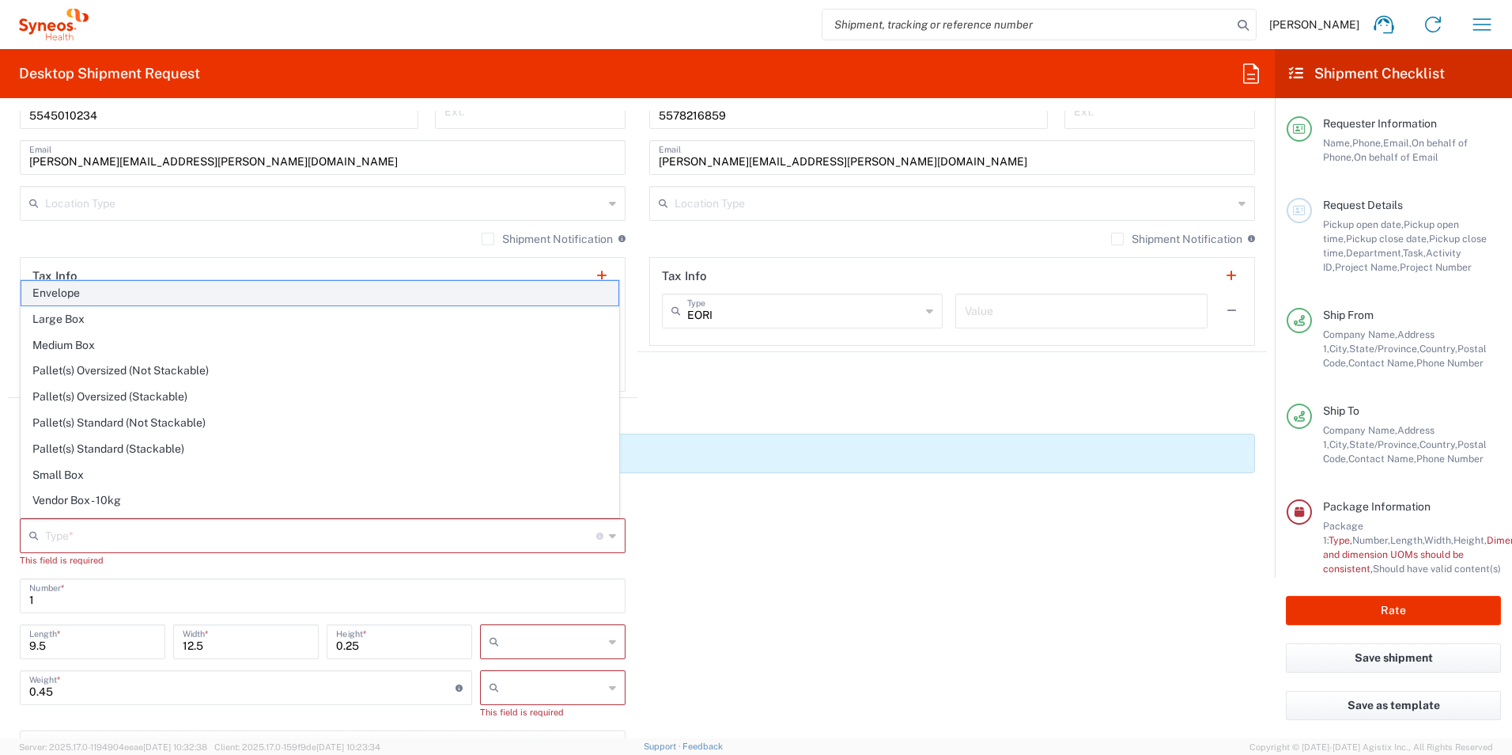
click at [350, 288] on span "Envelope" at bounding box center [319, 293] width 597 height 25
type input "Envelope"
type input "in"
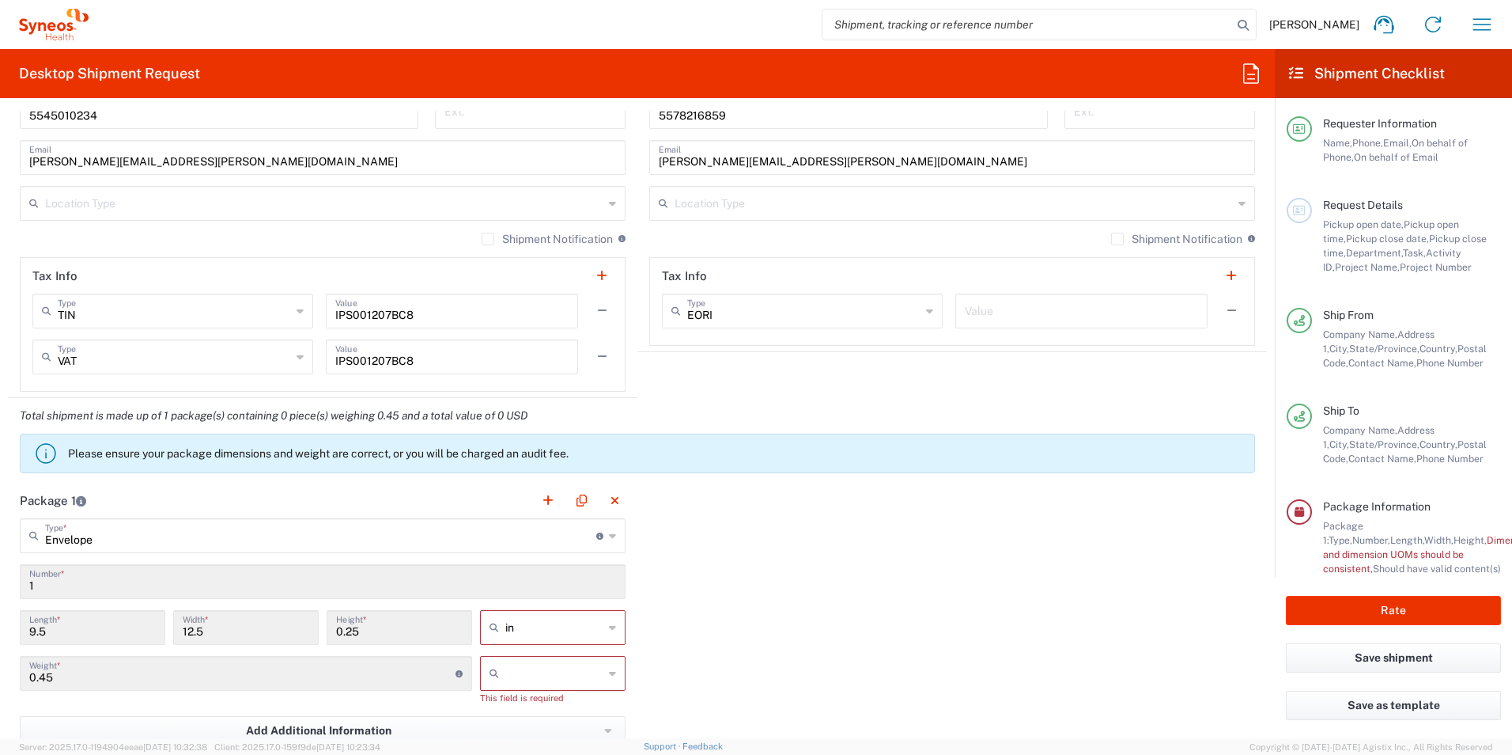
click at [602, 631] on div "in" at bounding box center [553, 627] width 146 height 35
click at [539, 691] on span "cm" at bounding box center [547, 688] width 141 height 25
type input "24.13"
type input "31.75"
type input "0.64"
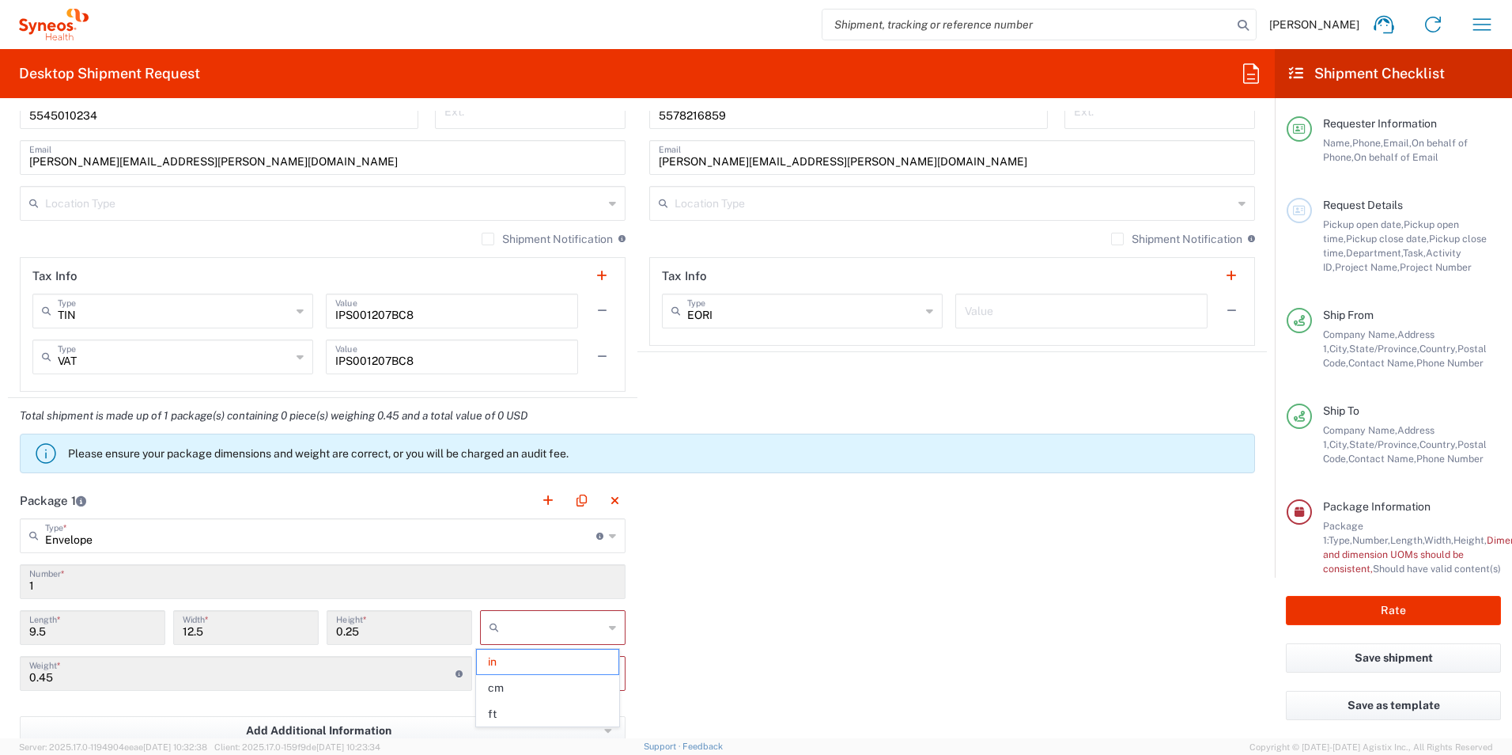
type input "cm"
click at [610, 675] on icon at bounding box center [612, 673] width 7 height 25
click at [551, 710] on span "kgs" at bounding box center [547, 707] width 141 height 25
type input "kgs"
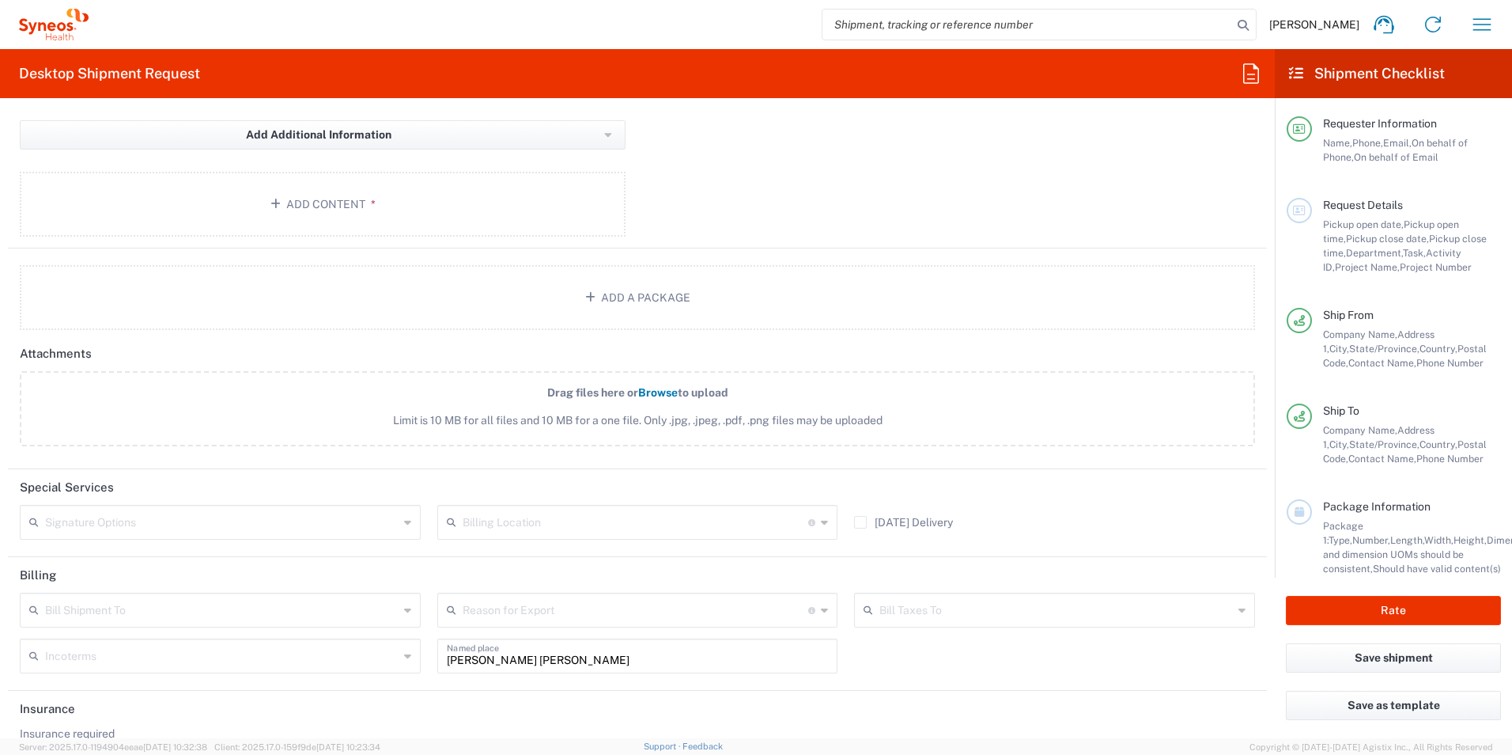
scroll to position [1720, 0]
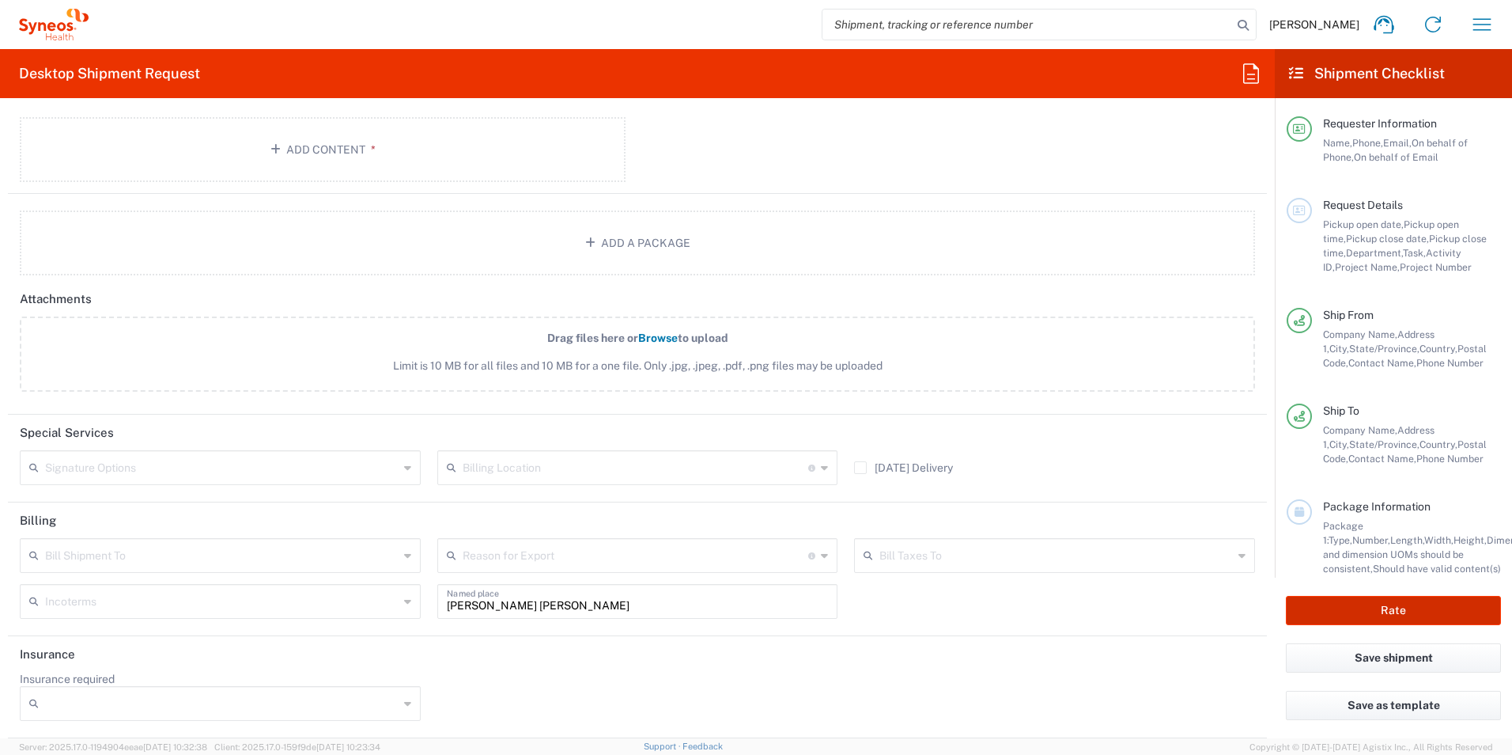
click at [1403, 611] on button "Rate" at bounding box center [1393, 610] width 215 height 29
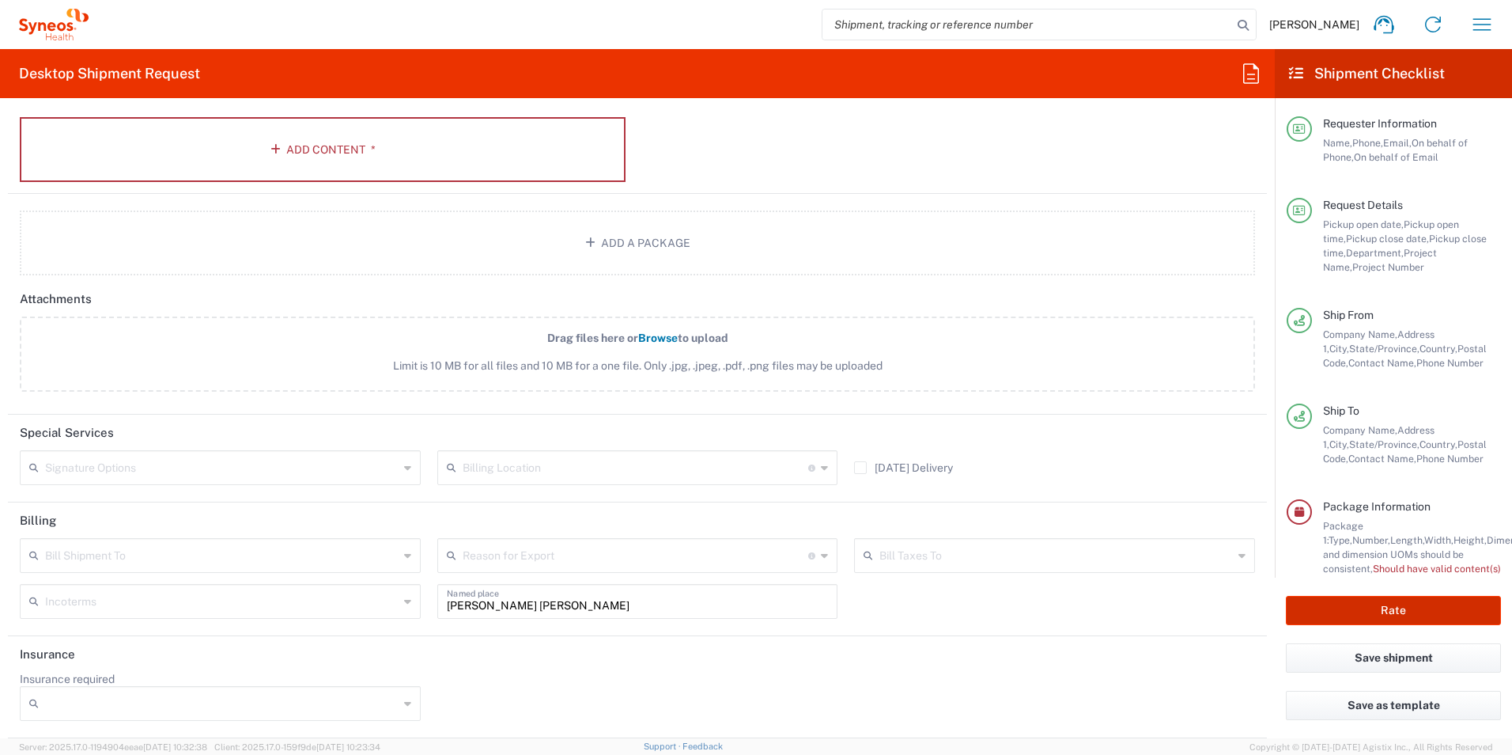
type input "**6183 DEPARTMENTAL EXPENSE"
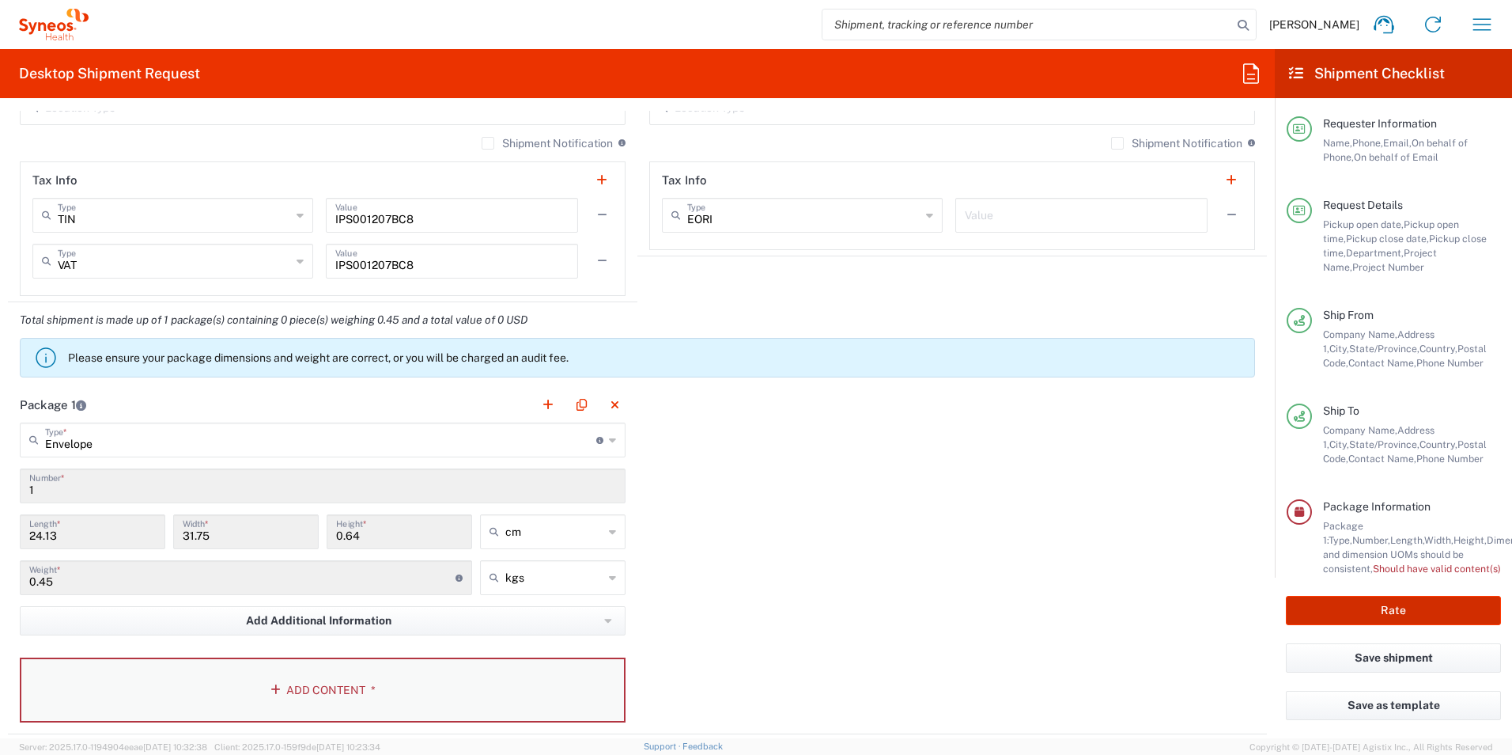
scroll to position [1208, 0]
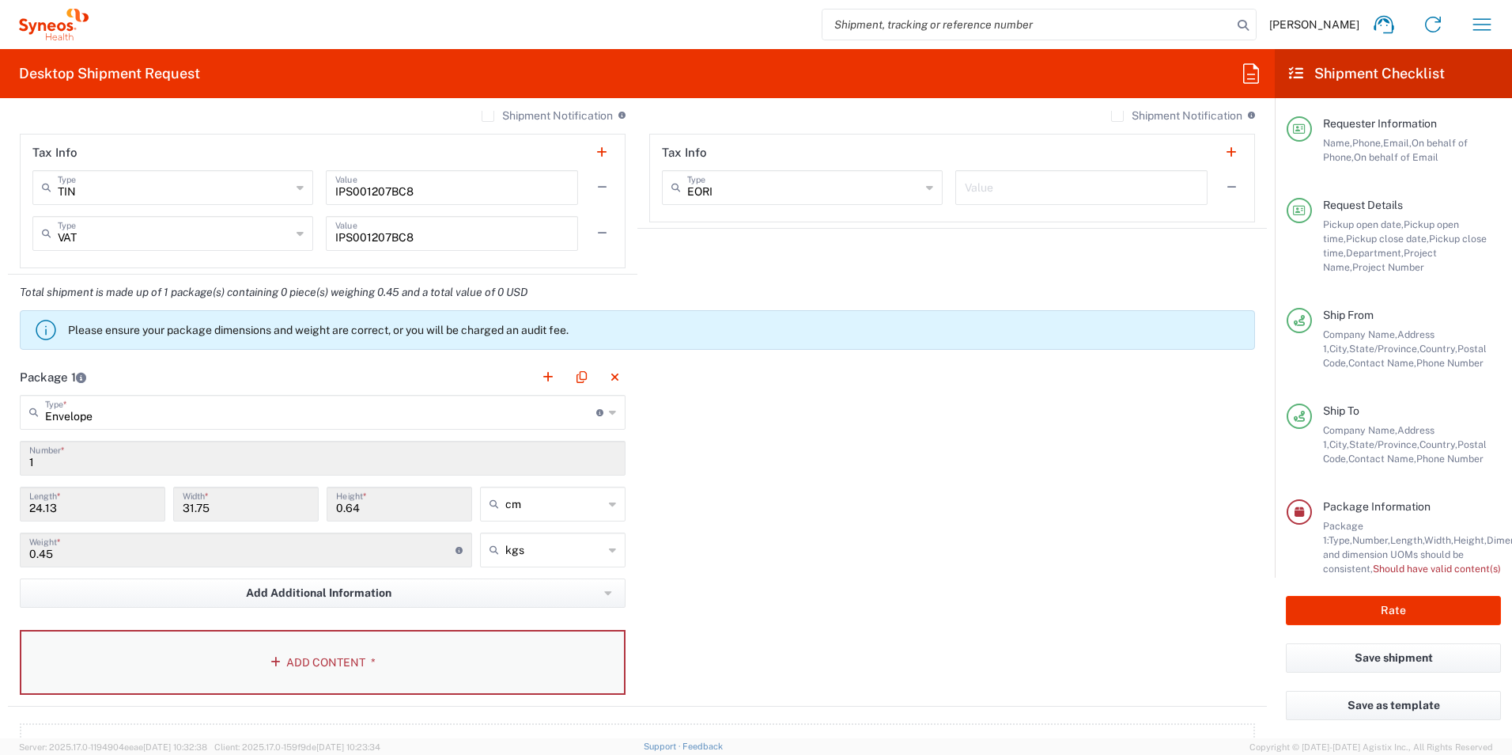
click at [296, 661] on button "Add Content *" at bounding box center [323, 662] width 606 height 65
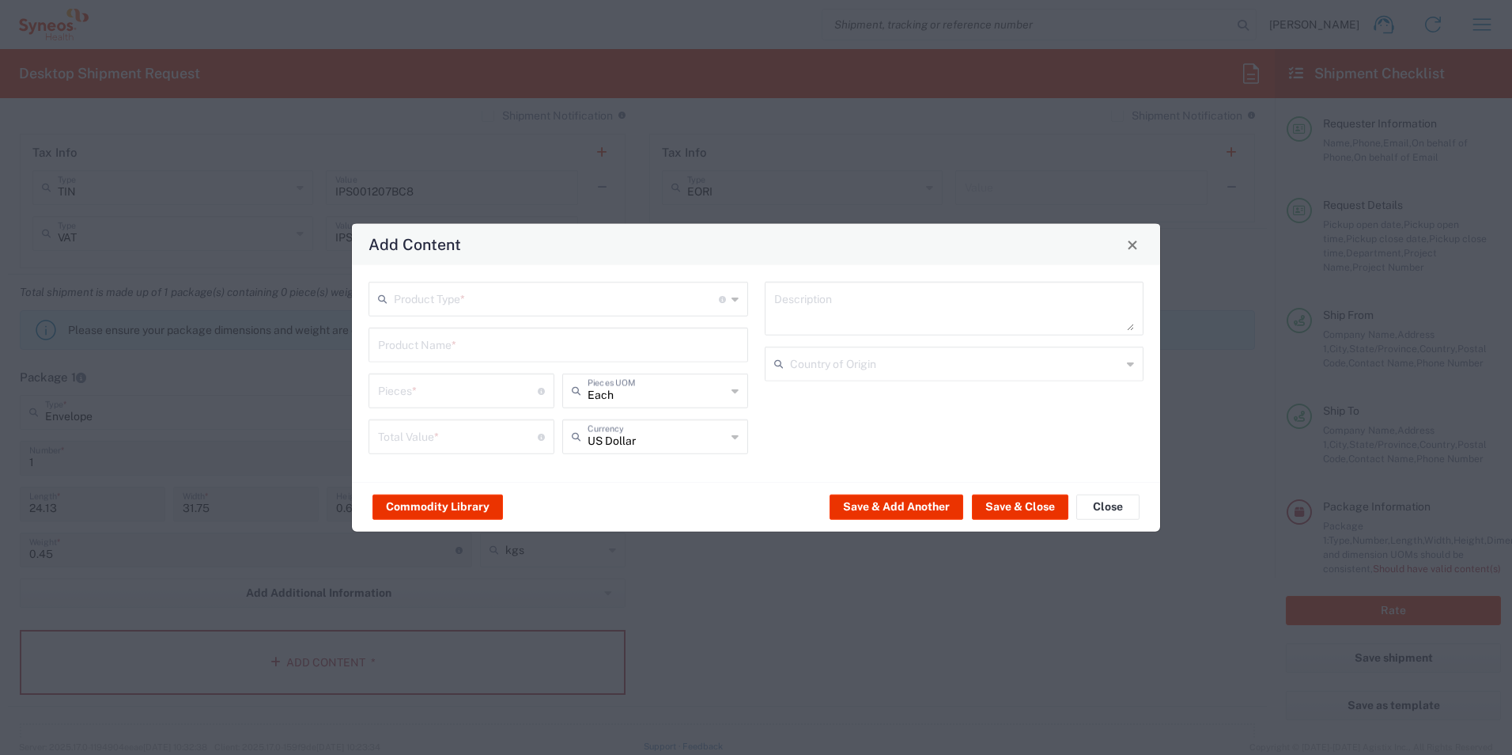
click at [742, 302] on div "Product Type * Document: Paper document generated internally by Syneos, a clien…" at bounding box center [559, 299] width 380 height 35
click at [706, 332] on span "Documents" at bounding box center [558, 333] width 377 height 25
type input "Documents"
type input "1"
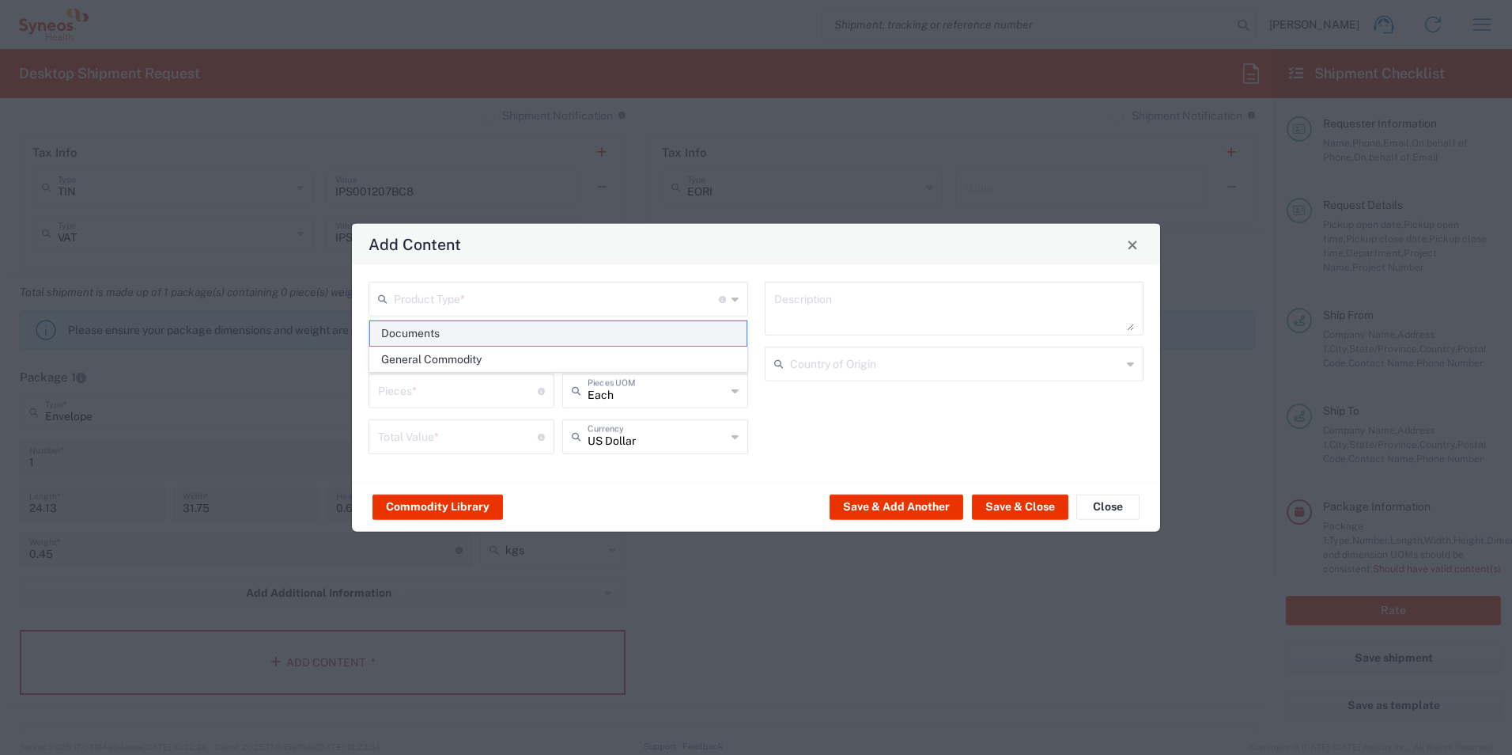
type input "1"
type textarea "Documents"
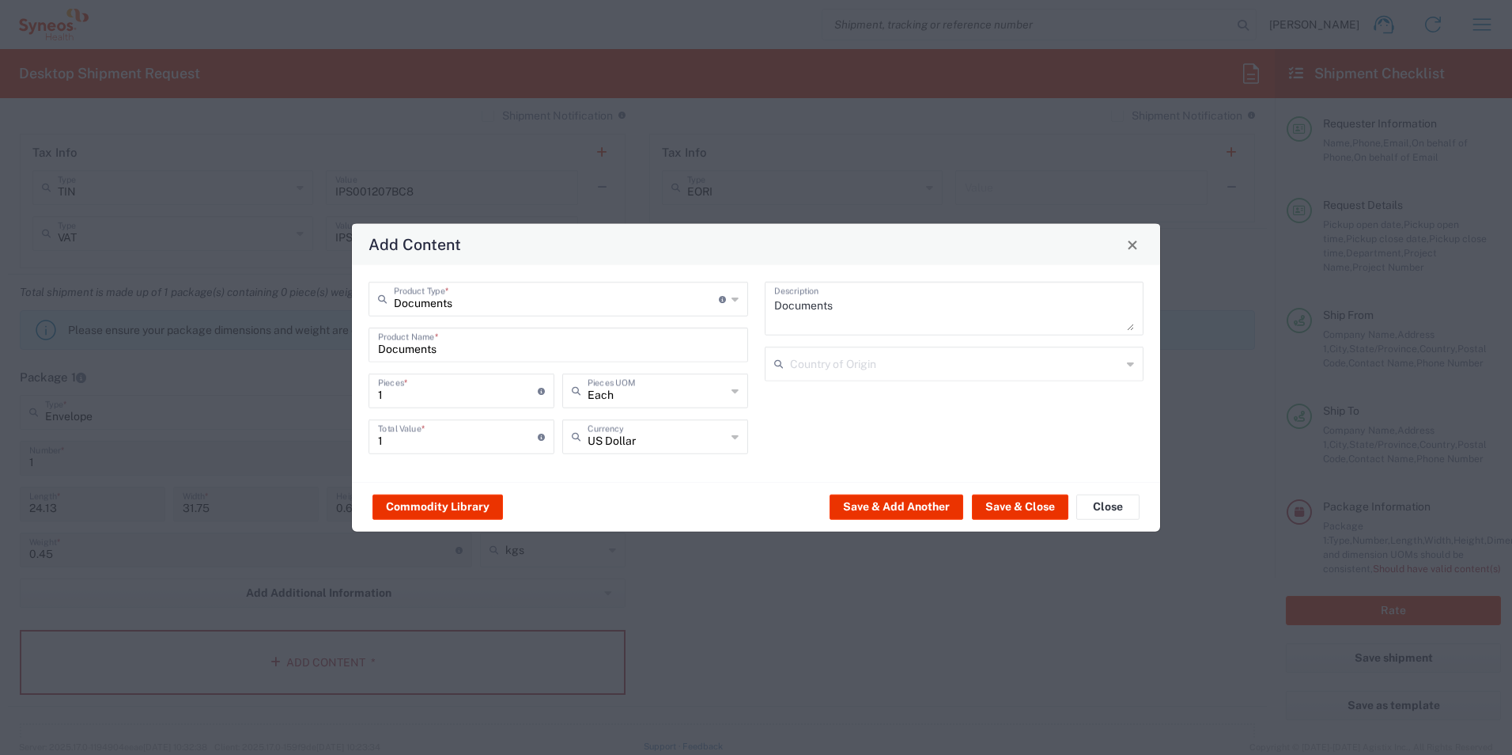
click at [737, 392] on icon at bounding box center [735, 390] width 7 height 25
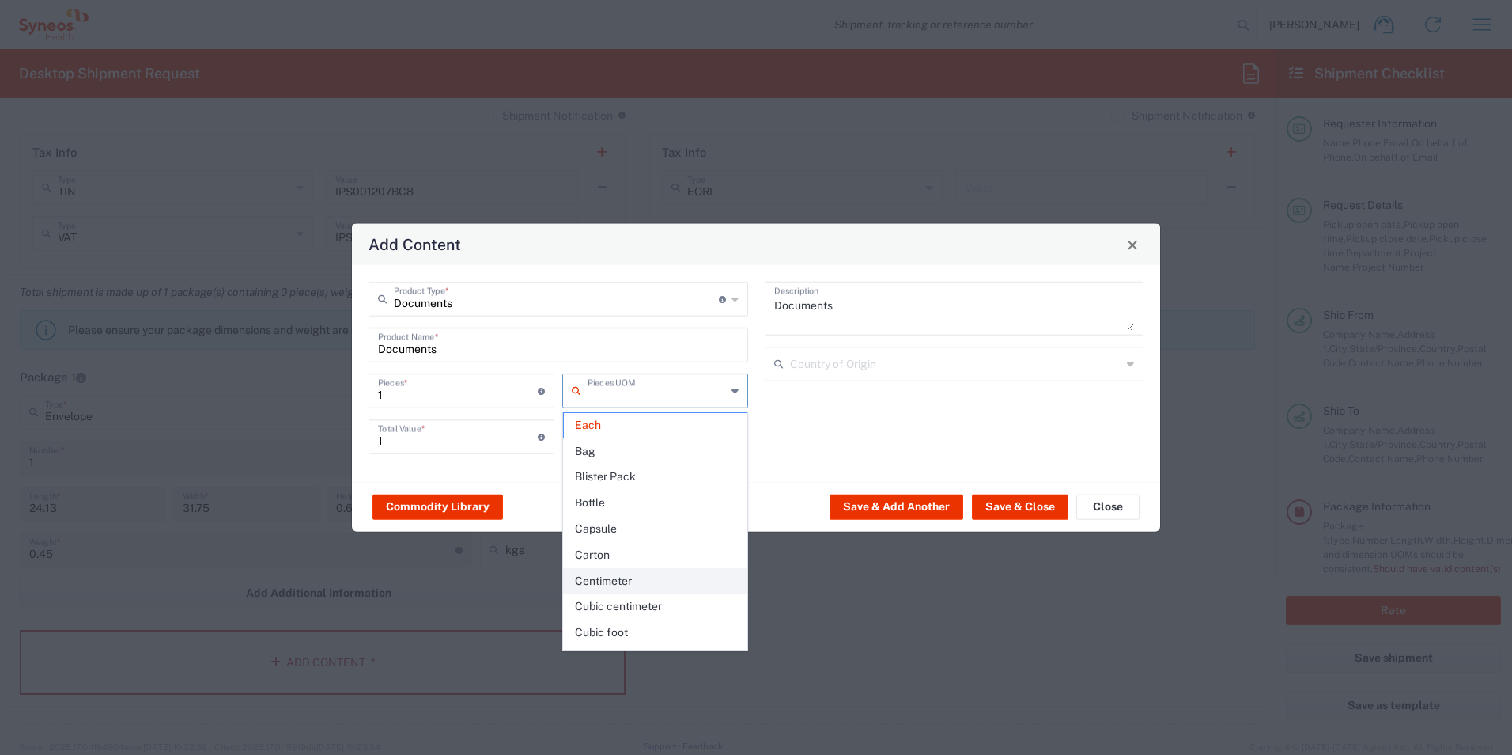
click at [620, 575] on span "Centimeter" at bounding box center [655, 581] width 183 height 25
type input "Centimeter"
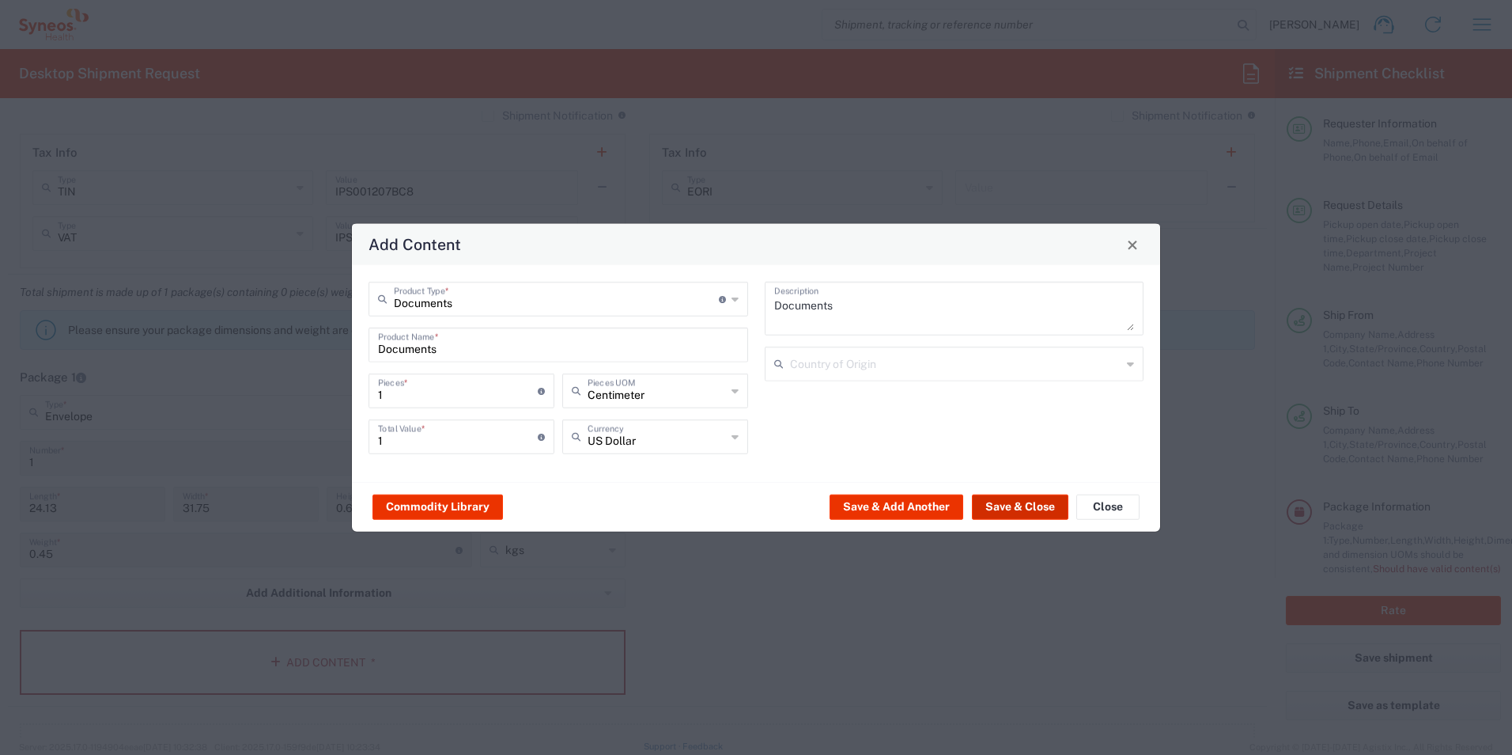
click at [1024, 508] on button "Save & Close" at bounding box center [1020, 506] width 97 height 25
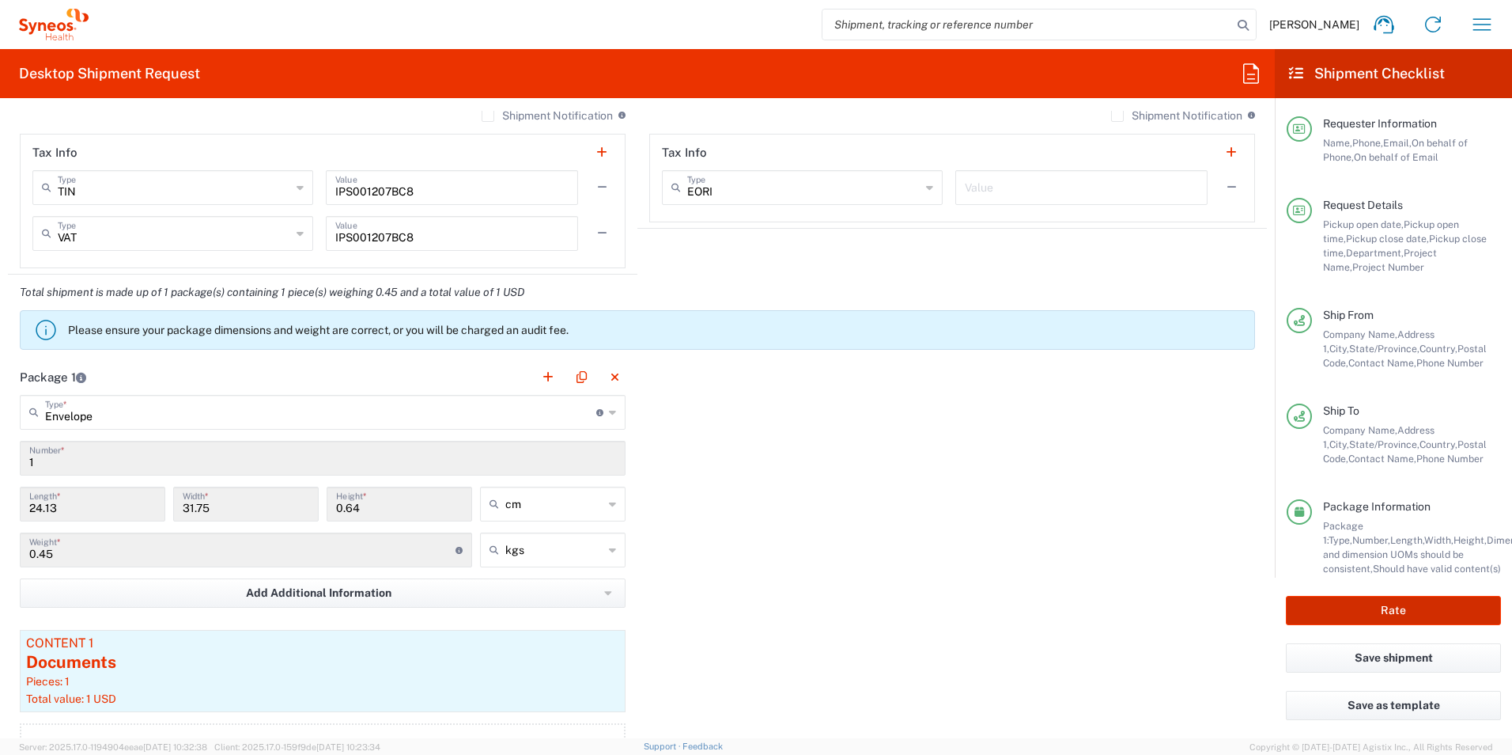
click at [1381, 604] on button "Rate" at bounding box center [1393, 610] width 215 height 29
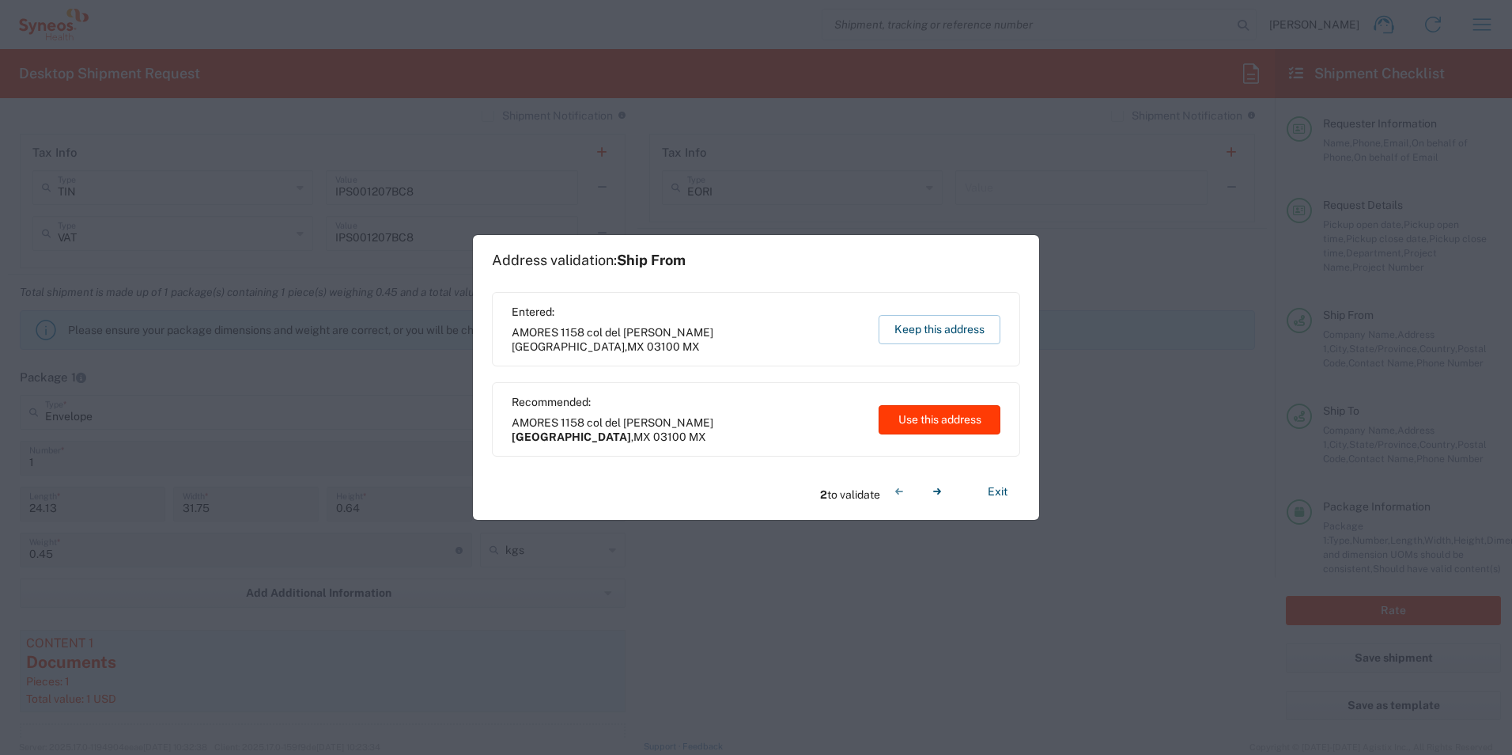
click at [933, 415] on button "Use this address" at bounding box center [940, 419] width 122 height 29
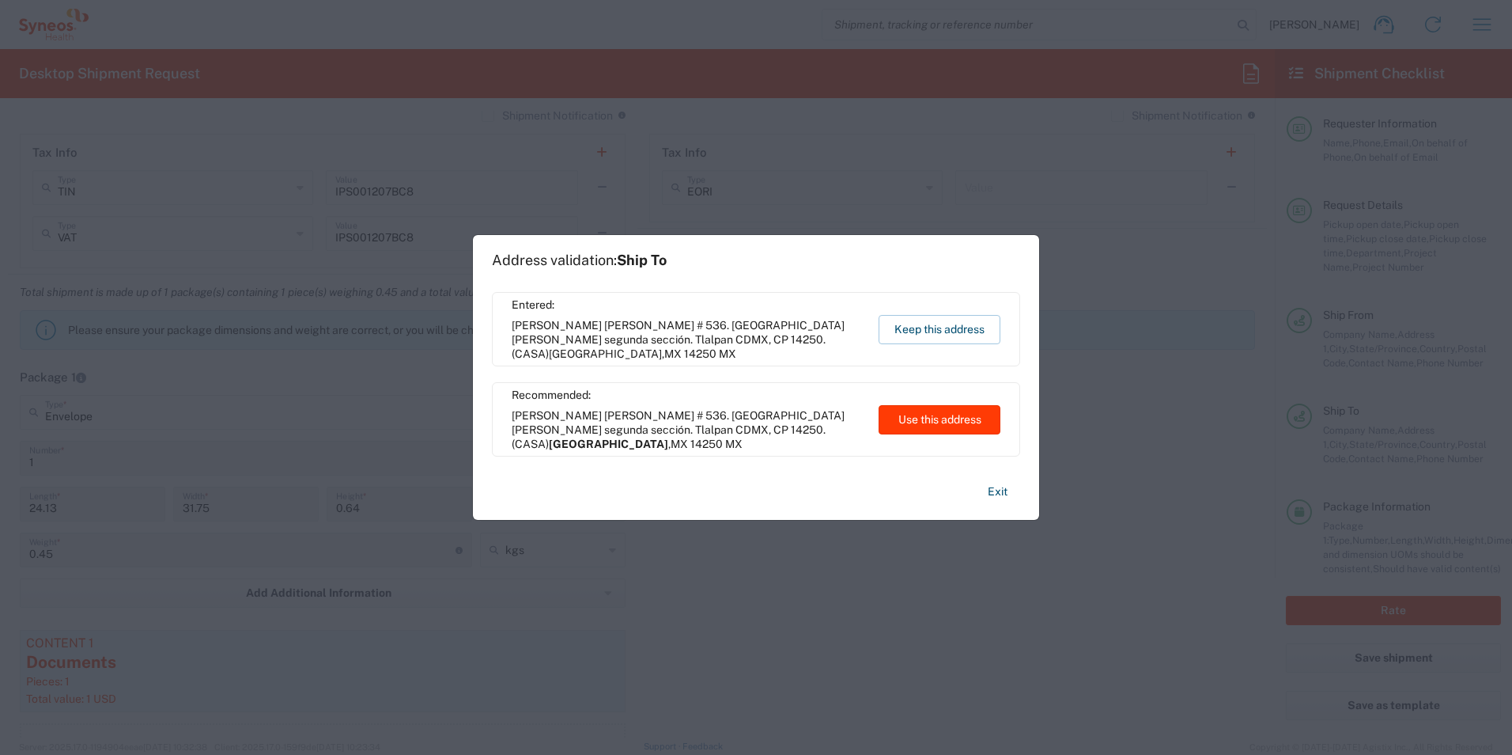
click at [933, 415] on button "Use this address" at bounding box center [940, 419] width 122 height 29
type input "Ciudad de México"
type input "Mexico State"
type input "Mexico"
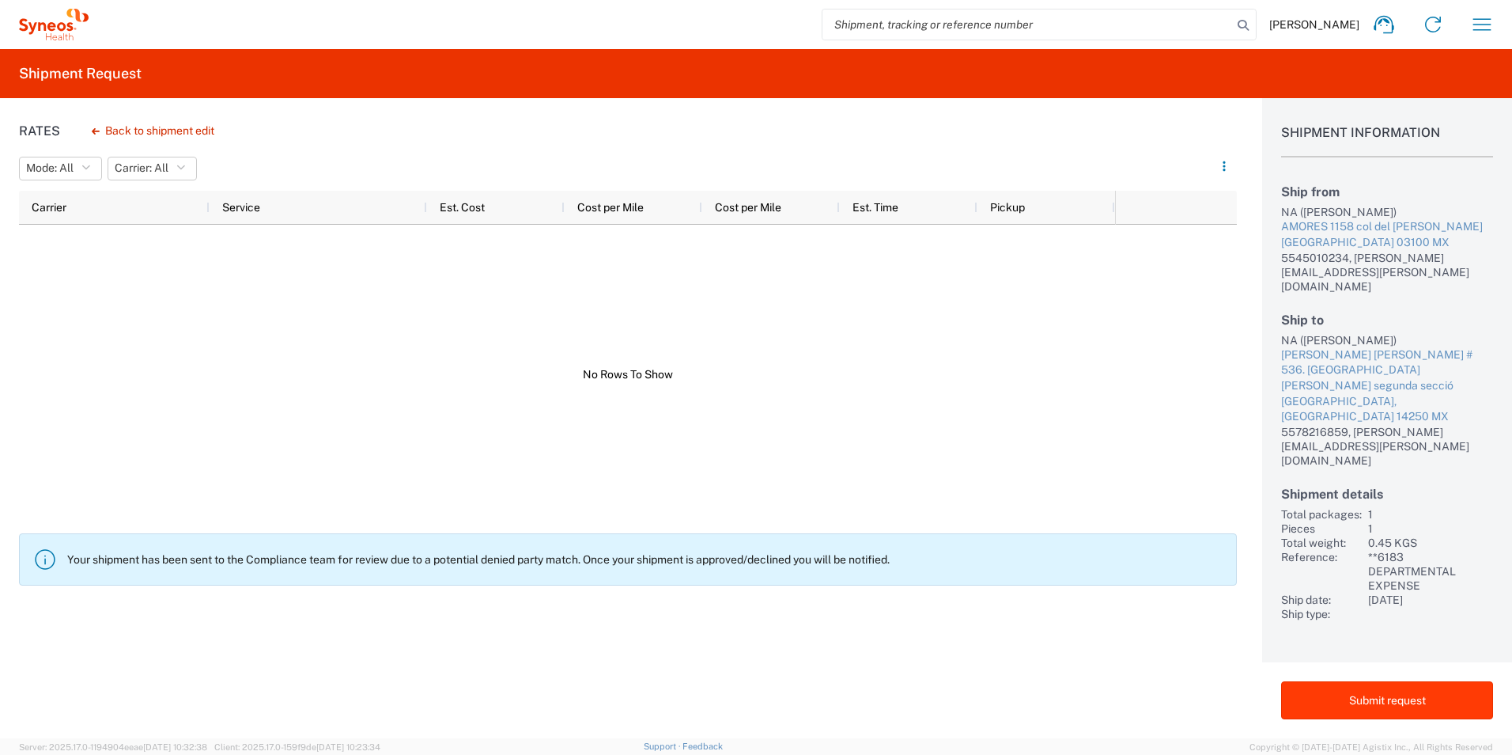
click at [1433, 687] on button "Submit request" at bounding box center [1387, 700] width 212 height 38
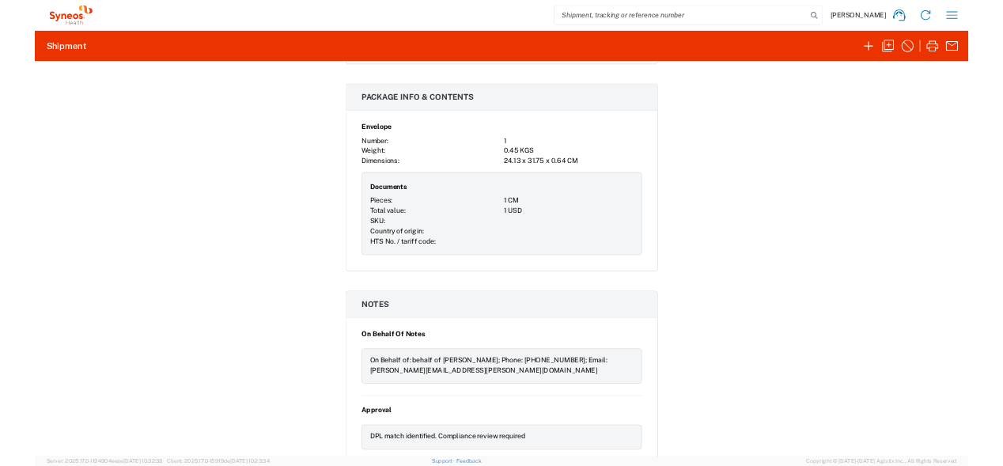
scroll to position [1146, 0]
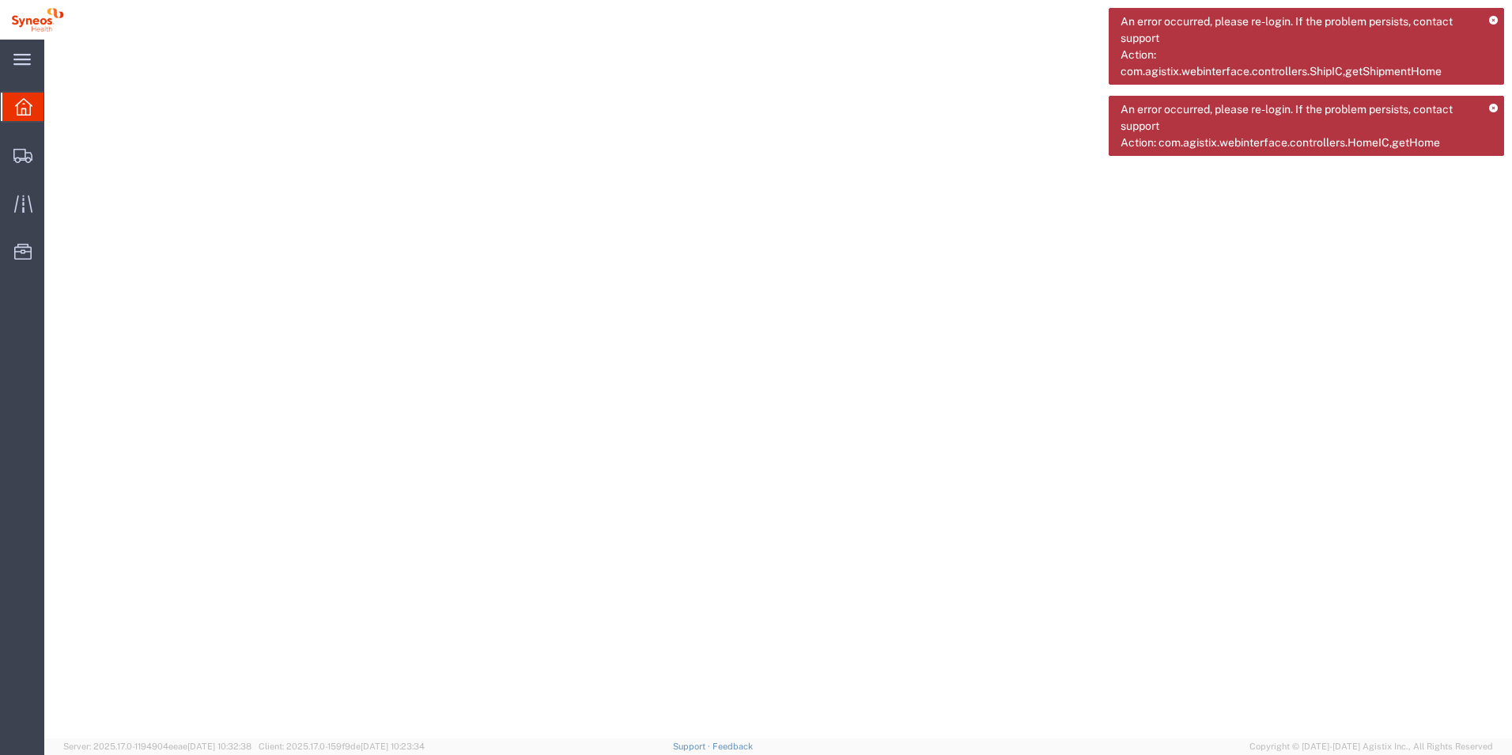
click at [161, 623] on div at bounding box center [779, 395] width 1456 height 698
click at [1067, 278] on div at bounding box center [779, 395] width 1456 height 698
